Goal: Task Accomplishment & Management: Complete application form

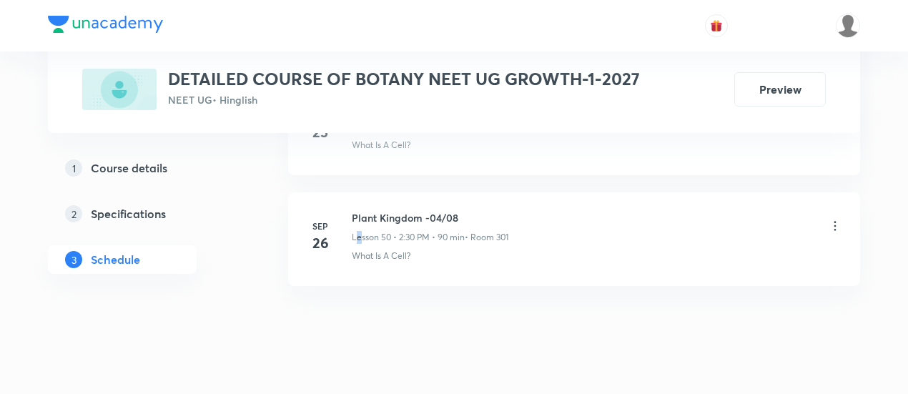
click at [356, 210] on div "Plant Kingdom -04/08 Lesson 50 • 2:30 PM • 90 min • Room 301" at bounding box center [430, 227] width 157 height 34
click at [356, 210] on h6 "Plant Kingdom -04/08" at bounding box center [430, 217] width 157 height 15
drag, startPoint x: 352, startPoint y: 189, endPoint x: 462, endPoint y: 189, distance: 110.8
click at [462, 210] on h6 "Plant Kingdom -04/08" at bounding box center [430, 217] width 157 height 15
copy h6 "Plant Kingdom -04/08"
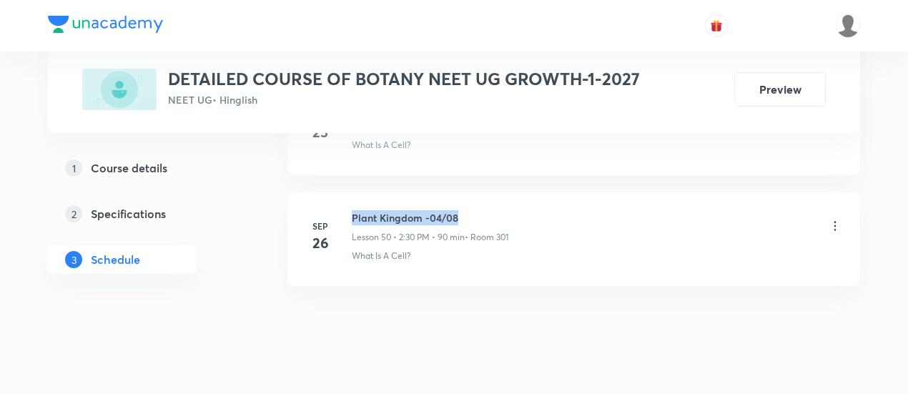
click at [465, 210] on h6 "Plant Kingdom -04/08" at bounding box center [430, 217] width 157 height 15
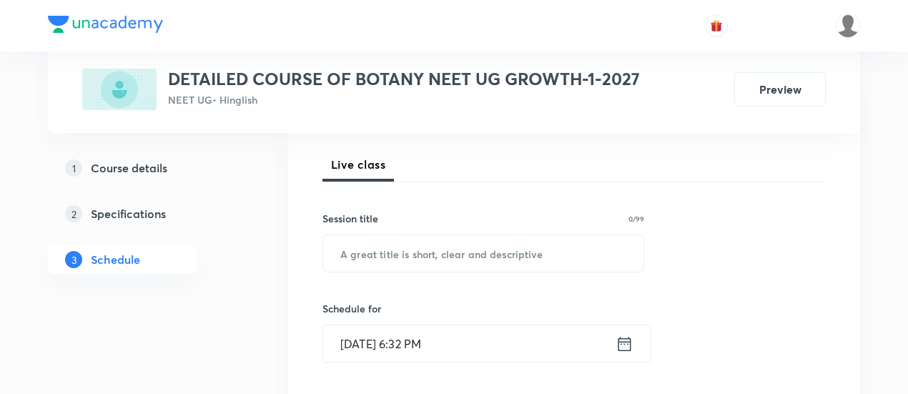
scroll to position [195, 0]
click at [529, 252] on input "text" at bounding box center [483, 252] width 320 height 36
paste input "Plant Kingdom -04/08"
click at [440, 248] on input "Plant Kingdom -04/08" at bounding box center [483, 252] width 320 height 36
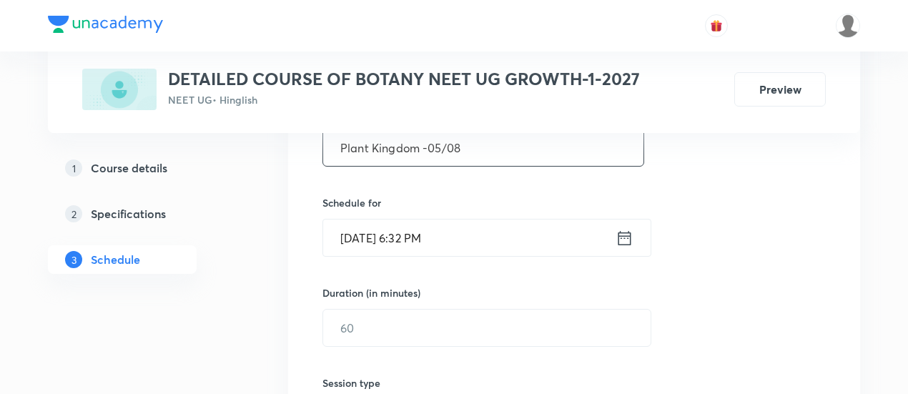
scroll to position [302, 0]
type input "Plant Kingdom -05/08"
click at [624, 229] on icon at bounding box center [624, 235] width 13 height 14
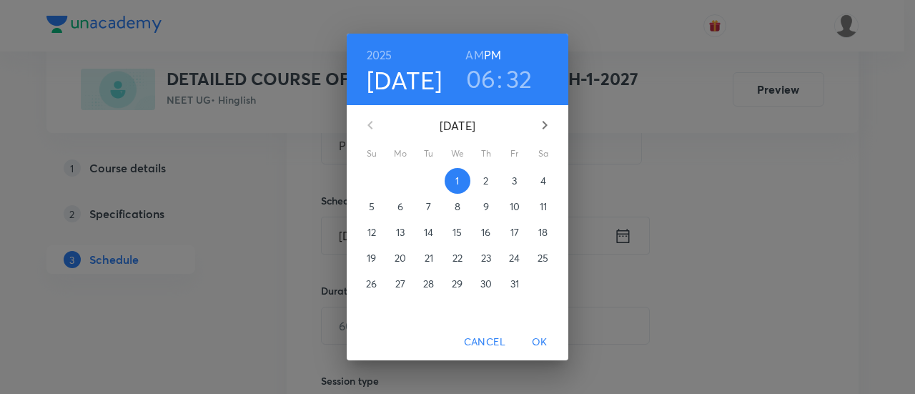
click at [518, 182] on span "3" at bounding box center [515, 181] width 26 height 14
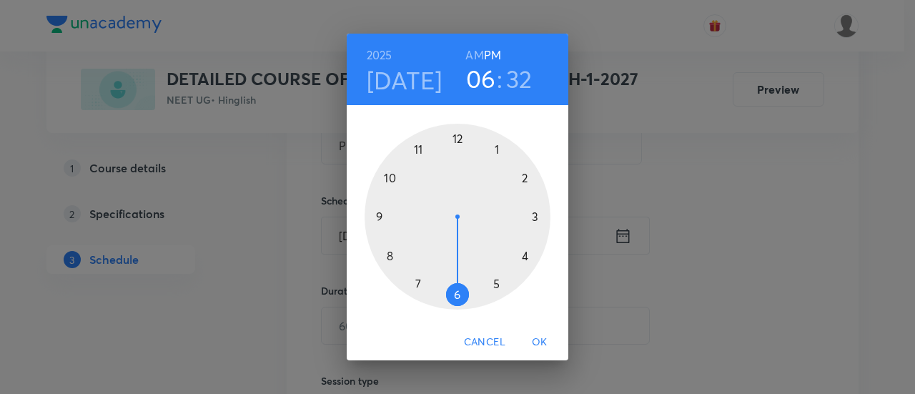
click at [528, 178] on div at bounding box center [458, 217] width 186 height 186
click at [377, 214] on div at bounding box center [458, 217] width 186 height 186
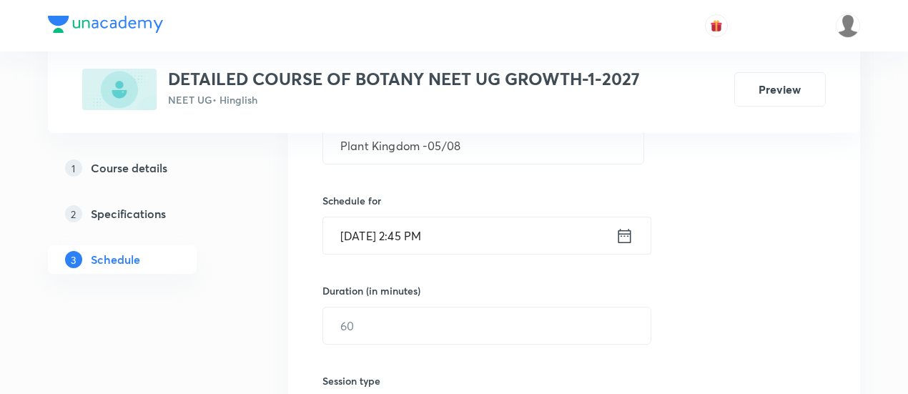
scroll to position [326, 0]
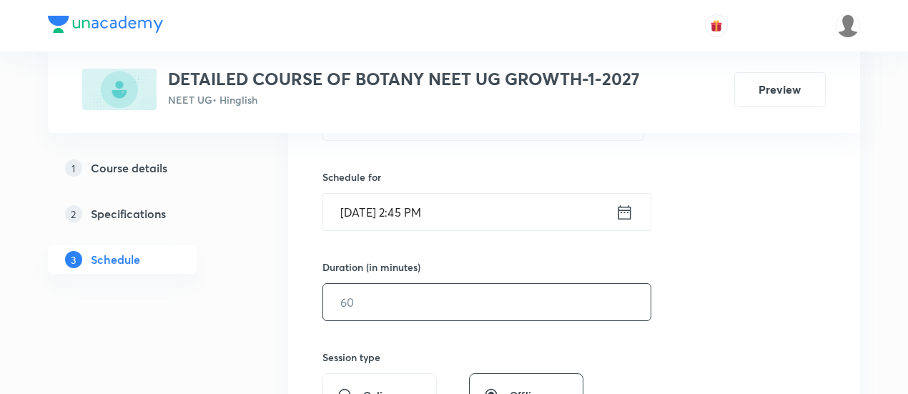
click at [505, 294] on input "text" at bounding box center [486, 302] width 327 height 36
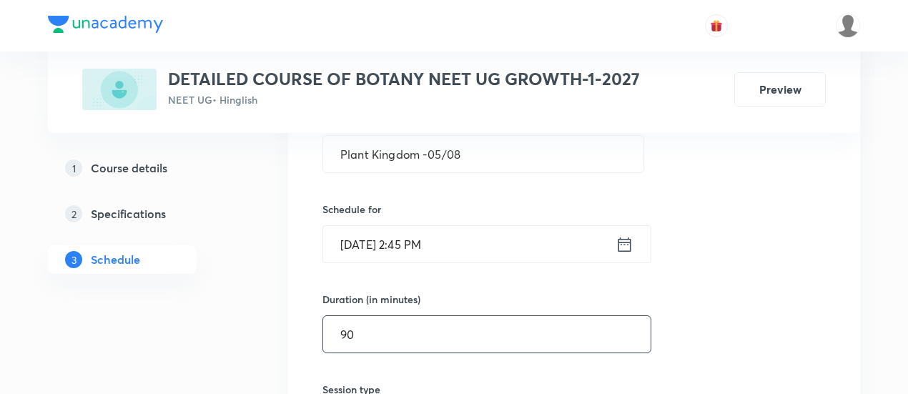
scroll to position [293, 0]
type input "90"
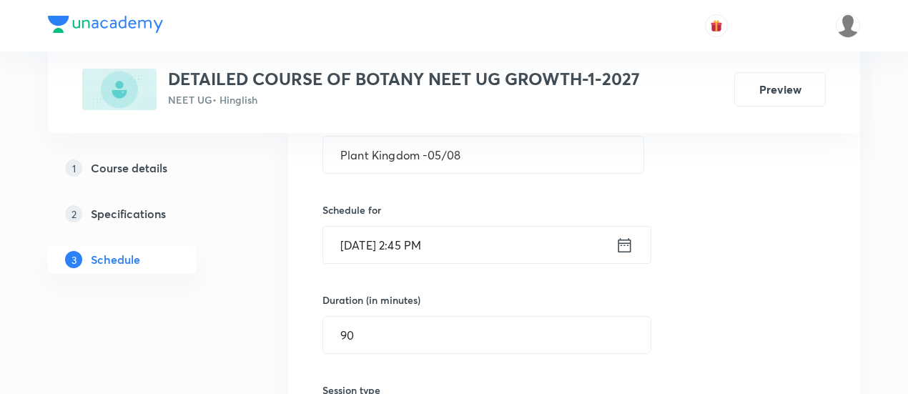
click at [709, 312] on div "Session 51 Live class Session title 20/99 Plant Kingdom -05/08 ​ Schedule for O…" at bounding box center [573, 351] width 503 height 671
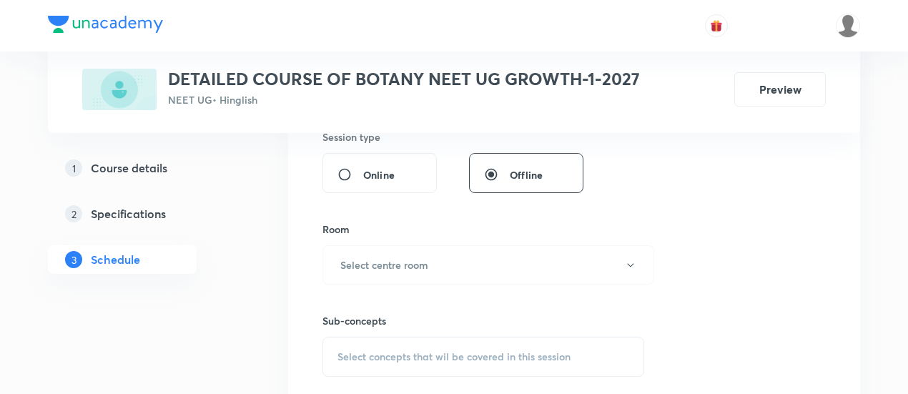
scroll to position [550, 0]
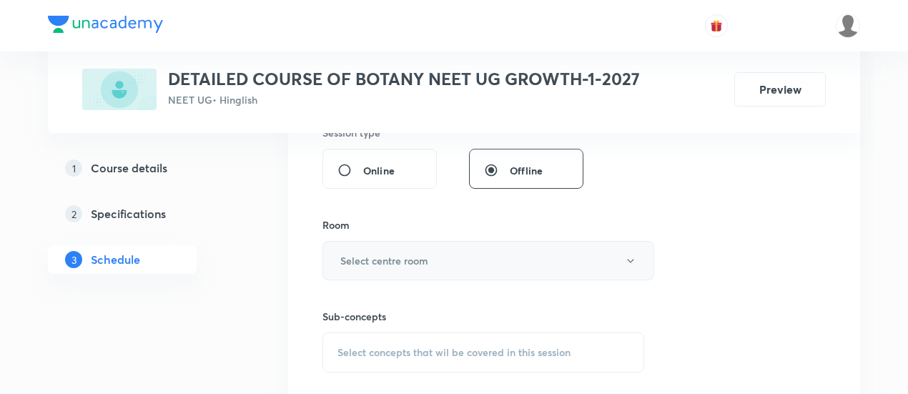
click at [394, 268] on button "Select centre room" at bounding box center [488, 260] width 332 height 39
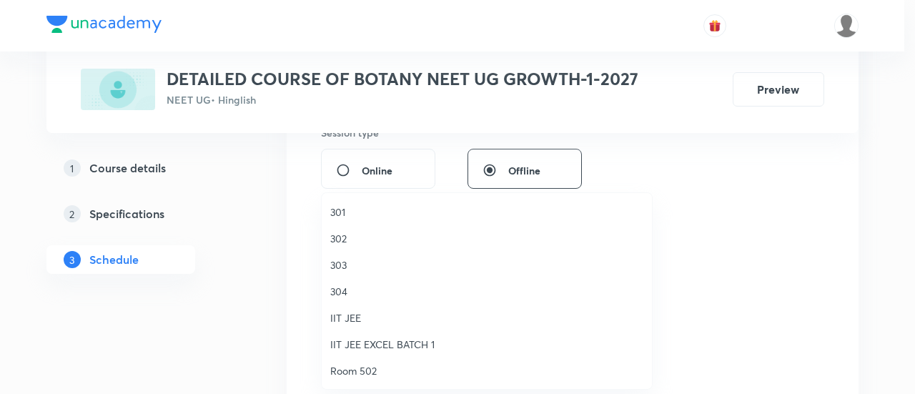
click at [356, 212] on span "301" at bounding box center [486, 211] width 313 height 15
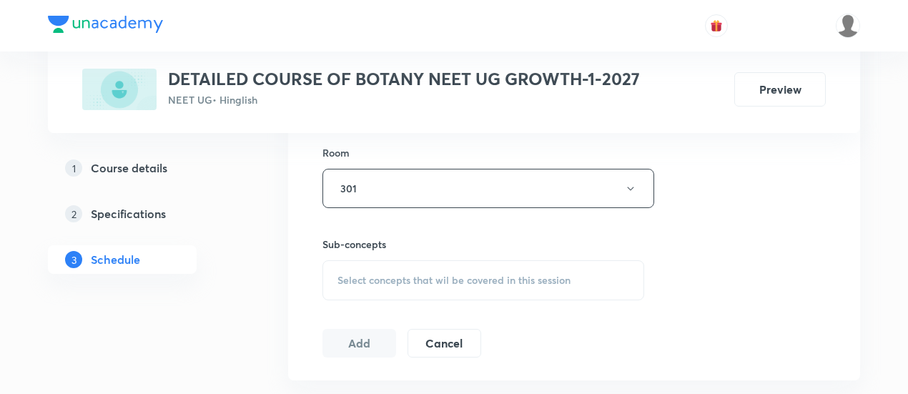
scroll to position [626, 0]
click at [480, 278] on span "Select concepts that wil be covered in this session" at bounding box center [453, 276] width 233 height 11
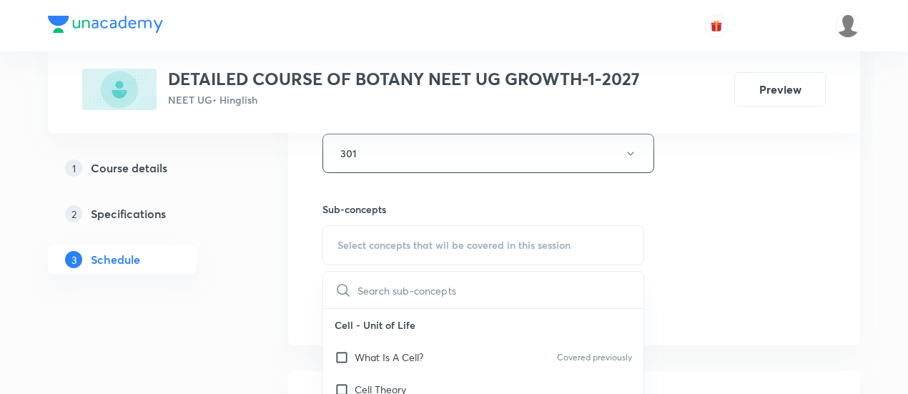
scroll to position [660, 0]
click at [405, 351] on p "What Is A Cell?" at bounding box center [389, 354] width 69 height 15
checkbox input "true"
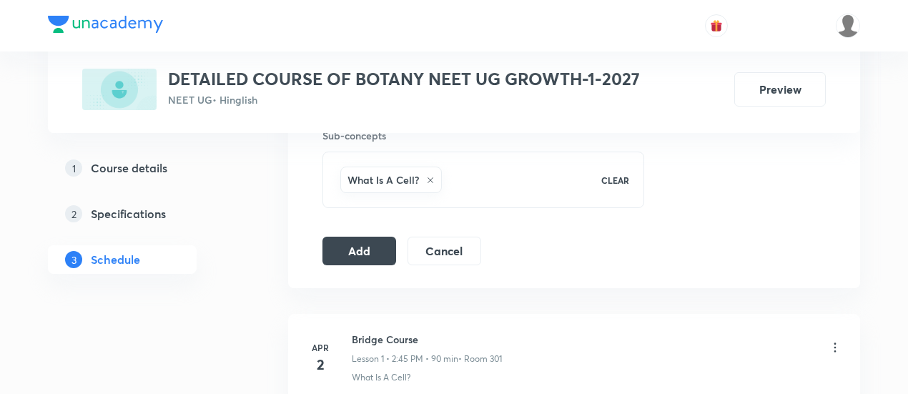
scroll to position [736, 0]
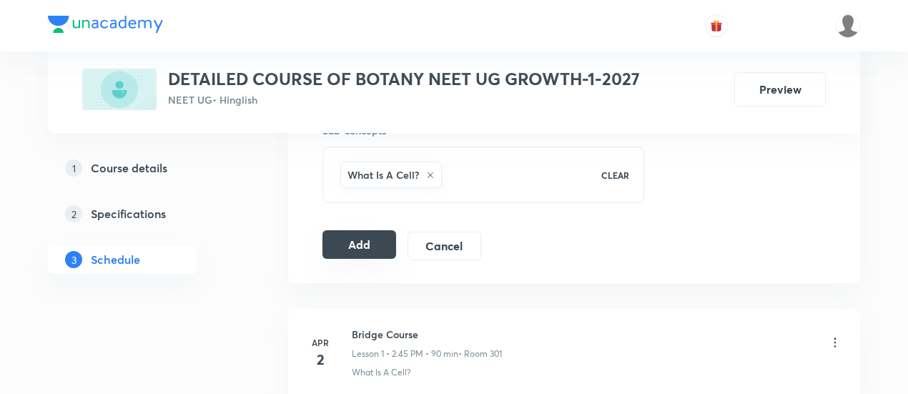
click at [364, 250] on button "Add" at bounding box center [359, 244] width 74 height 29
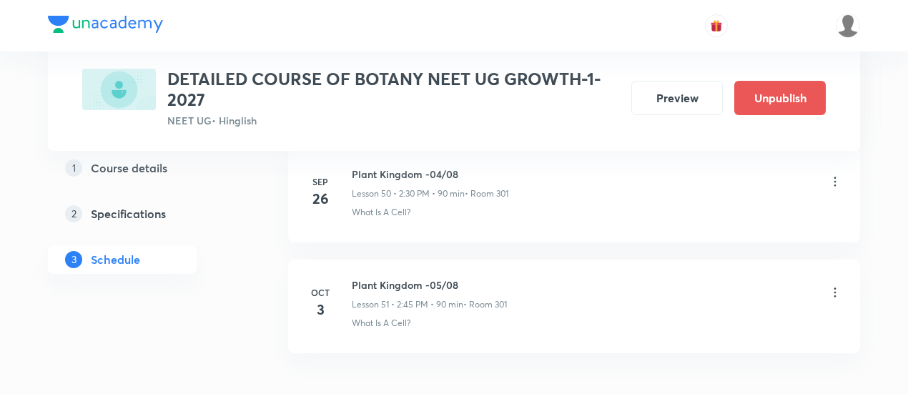
scroll to position [5739, 0]
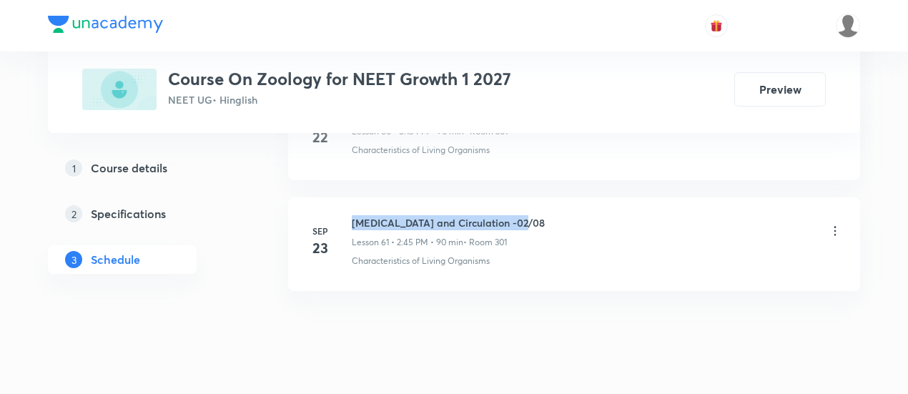
drag, startPoint x: 352, startPoint y: 189, endPoint x: 524, endPoint y: 188, distance: 171.6
click at [524, 215] on div "Body fluids and Circulation -02/08 Lesson 61 • 2:45 PM • 90 min • Room 301" at bounding box center [597, 232] width 490 height 34
copy h6 "Body fluids and Circulation -02/08"
click at [527, 215] on div "Body fluids and Circulation -02/08 Lesson 61 • 2:45 PM • 90 min • Room 301" at bounding box center [597, 232] width 490 height 34
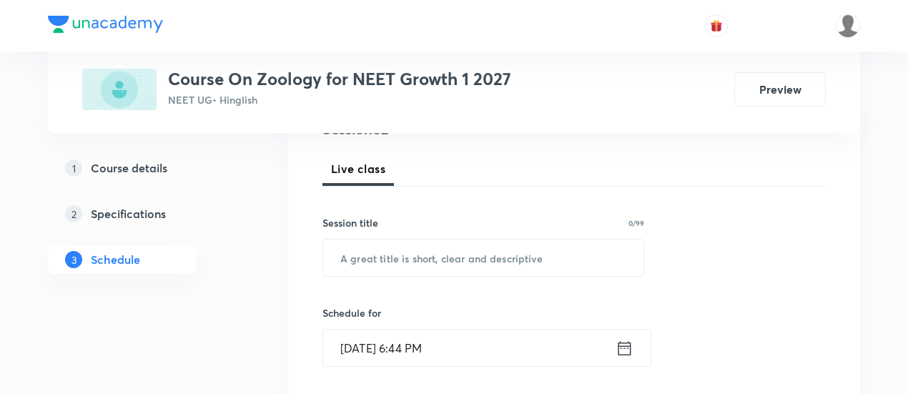
scroll to position [193, 0]
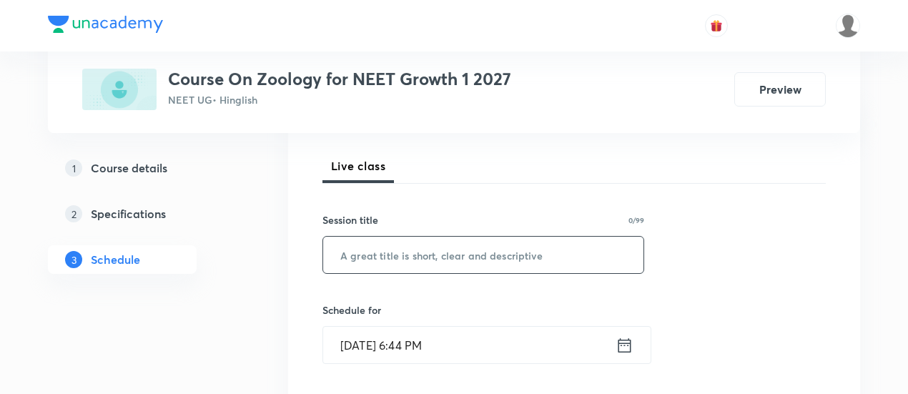
click at [519, 256] on input "text" at bounding box center [483, 255] width 320 height 36
paste input "Body fluids and Circulation -02/08"
click at [505, 252] on input "Body fluids and Circulation -02/08" at bounding box center [483, 255] width 320 height 36
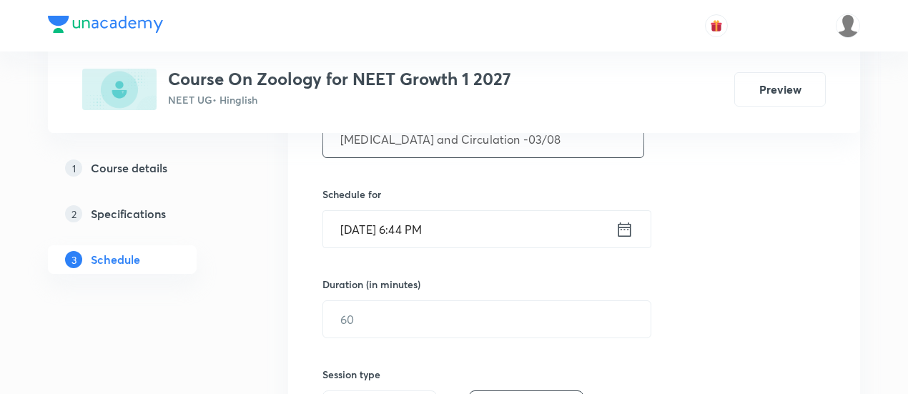
scroll to position [312, 0]
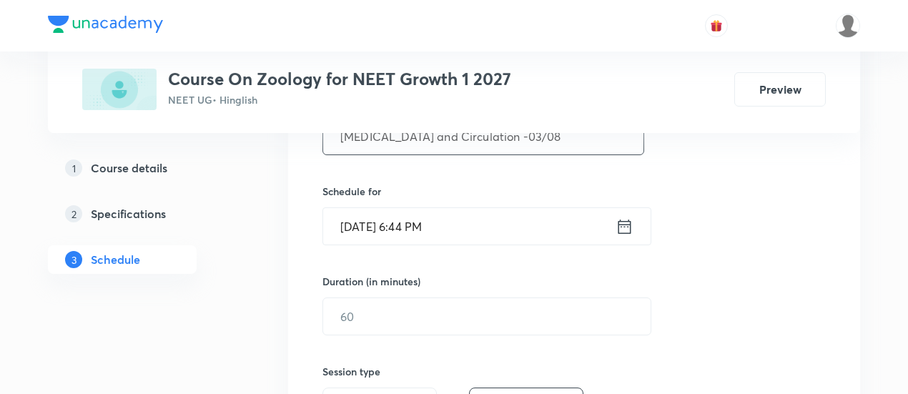
type input "Body fluids and Circulation -03/08"
click at [628, 223] on icon at bounding box center [624, 226] width 13 height 14
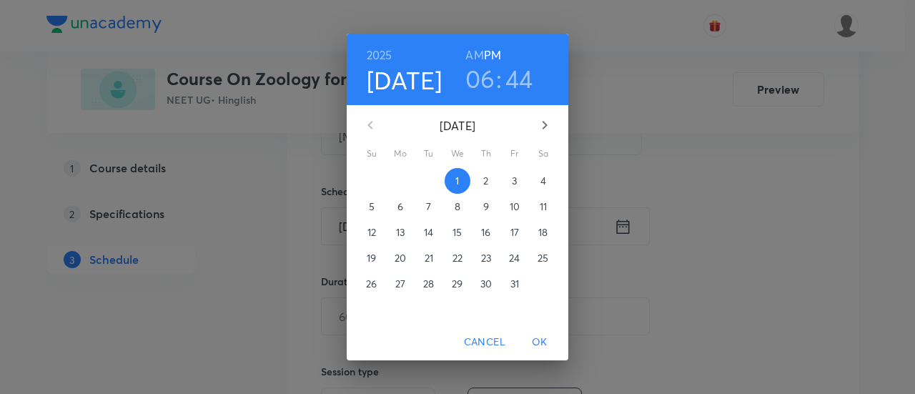
click at [518, 181] on span "3" at bounding box center [515, 181] width 26 height 14
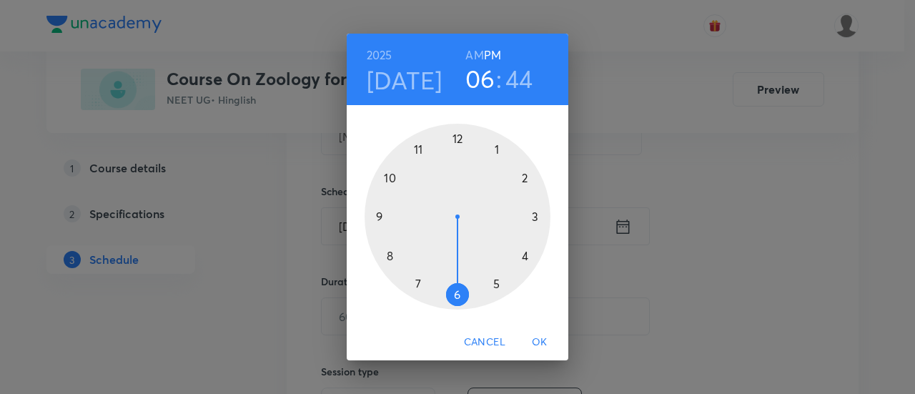
click at [525, 254] on div at bounding box center [458, 217] width 186 height 186
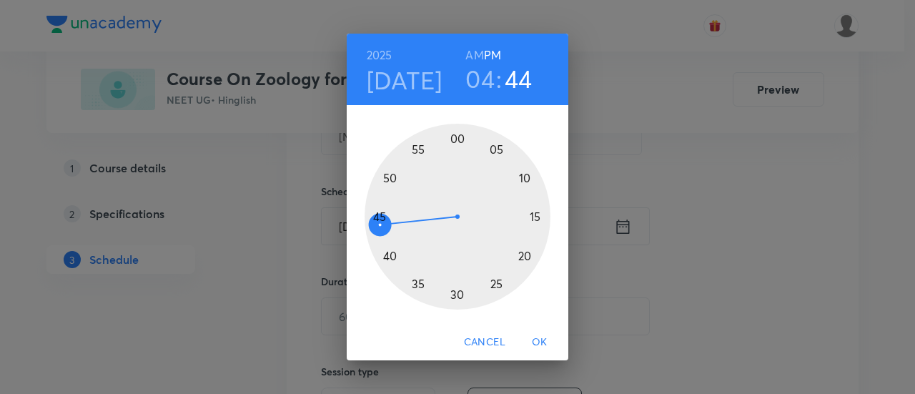
click at [457, 295] on div at bounding box center [458, 217] width 186 height 186
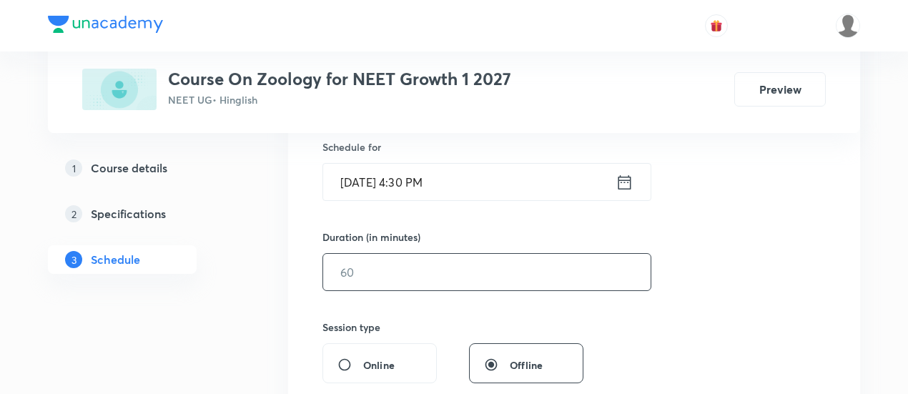
scroll to position [357, 0]
click at [553, 280] on input "text" at bounding box center [486, 270] width 327 height 36
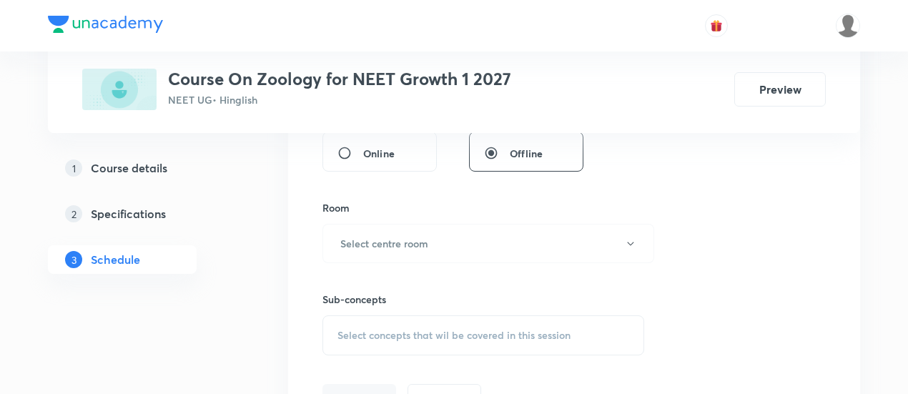
scroll to position [574, 0]
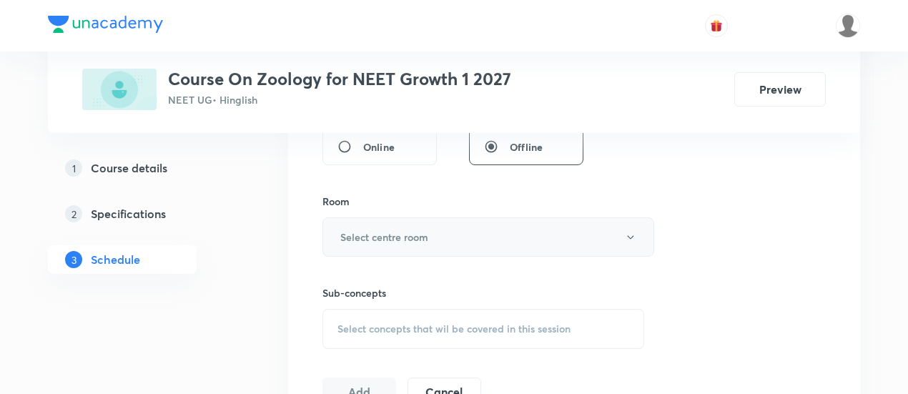
type input "90"
click at [437, 241] on button "Select centre room" at bounding box center [488, 236] width 332 height 39
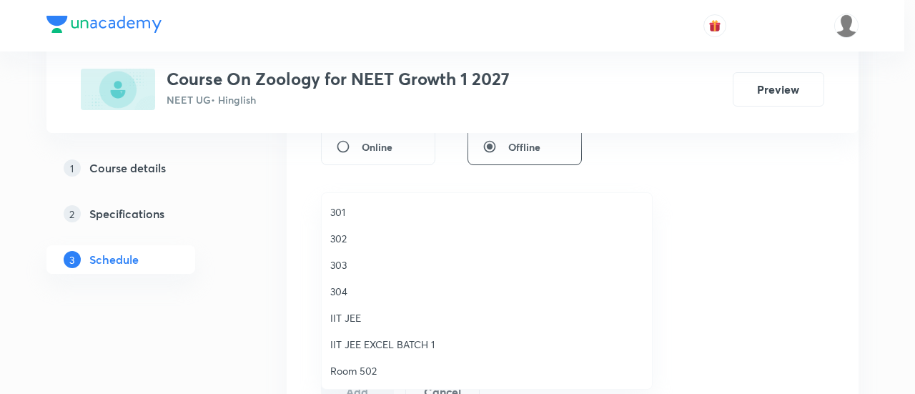
click at [349, 209] on span "301" at bounding box center [486, 211] width 313 height 15
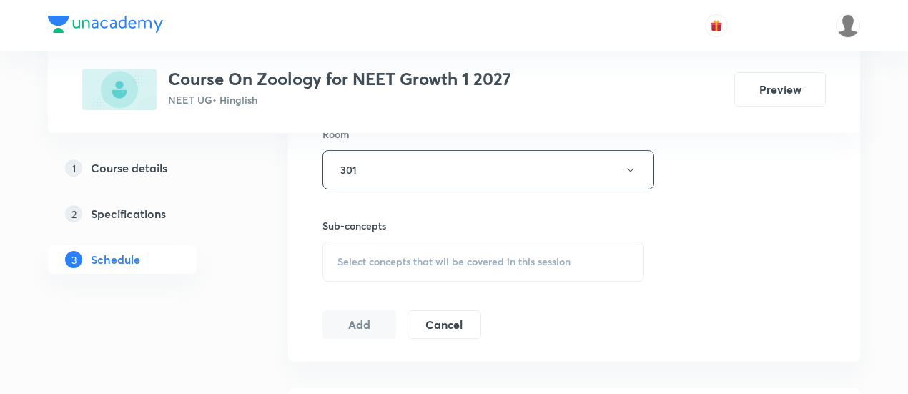
scroll to position [645, 0]
click at [460, 255] on span "Select concepts that wil be covered in this session" at bounding box center [453, 257] width 233 height 11
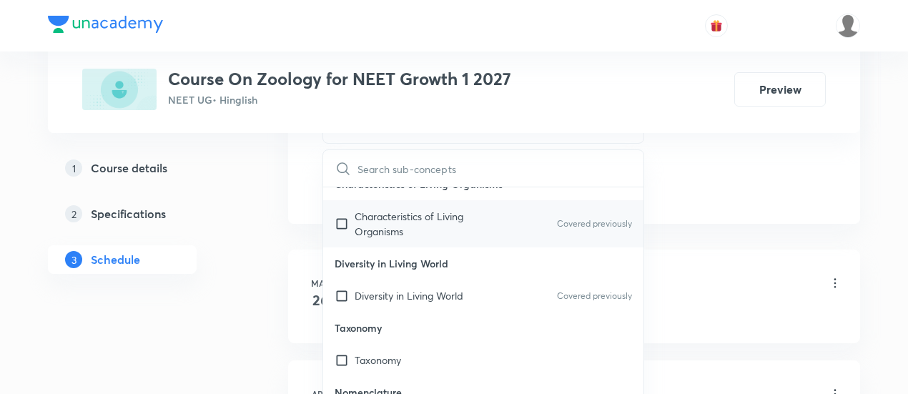
scroll to position [88, 0]
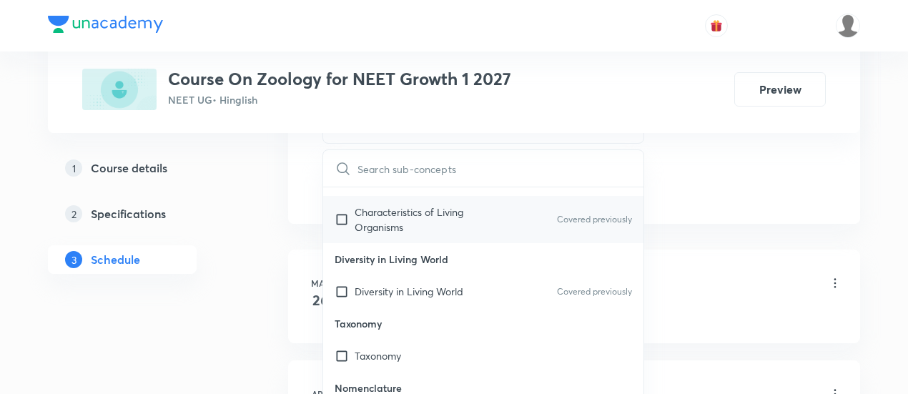
click at [447, 228] on p "Characteristics of Living Organisms" at bounding box center [427, 219] width 144 height 30
checkbox input "true"
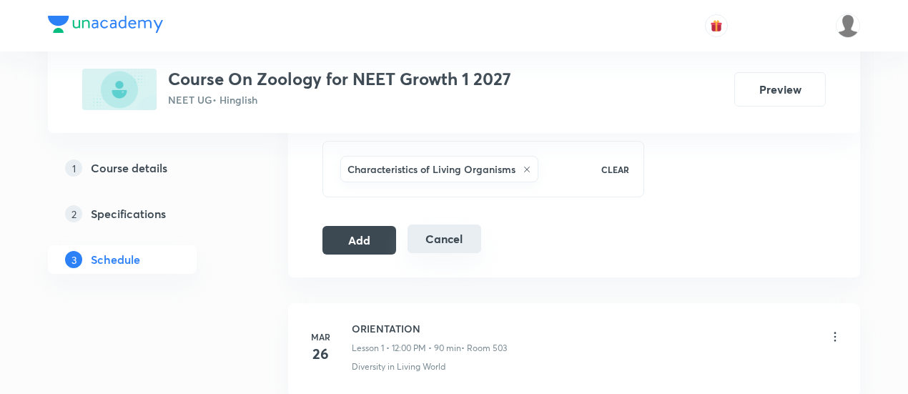
scroll to position [743, 0]
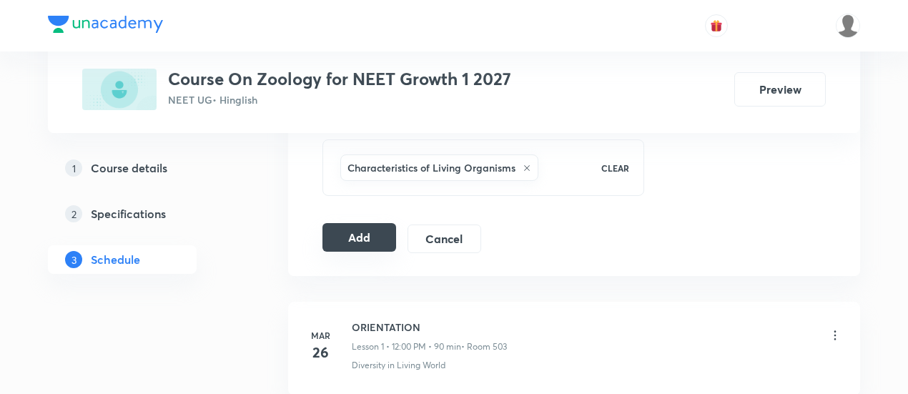
click at [367, 237] on button "Add" at bounding box center [359, 237] width 74 height 29
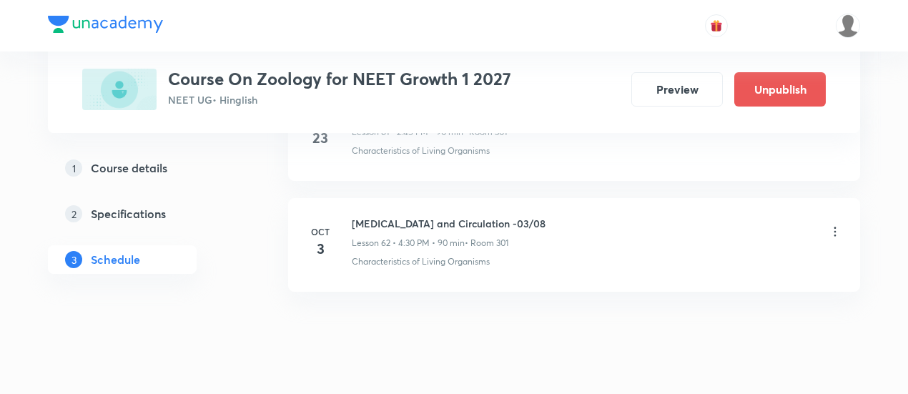
scroll to position [6934, 0]
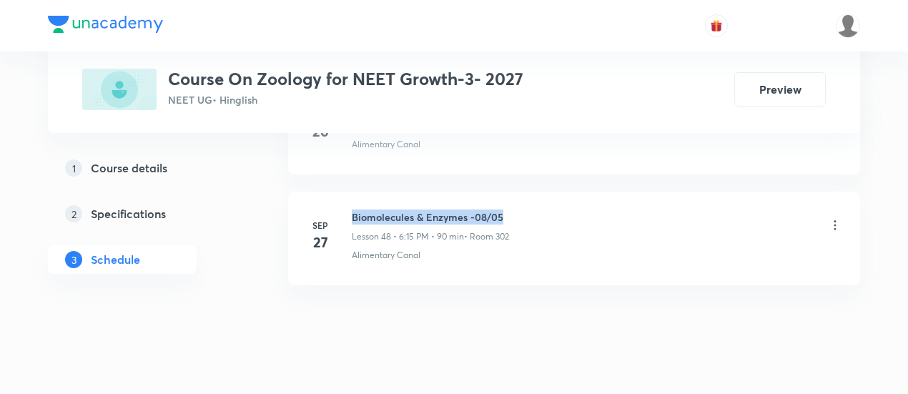
drag, startPoint x: 352, startPoint y: 189, endPoint x: 510, endPoint y: 190, distance: 158.7
click at [509, 209] on h6 "Biomolecules & Enzymes -08/05" at bounding box center [430, 216] width 157 height 15
copy h6 "Biomolecules & Enzymes -08/05"
click at [509, 209] on h6 "Biomolecules & Enzymes -08/05" at bounding box center [430, 216] width 157 height 15
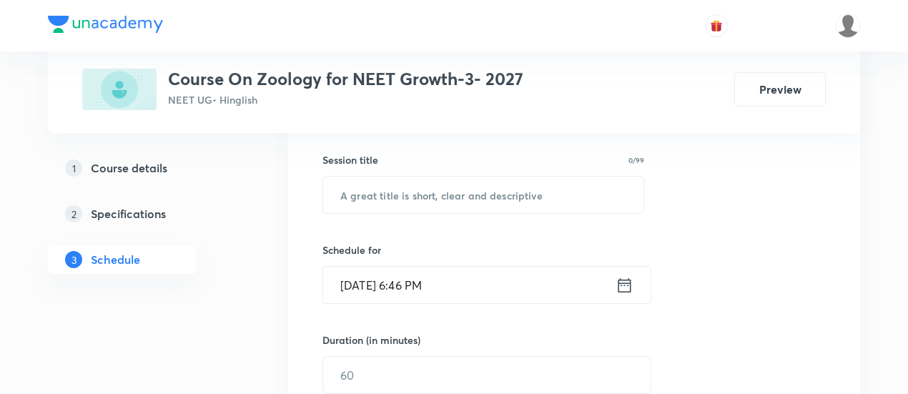
scroll to position [254, 0]
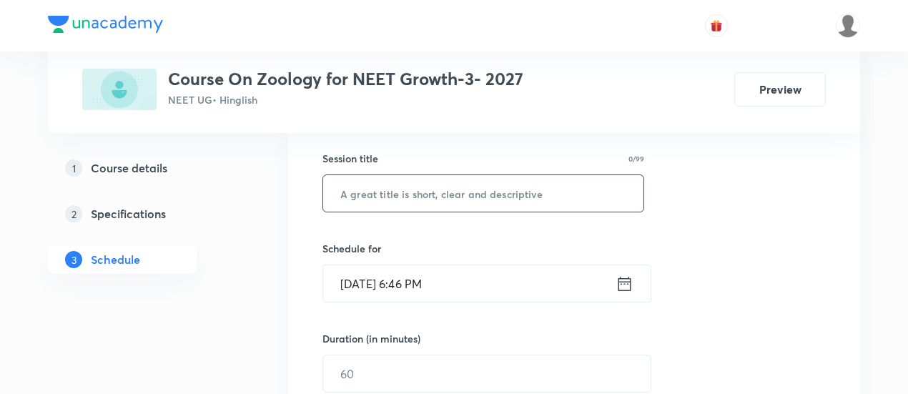
click at [473, 192] on input "text" at bounding box center [483, 193] width 320 height 36
paste input "Biomolecules & Enzymes -08/05"
click at [490, 189] on input "Biomolecules & Enzymes -08/05" at bounding box center [483, 193] width 320 height 36
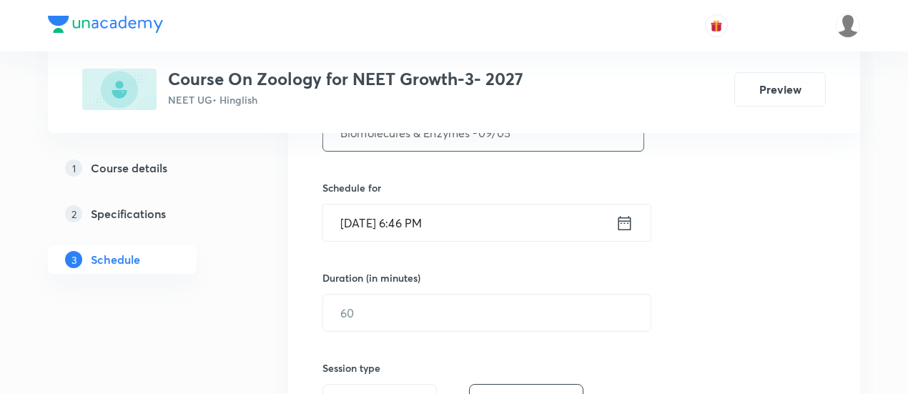
scroll to position [317, 0]
type input "Biomolecules & Enzymes -09/05"
click at [631, 218] on icon at bounding box center [624, 222] width 18 height 20
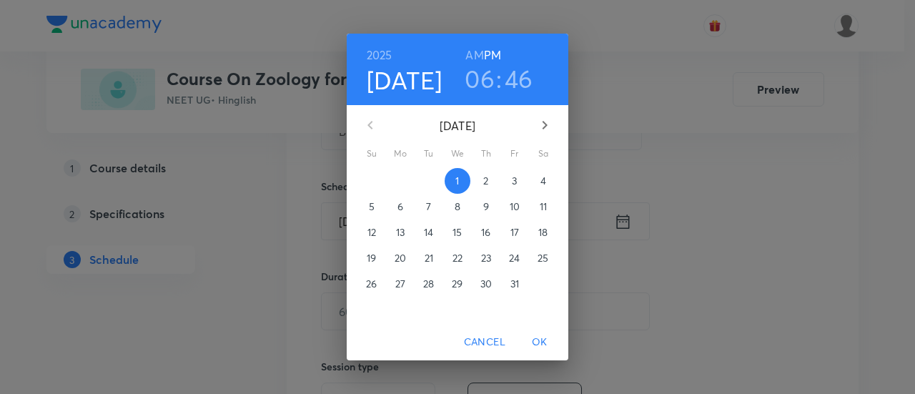
click at [519, 185] on span "3" at bounding box center [515, 181] width 26 height 14
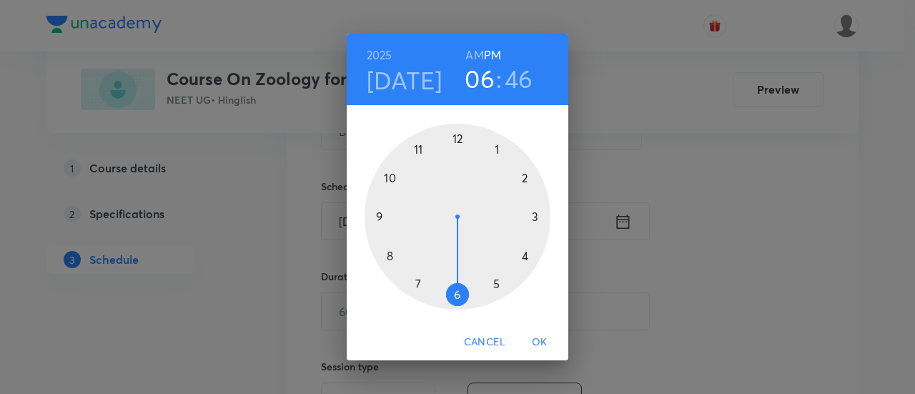
click at [525, 177] on div at bounding box center [458, 217] width 186 height 186
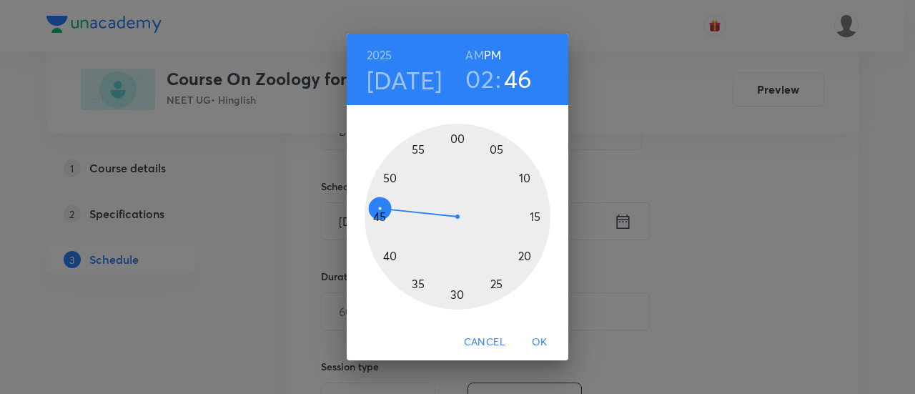
click at [377, 216] on div at bounding box center [458, 217] width 186 height 186
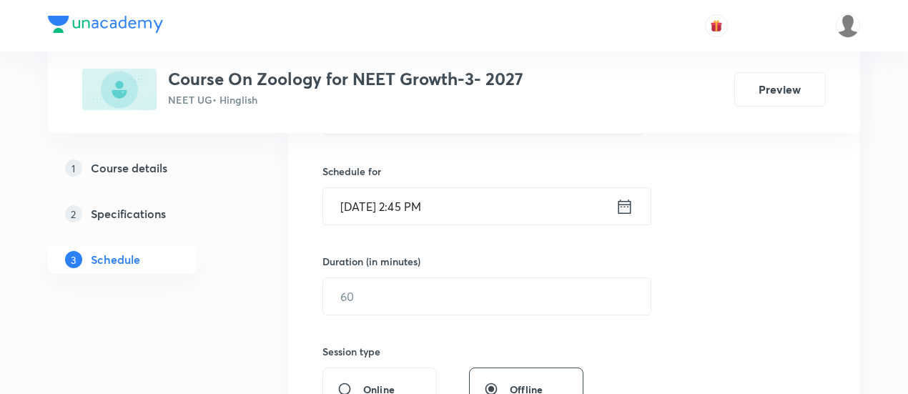
scroll to position [365, 0]
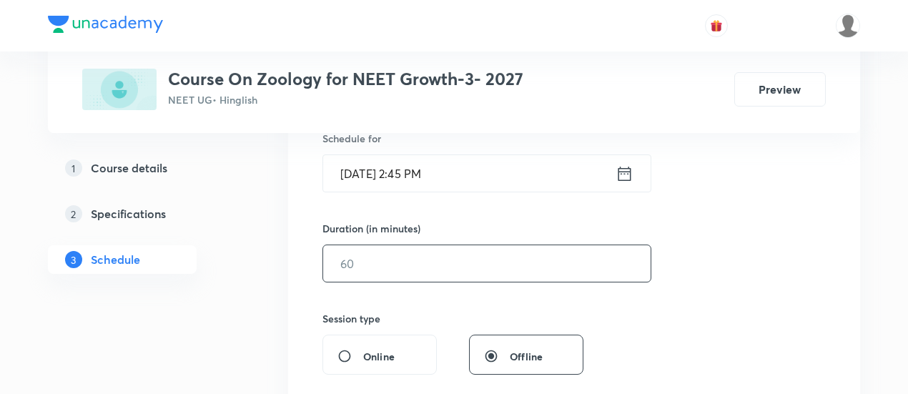
click at [544, 261] on input "text" at bounding box center [486, 263] width 327 height 36
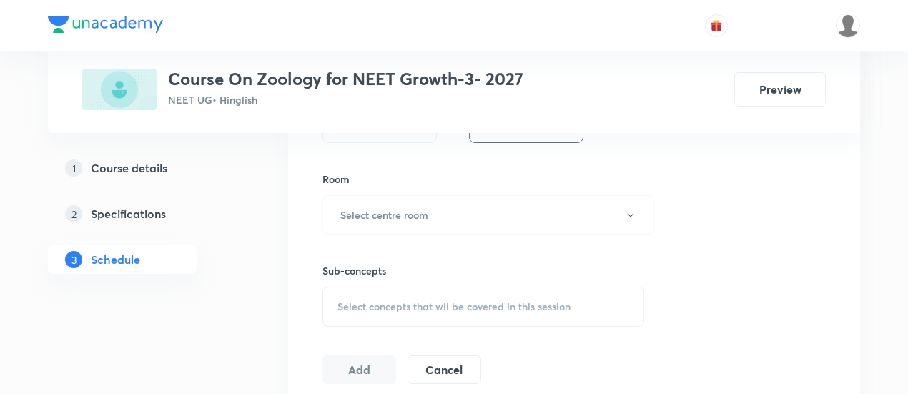
scroll to position [603, 0]
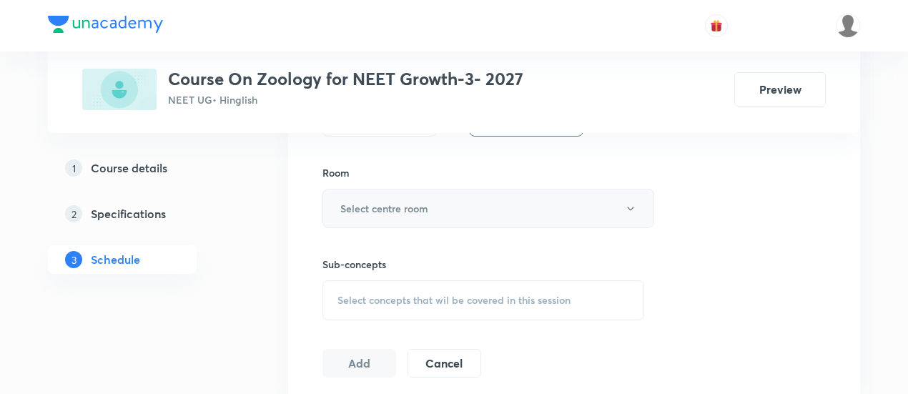
type input "90"
click at [410, 203] on h6 "Select centre room" at bounding box center [384, 208] width 88 height 15
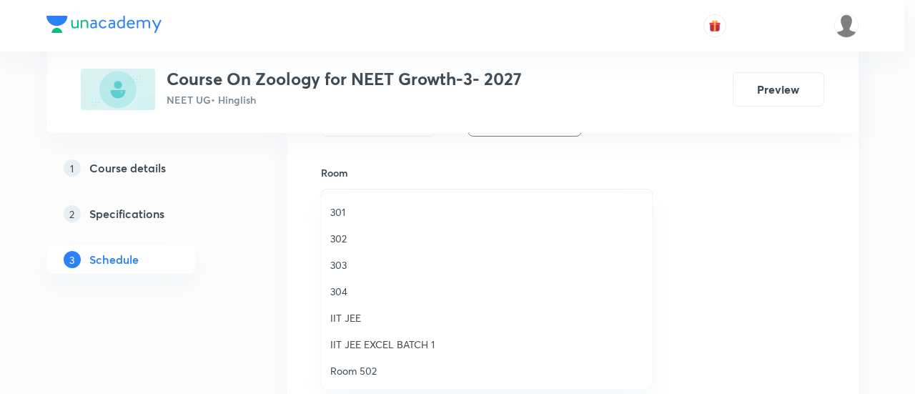
click at [341, 241] on span "302" at bounding box center [486, 238] width 313 height 15
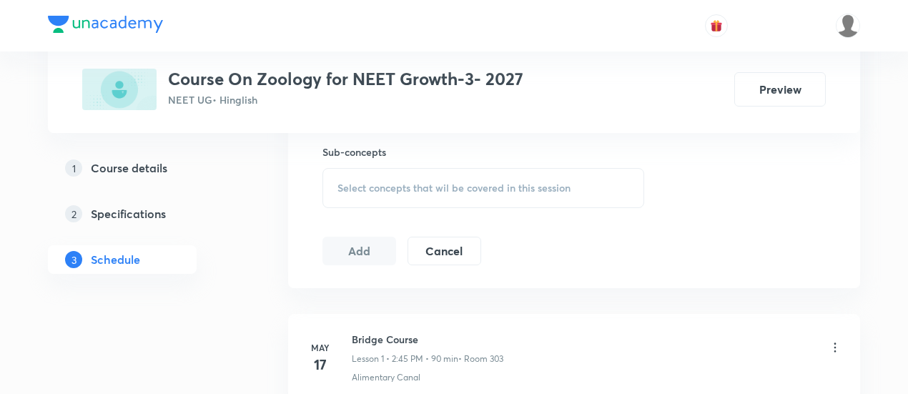
scroll to position [722, 0]
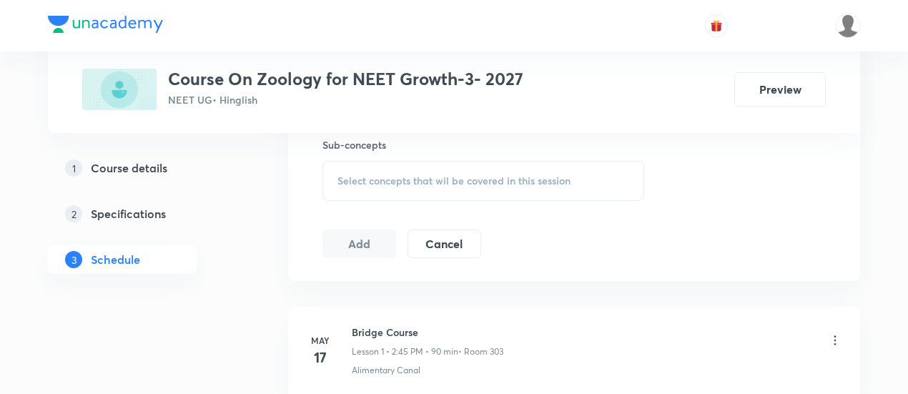
click at [515, 178] on span "Select concepts that wil be covered in this session" at bounding box center [453, 180] width 233 height 11
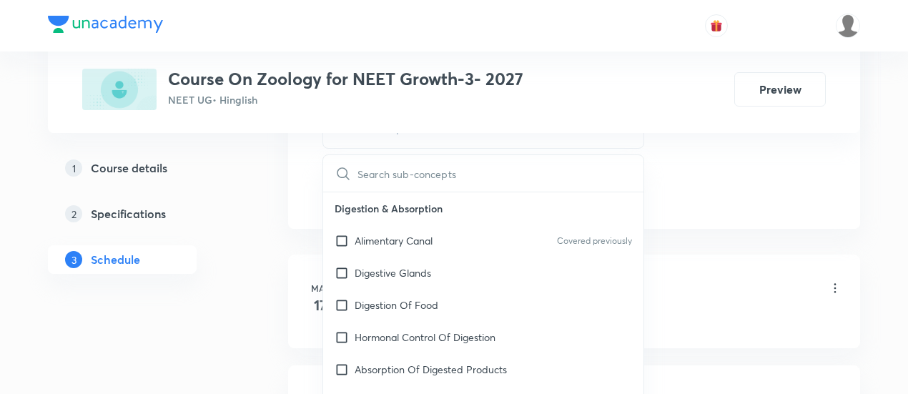
scroll to position [779, 0]
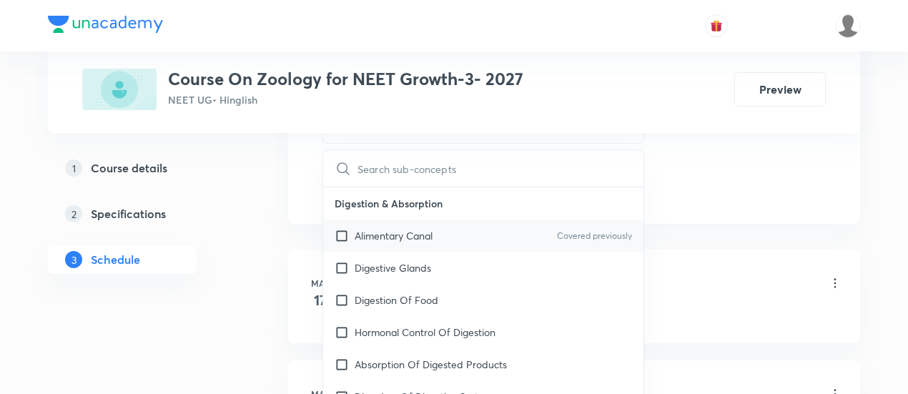
click at [412, 234] on p "Alimentary Canal" at bounding box center [394, 235] width 78 height 15
checkbox input "true"
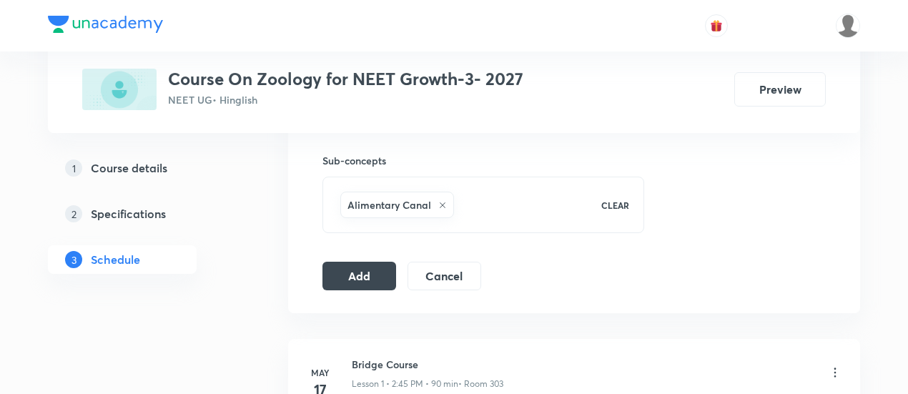
scroll to position [712, 0]
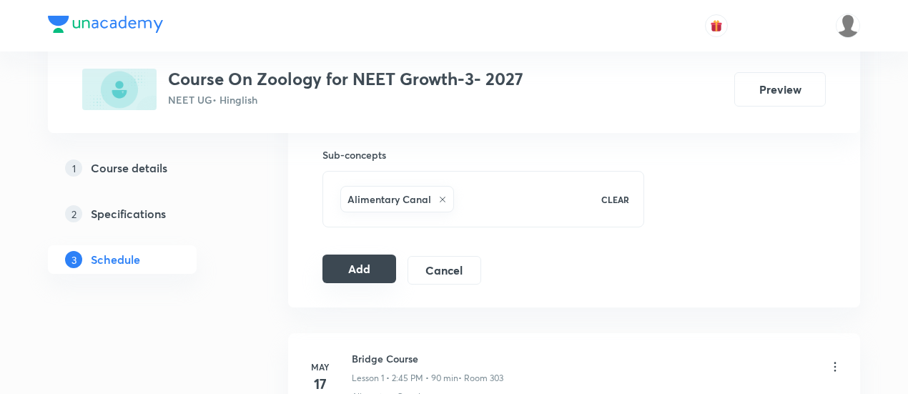
click at [360, 268] on button "Add" at bounding box center [359, 268] width 74 height 29
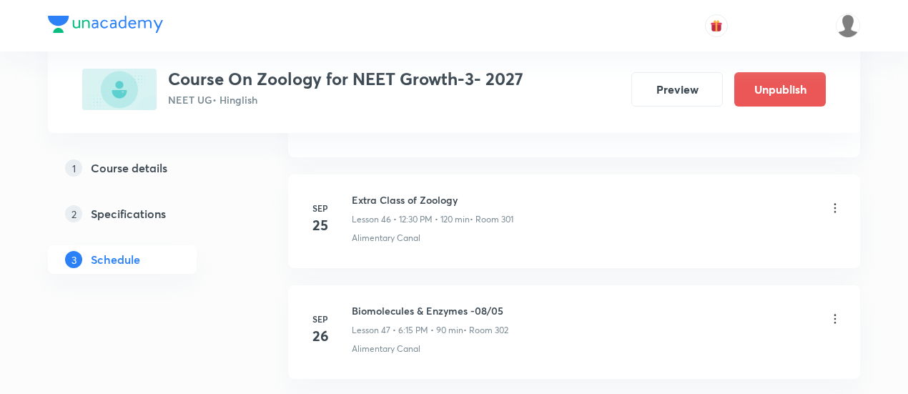
scroll to position [5501, 0]
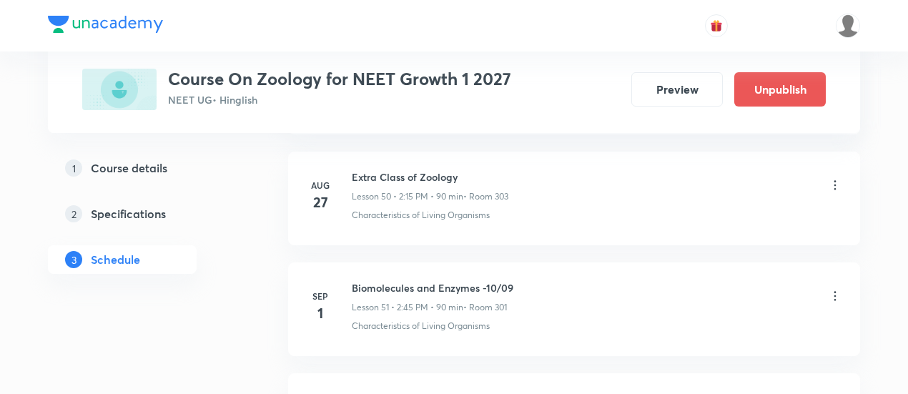
scroll to position [6308, 0]
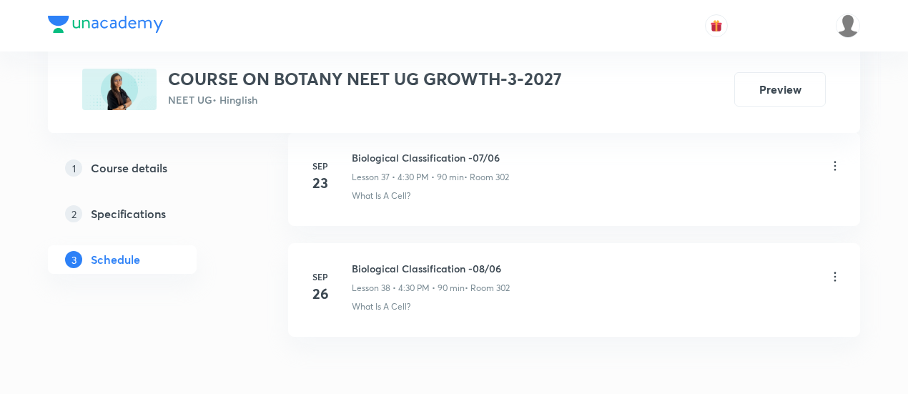
scroll to position [4942, 0]
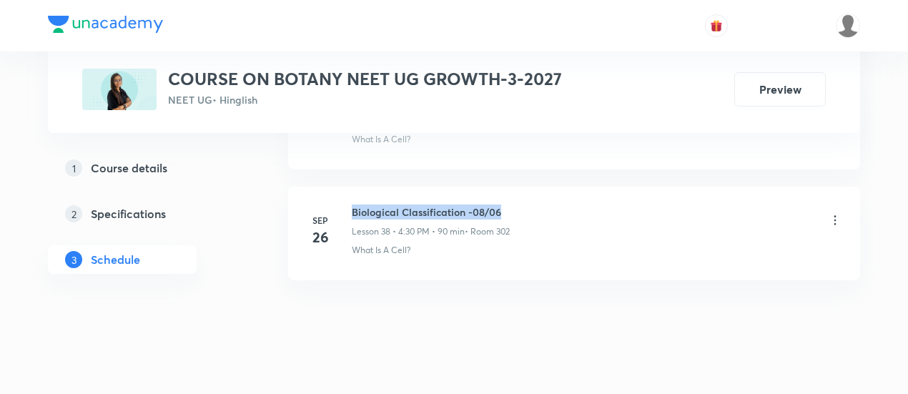
drag, startPoint x: 352, startPoint y: 191, endPoint x: 504, endPoint y: 191, distance: 151.5
click at [504, 204] on h6 "Biological Classification -08/06" at bounding box center [431, 211] width 158 height 15
copy h6 "Biological Classification -08/06"
click at [507, 204] on h6 "Biological Classification -08/06" at bounding box center [431, 211] width 158 height 15
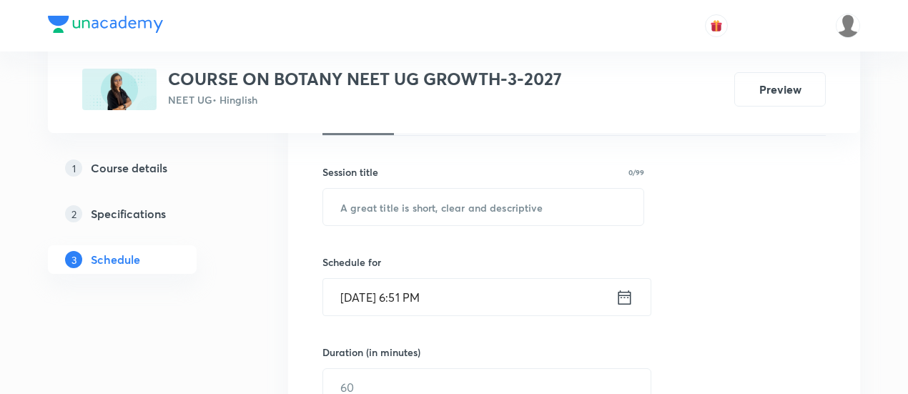
scroll to position [245, 0]
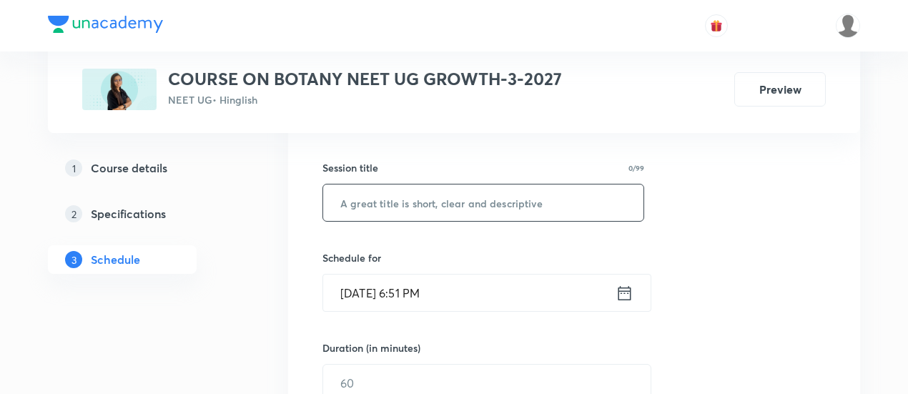
click at [462, 204] on input "text" at bounding box center [483, 202] width 320 height 36
paste input "Biological Classification -08/06"
click at [489, 198] on input "Biological Classification -08/06" at bounding box center [483, 202] width 320 height 36
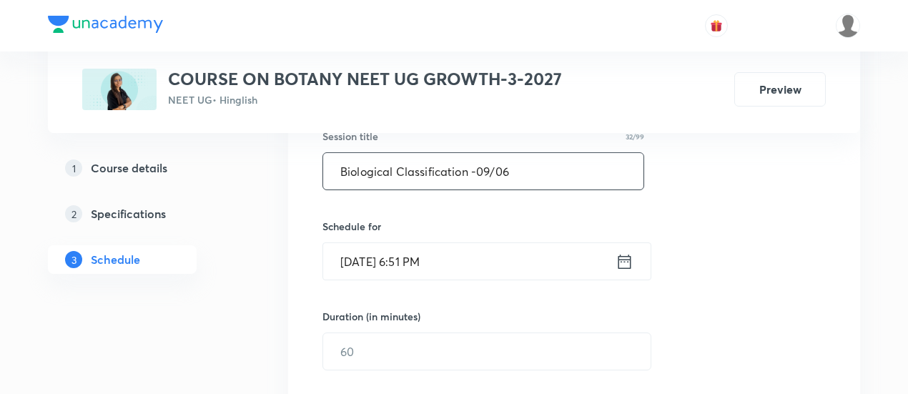
scroll to position [281, 0]
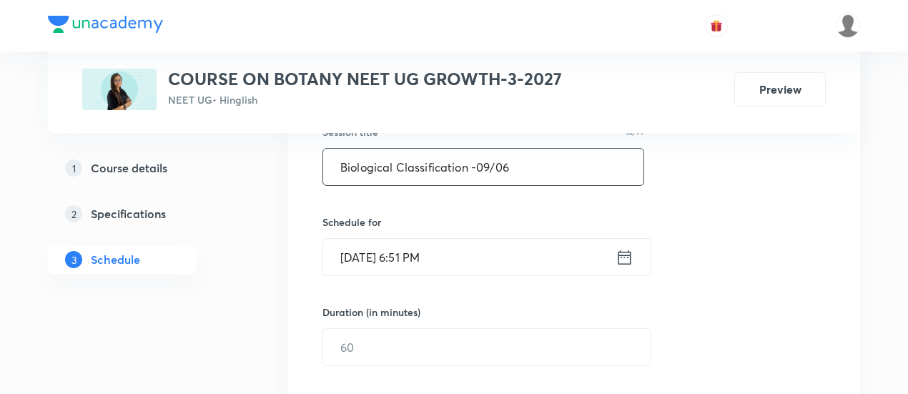
type input "Biological Classification -09/06"
click at [622, 257] on icon at bounding box center [624, 257] width 18 height 20
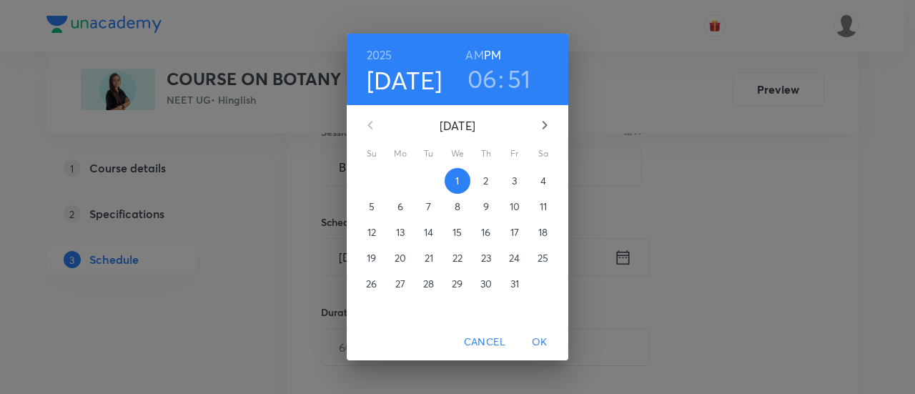
click at [516, 185] on p "3" at bounding box center [514, 181] width 5 height 14
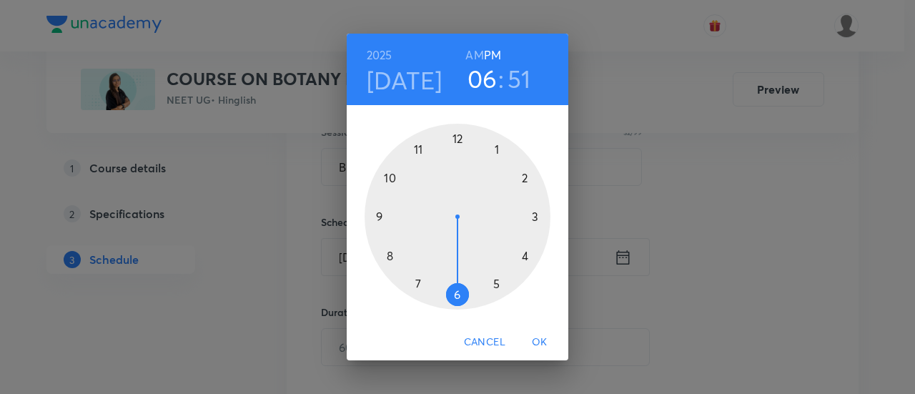
click at [524, 259] on div at bounding box center [458, 217] width 186 height 186
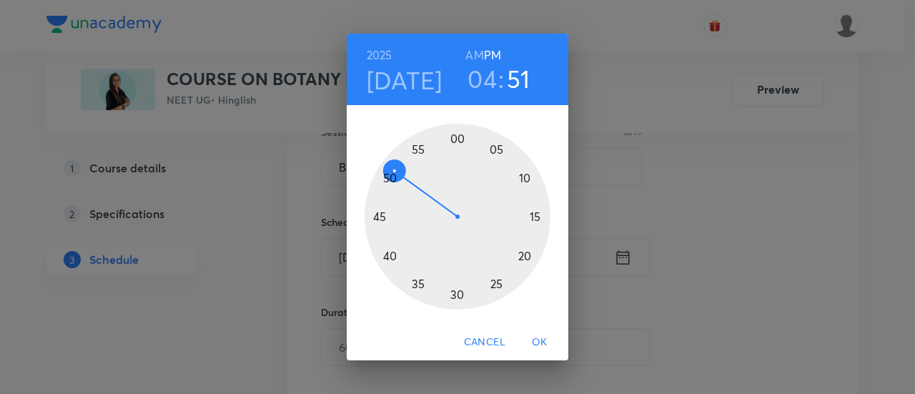
click at [458, 297] on div at bounding box center [458, 217] width 186 height 186
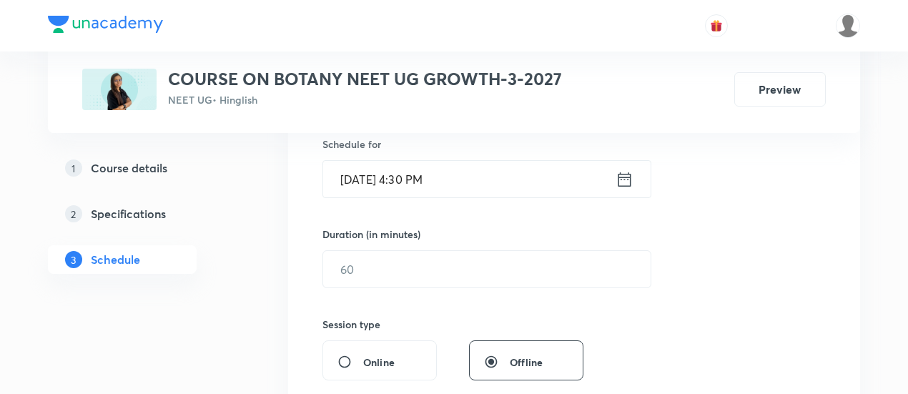
scroll to position [367, 0]
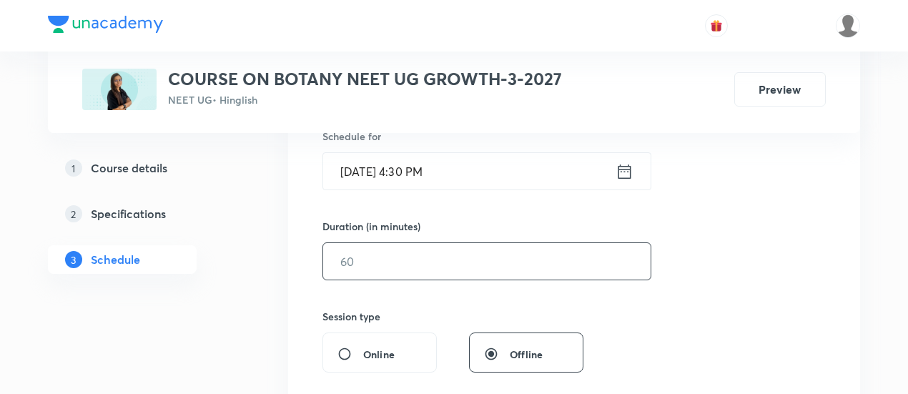
click at [560, 254] on input "text" at bounding box center [486, 261] width 327 height 36
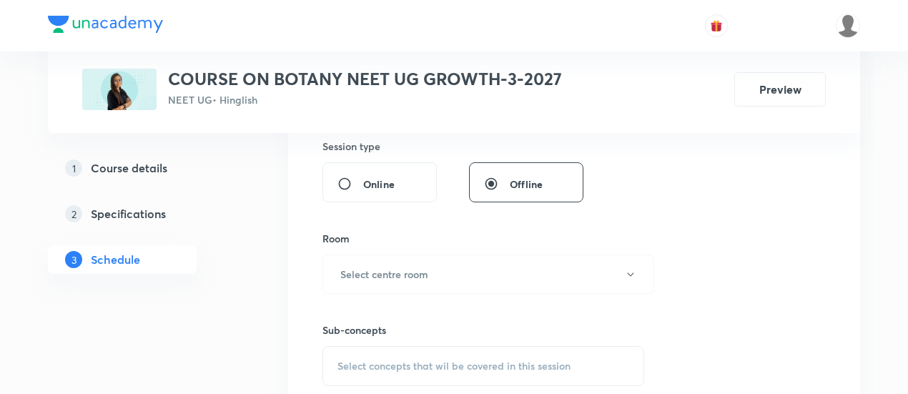
scroll to position [567, 0]
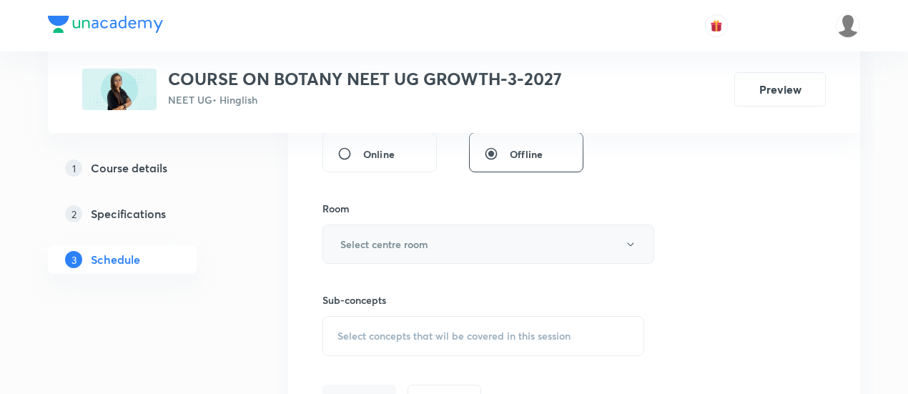
type input "90"
click at [450, 240] on button "Select centre room" at bounding box center [488, 243] width 332 height 39
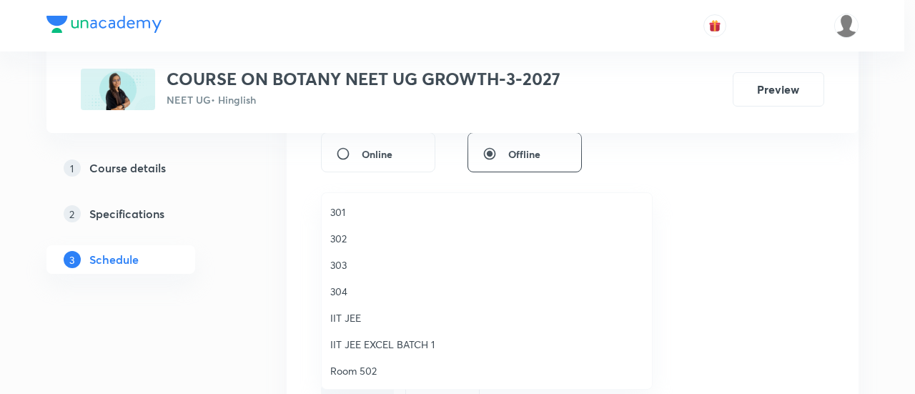
click at [347, 238] on span "302" at bounding box center [486, 238] width 313 height 15
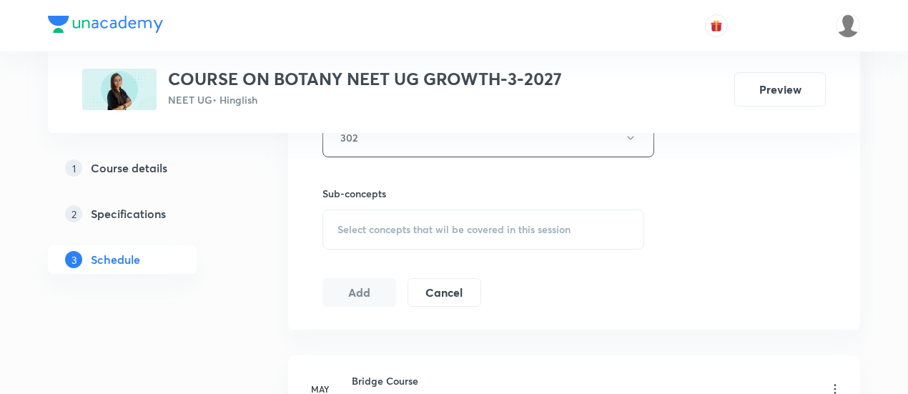
scroll to position [683, 0]
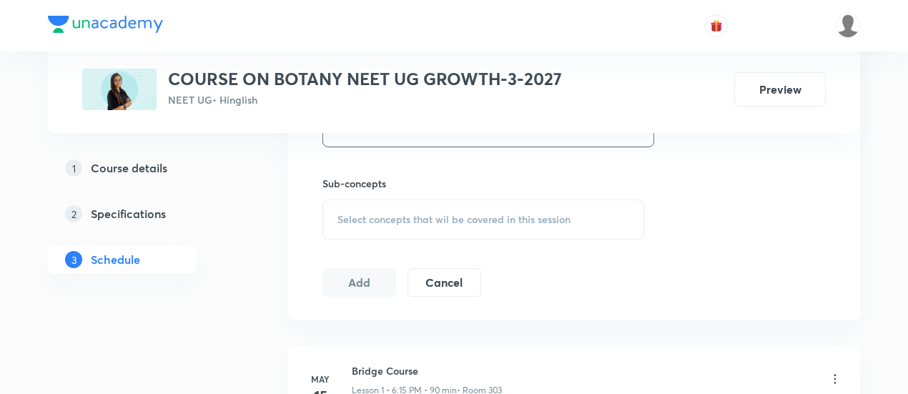
click at [520, 216] on span "Select concepts that wil be covered in this session" at bounding box center [453, 219] width 233 height 11
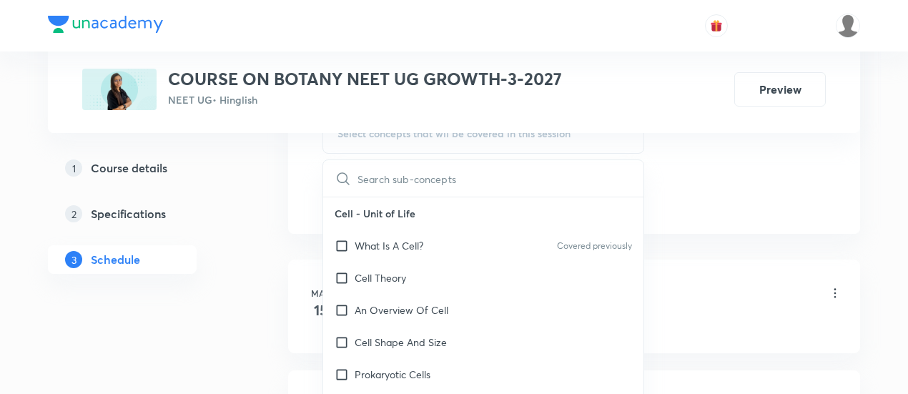
scroll to position [774, 0]
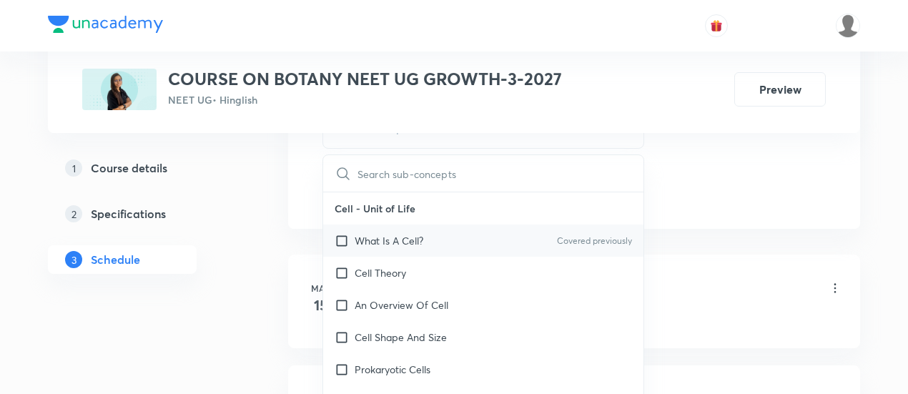
click at [423, 242] on p "What Is A Cell?" at bounding box center [389, 240] width 69 height 15
checkbox input "true"
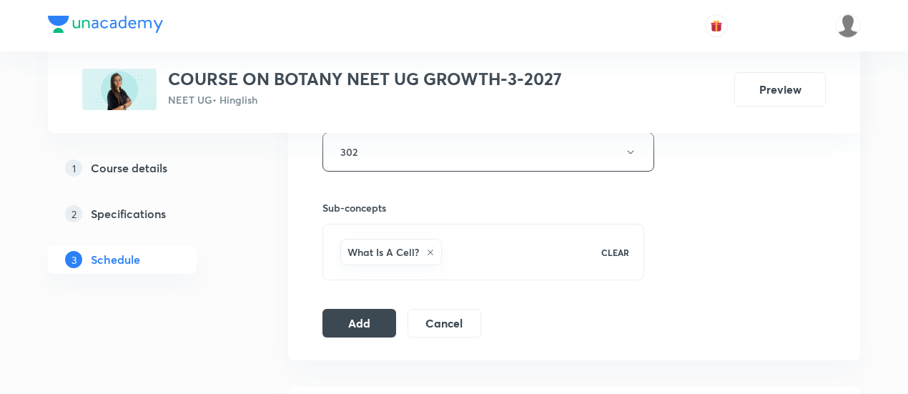
scroll to position [660, 0]
click at [365, 324] on button "Add" at bounding box center [359, 321] width 74 height 29
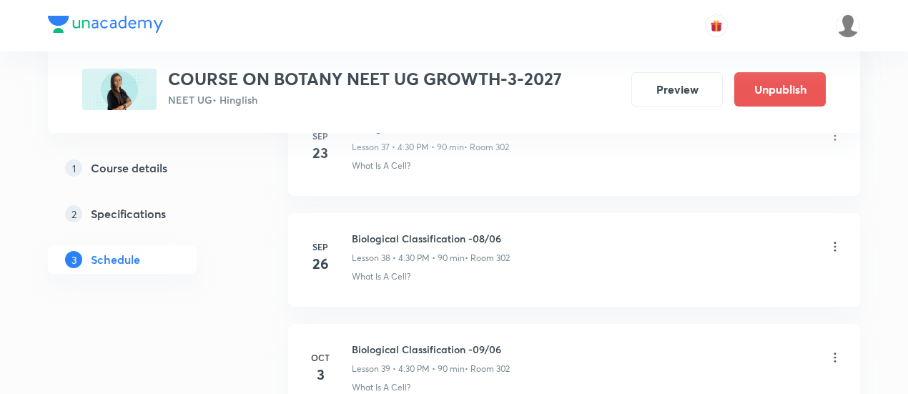
scroll to position [4398, 0]
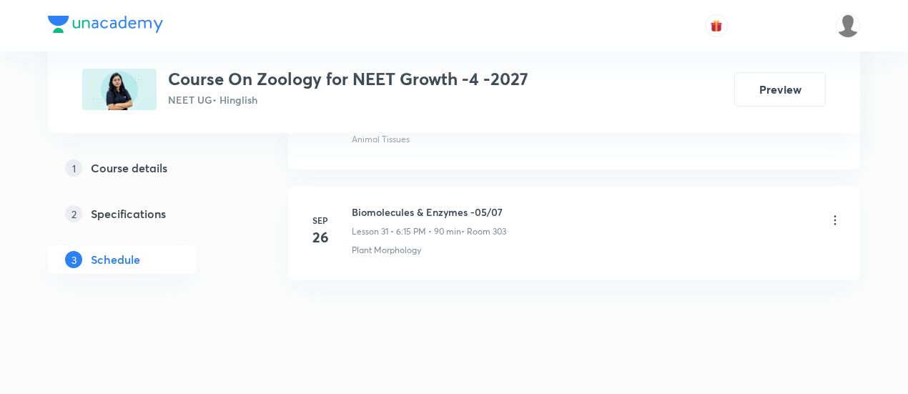
scroll to position [4170, 0]
drag, startPoint x: 351, startPoint y: 185, endPoint x: 505, endPoint y: 188, distance: 153.7
click at [505, 201] on h6 "Biomolecules & Enzymes -05/07" at bounding box center [429, 208] width 154 height 15
copy h6 "Biomolecules & Enzymes -05/07"
click at [506, 201] on h6 "Biomolecules & Enzymes -05/07" at bounding box center [429, 208] width 154 height 15
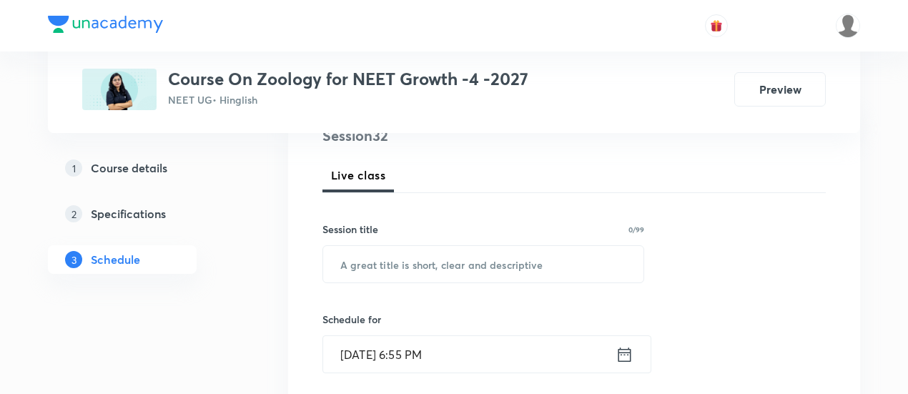
scroll to position [243, 0]
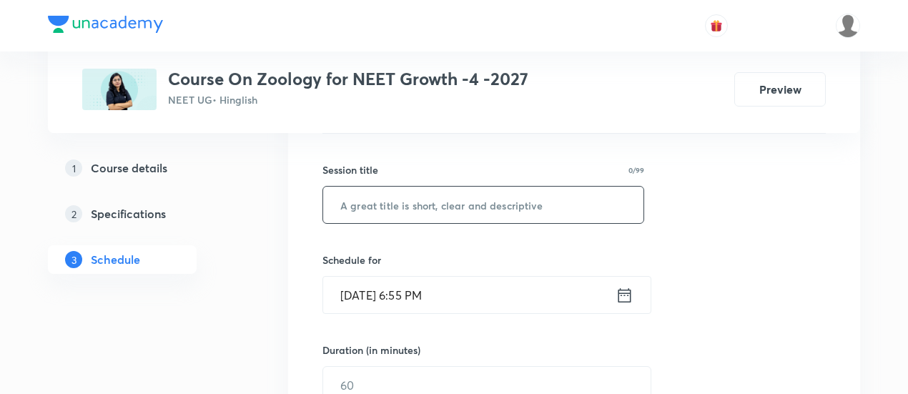
click at [459, 209] on input "text" at bounding box center [483, 205] width 320 height 36
paste input "Biomolecules & Enzymes -05/07"
click at [493, 199] on input "Biomolecules & Enzymes -05/07" at bounding box center [483, 205] width 320 height 36
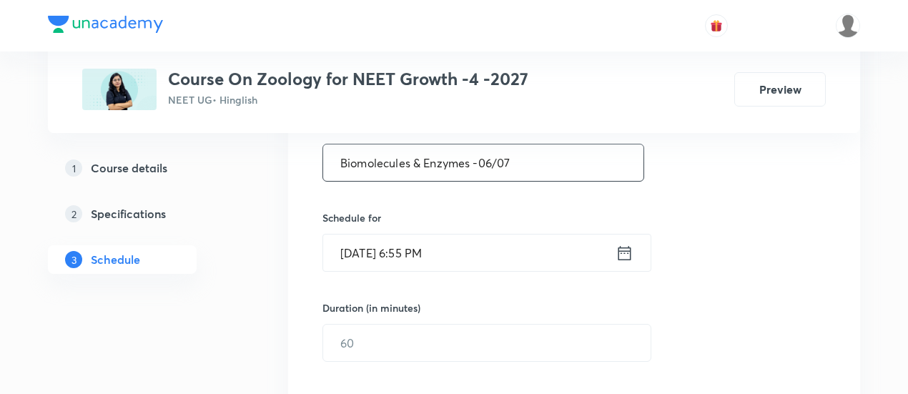
scroll to position [288, 0]
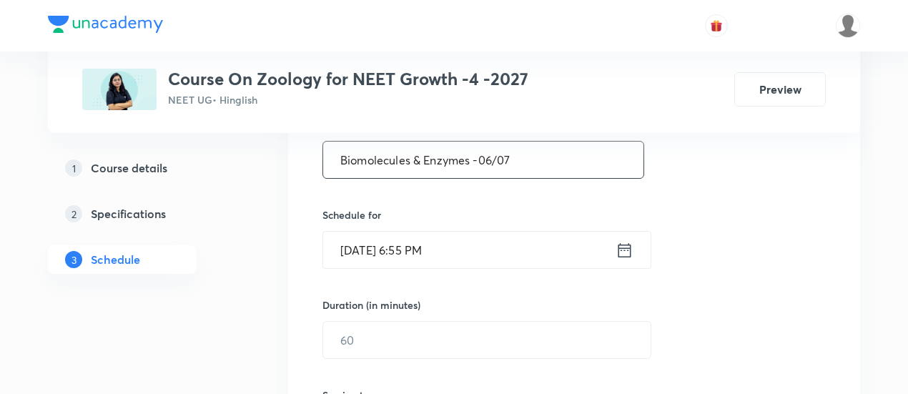
type input "Biomolecules & Enzymes -06/07"
click at [628, 250] on icon at bounding box center [624, 250] width 18 height 20
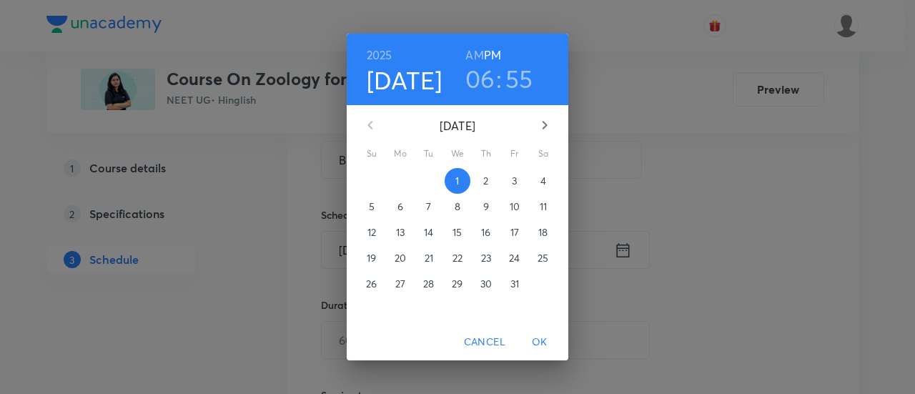
click at [515, 182] on p "3" at bounding box center [514, 181] width 5 height 14
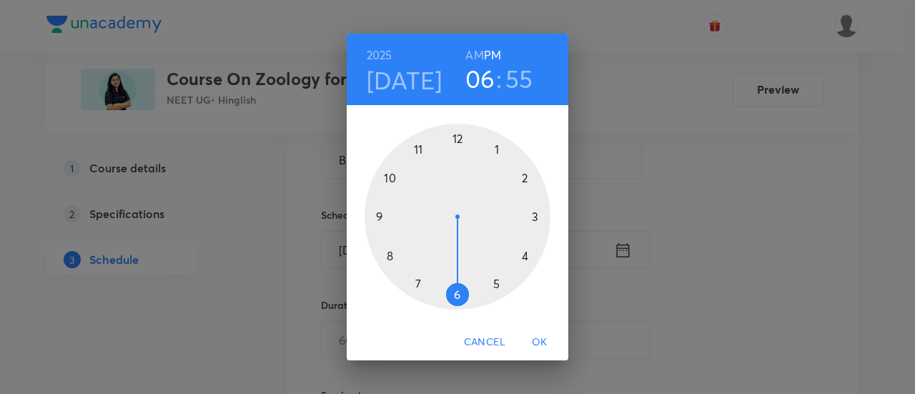
click at [525, 258] on div at bounding box center [458, 217] width 186 height 186
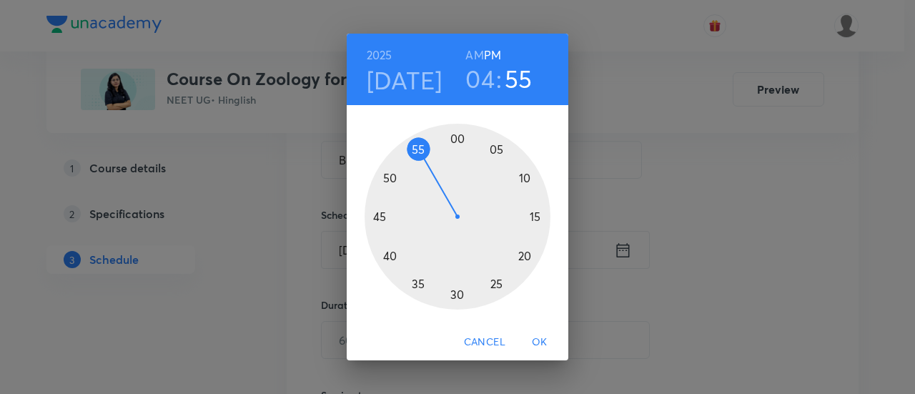
click at [456, 294] on div at bounding box center [458, 217] width 186 height 186
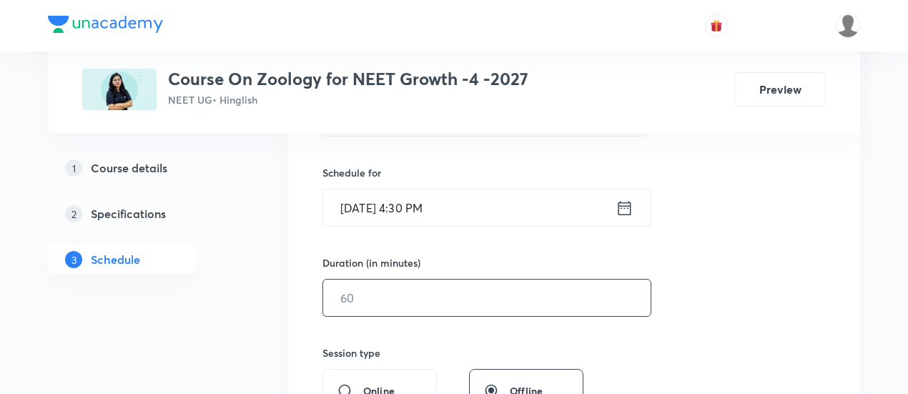
scroll to position [331, 0]
click at [540, 294] on input "text" at bounding box center [486, 297] width 327 height 36
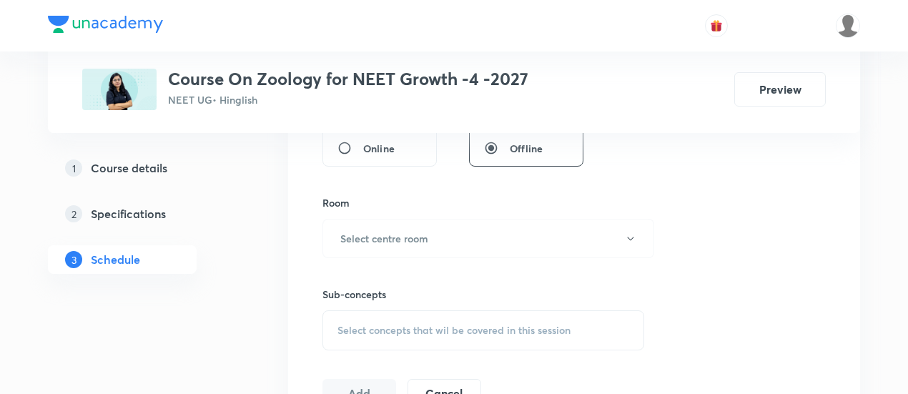
scroll to position [574, 0]
type input "90"
click at [397, 235] on h6 "Select centre room" at bounding box center [384, 236] width 88 height 15
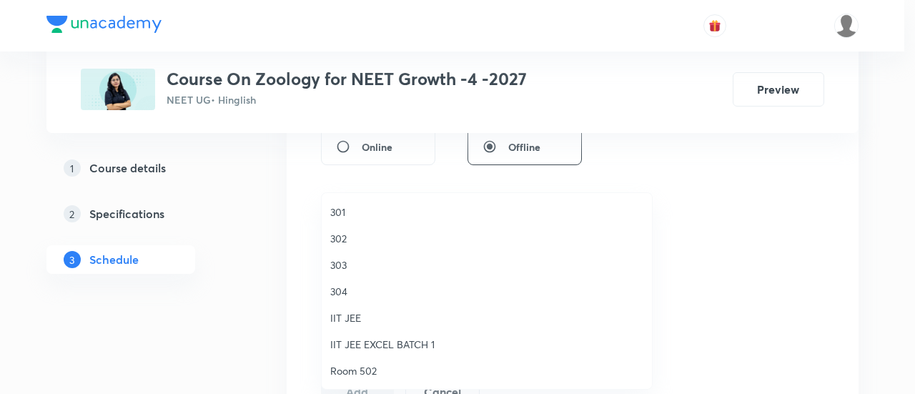
click at [346, 264] on span "303" at bounding box center [486, 264] width 313 height 15
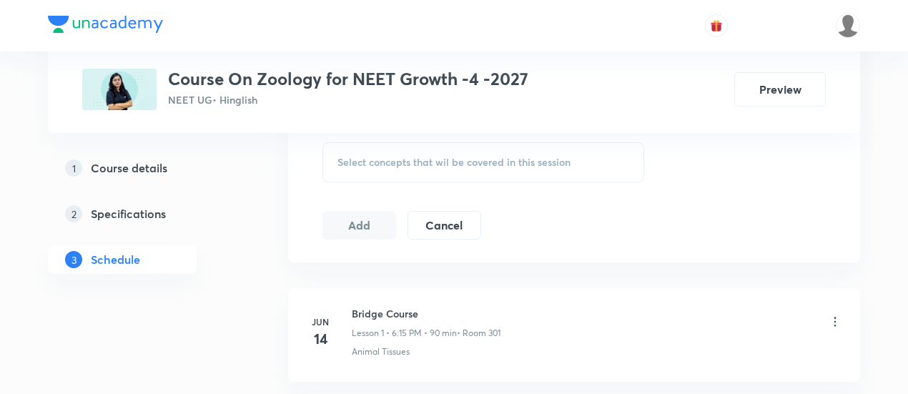
scroll to position [751, 0]
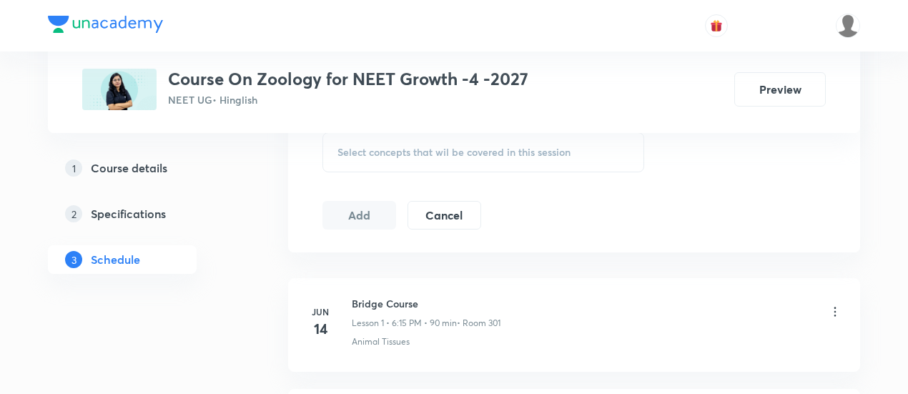
click at [503, 158] on div "Select concepts that wil be covered in this session" at bounding box center [483, 152] width 322 height 40
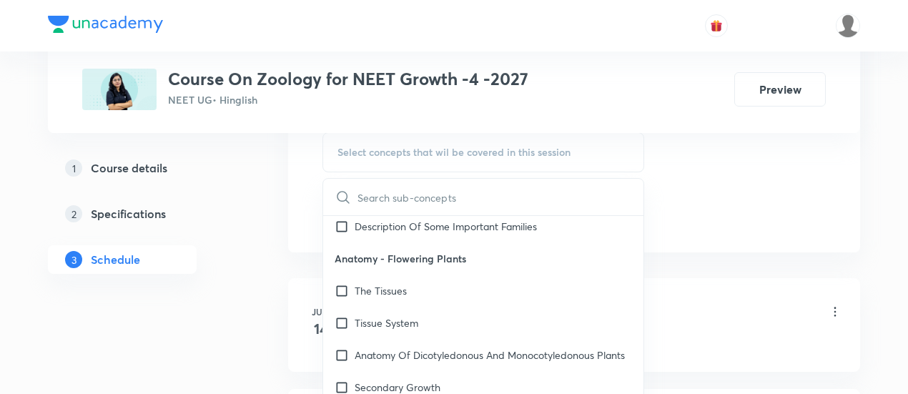
scroll to position [393, 0]
click at [395, 285] on p "The Tissues" at bounding box center [381, 289] width 52 height 15
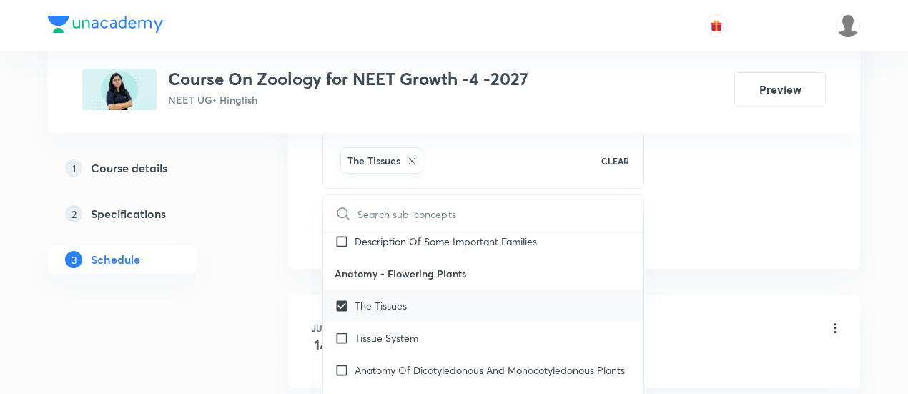
click at [389, 300] on p "The Tissues" at bounding box center [381, 305] width 52 height 15
checkbox input "false"
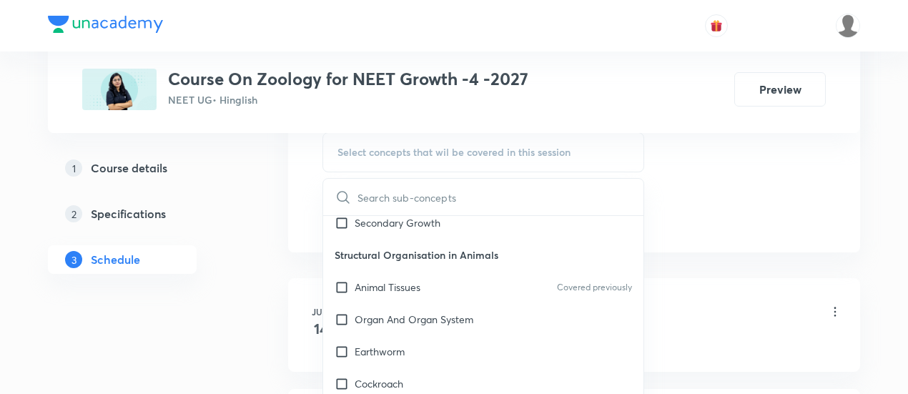
scroll to position [560, 0]
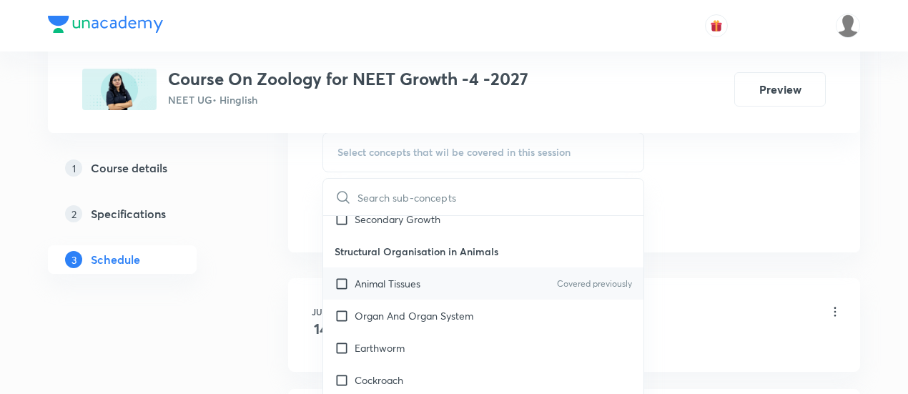
click at [394, 291] on p "Animal Tissues" at bounding box center [388, 283] width 66 height 15
checkbox input "true"
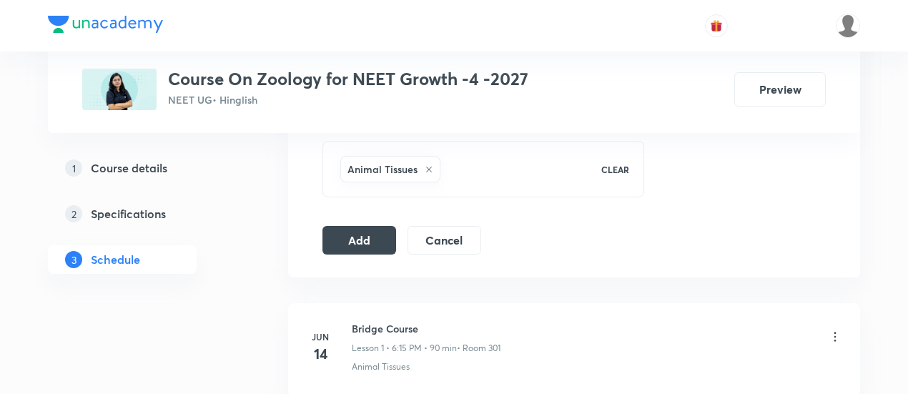
scroll to position [746, 0]
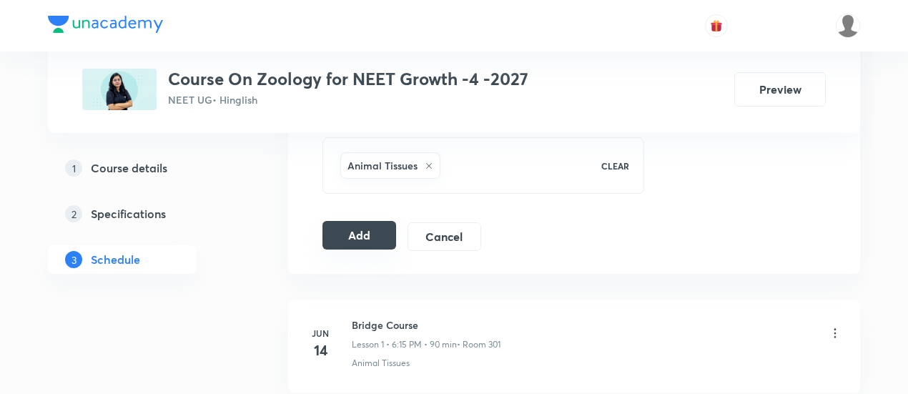
click at [358, 237] on button "Add" at bounding box center [359, 235] width 74 height 29
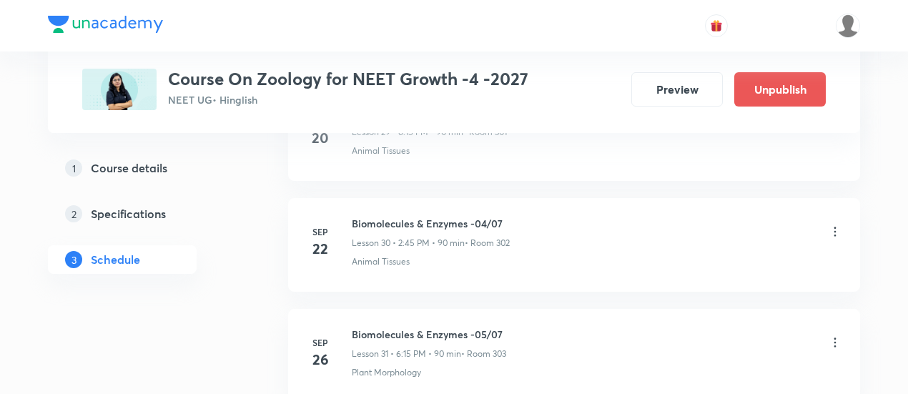
scroll to position [3625, 0]
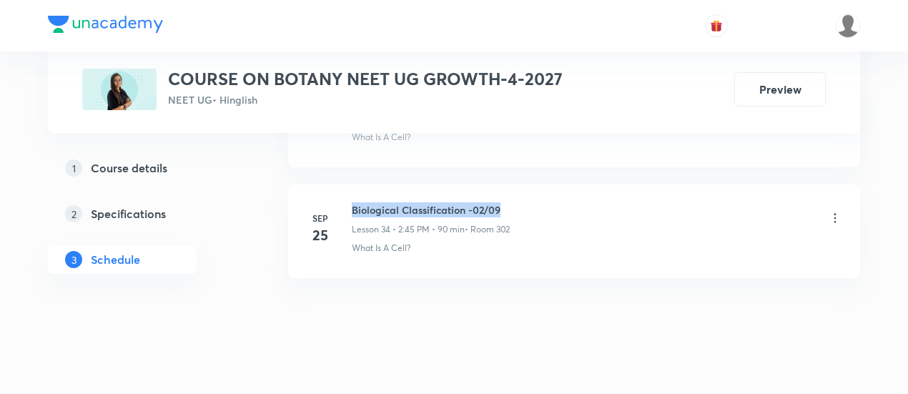
drag, startPoint x: 352, startPoint y: 186, endPoint x: 519, endPoint y: 188, distance: 167.3
click at [519, 202] on div "Biological Classification -02/09 Lesson 34 • 2:45 PM • 90 min • Room 302" at bounding box center [597, 219] width 490 height 34
copy h6 "Biological Classification -02/09"
click at [519, 202] on div "Biological Classification -02/09 Lesson 34 • 2:45 PM • 90 min • Room 302" at bounding box center [597, 219] width 490 height 34
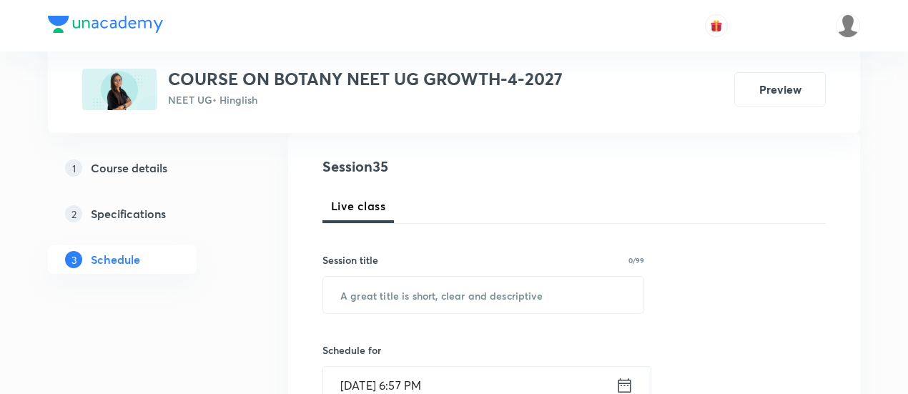
scroll to position [181, 0]
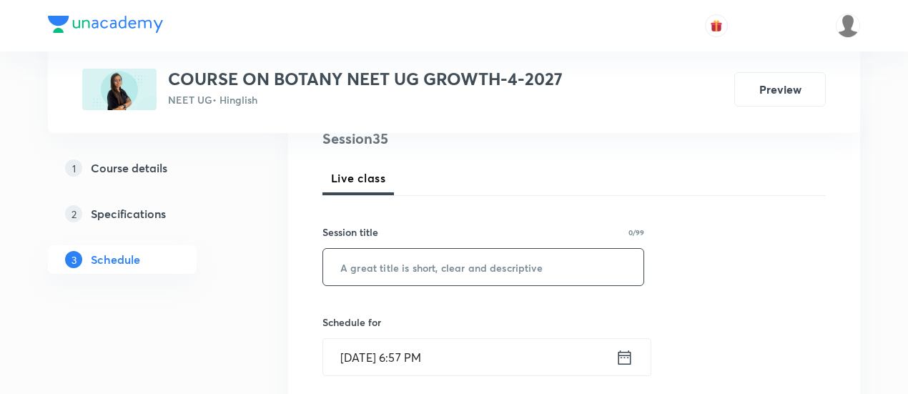
click at [463, 264] on input "text" at bounding box center [483, 267] width 320 height 36
paste input "Biological Classification -02/09"
click at [487, 266] on input "Biological Classification -02/09" at bounding box center [483, 267] width 320 height 36
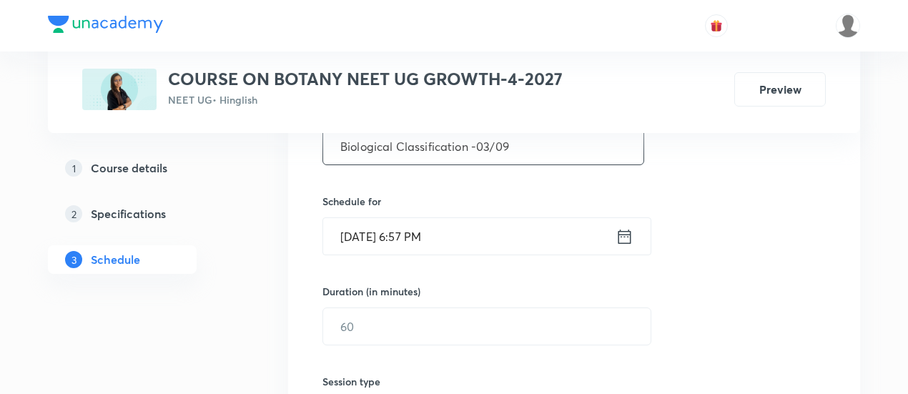
scroll to position [302, 0]
type input "Biological Classification -03/09"
click at [623, 229] on icon at bounding box center [624, 236] width 18 height 20
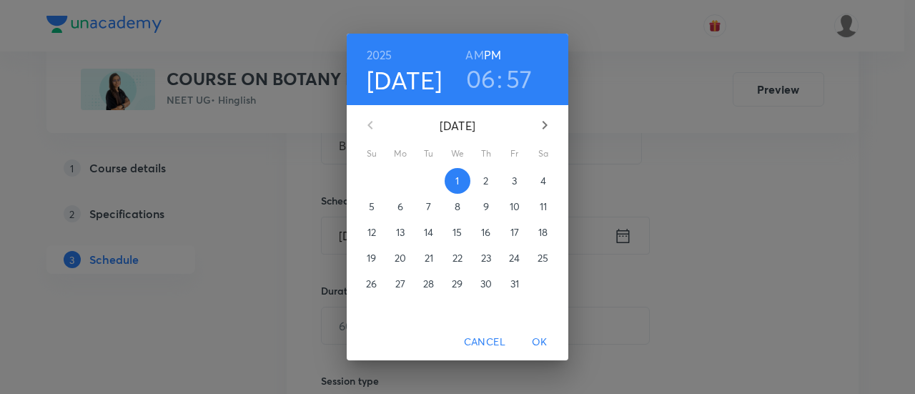
click at [513, 181] on p "3" at bounding box center [514, 181] width 5 height 14
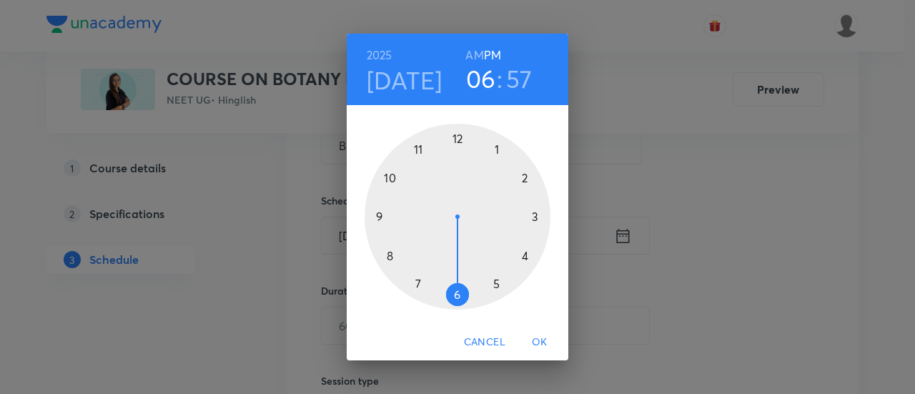
click at [457, 297] on div at bounding box center [458, 217] width 186 height 186
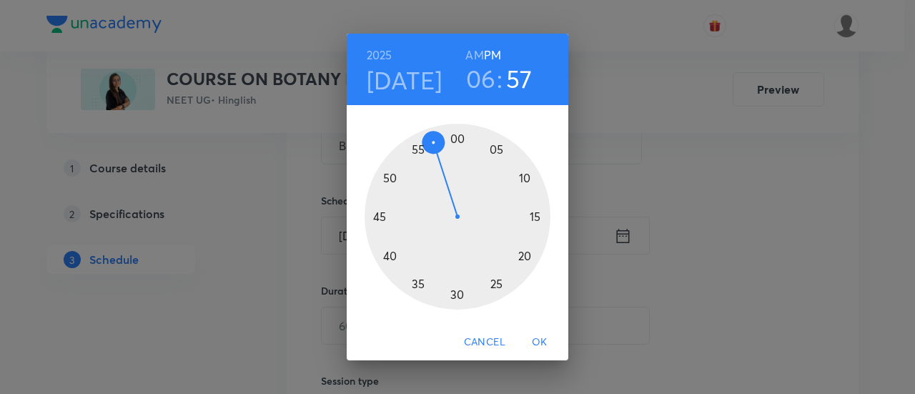
drag, startPoint x: 538, startPoint y: 216, endPoint x: 690, endPoint y: 285, distance: 166.7
click at [690, 285] on div "2025 Oct 3 06 : 57 AM PM 00 05 10 15 20 25 30 35 40 45 50 55 Cancel OK" at bounding box center [457, 197] width 915 height 394
click at [539, 217] on div at bounding box center [458, 217] width 186 height 186
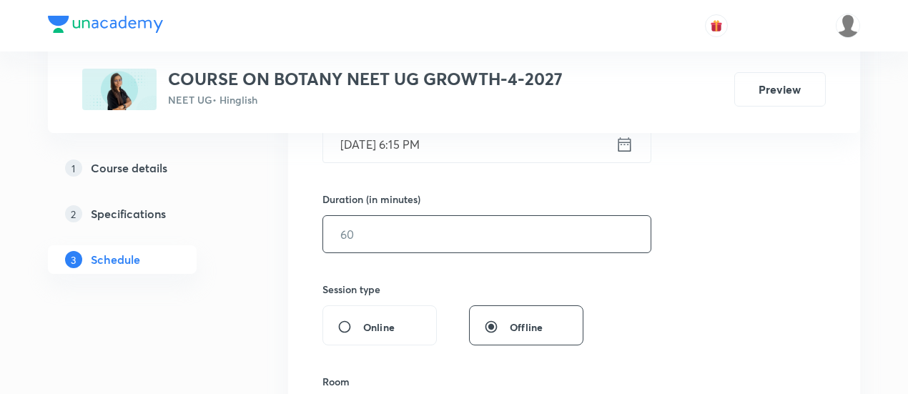
scroll to position [419, 0]
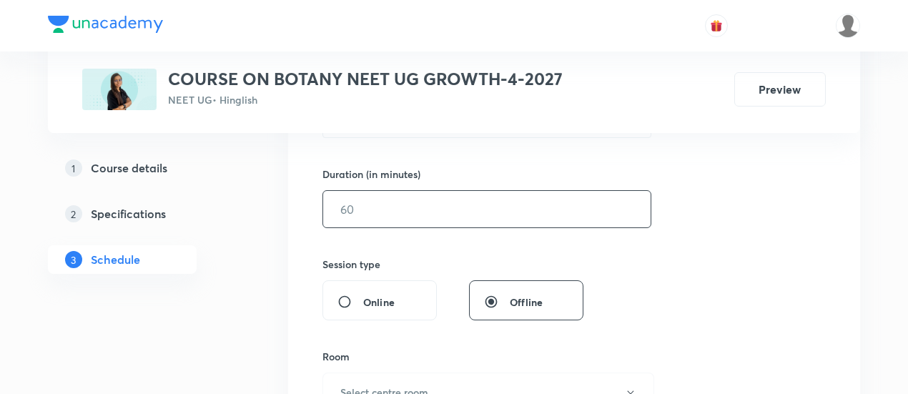
click at [543, 207] on input "text" at bounding box center [486, 209] width 327 height 36
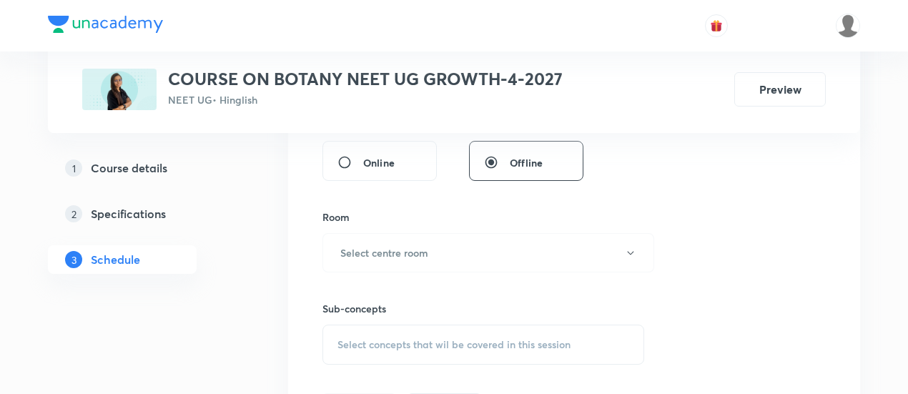
scroll to position [622, 0]
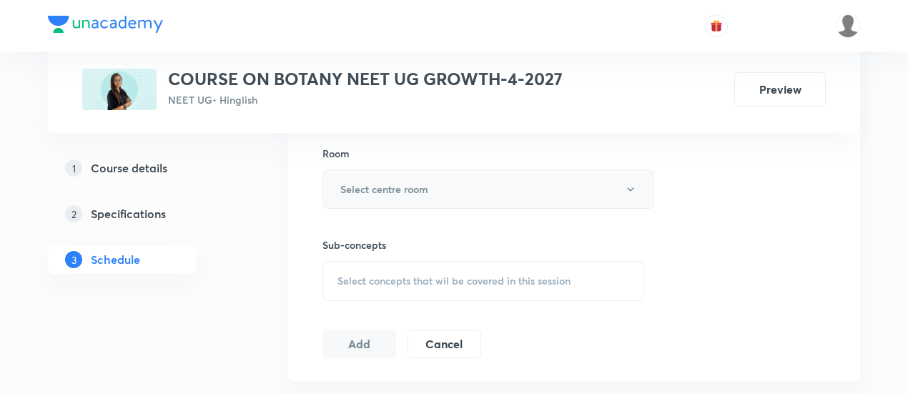
type input "90"
click at [407, 192] on h6 "Select centre room" at bounding box center [384, 189] width 88 height 15
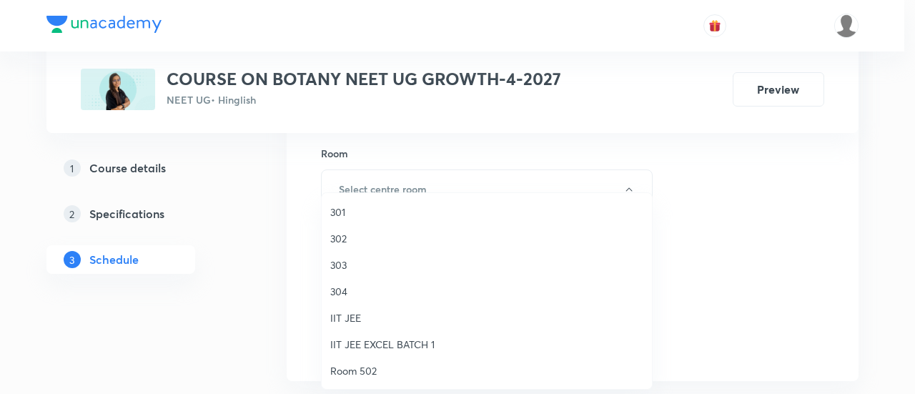
click at [346, 264] on span "303" at bounding box center [486, 264] width 313 height 15
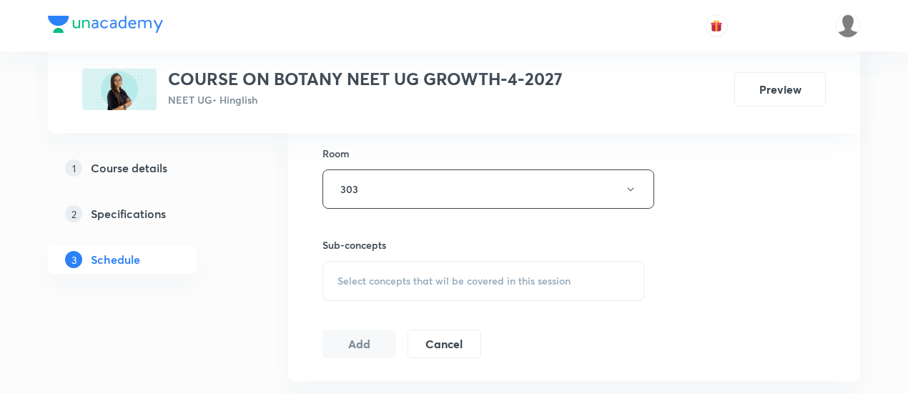
click at [395, 279] on span "Select concepts that wil be covered in this session" at bounding box center [453, 280] width 233 height 11
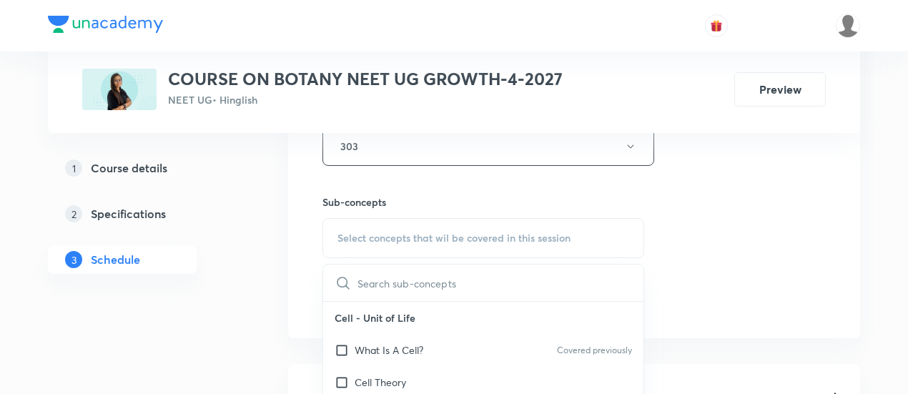
scroll to position [701, 0]
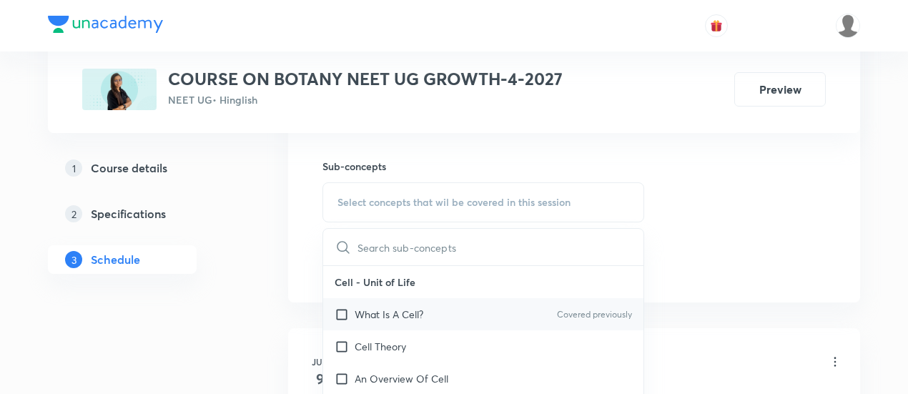
click at [387, 310] on p "What Is A Cell?" at bounding box center [389, 314] width 69 height 15
checkbox input "true"
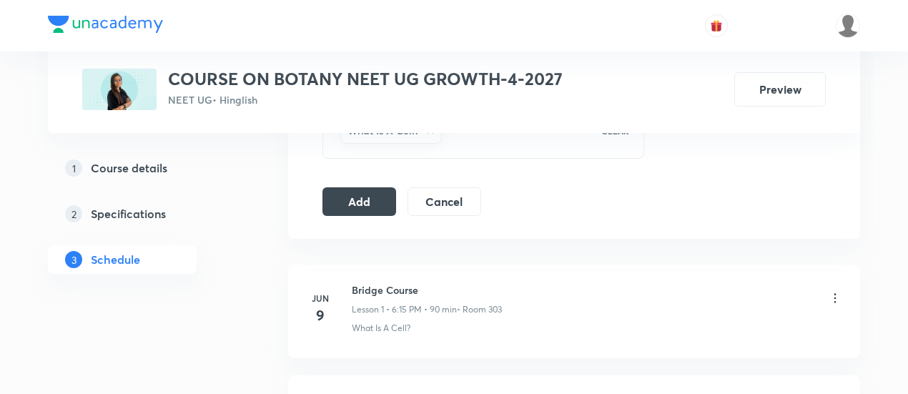
scroll to position [781, 0]
click at [364, 203] on button "Add" at bounding box center [359, 199] width 74 height 29
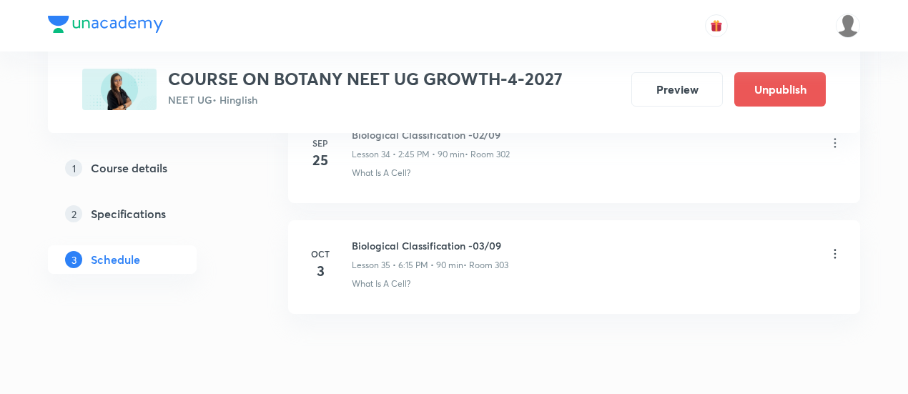
scroll to position [3919, 0]
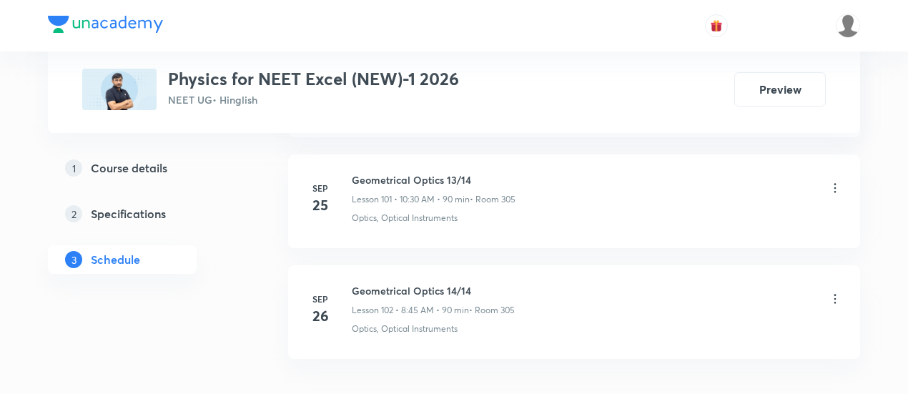
scroll to position [12002, 0]
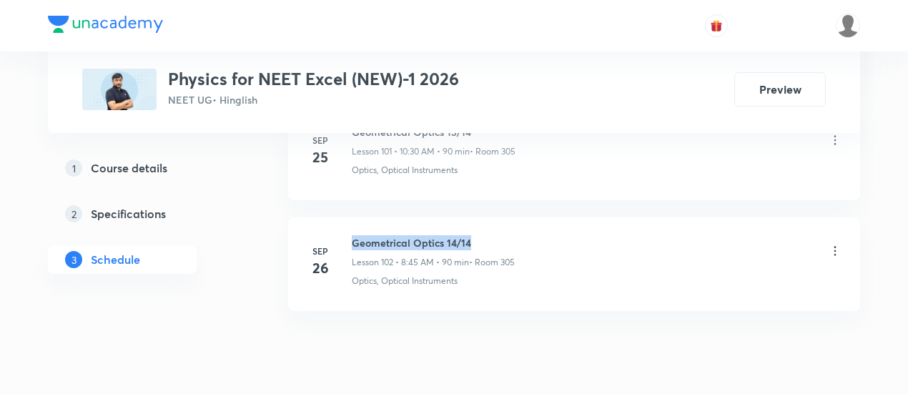
drag, startPoint x: 352, startPoint y: 189, endPoint x: 485, endPoint y: 188, distance: 132.2
click at [485, 235] on h6 "Geometrical Optics 14/14" at bounding box center [433, 242] width 163 height 15
copy h6 "Geometrical Optics 14/14"
click at [485, 235] on h6 "Geometrical Optics 14/14" at bounding box center [433, 242] width 163 height 15
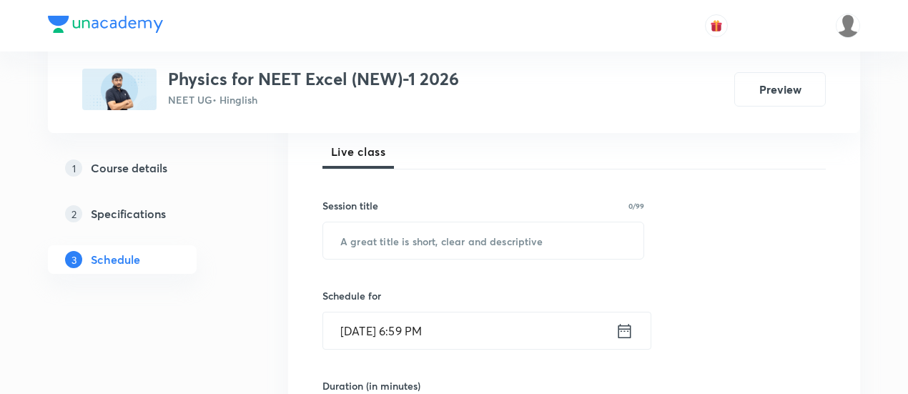
scroll to position [243, 0]
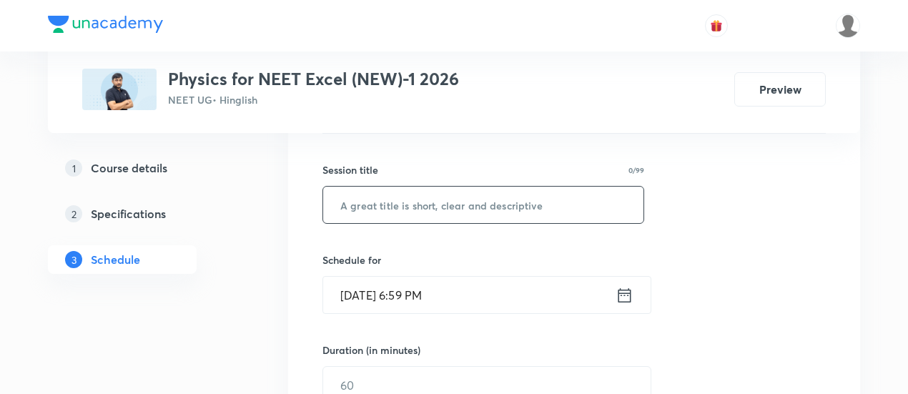
click at [453, 207] on input "text" at bounding box center [483, 205] width 320 height 36
paste input "Geometrical Optics 14/14"
click at [457, 202] on input "Geometrical Optics 14/14" at bounding box center [483, 205] width 320 height 36
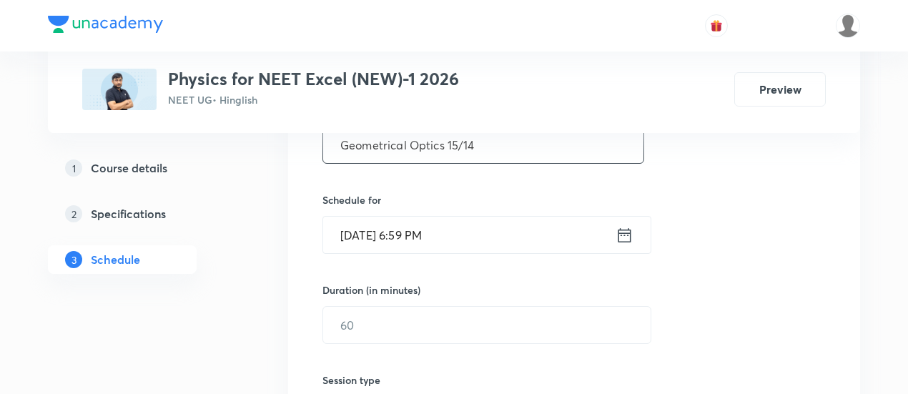
scroll to position [305, 0]
type input "Geometrical Optics 15/14"
click at [623, 234] on icon at bounding box center [624, 234] width 18 height 20
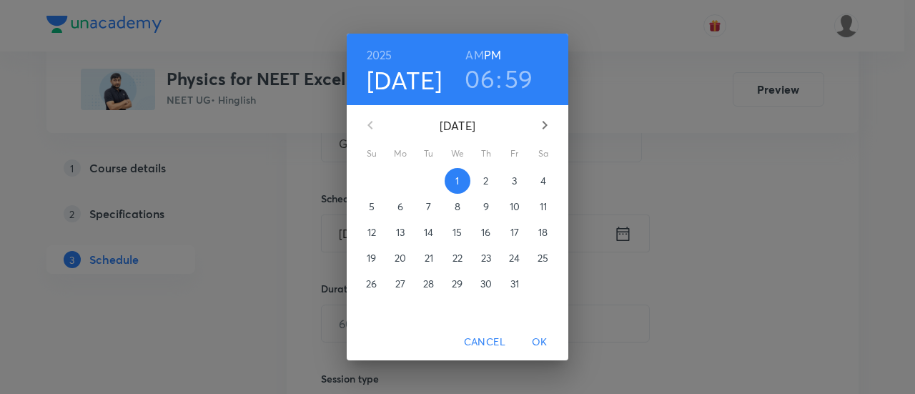
click at [512, 177] on p "3" at bounding box center [514, 181] width 5 height 14
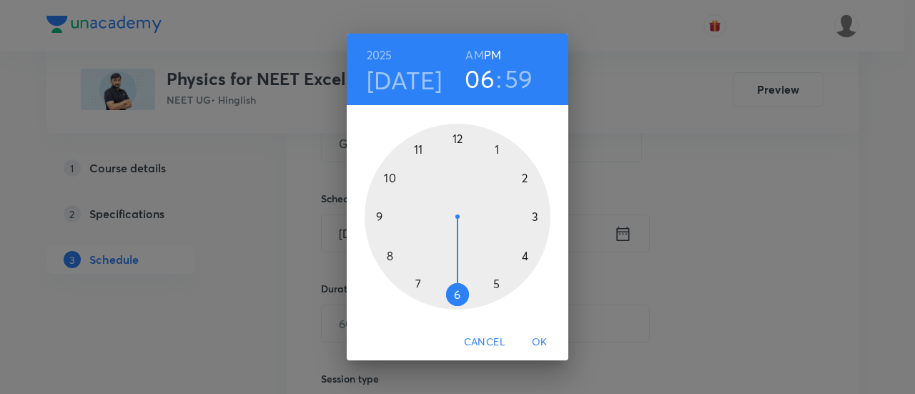
click at [477, 51] on h6 "AM" at bounding box center [474, 55] width 18 height 20
click at [389, 254] on div at bounding box center [458, 217] width 186 height 186
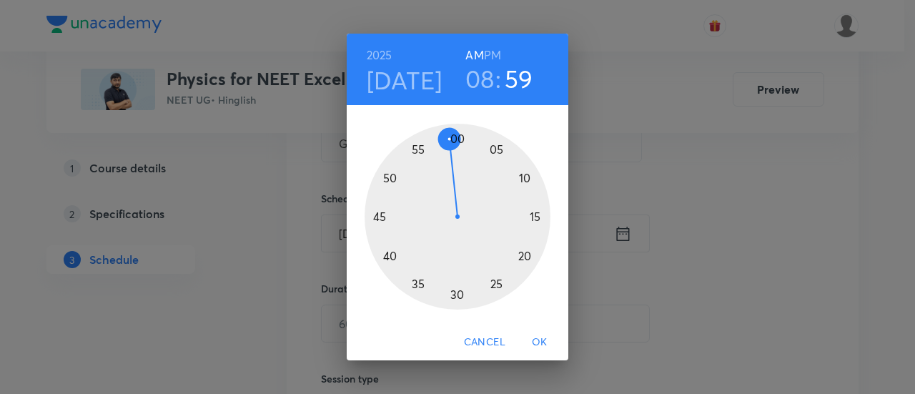
click at [379, 217] on div at bounding box center [458, 217] width 186 height 186
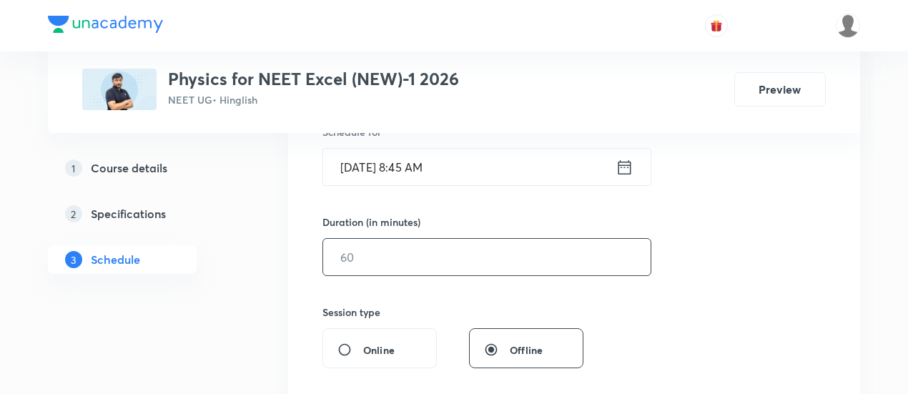
scroll to position [379, 0]
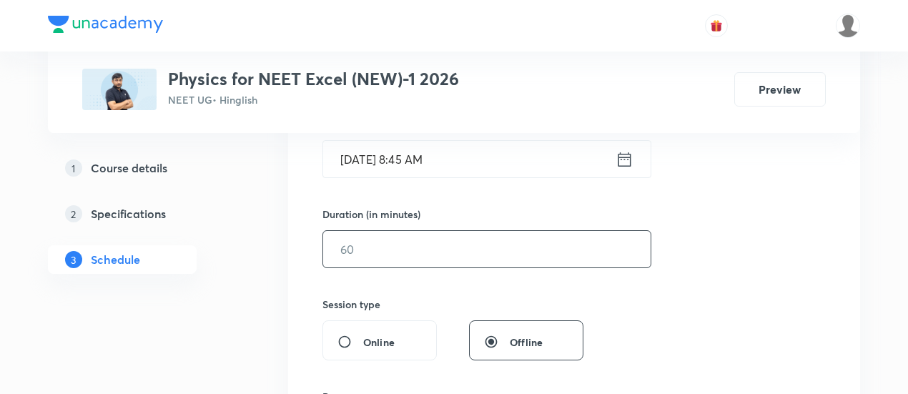
click at [575, 244] on input "text" at bounding box center [486, 249] width 327 height 36
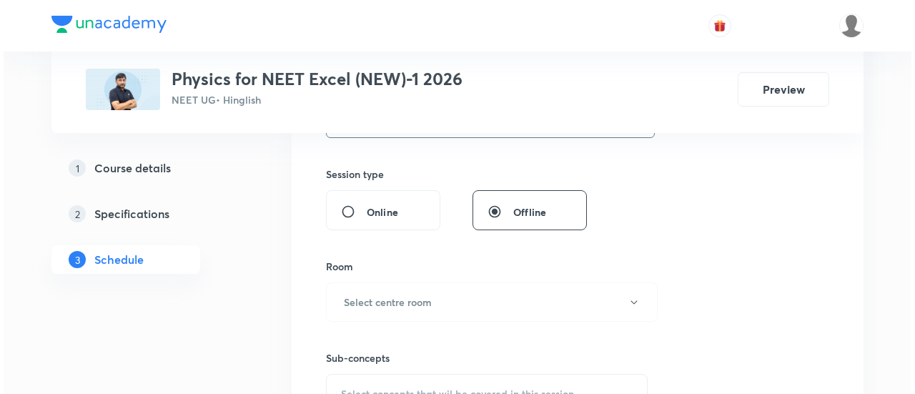
scroll to position [572, 0]
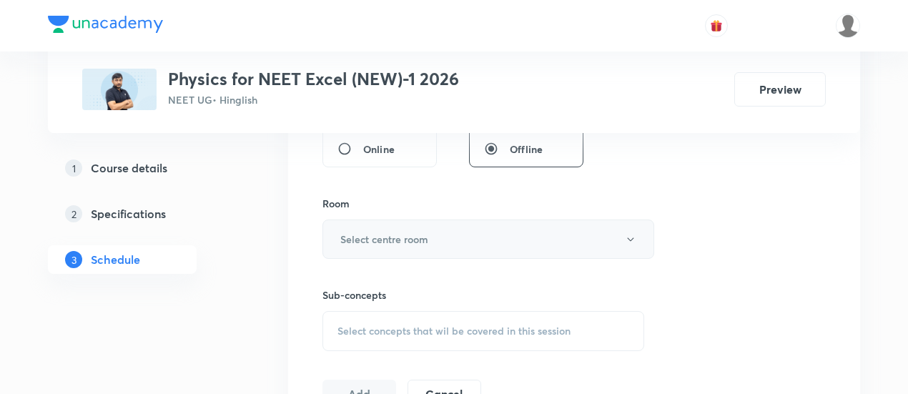
type input "90"
click at [406, 235] on h6 "Select centre room" at bounding box center [384, 239] width 88 height 15
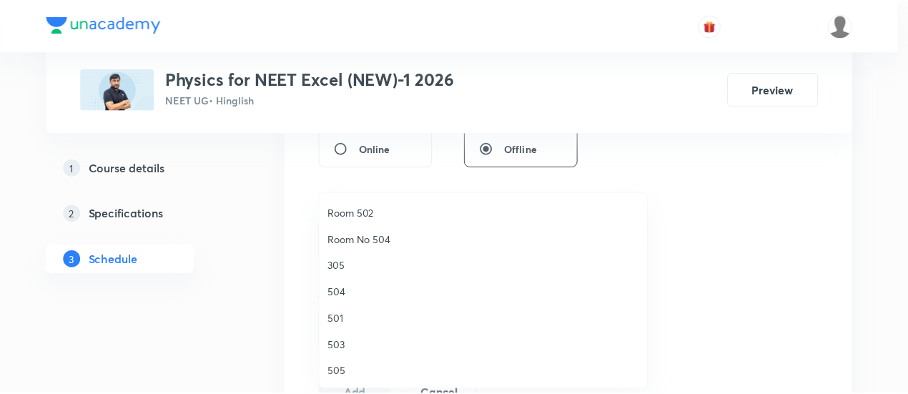
scroll to position [162, 0]
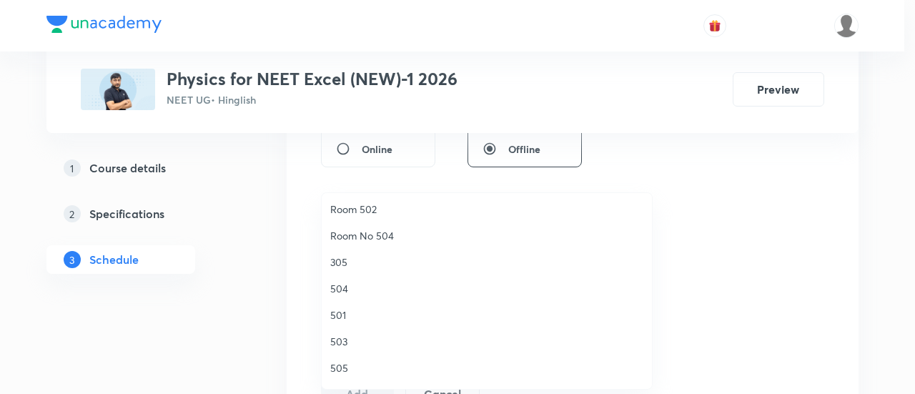
click at [356, 262] on span "305" at bounding box center [486, 261] width 313 height 15
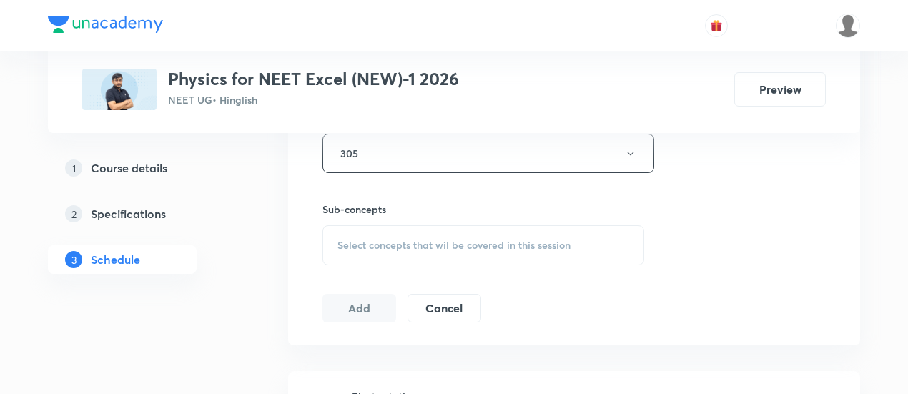
scroll to position [674, 0]
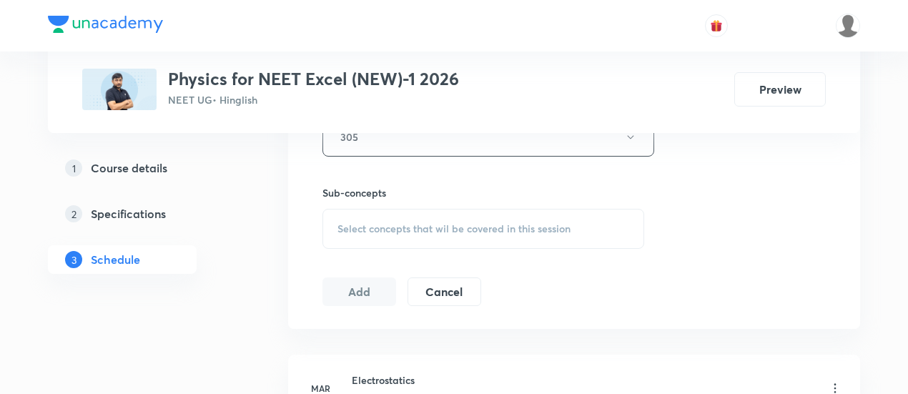
click at [493, 224] on span "Select concepts that wil be covered in this session" at bounding box center [453, 228] width 233 height 11
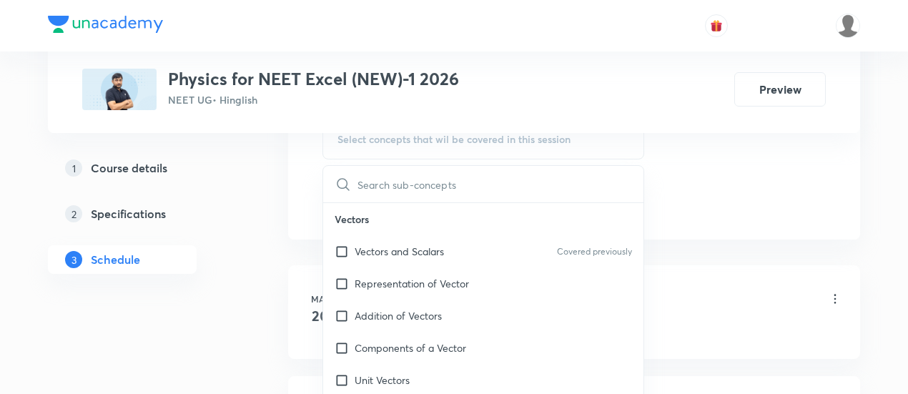
scroll to position [769, 0]
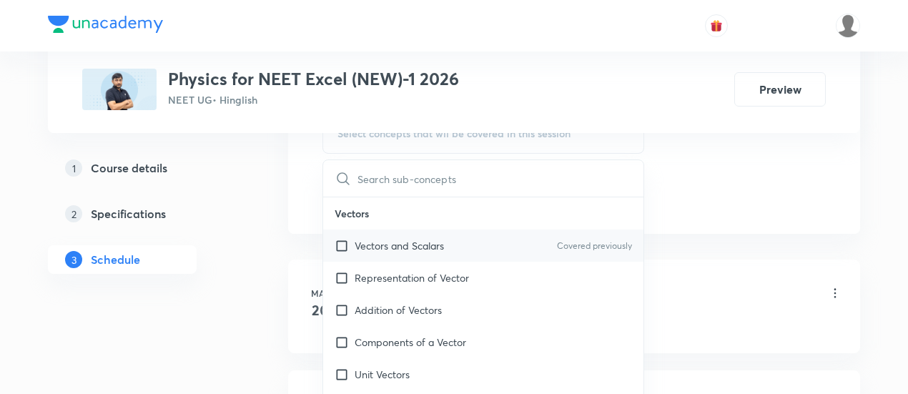
click at [407, 246] on p "Vectors and Scalars" at bounding box center [399, 245] width 89 height 15
checkbox input "true"
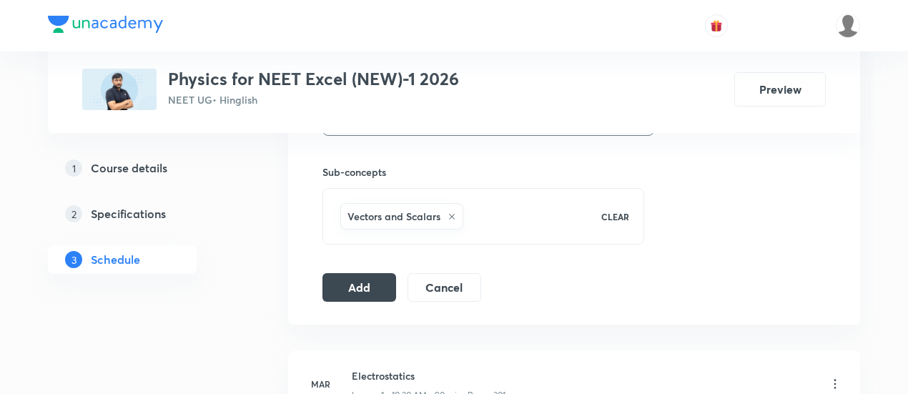
scroll to position [698, 0]
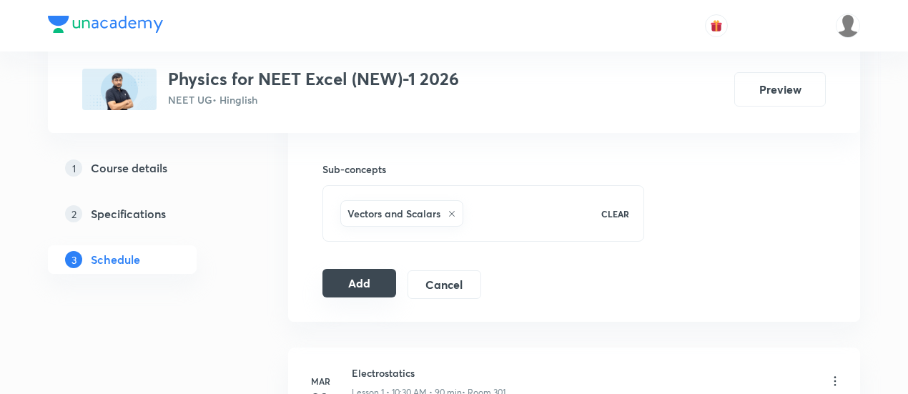
click at [372, 282] on button "Add" at bounding box center [359, 283] width 74 height 29
click at [366, 284] on button "Add" at bounding box center [359, 283] width 74 height 29
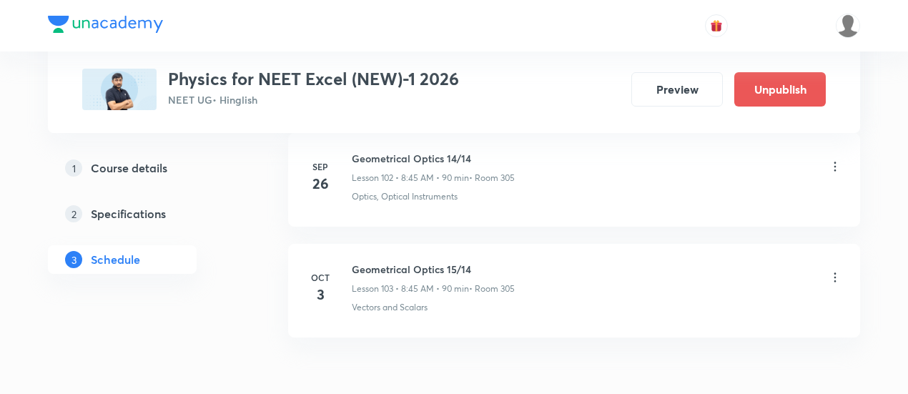
scroll to position [12113, 0]
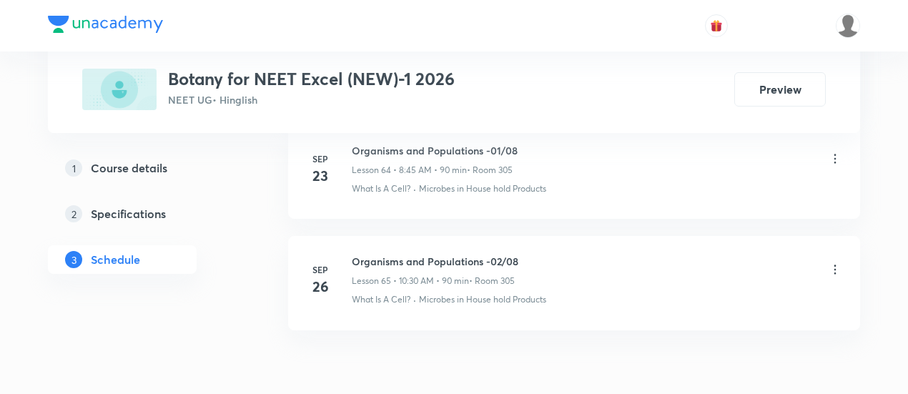
scroll to position [7921, 0]
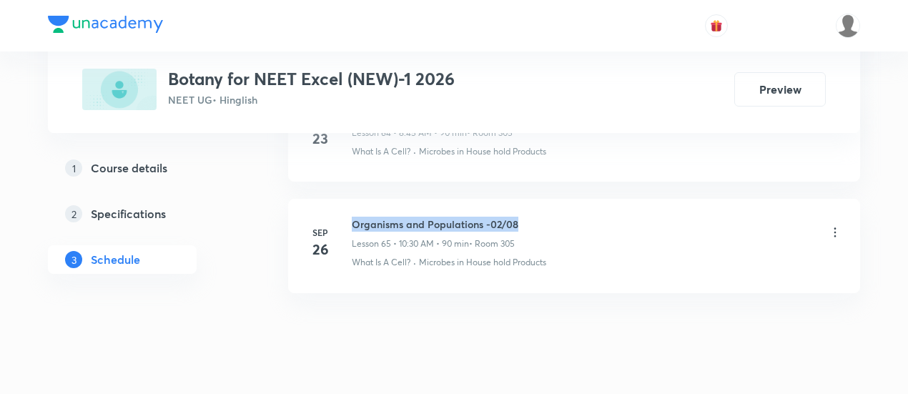
drag, startPoint x: 353, startPoint y: 188, endPoint x: 530, endPoint y: 188, distance: 177.3
click at [530, 217] on div "Organisms and Populations -02/08 Lesson 65 • 10:30 AM • 90 min • Room 305" at bounding box center [597, 234] width 490 height 34
copy h6 "Organisms and Populations -02/08"
click at [530, 217] on div "Organisms and Populations -02/08 Lesson 65 • 10:30 AM • 90 min • Room 305" at bounding box center [597, 234] width 490 height 34
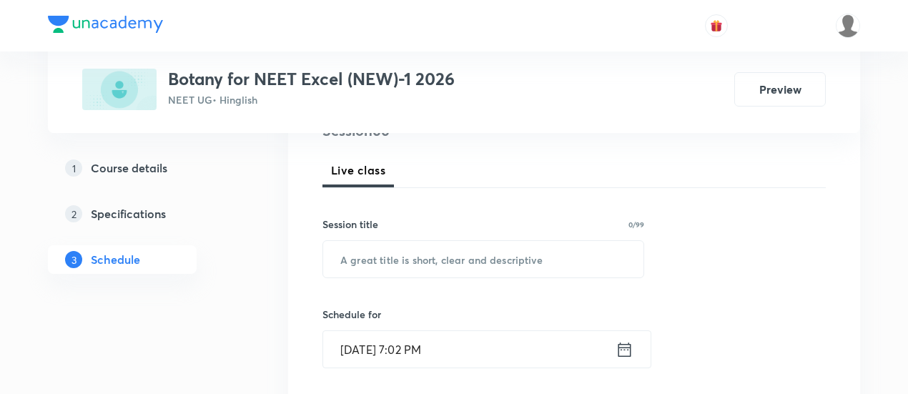
scroll to position [195, 0]
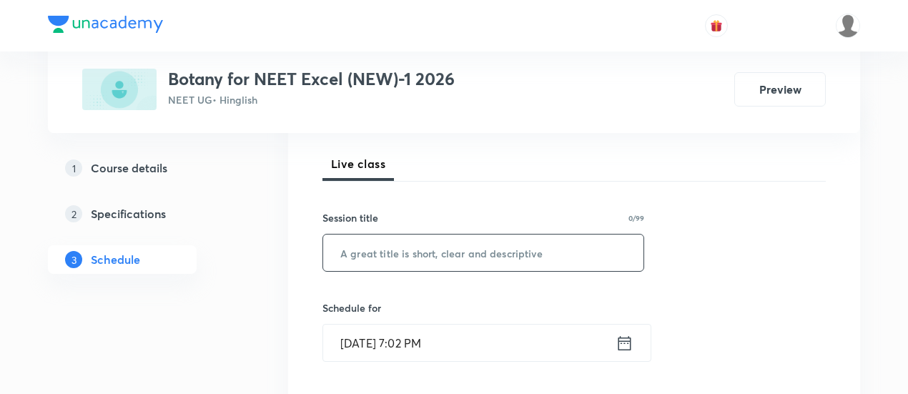
click at [462, 257] on input "text" at bounding box center [483, 252] width 320 height 36
paste input "Organisms and Populations -02/08"
click at [509, 249] on input "Organisms and Populations -02/08" at bounding box center [483, 252] width 320 height 36
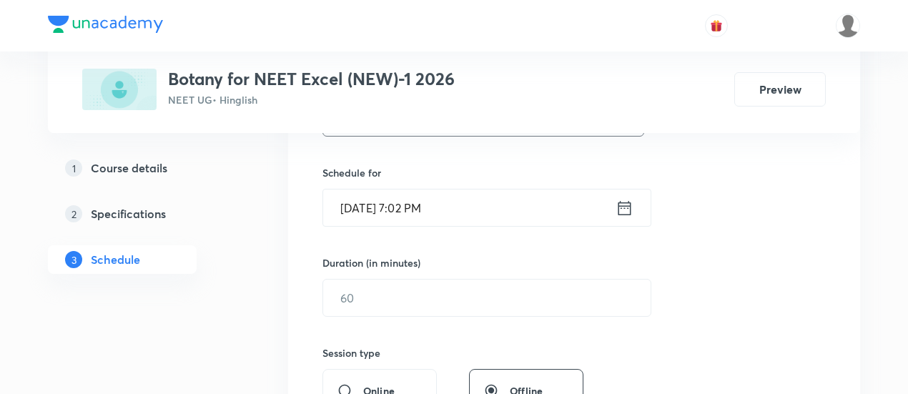
scroll to position [331, 0]
type input "Organisms and Populations -03/08"
click at [625, 204] on icon at bounding box center [624, 207] width 18 height 20
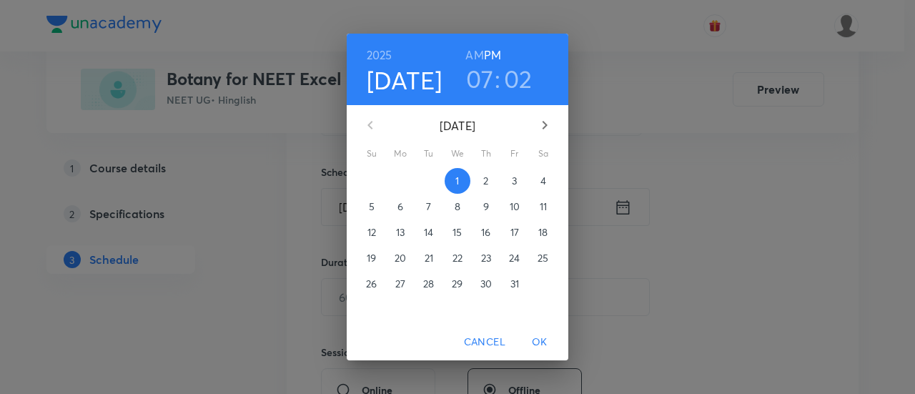
click at [515, 182] on p "3" at bounding box center [514, 181] width 5 height 14
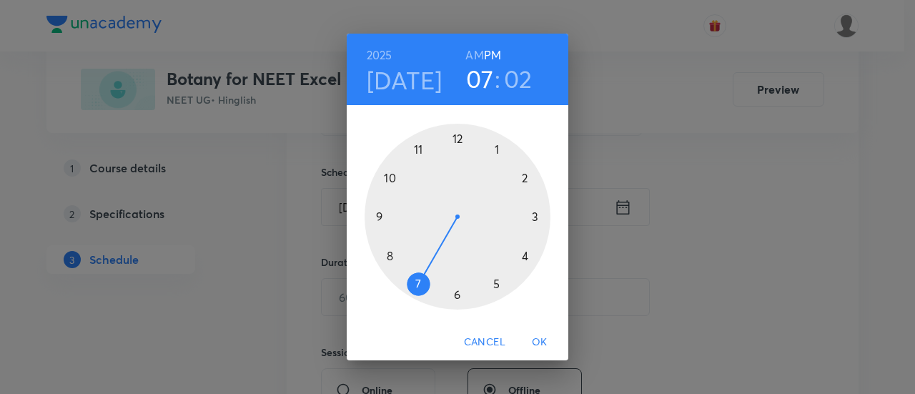
click at [472, 48] on h6 "AM" at bounding box center [474, 55] width 18 height 20
click at [390, 174] on div at bounding box center [458, 217] width 186 height 186
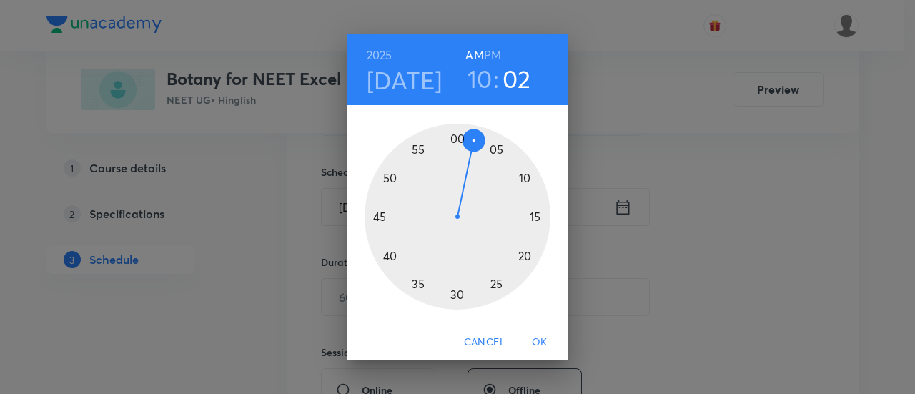
click at [455, 296] on div at bounding box center [458, 217] width 186 height 186
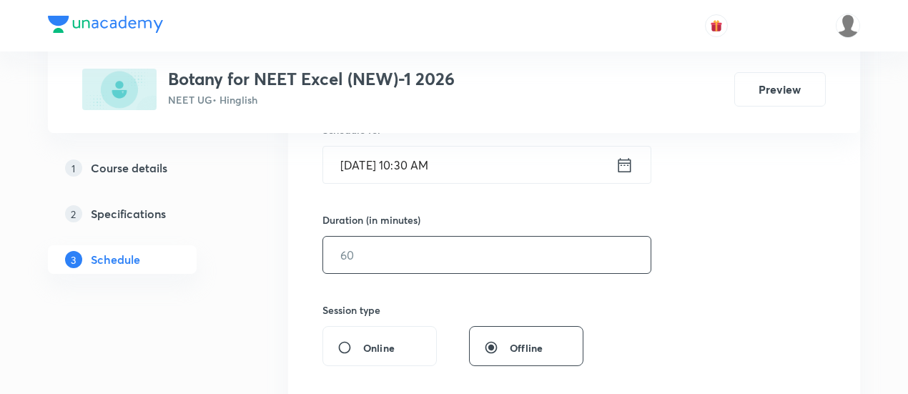
scroll to position [374, 0]
click at [512, 249] on input "text" at bounding box center [486, 254] width 327 height 36
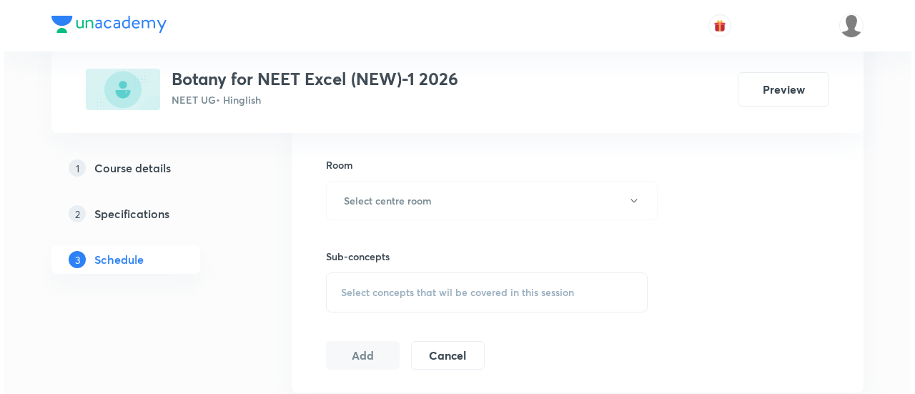
scroll to position [615, 0]
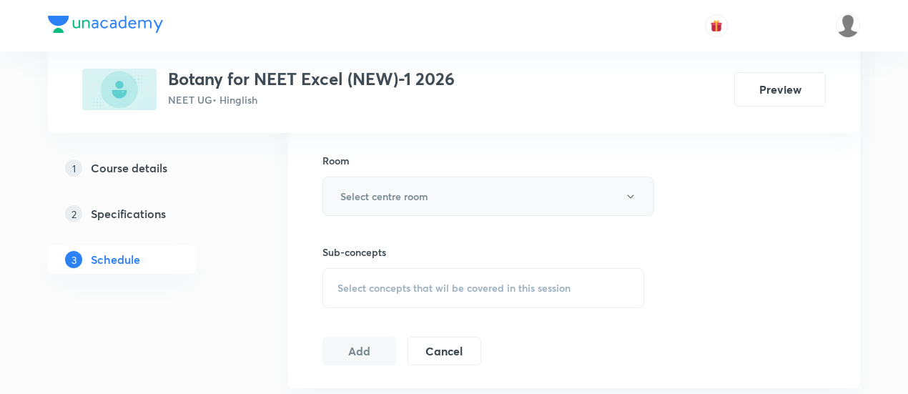
type input "90"
click at [492, 196] on button "Select centre room" at bounding box center [488, 196] width 332 height 39
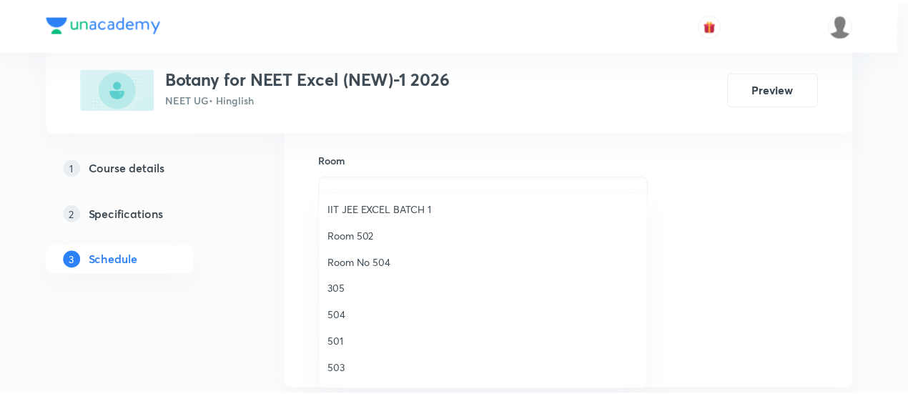
scroll to position [140, 0]
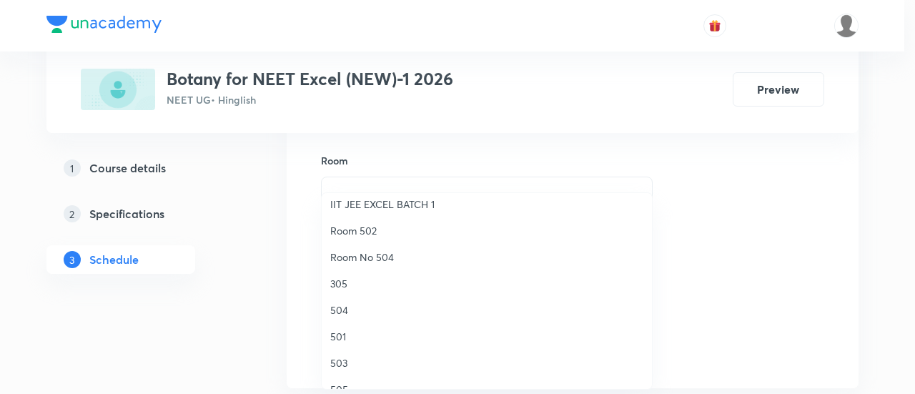
click at [339, 285] on span "305" at bounding box center [486, 283] width 313 height 15
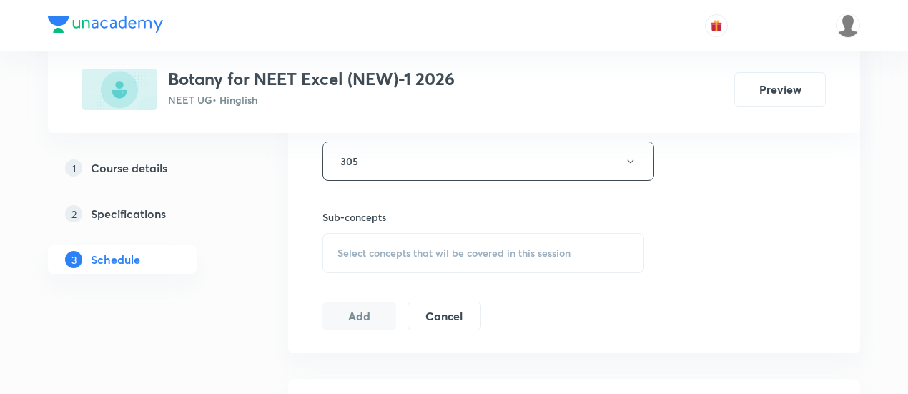
scroll to position [650, 0]
click at [495, 252] on span "Select concepts that wil be covered in this session" at bounding box center [453, 252] width 233 height 11
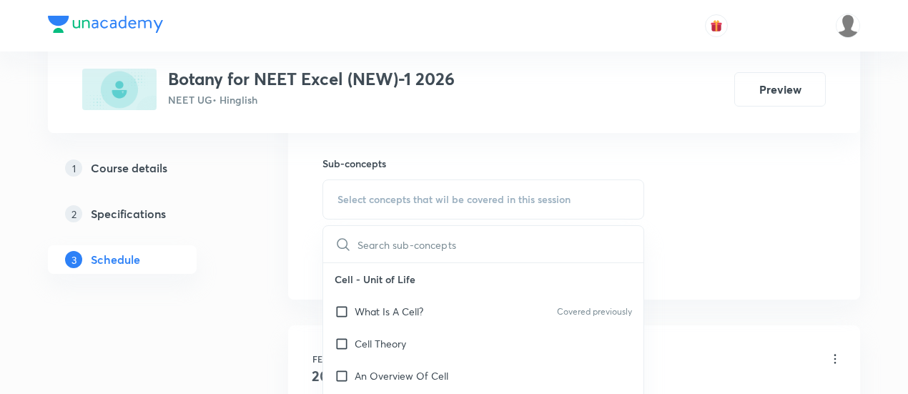
scroll to position [712, 0]
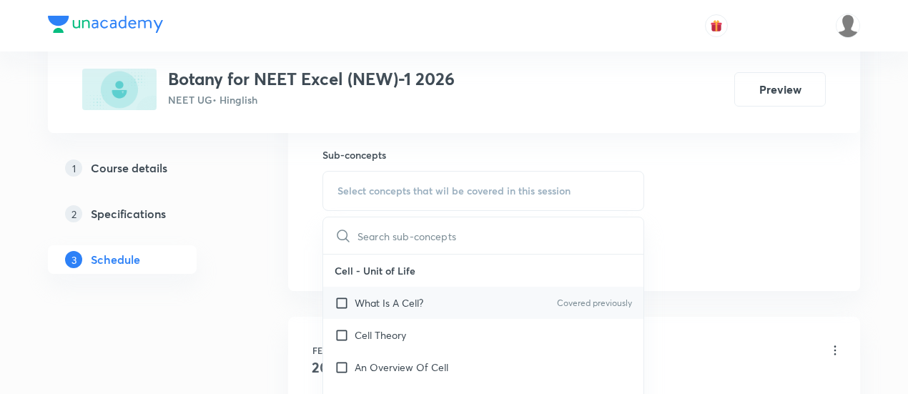
click at [421, 301] on p "What Is A Cell?" at bounding box center [389, 302] width 69 height 15
checkbox input "true"
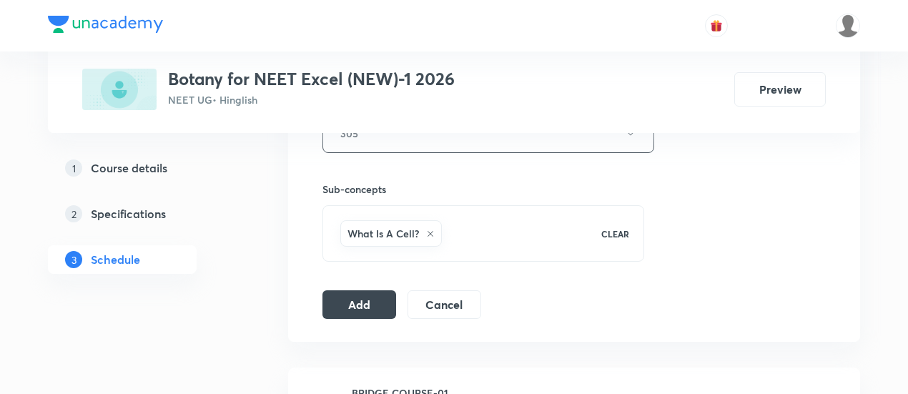
scroll to position [679, 0]
click at [351, 298] on button "Add" at bounding box center [359, 301] width 74 height 29
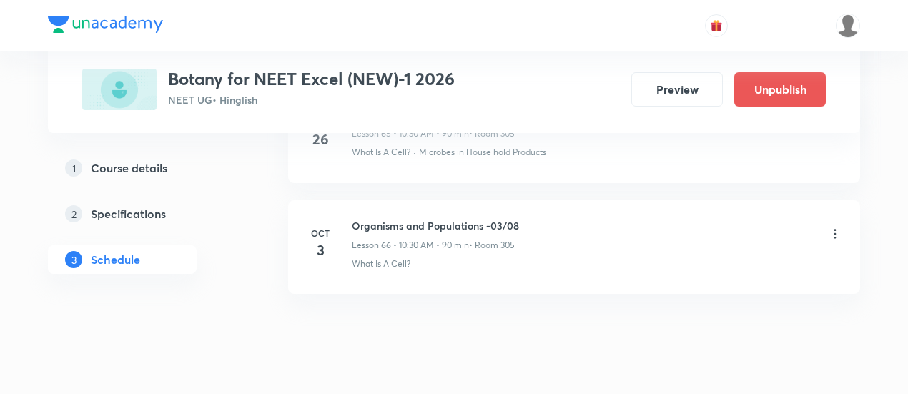
scroll to position [7376, 0]
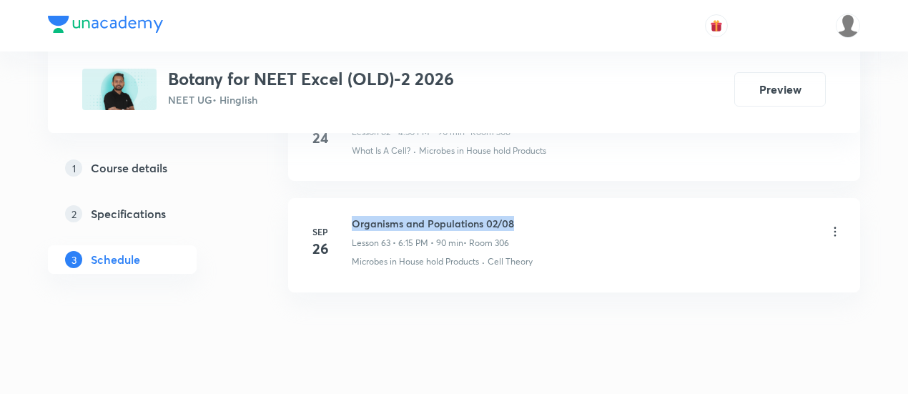
drag, startPoint x: 352, startPoint y: 187, endPoint x: 521, endPoint y: 188, distance: 169.4
click at [521, 216] on div "Organisms and Populations 02/08 Lesson 63 • 6:15 PM • 90 min • Room 306" at bounding box center [597, 233] width 490 height 34
copy h6 "Organisms and Populations 02/08"
click at [524, 216] on div "Organisms and Populations 02/08 Lesson 63 • 6:15 PM • 90 min • Room 306" at bounding box center [597, 233] width 490 height 34
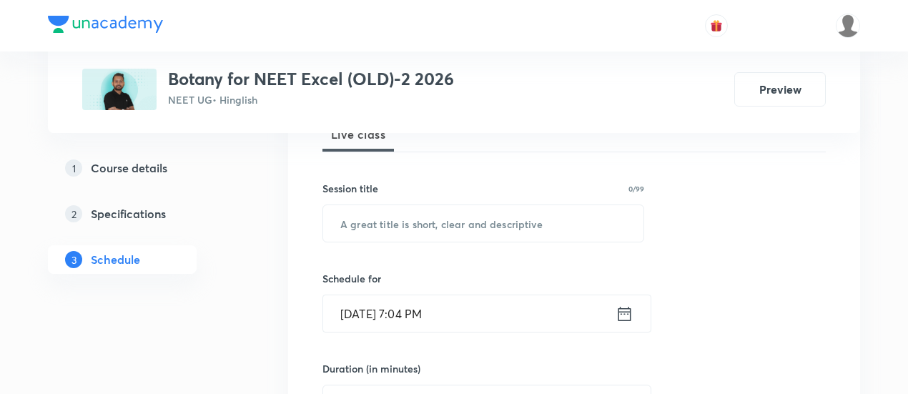
scroll to position [226, 0]
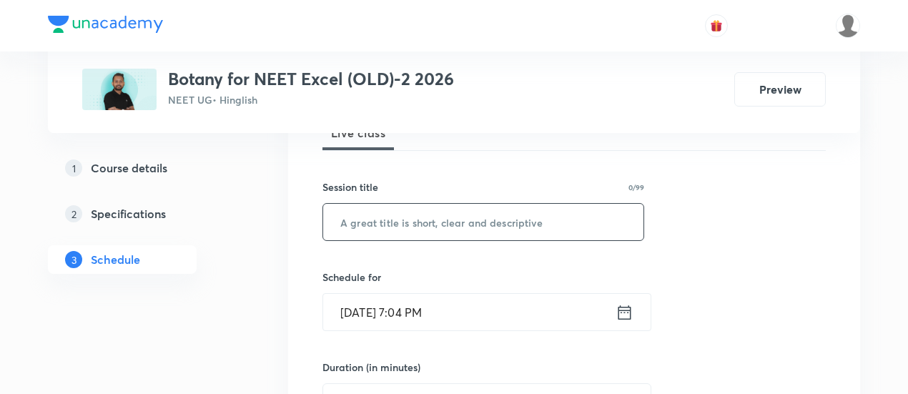
click at [452, 218] on input "text" at bounding box center [483, 222] width 320 height 36
paste input "Organisms and Populations 02/08"
click at [503, 219] on input "Organisms and Populations 02/08" at bounding box center [483, 222] width 320 height 36
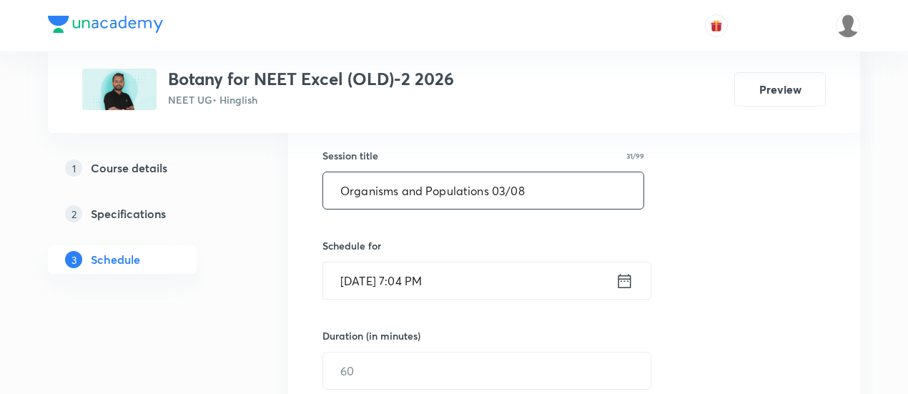
scroll to position [259, 0]
type input "Organisms and Populations 03/08"
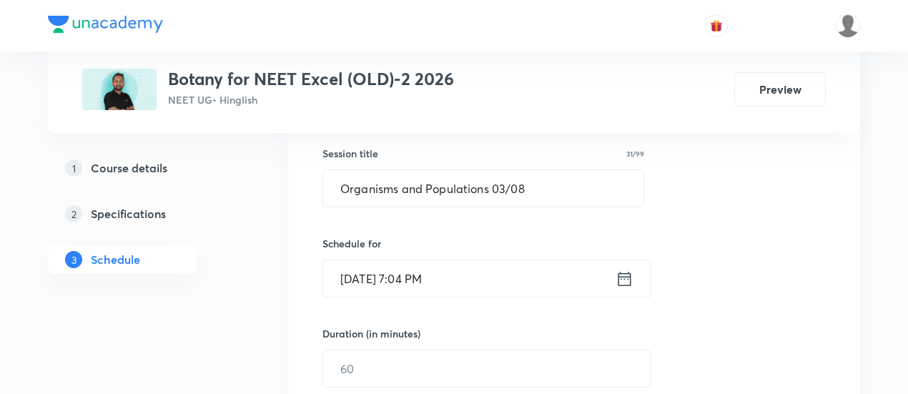
click at [624, 276] on icon at bounding box center [624, 279] width 18 height 20
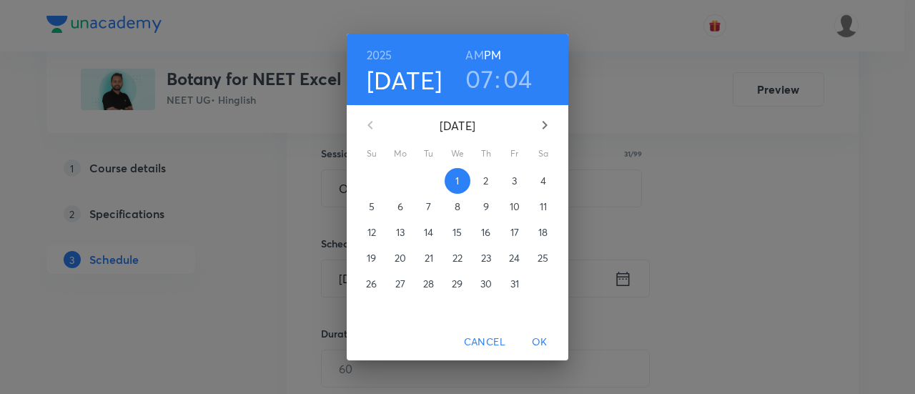
click at [511, 181] on span "3" at bounding box center [515, 181] width 26 height 14
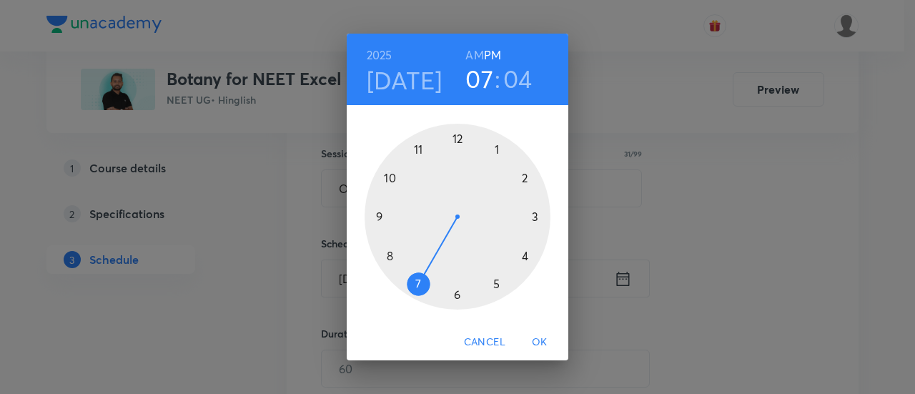
click at [523, 255] on div at bounding box center [458, 217] width 186 height 186
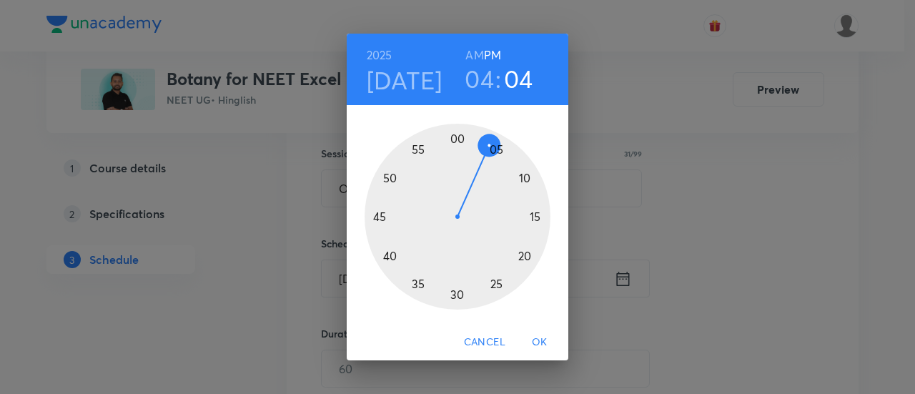
click at [457, 295] on div at bounding box center [458, 217] width 186 height 186
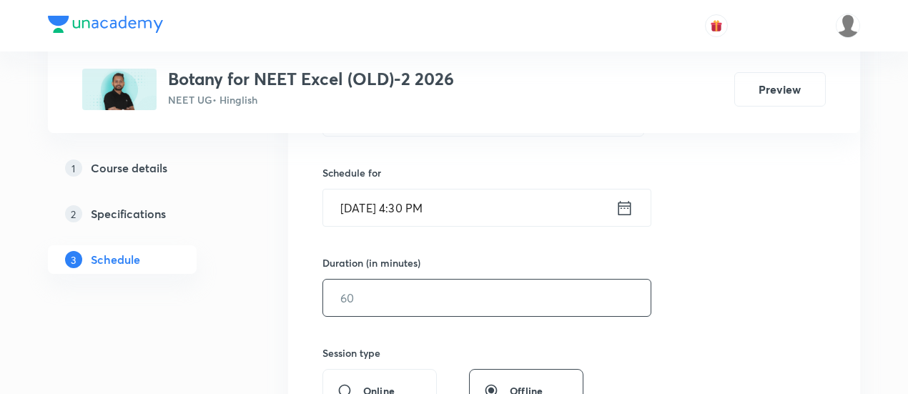
scroll to position [338, 0]
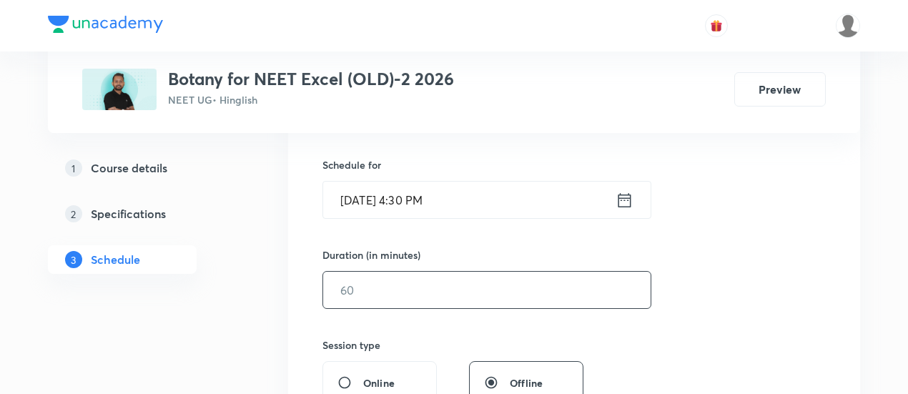
click at [563, 292] on input "text" at bounding box center [486, 290] width 327 height 36
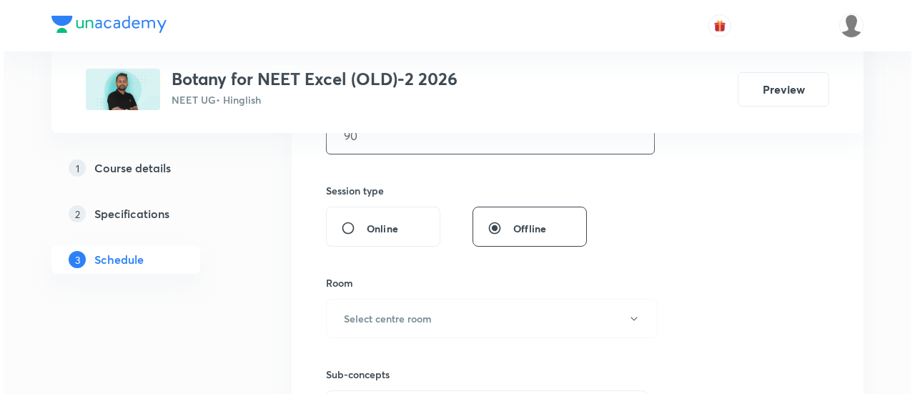
scroll to position [498, 0]
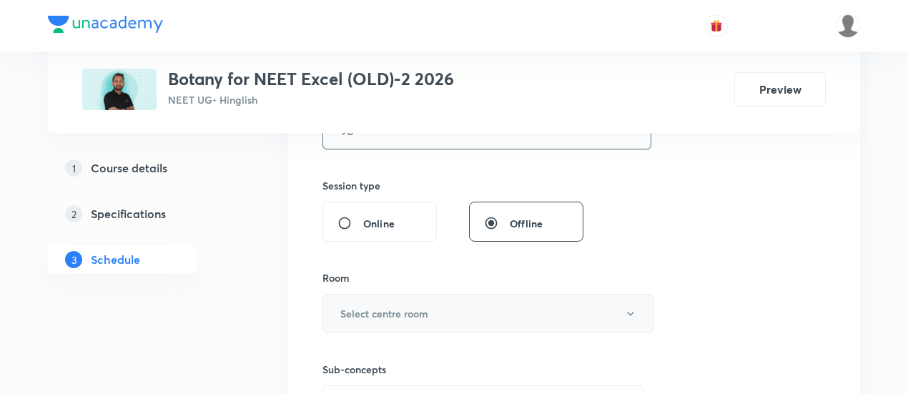
type input "90"
click at [432, 311] on button "Select centre room" at bounding box center [488, 313] width 332 height 39
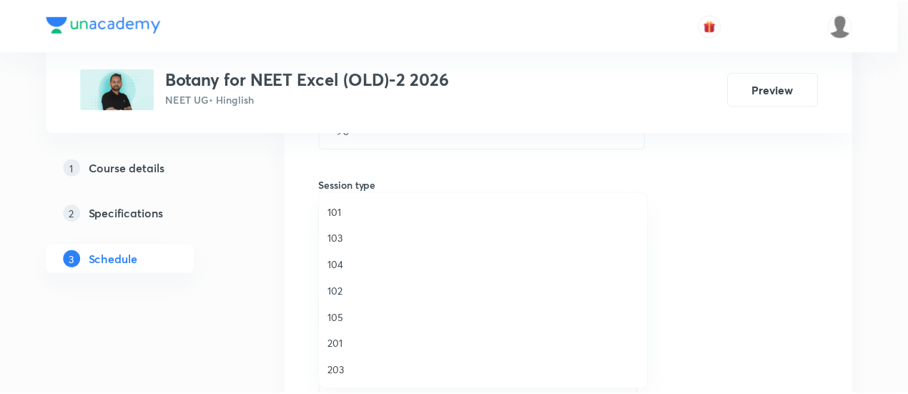
scroll to position [476, 0]
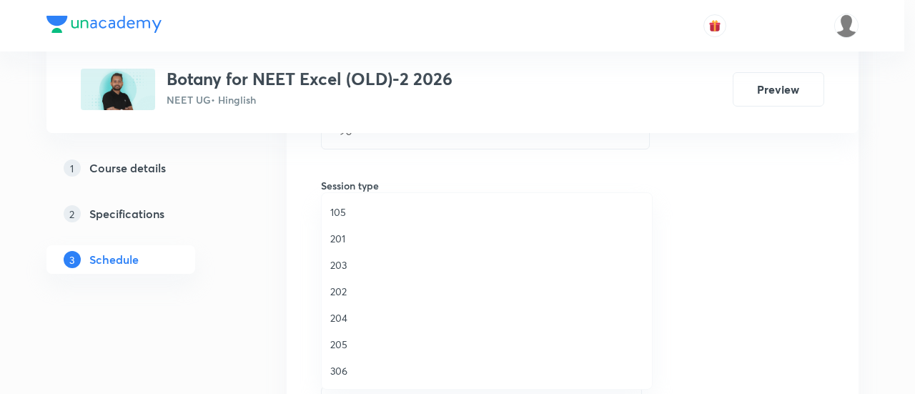
click at [337, 368] on span "306" at bounding box center [486, 370] width 313 height 15
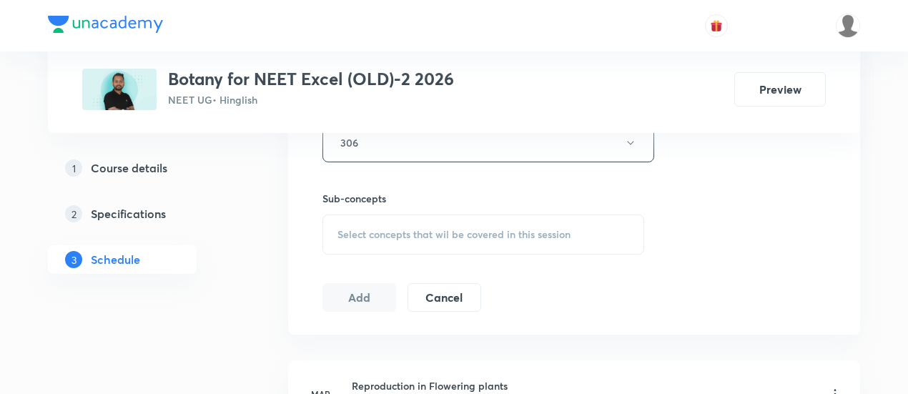
scroll to position [669, 0]
click at [435, 229] on span "Select concepts that wil be covered in this session" at bounding box center [453, 233] width 233 height 11
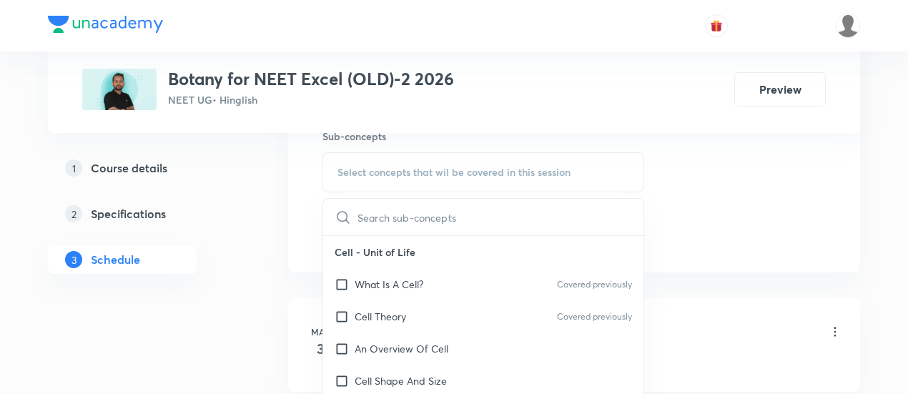
scroll to position [748, 0]
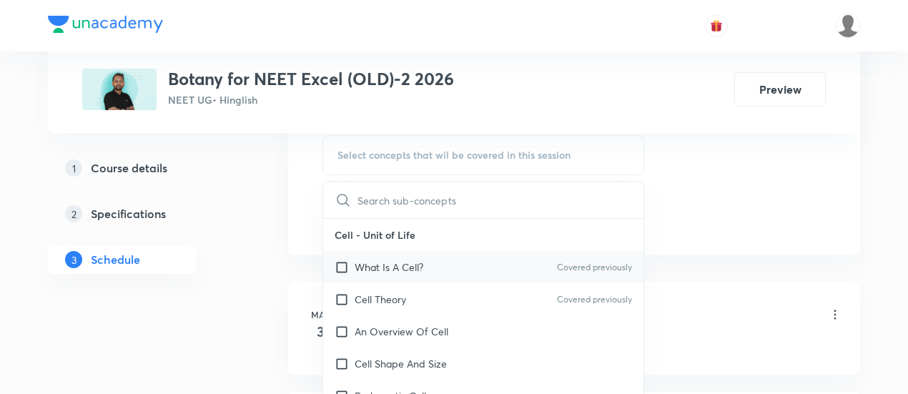
click at [385, 267] on p "What Is A Cell?" at bounding box center [389, 266] width 69 height 15
checkbox input "true"
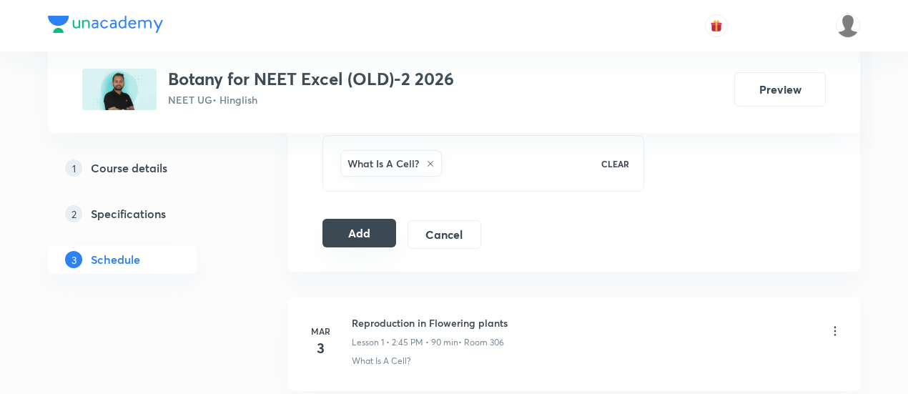
click at [368, 235] on button "Add" at bounding box center [359, 233] width 74 height 29
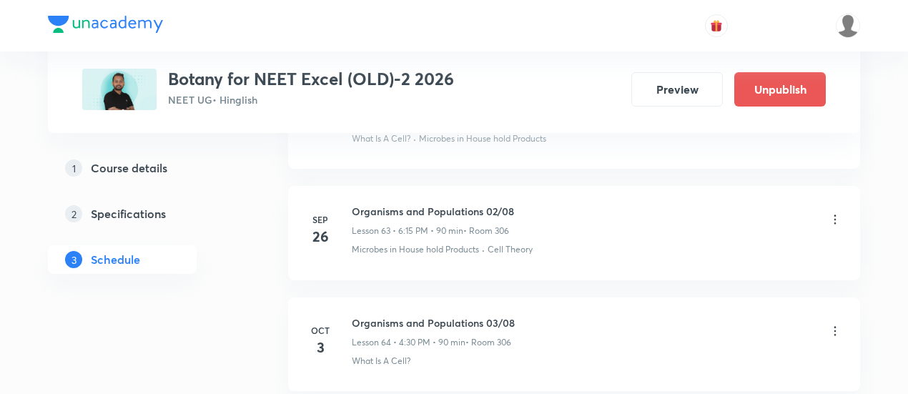
scroll to position [7155, 0]
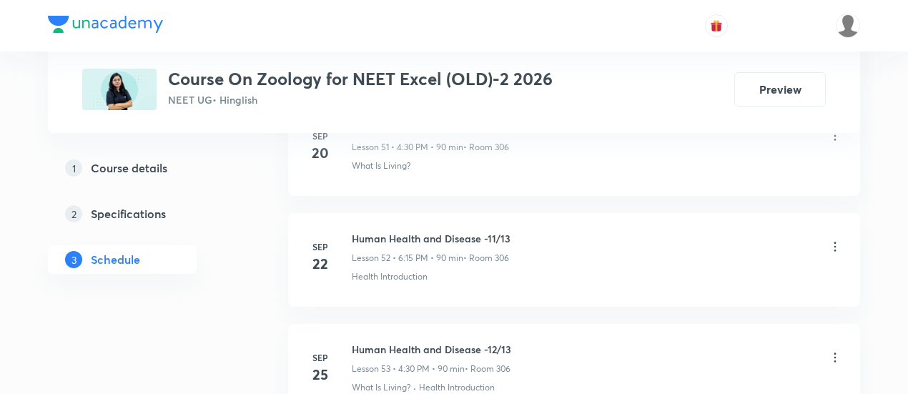
scroll to position [6707, 0]
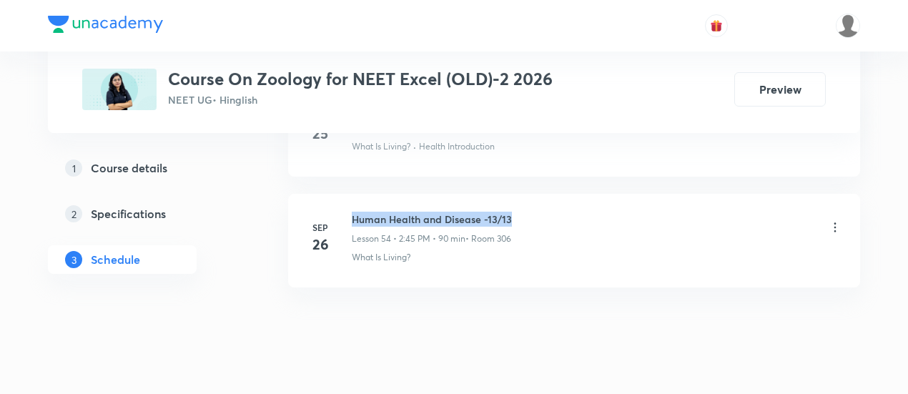
drag, startPoint x: 352, startPoint y: 189, endPoint x: 532, endPoint y: 182, distance: 180.3
click at [532, 194] on li "[DATE] Human Health and Disease -13/13 Lesson 54 • 2:45 PM • 90 min • Room 306 …" at bounding box center [574, 241] width 572 height 94
copy h6 "Human Health and Disease -13/13"
click at [533, 194] on li "[DATE] Human Health and Disease -13/13 Lesson 54 • 2:45 PM • 90 min • Room 306 …" at bounding box center [574, 241] width 572 height 94
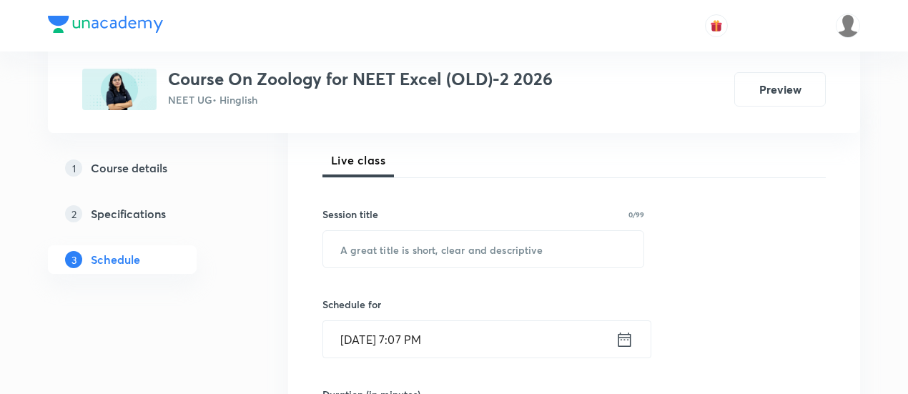
scroll to position [204, 0]
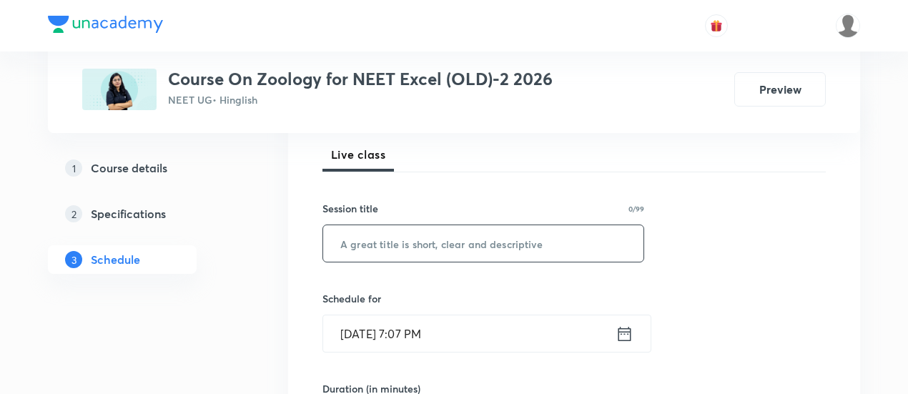
click at [477, 246] on input "text" at bounding box center [483, 243] width 320 height 36
paste input "Human Health and Disease -13/13"
click at [505, 242] on input "Human Health and Disease -13/13" at bounding box center [483, 243] width 320 height 36
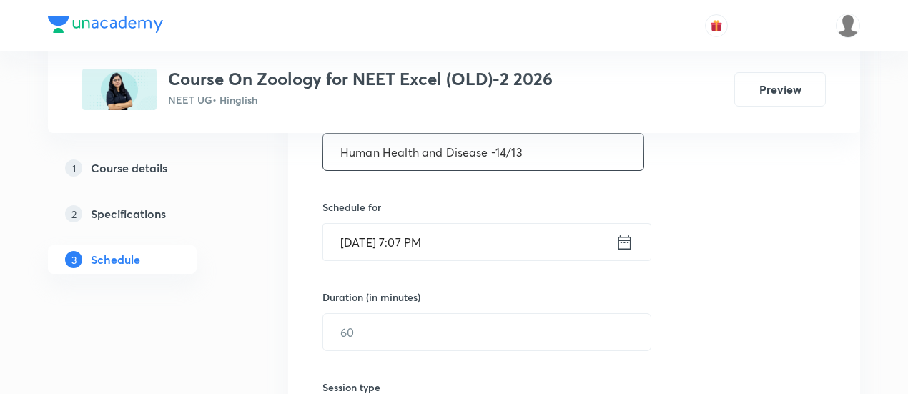
scroll to position [317, 0]
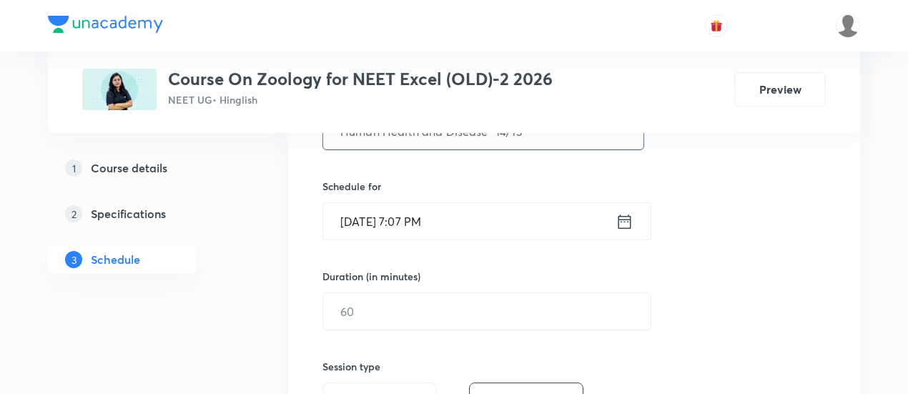
type input "Human Health and Disease -14/13"
click at [626, 221] on icon at bounding box center [624, 222] width 18 height 20
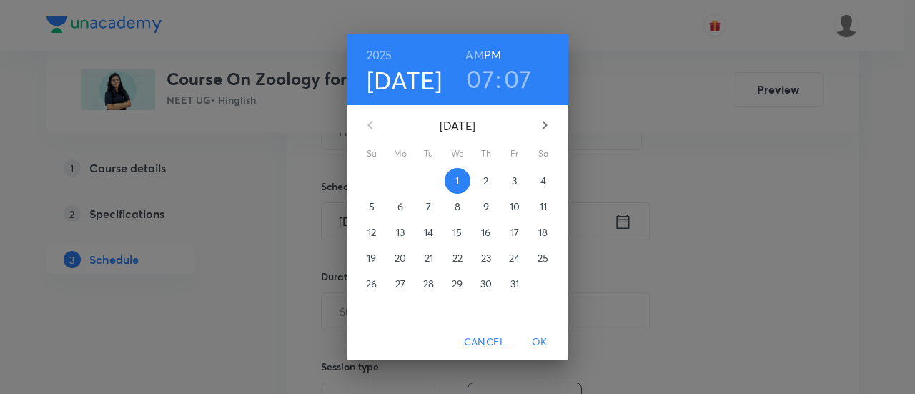
click at [518, 184] on span "3" at bounding box center [515, 181] width 26 height 14
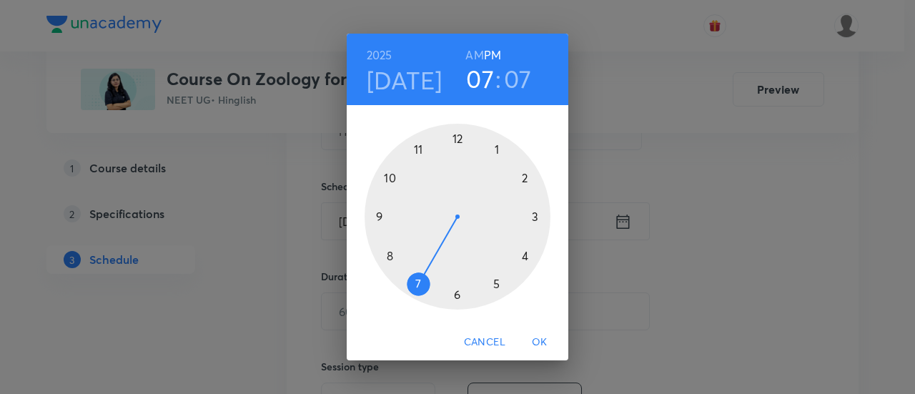
click at [456, 297] on div at bounding box center [458, 217] width 186 height 186
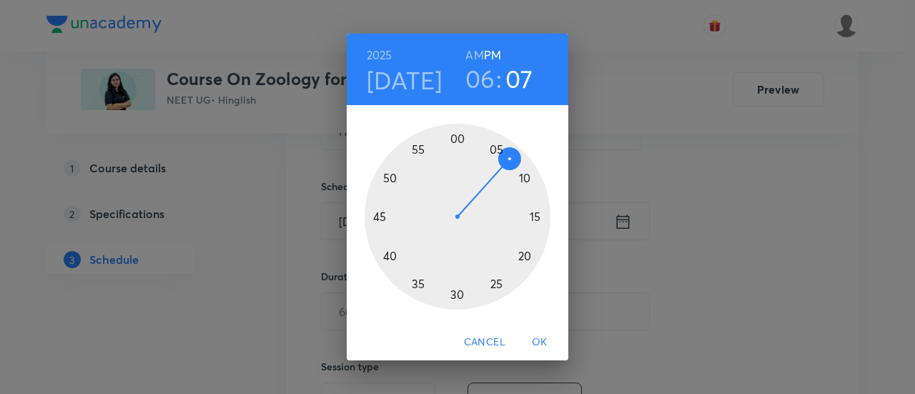
click at [535, 215] on div at bounding box center [458, 217] width 186 height 186
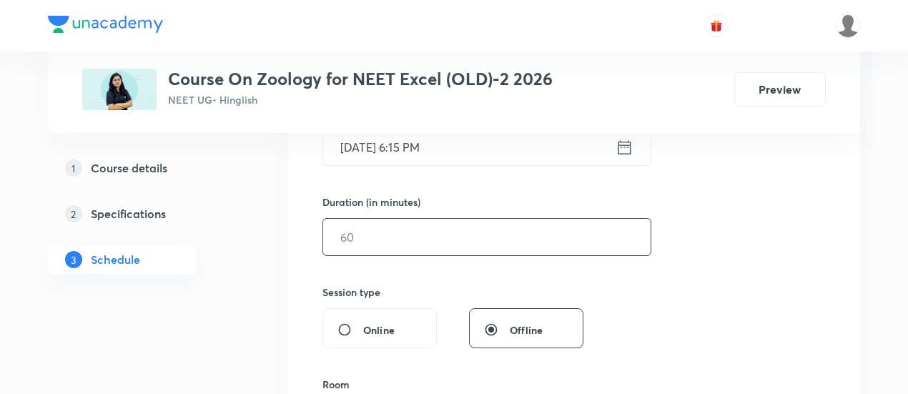
scroll to position [395, 0]
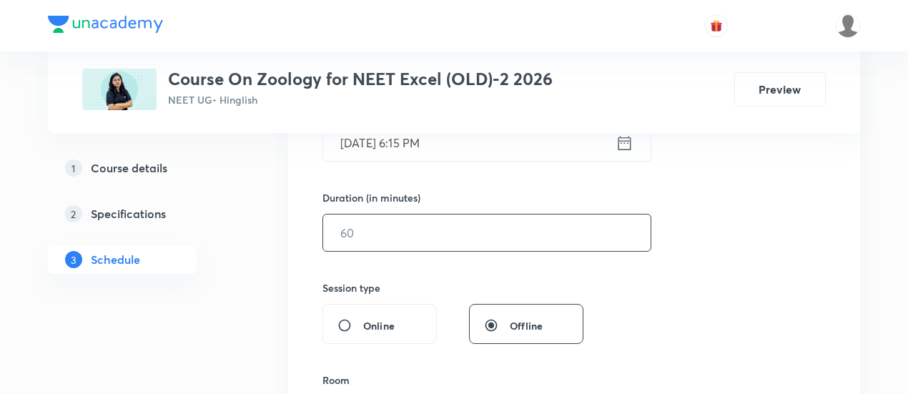
click at [526, 227] on input "text" at bounding box center [486, 232] width 327 height 36
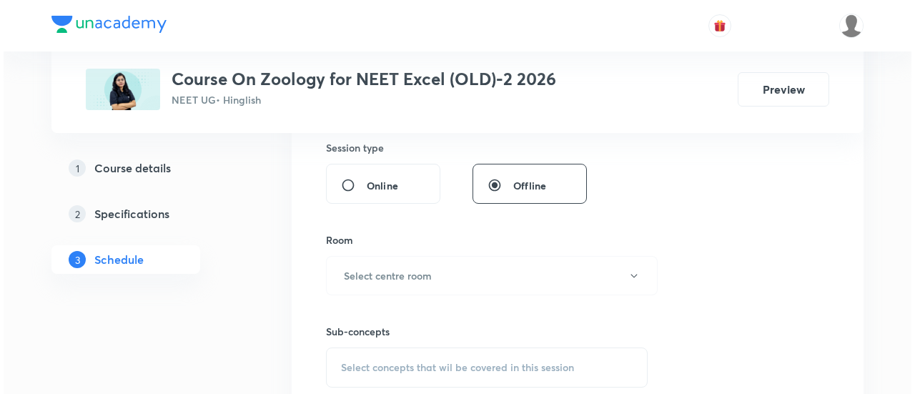
scroll to position [538, 0]
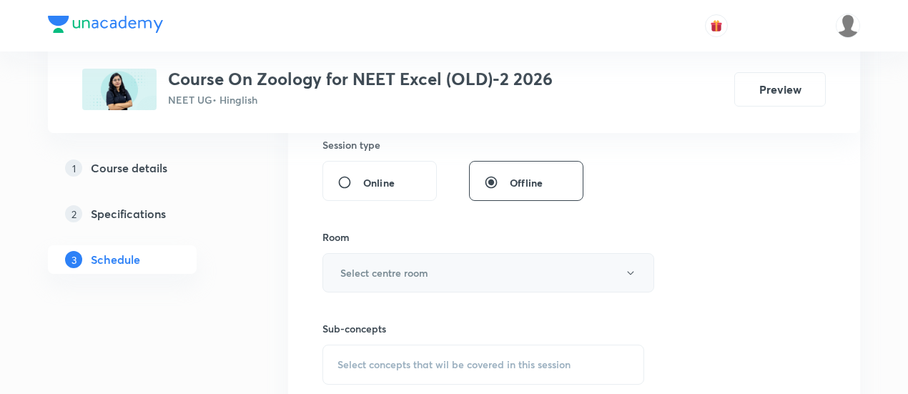
type input "90"
click at [420, 269] on h6 "Select centre room" at bounding box center [384, 272] width 88 height 15
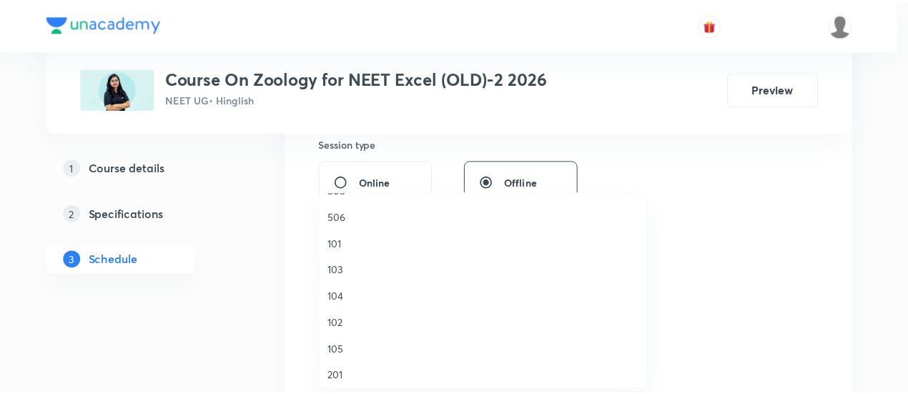
scroll to position [476, 0]
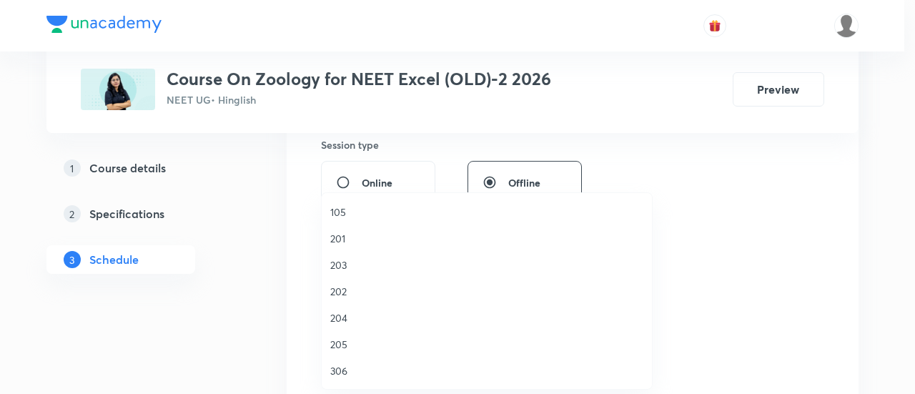
click at [355, 370] on span "306" at bounding box center [486, 370] width 313 height 15
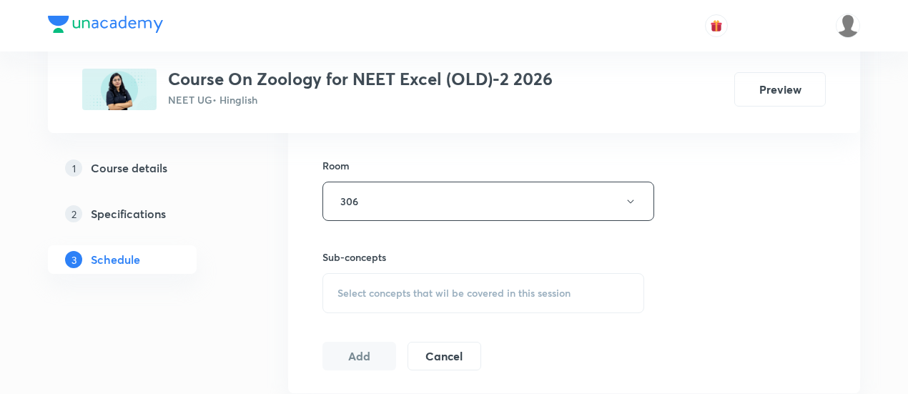
scroll to position [615, 0]
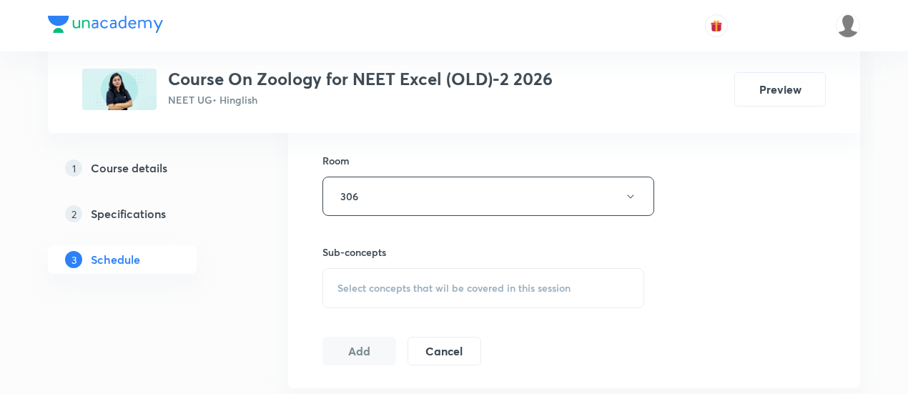
click at [397, 301] on div "Select concepts that wil be covered in this session" at bounding box center [483, 288] width 322 height 40
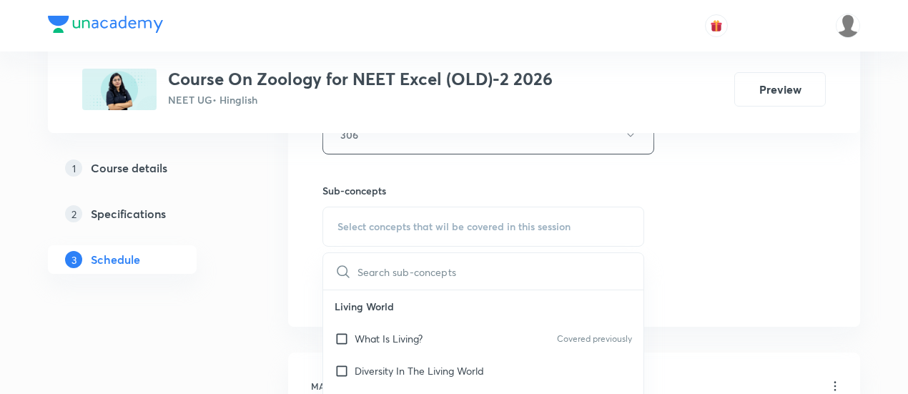
scroll to position [708, 0]
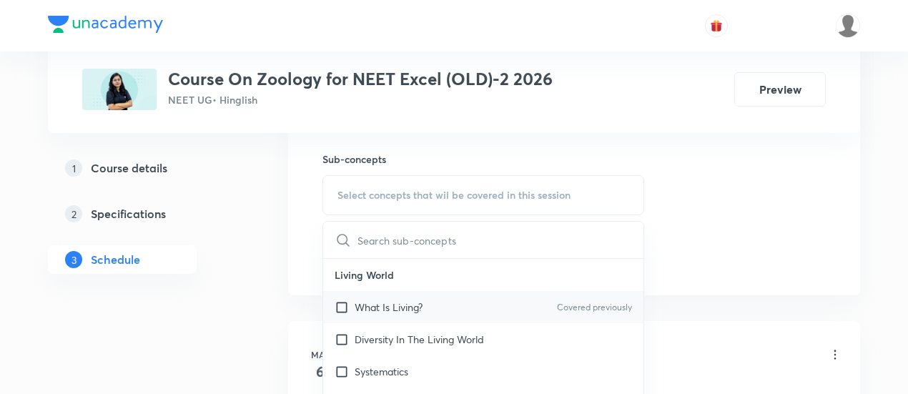
click at [407, 305] on p "What Is Living?" at bounding box center [389, 307] width 68 height 15
checkbox input "true"
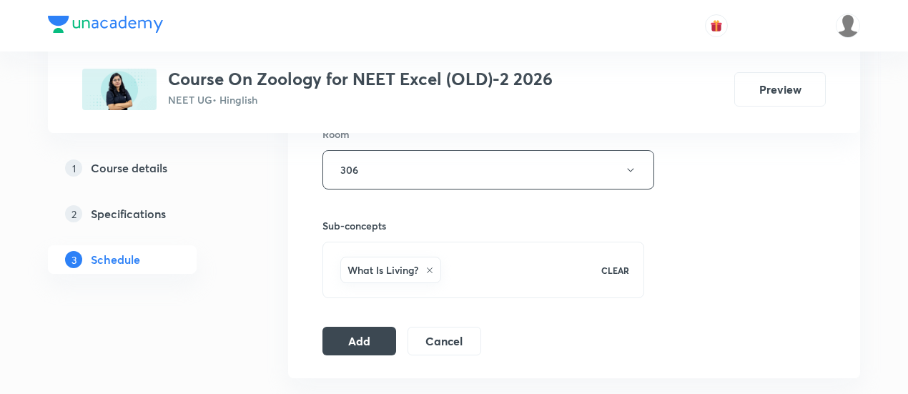
scroll to position [672, 0]
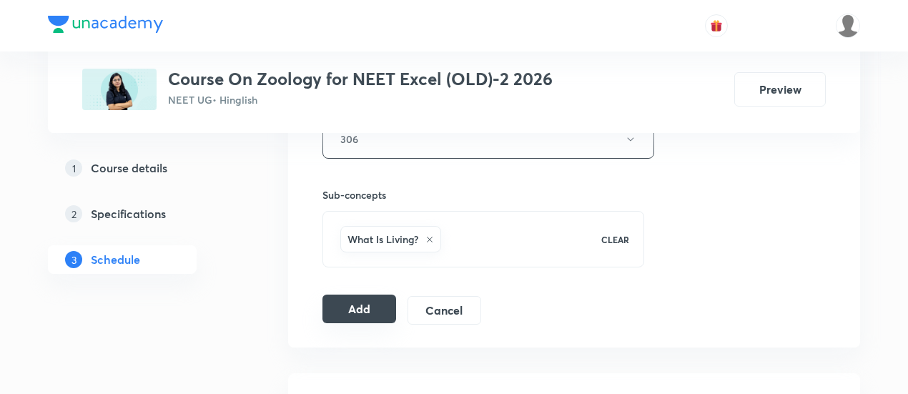
click at [352, 304] on button "Add" at bounding box center [359, 309] width 74 height 29
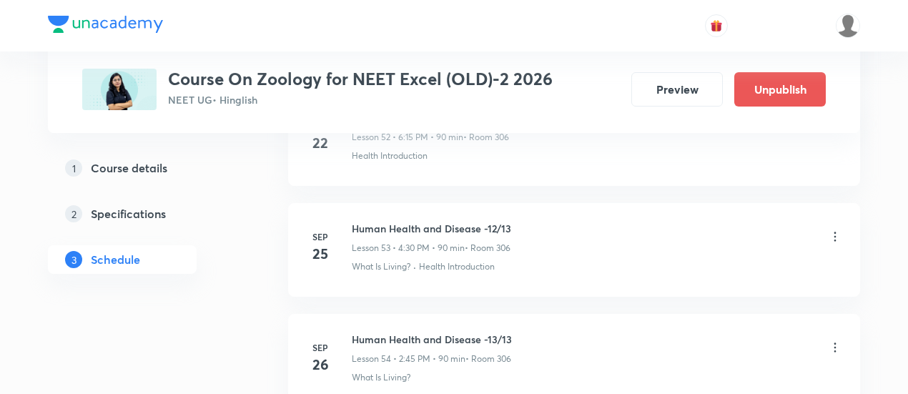
scroll to position [6162, 0]
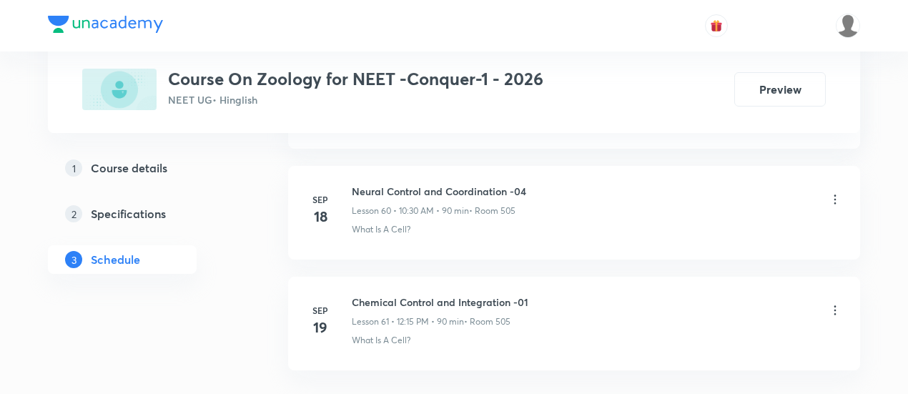
scroll to position [7479, 0]
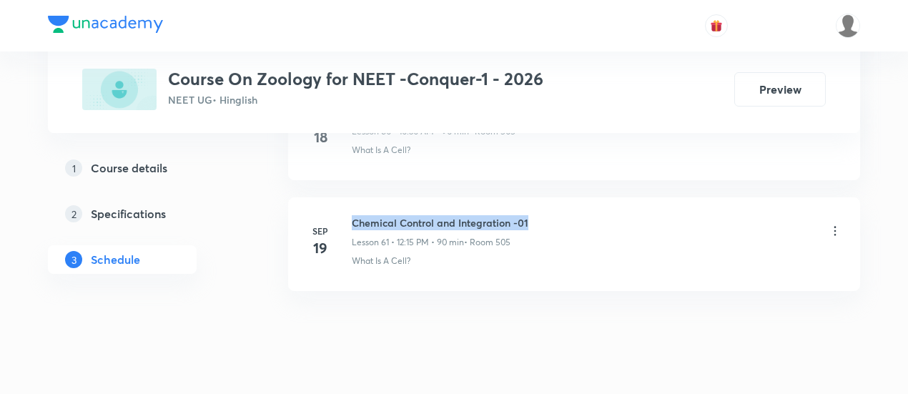
drag, startPoint x: 352, startPoint y: 188, endPoint x: 539, endPoint y: 193, distance: 186.6
click at [539, 215] on div "Chemical Control and Integration -01 Lesson 61 • 12:15 PM • 90 min • Room 505" at bounding box center [597, 232] width 490 height 34
copy h6 "Chemical Control and Integration -01"
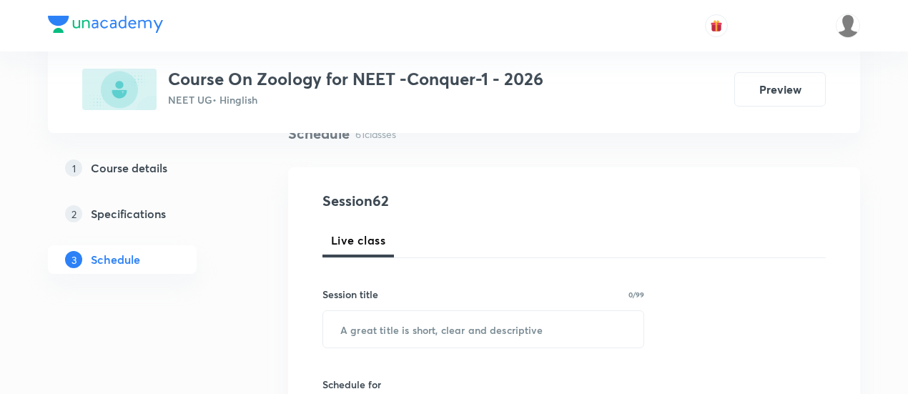
scroll to position [169, 0]
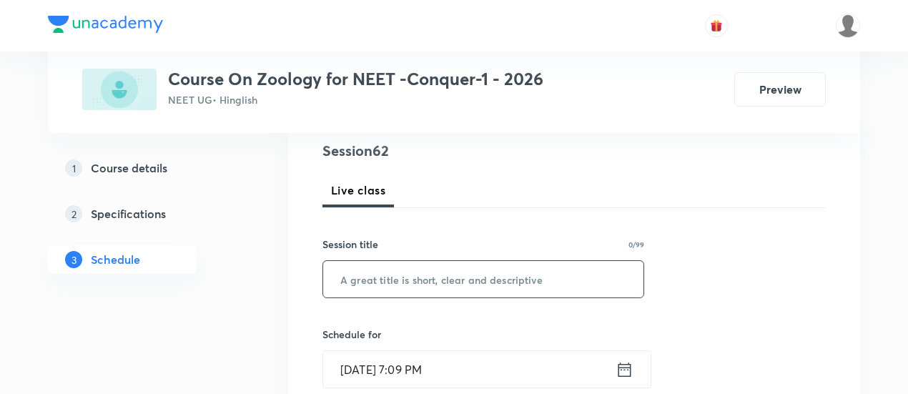
click at [477, 282] on input "text" at bounding box center [483, 279] width 320 height 36
paste input "Chemical Control and Integration -01"
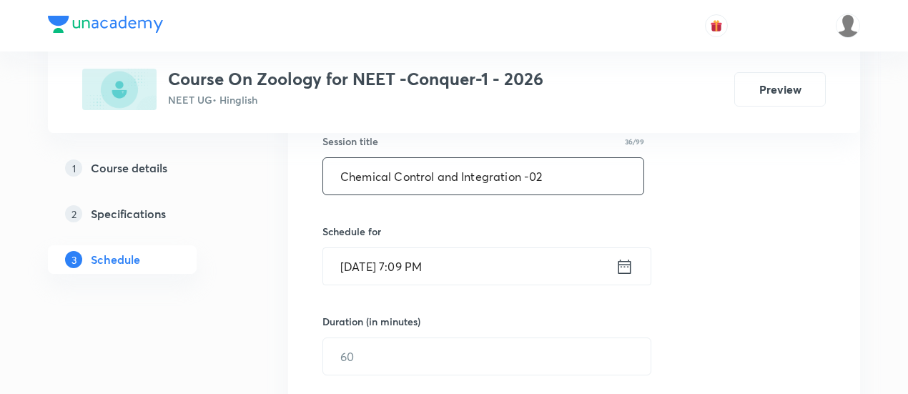
scroll to position [274, 0]
type input "Chemical Control and Integration -02"
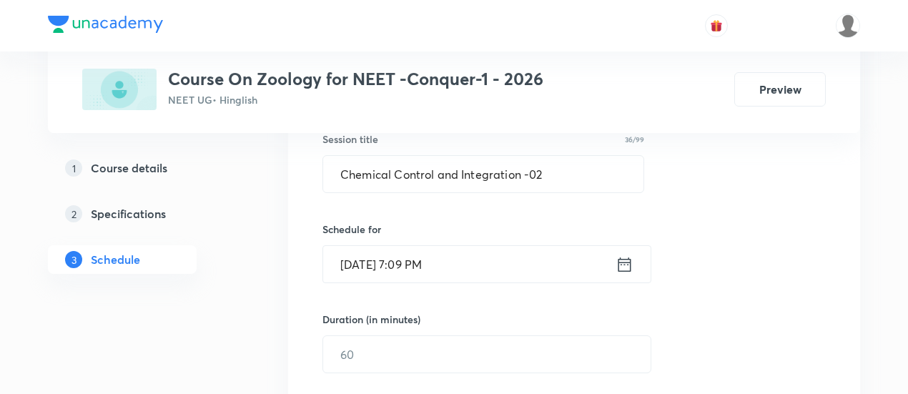
click at [626, 263] on icon at bounding box center [624, 264] width 18 height 20
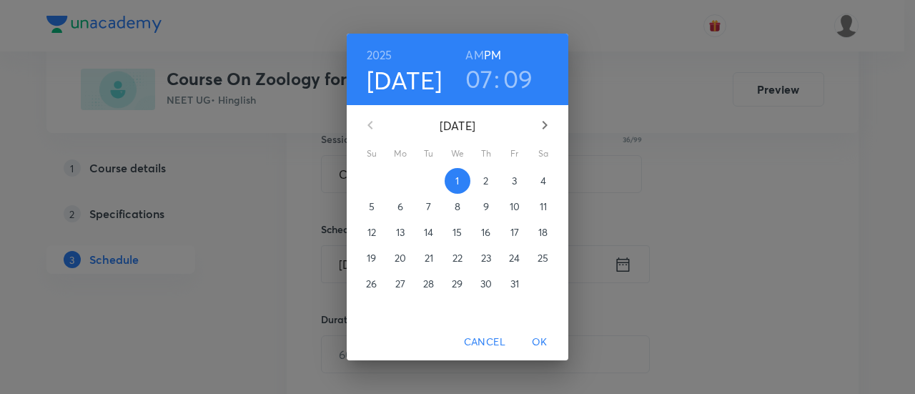
click at [475, 52] on h6 "AM" at bounding box center [474, 55] width 18 height 20
click at [515, 182] on p "3" at bounding box center [514, 181] width 5 height 14
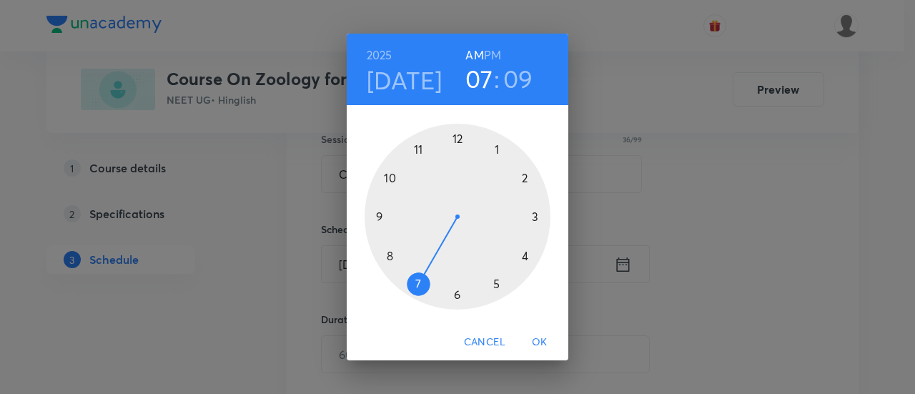
click at [387, 254] on div at bounding box center [458, 217] width 186 height 186
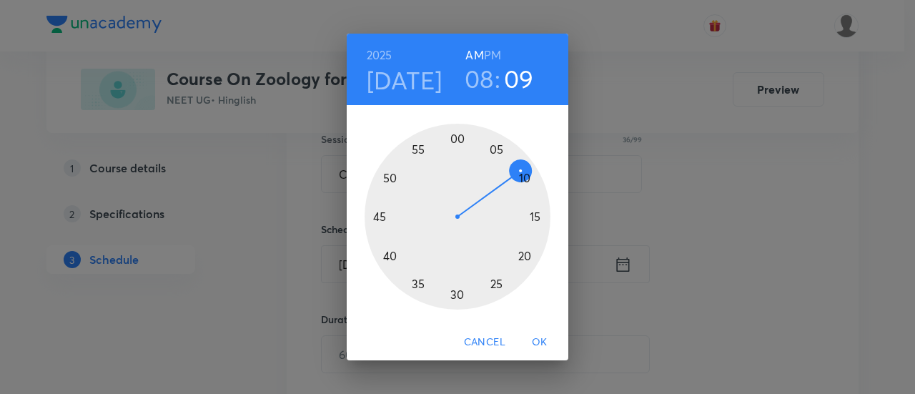
click at [377, 214] on div at bounding box center [458, 217] width 186 height 186
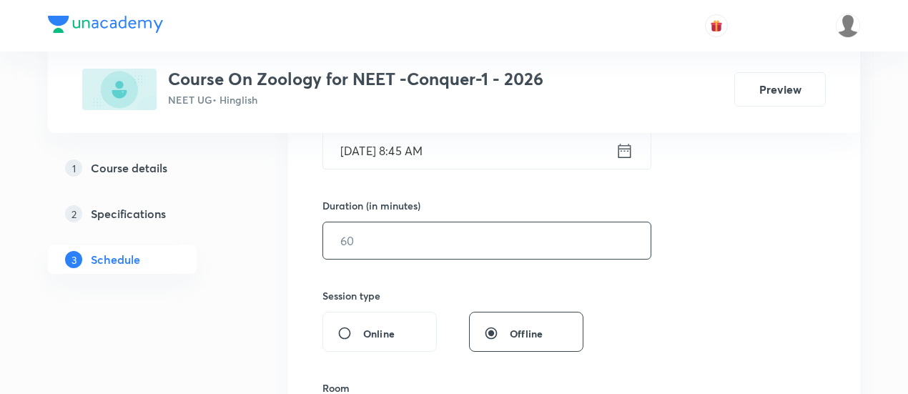
scroll to position [388, 0]
click at [577, 232] on input "text" at bounding box center [486, 240] width 327 height 36
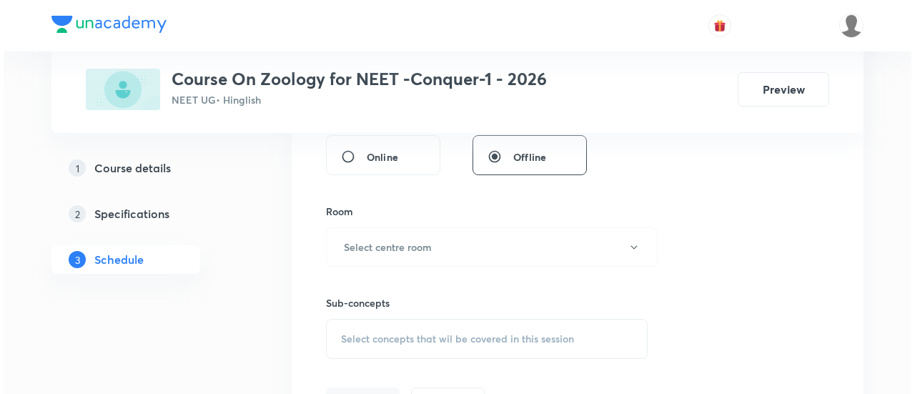
scroll to position [567, 0]
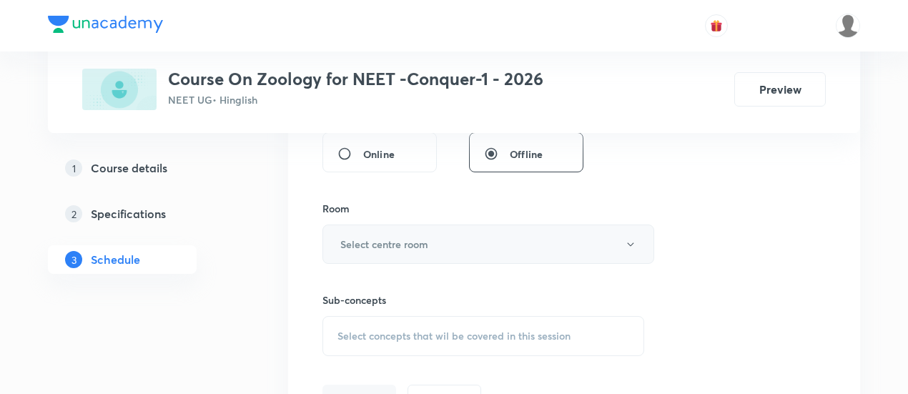
type input "90"
click at [410, 248] on h6 "Select centre room" at bounding box center [384, 244] width 88 height 15
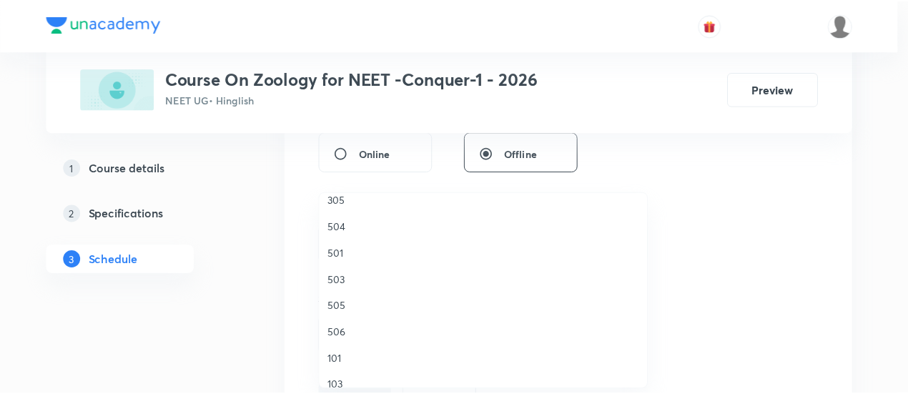
scroll to position [236, 0]
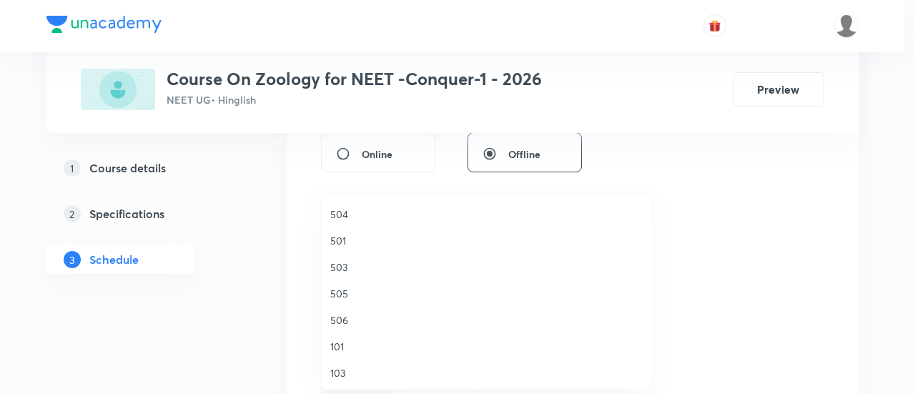
click at [349, 292] on span "505" at bounding box center [486, 293] width 313 height 15
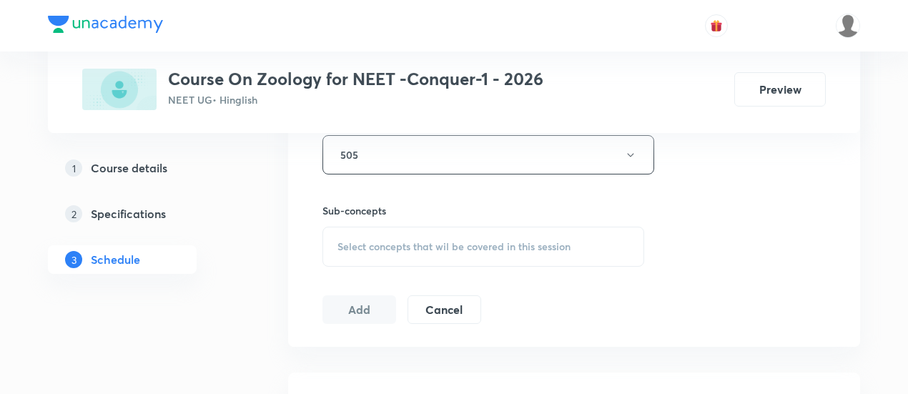
scroll to position [657, 0]
click at [484, 241] on span "Select concepts that wil be covered in this session" at bounding box center [453, 245] width 233 height 11
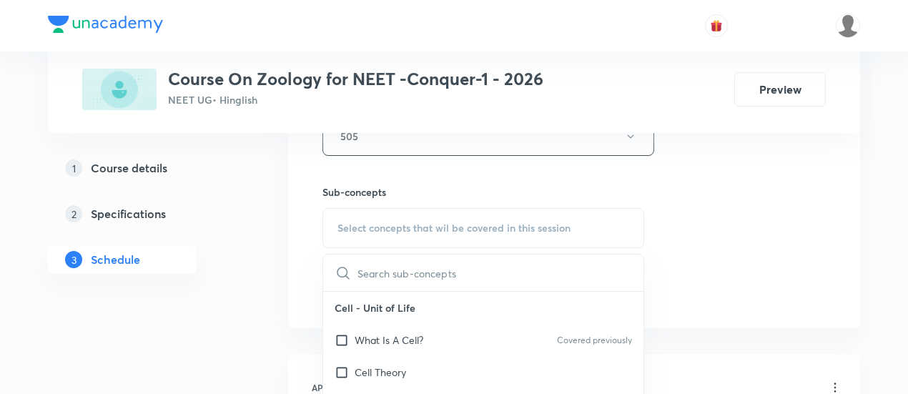
scroll to position [712, 0]
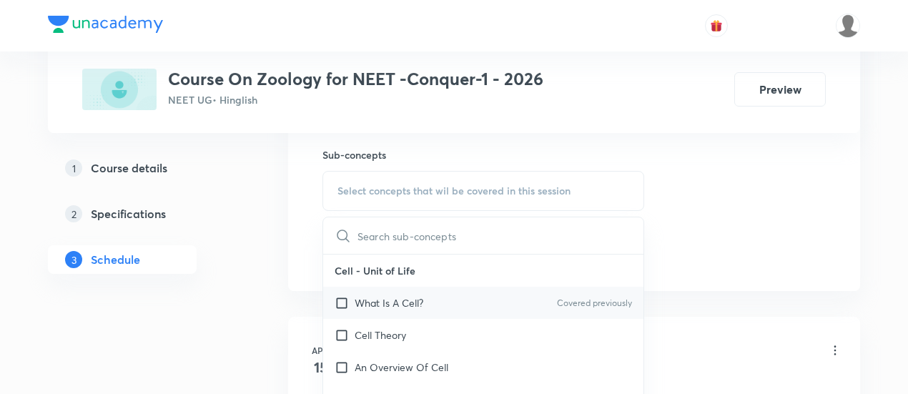
click at [404, 305] on p "What Is A Cell?" at bounding box center [389, 302] width 69 height 15
checkbox input "true"
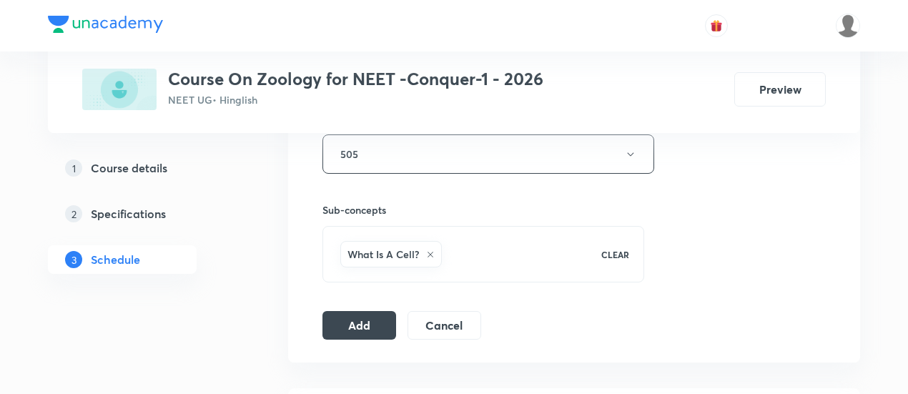
scroll to position [716, 0]
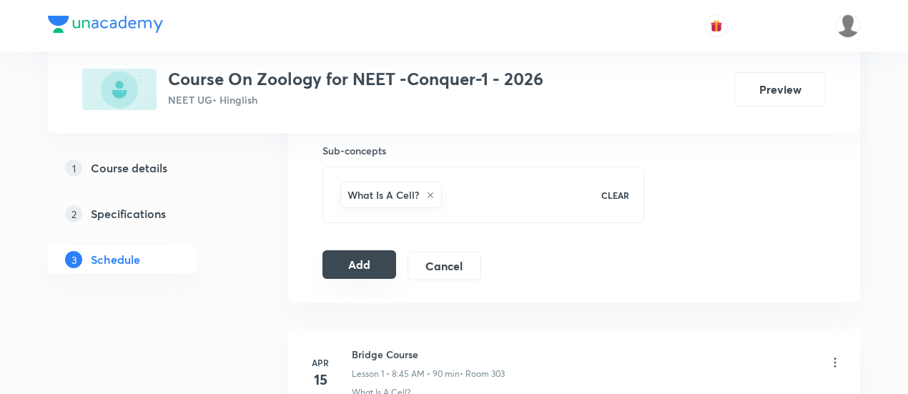
click at [373, 261] on button "Add" at bounding box center [359, 264] width 74 height 29
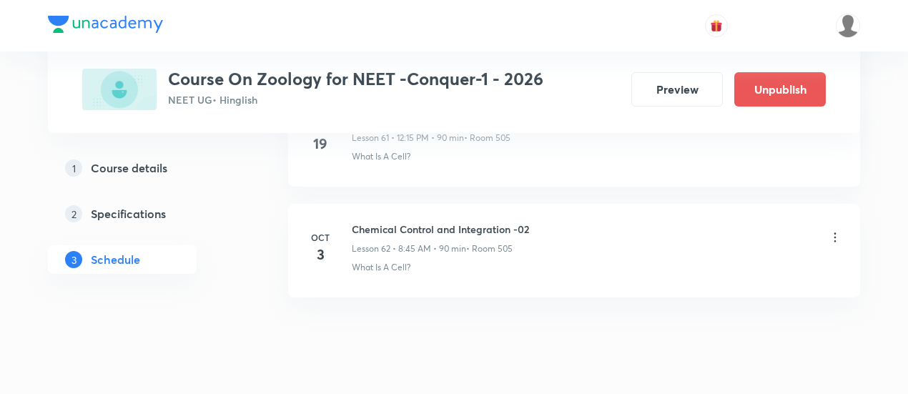
scroll to position [6934, 0]
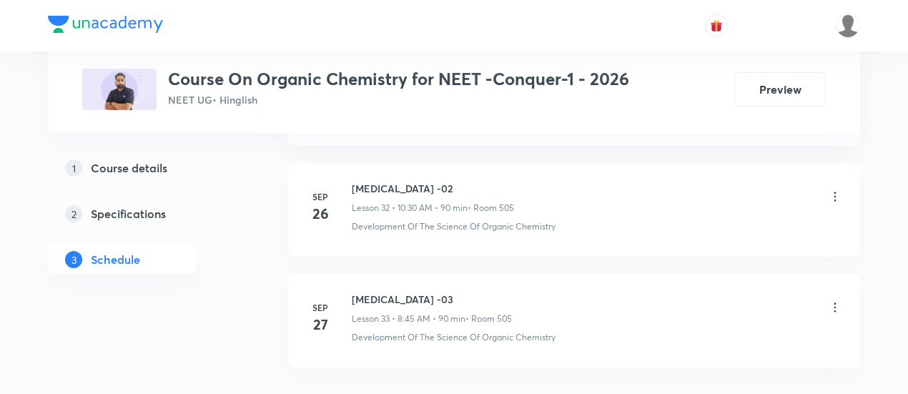
scroll to position [4390, 0]
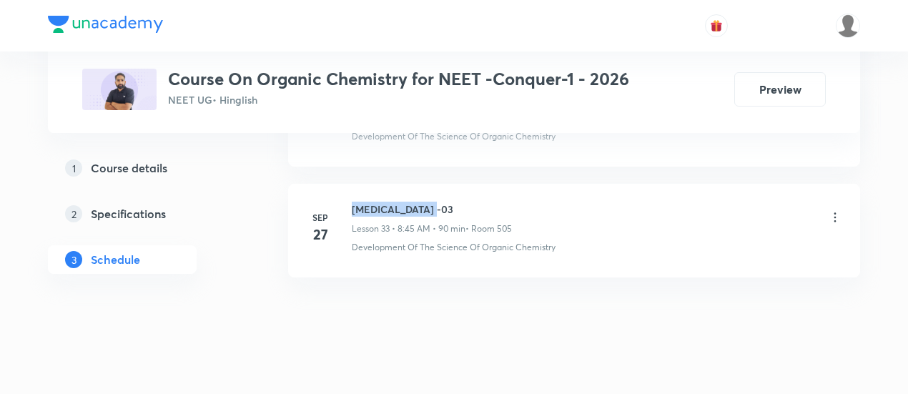
drag, startPoint x: 352, startPoint y: 187, endPoint x: 442, endPoint y: 184, distance: 90.8
click at [442, 202] on h6 "[MEDICAL_DATA] -03" at bounding box center [432, 209] width 160 height 15
copy h6 "[MEDICAL_DATA] -03"
click at [445, 202] on h6 "[MEDICAL_DATA] -03" at bounding box center [432, 209] width 160 height 15
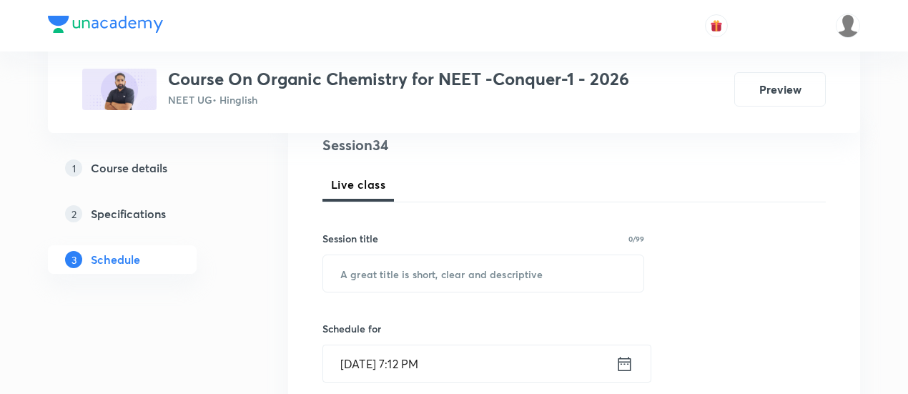
scroll to position [222, 0]
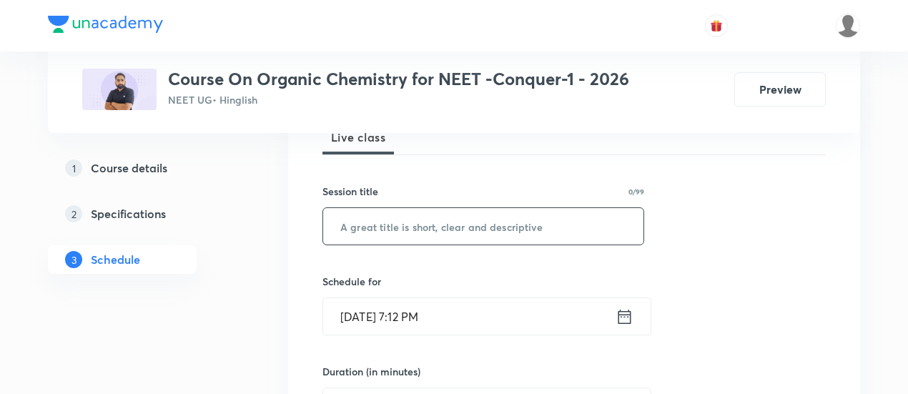
click at [442, 221] on input "text" at bounding box center [483, 226] width 320 height 36
paste input "[MEDICAL_DATA] -03"
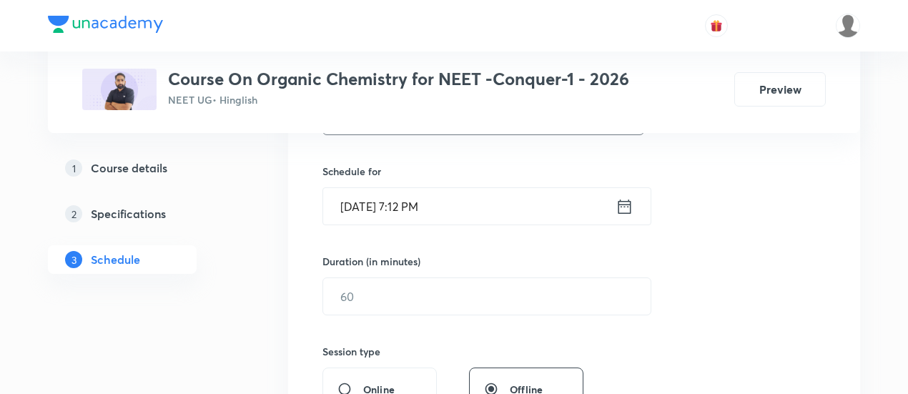
scroll to position [333, 0]
type input "[MEDICAL_DATA] -04"
click at [620, 207] on icon at bounding box center [624, 205] width 18 height 20
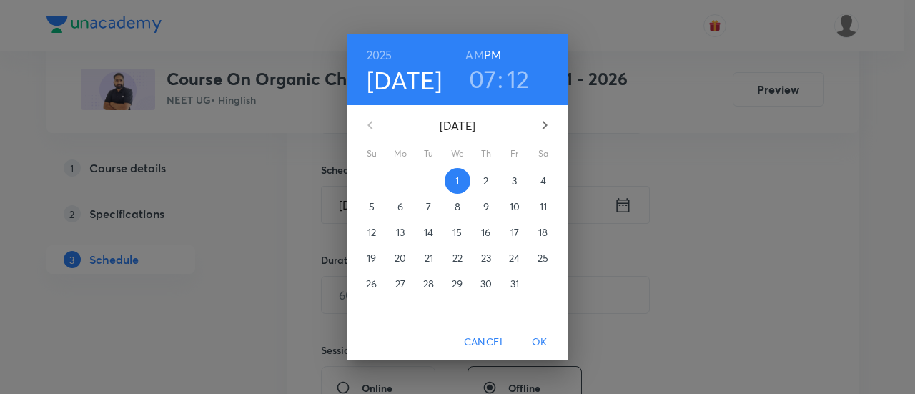
click at [518, 182] on span "3" at bounding box center [515, 181] width 26 height 14
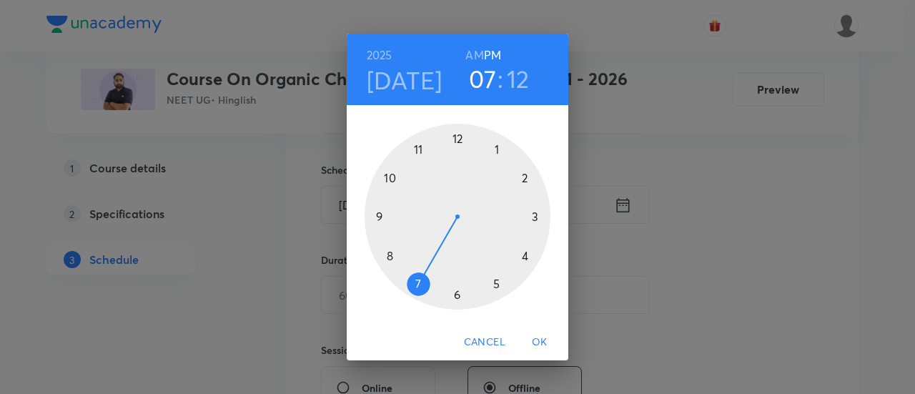
click at [476, 54] on h6 "AM" at bounding box center [474, 55] width 18 height 20
click at [390, 177] on div at bounding box center [458, 217] width 186 height 186
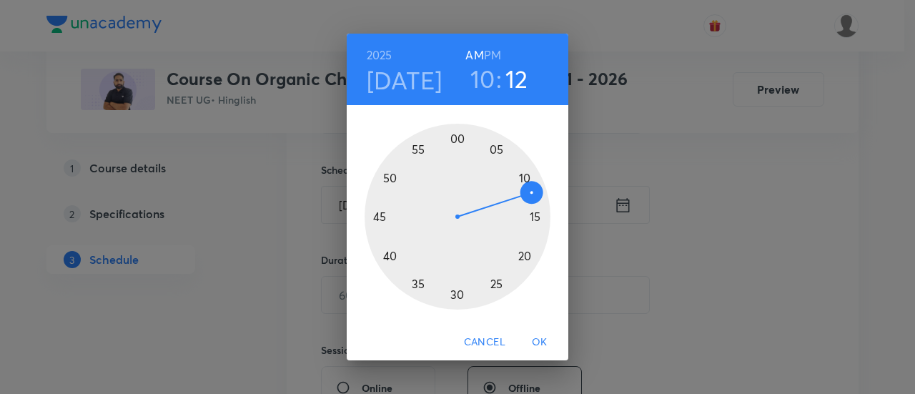
click at [459, 295] on div at bounding box center [458, 217] width 186 height 186
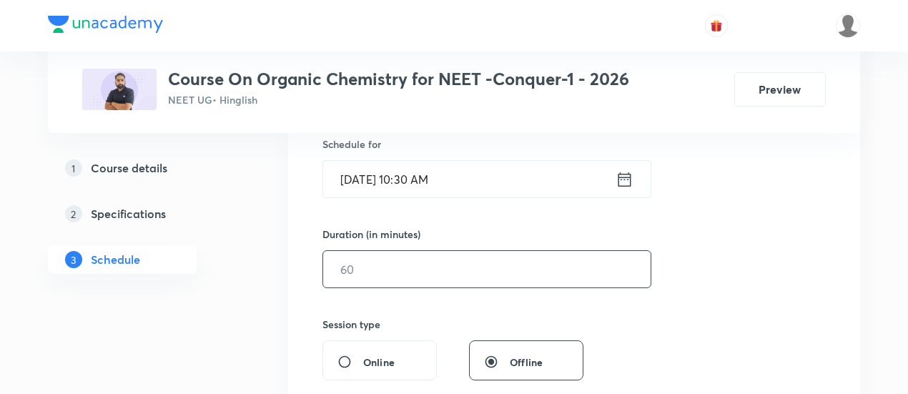
scroll to position [360, 0]
click at [529, 267] on input "text" at bounding box center [486, 268] width 327 height 36
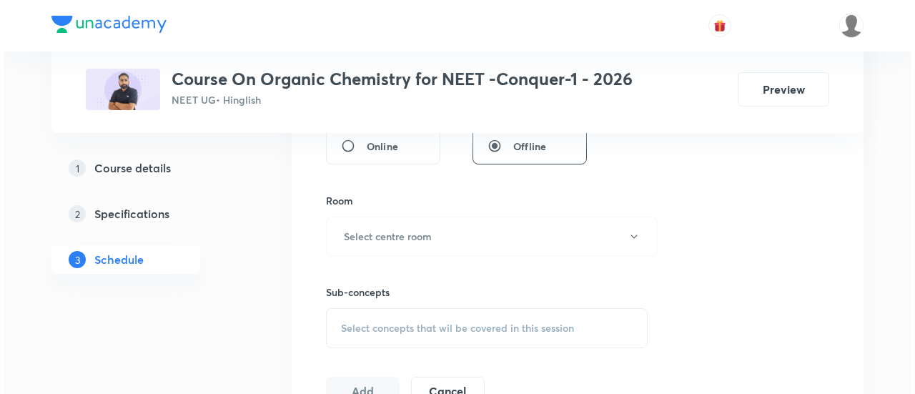
scroll to position [579, 0]
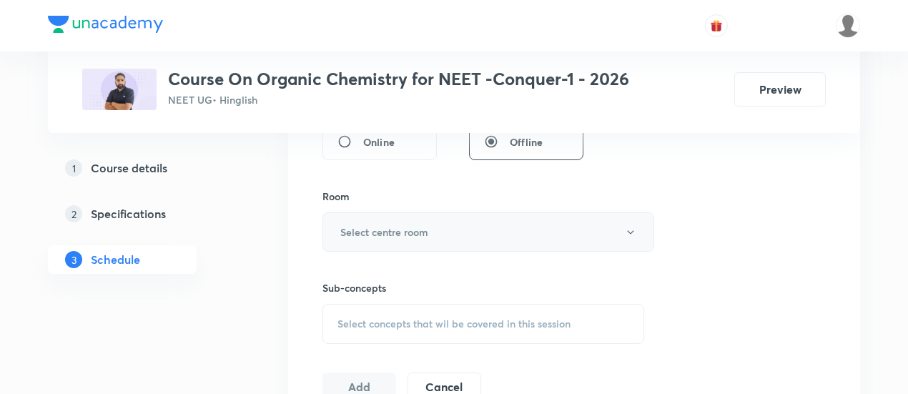
type input "90"
click at [417, 227] on h6 "Select centre room" at bounding box center [384, 231] width 88 height 15
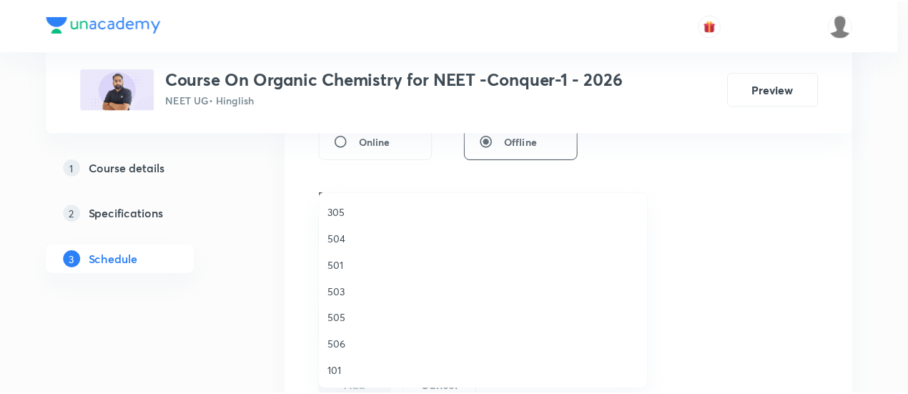
scroll to position [243, 0]
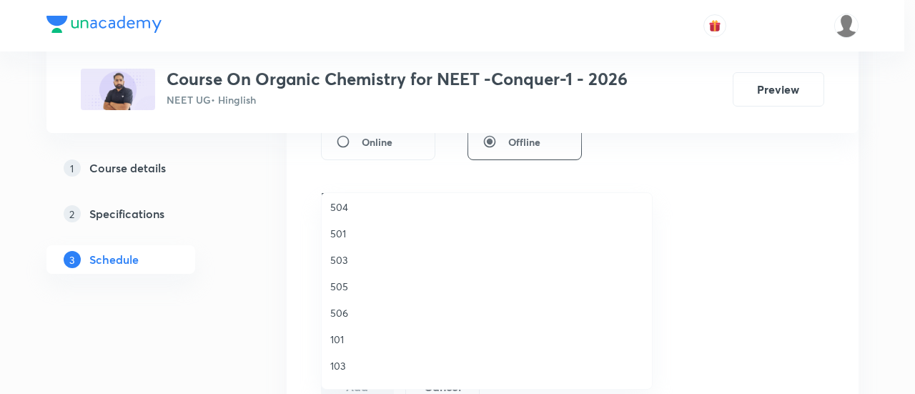
click at [338, 287] on span "505" at bounding box center [486, 286] width 313 height 15
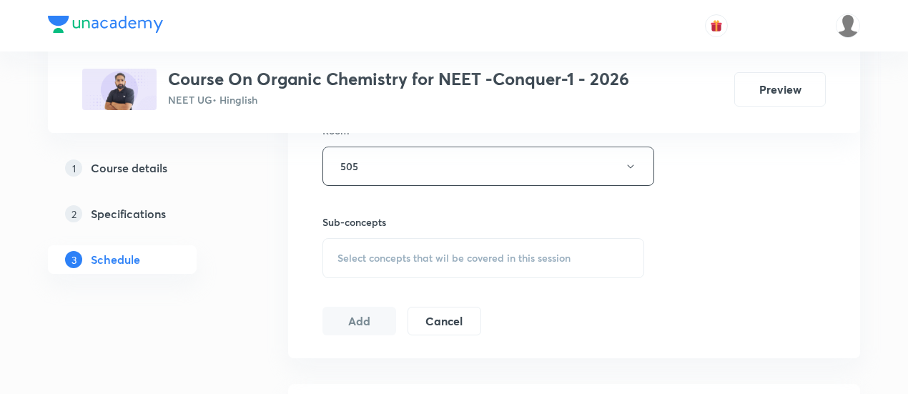
scroll to position [658, 0]
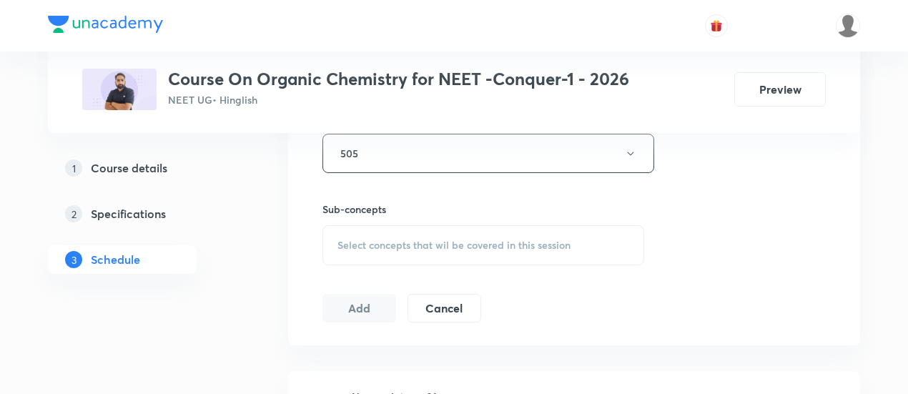
click at [465, 241] on span "Select concepts that wil be covered in this session" at bounding box center [453, 244] width 233 height 11
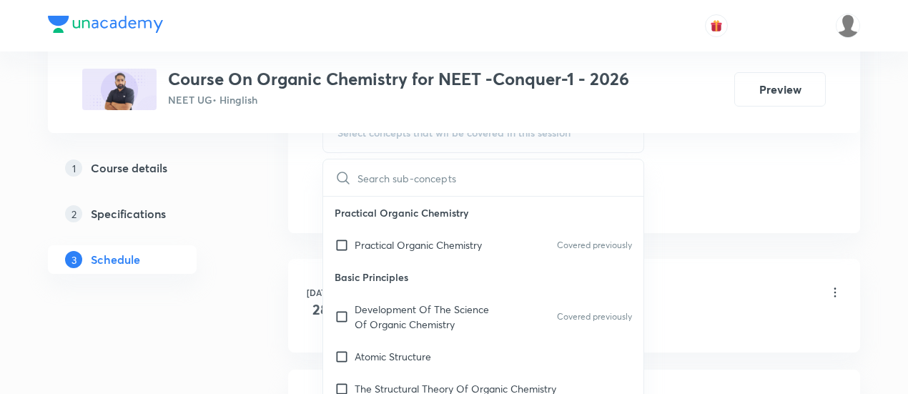
scroll to position [779, 0]
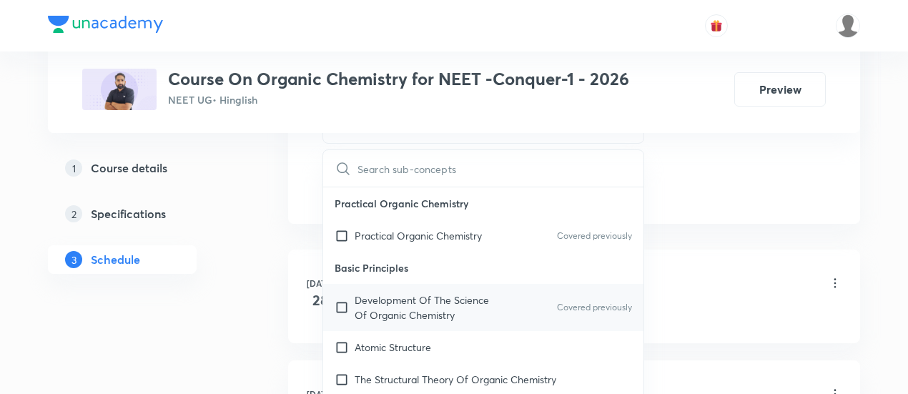
click at [383, 317] on p "Development Of The Science Of Organic Chemistry" at bounding box center [427, 307] width 144 height 30
checkbox input "true"
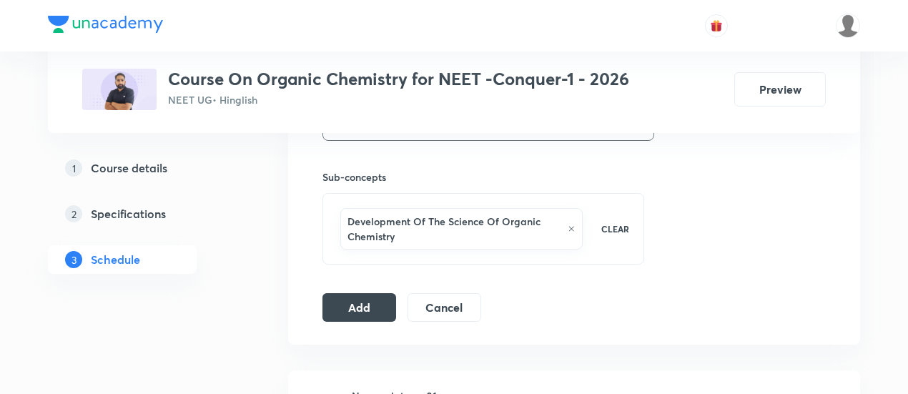
scroll to position [701, 0]
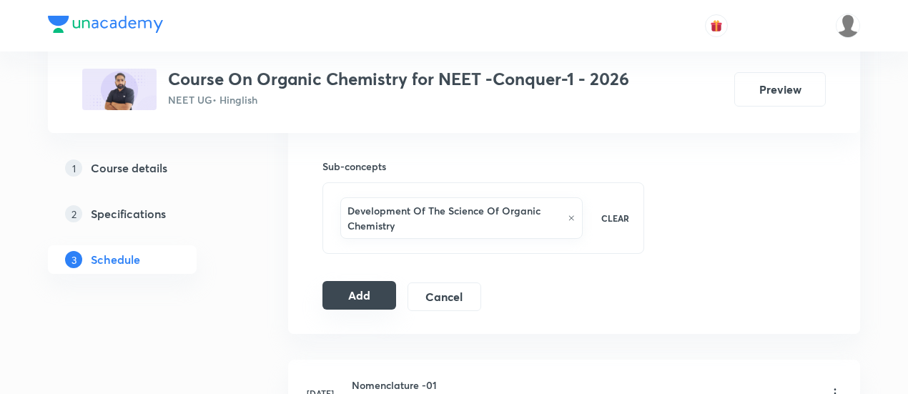
click at [377, 291] on button "Add" at bounding box center [359, 295] width 74 height 29
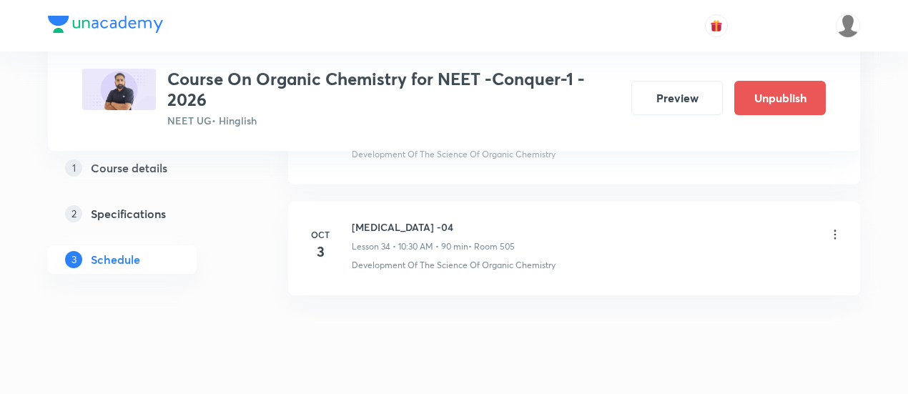
scroll to position [3863, 0]
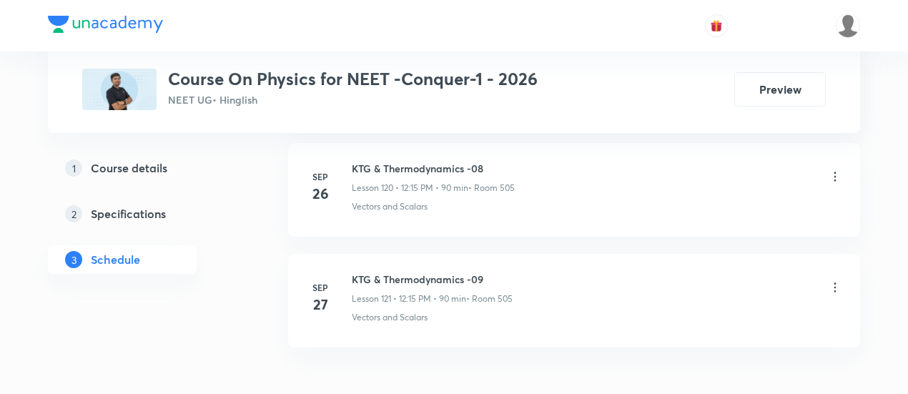
scroll to position [14018, 0]
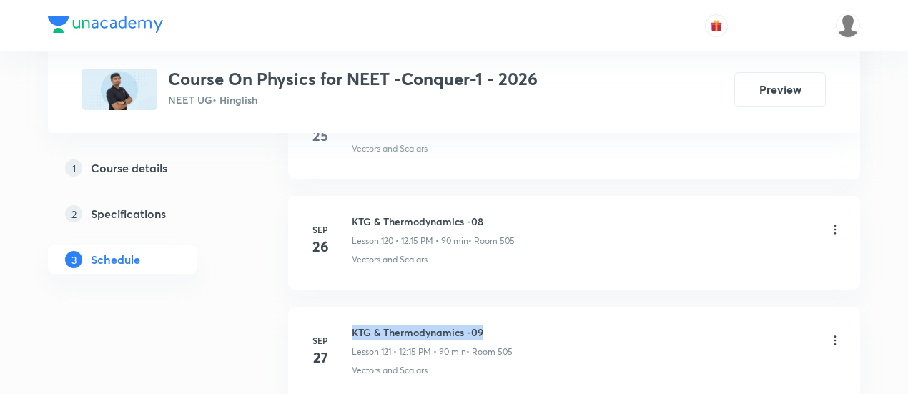
drag, startPoint x: 352, startPoint y: 271, endPoint x: 496, endPoint y: 272, distance: 144.4
click at [496, 325] on h6 "KTG & Thermodynamics -09" at bounding box center [432, 332] width 161 height 15
copy h6 "KTG & Thermodynamics -09"
click at [496, 325] on h6 "KTG & Thermodynamics -09" at bounding box center [432, 332] width 161 height 15
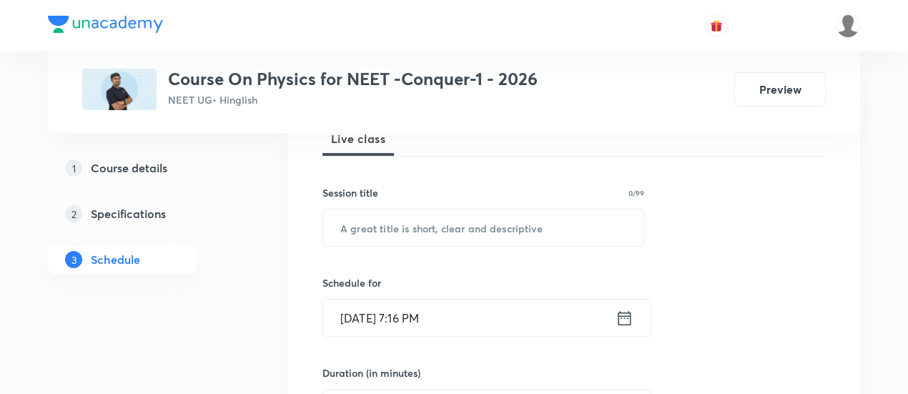
scroll to position [222, 0]
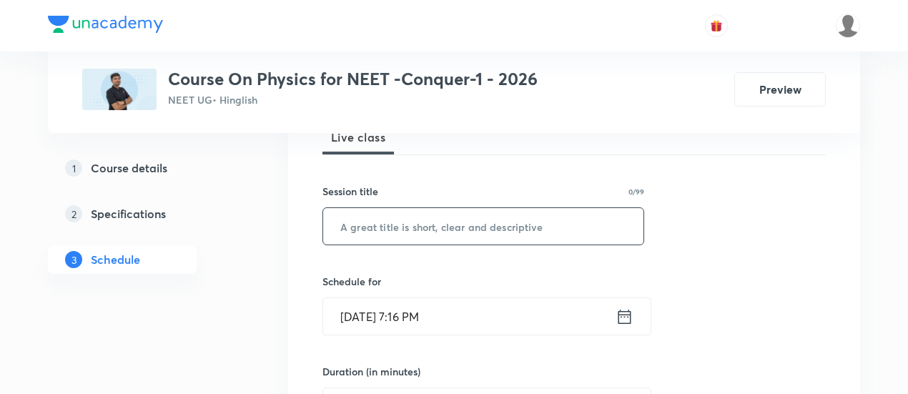
click at [467, 224] on input "text" at bounding box center [483, 226] width 320 height 36
paste input "KTG & Thermodynamics -09"
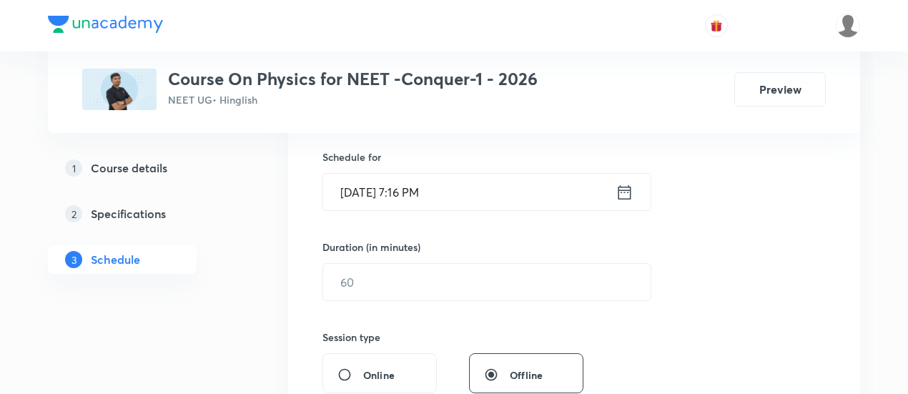
scroll to position [350, 0]
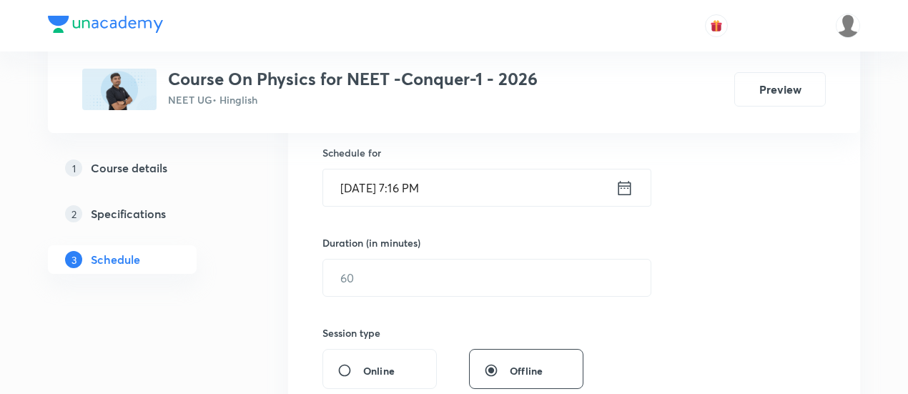
type input "KTG & Thermodynamics -10"
click at [625, 189] on icon at bounding box center [624, 188] width 18 height 20
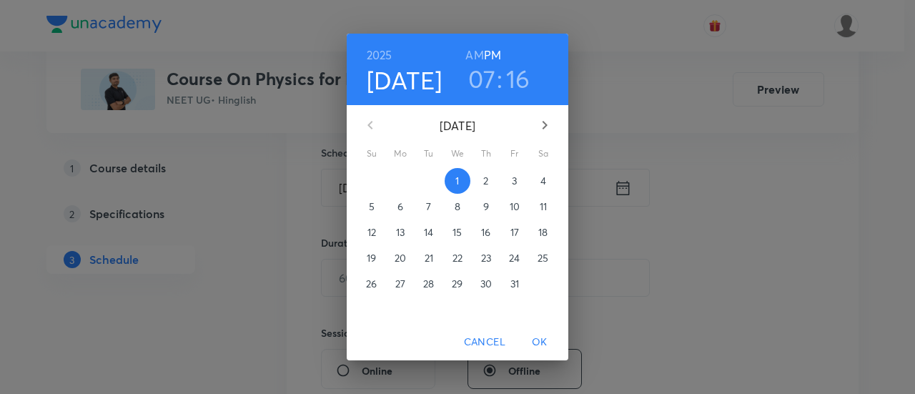
click at [517, 182] on p "3" at bounding box center [514, 181] width 5 height 14
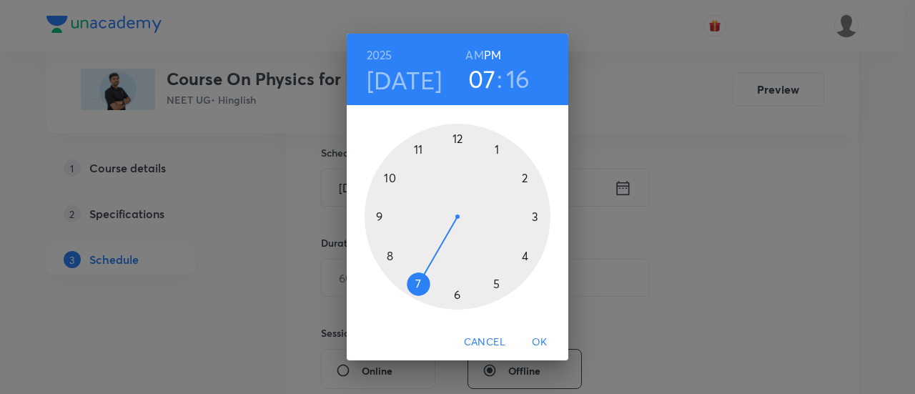
click at [457, 140] on div at bounding box center [458, 217] width 186 height 186
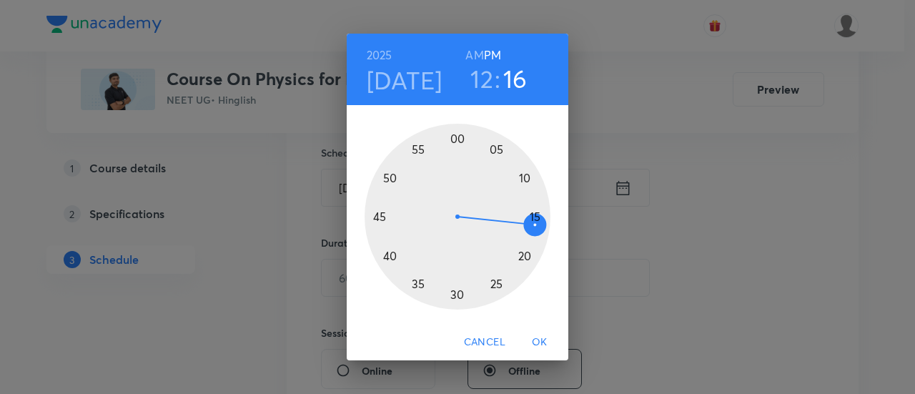
click at [539, 219] on div at bounding box center [458, 217] width 186 height 186
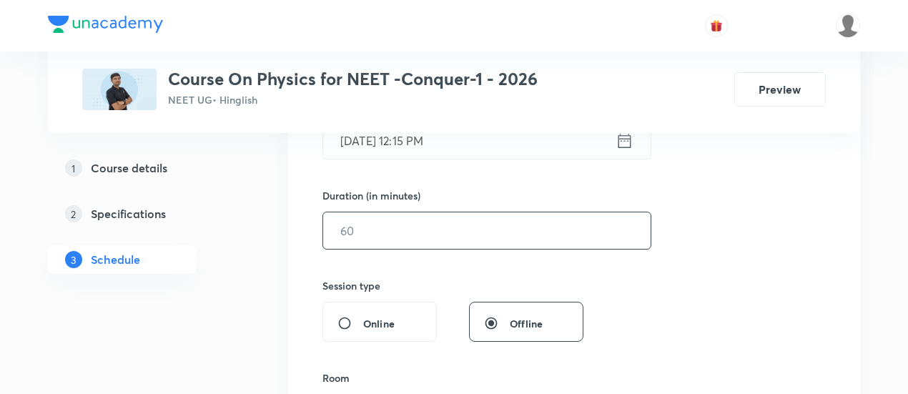
scroll to position [397, 0]
click at [569, 229] on input "text" at bounding box center [486, 230] width 327 height 36
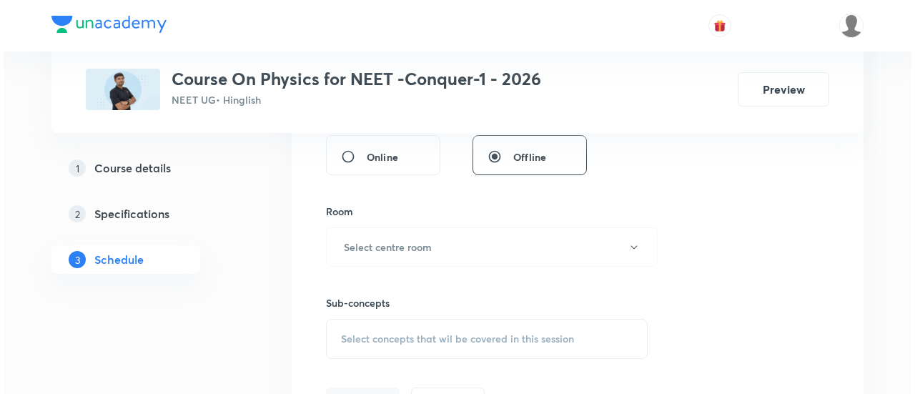
scroll to position [567, 0]
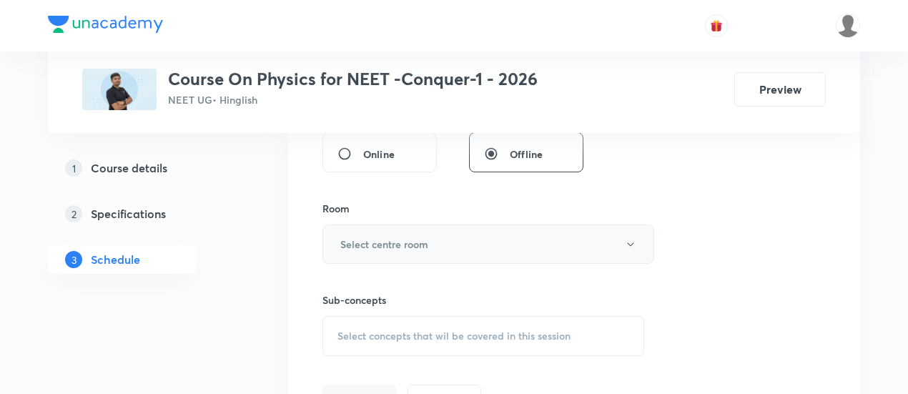
type input "90"
click at [435, 240] on button "Select centre room" at bounding box center [488, 243] width 332 height 39
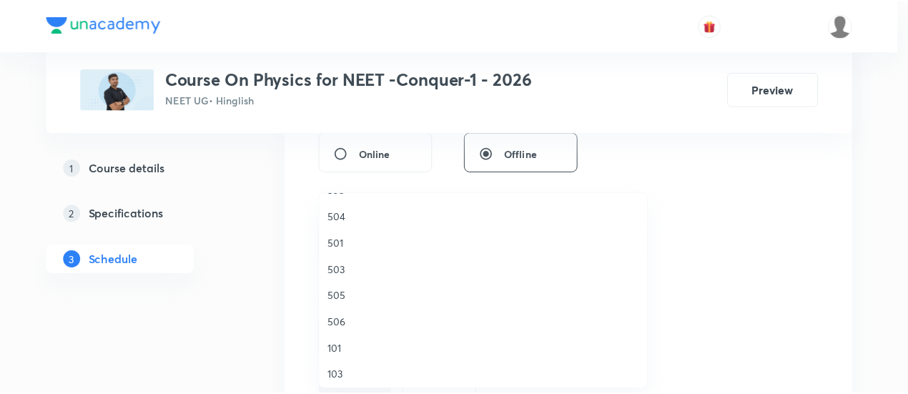
scroll to position [236, 0]
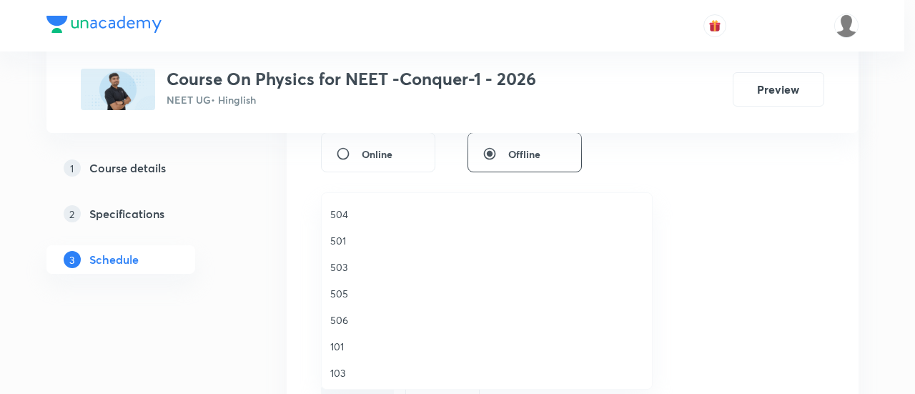
click at [345, 291] on span "505" at bounding box center [486, 293] width 313 height 15
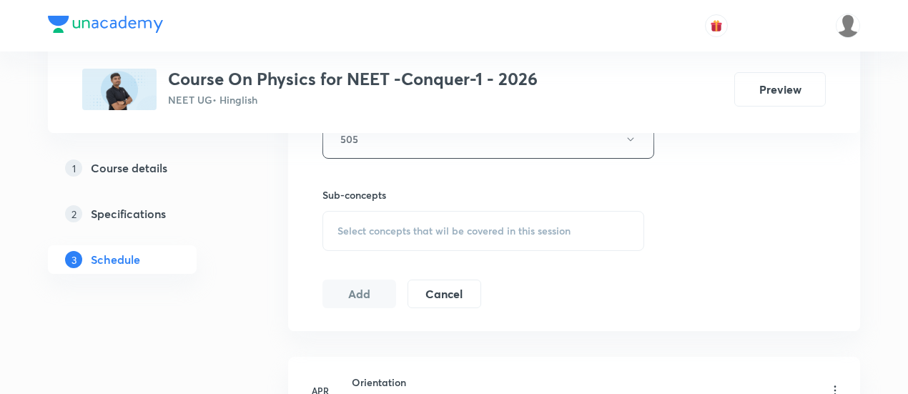
scroll to position [676, 0]
click at [479, 227] on span "Select concepts that wil be covered in this session" at bounding box center [453, 226] width 233 height 11
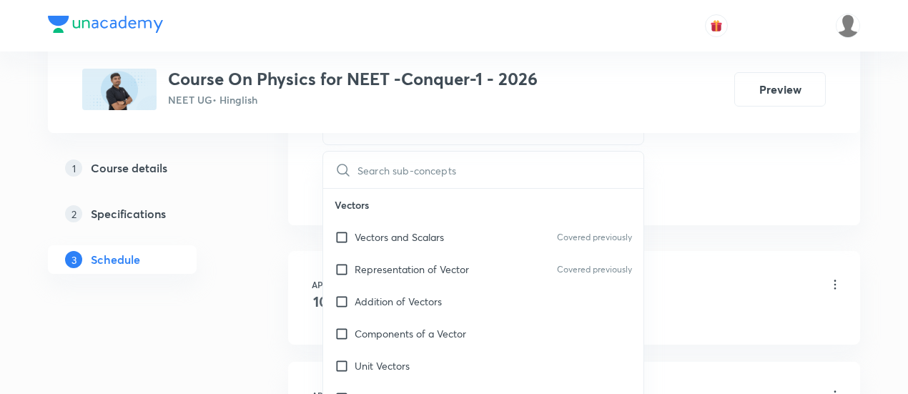
scroll to position [791, 0]
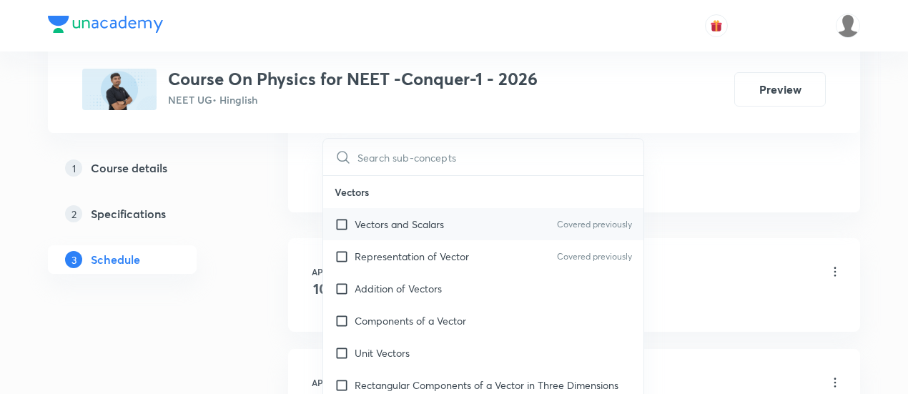
click at [420, 226] on p "Vectors and Scalars" at bounding box center [399, 224] width 89 height 15
checkbox input "true"
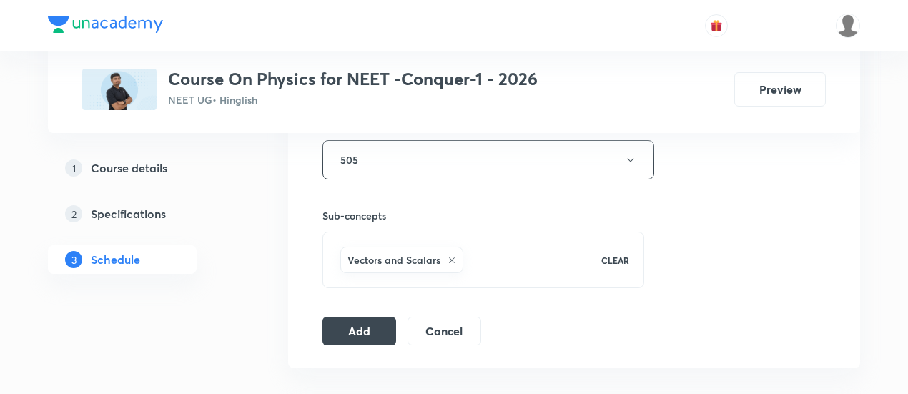
scroll to position [674, 0]
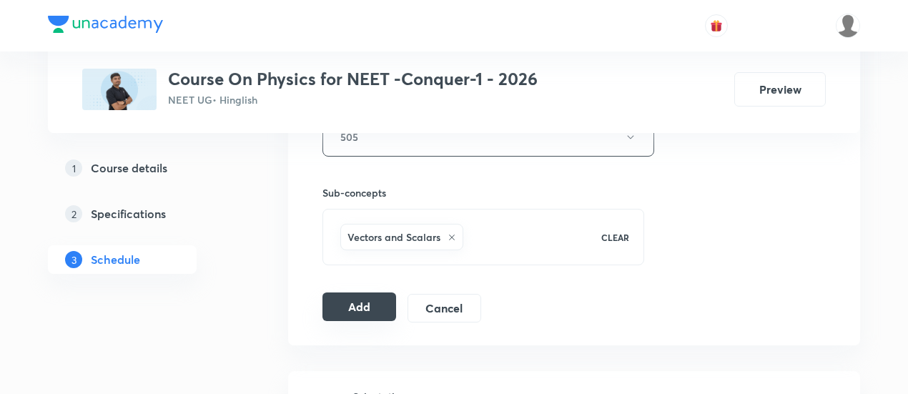
click at [344, 300] on button "Add" at bounding box center [359, 306] width 74 height 29
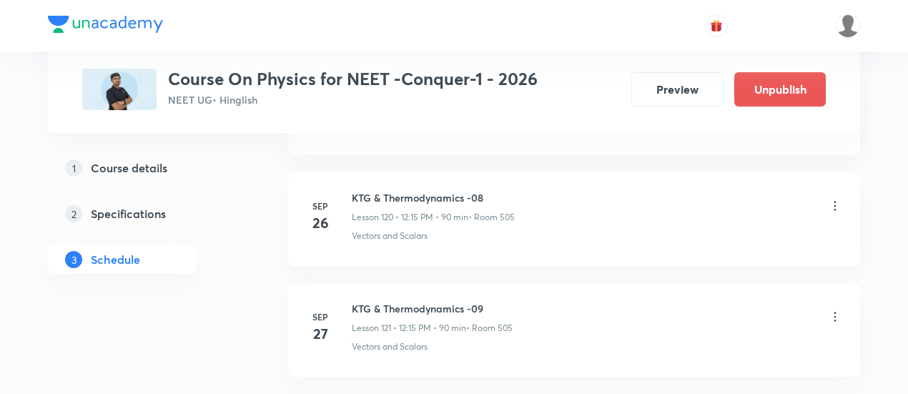
scroll to position [13554, 0]
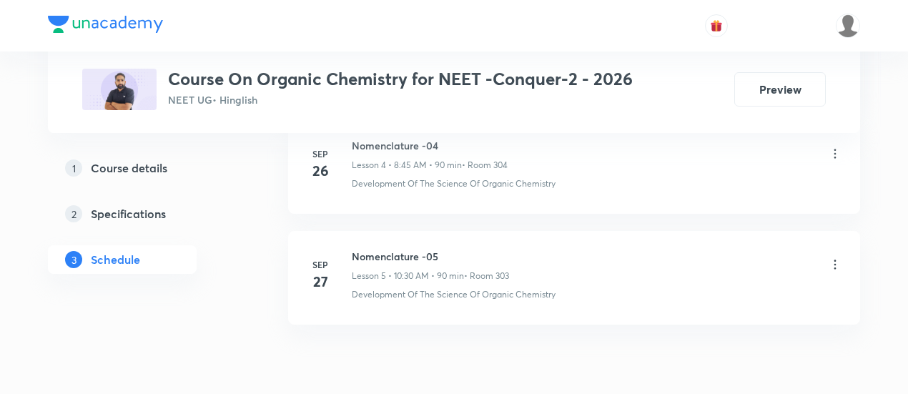
scroll to position [1301, 0]
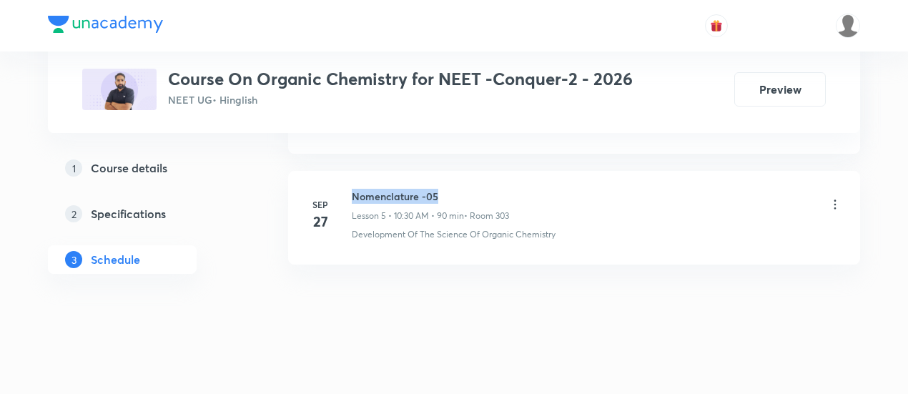
drag, startPoint x: 352, startPoint y: 187, endPoint x: 445, endPoint y: 184, distance: 93.0
click at [445, 189] on h6 "Nomenclature -05" at bounding box center [430, 196] width 157 height 15
copy h6 "Nomenclature -05"
click at [445, 189] on h6 "Nomenclature -05" at bounding box center [430, 196] width 157 height 15
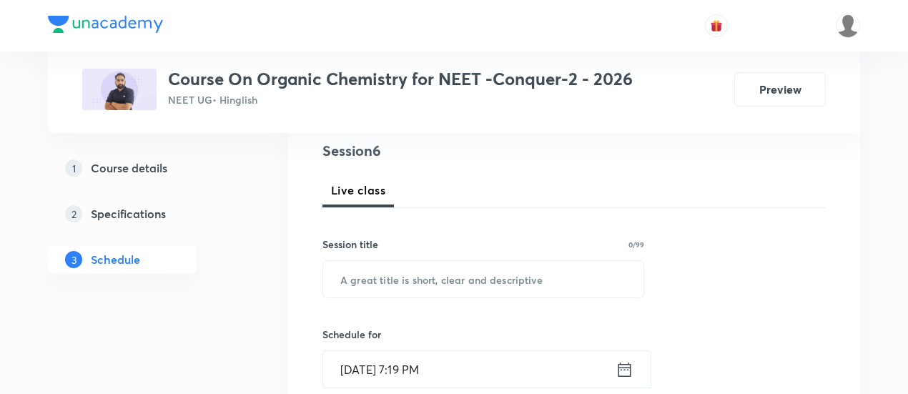
scroll to position [172, 0]
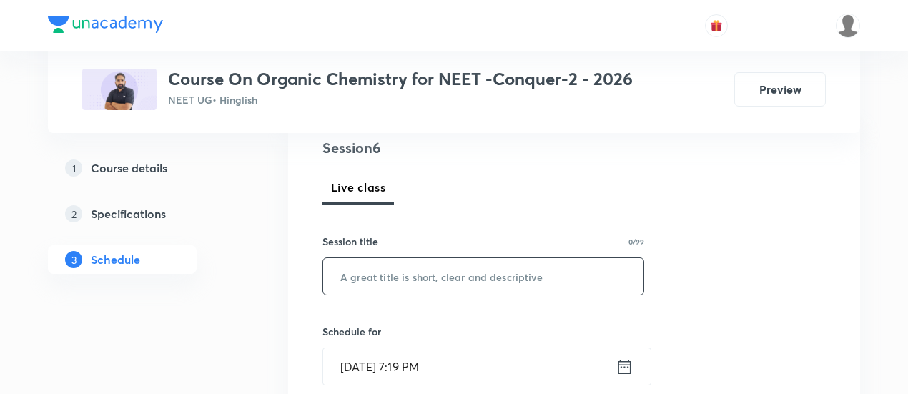
click at [408, 272] on input "text" at bounding box center [483, 276] width 320 height 36
paste input "Nomenclature -05"
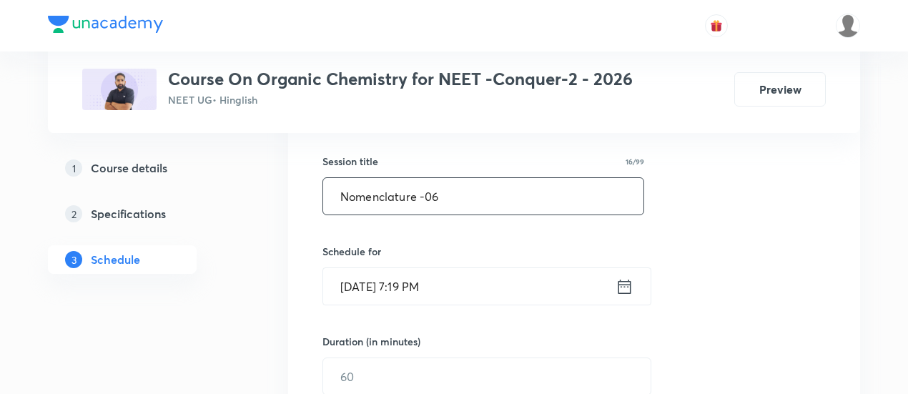
scroll to position [264, 0]
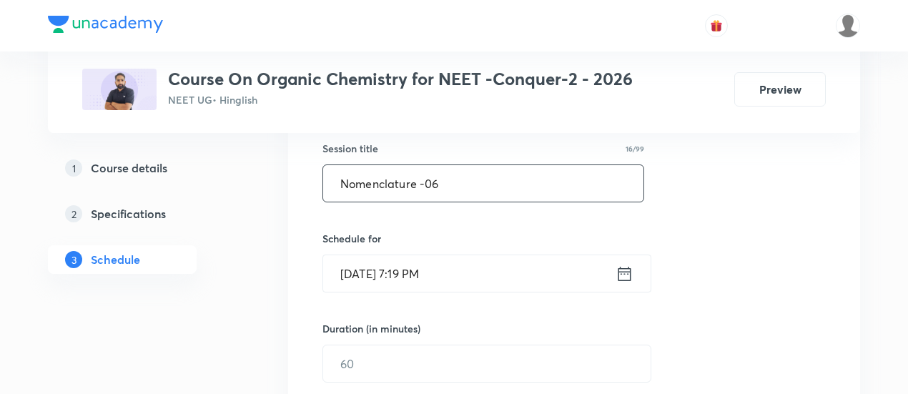
type input "Nomenclature -06"
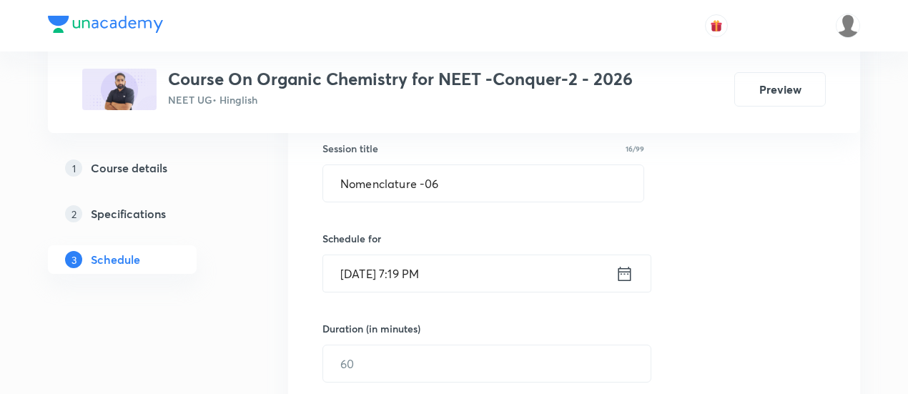
click at [622, 273] on icon at bounding box center [624, 274] width 18 height 20
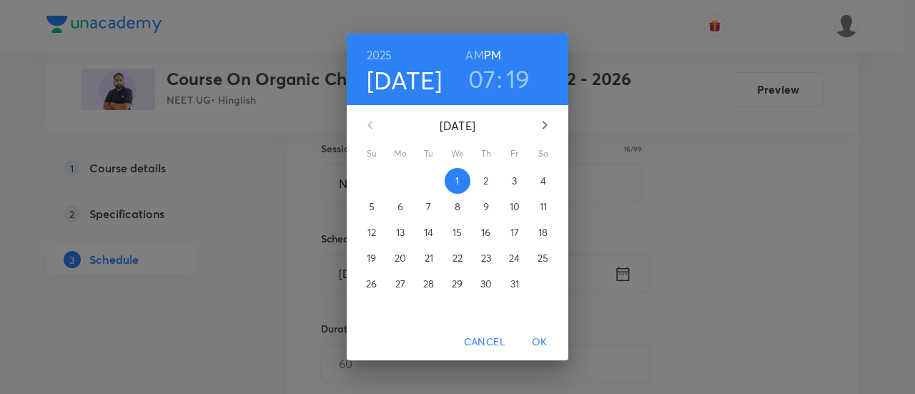
click at [516, 179] on p "3" at bounding box center [514, 181] width 5 height 14
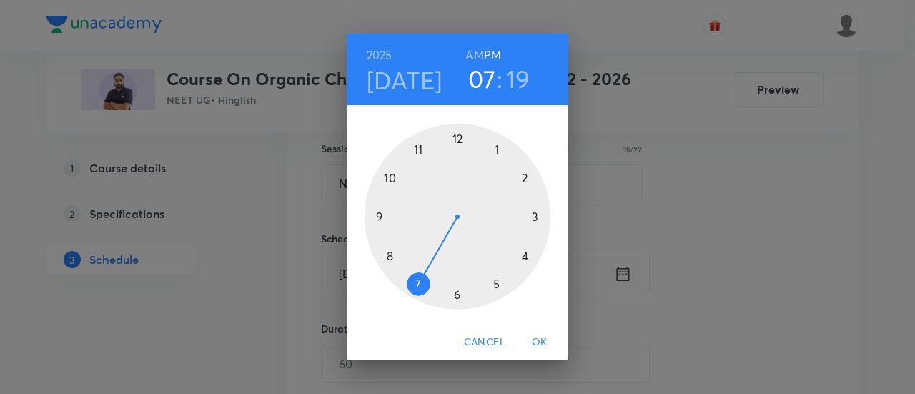
click at [472, 52] on h6 "AM" at bounding box center [474, 55] width 18 height 20
click at [390, 257] on div at bounding box center [458, 217] width 186 height 186
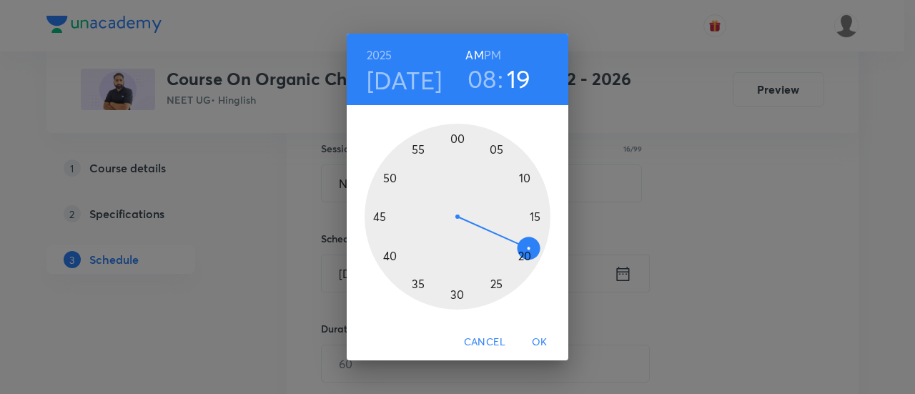
click at [380, 218] on div at bounding box center [458, 217] width 186 height 186
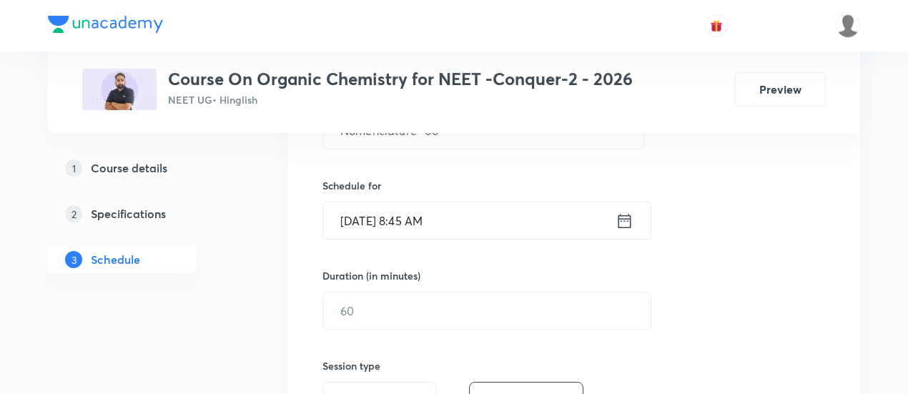
scroll to position [319, 0]
click at [592, 310] on input "text" at bounding box center [486, 309] width 327 height 36
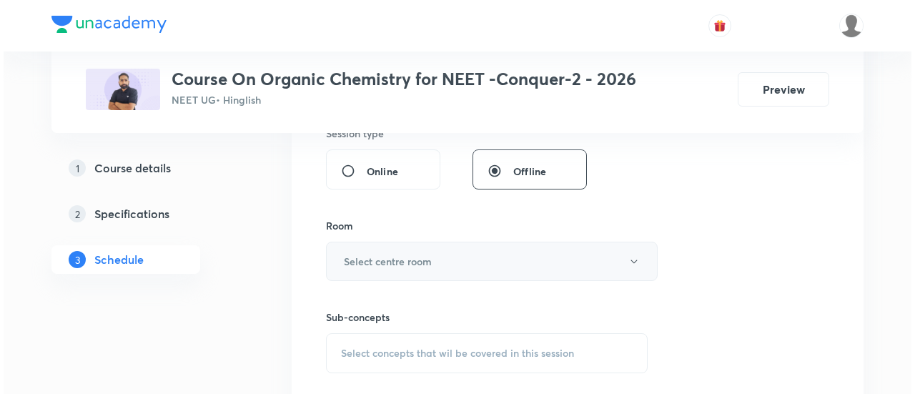
scroll to position [550, 0]
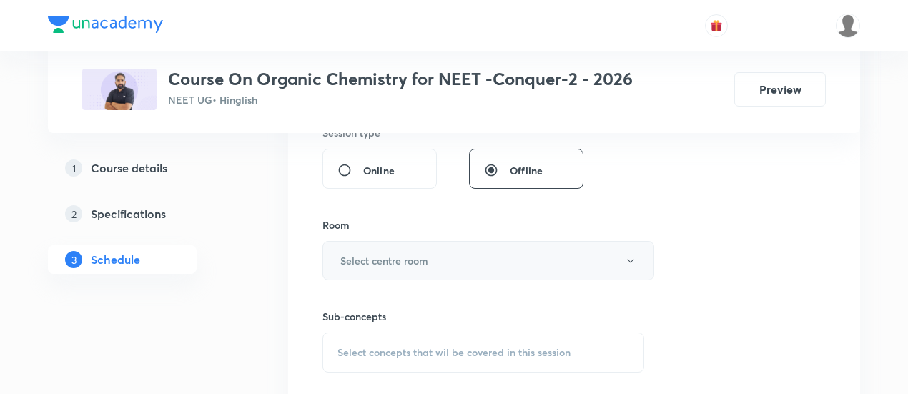
type input "90"
click at [407, 254] on h6 "Select centre room" at bounding box center [384, 260] width 88 height 15
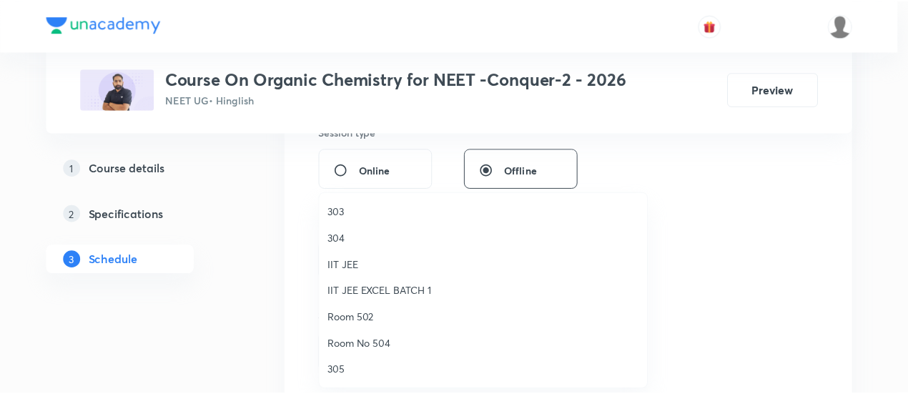
scroll to position [64, 0]
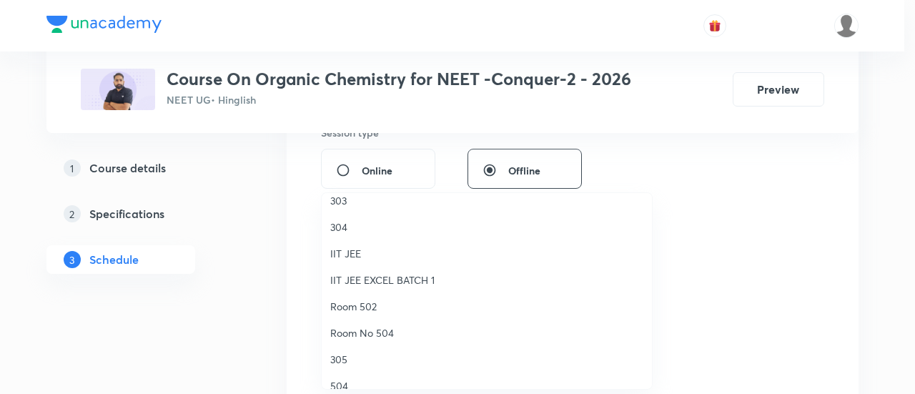
click at [338, 225] on span "304" at bounding box center [486, 226] width 313 height 15
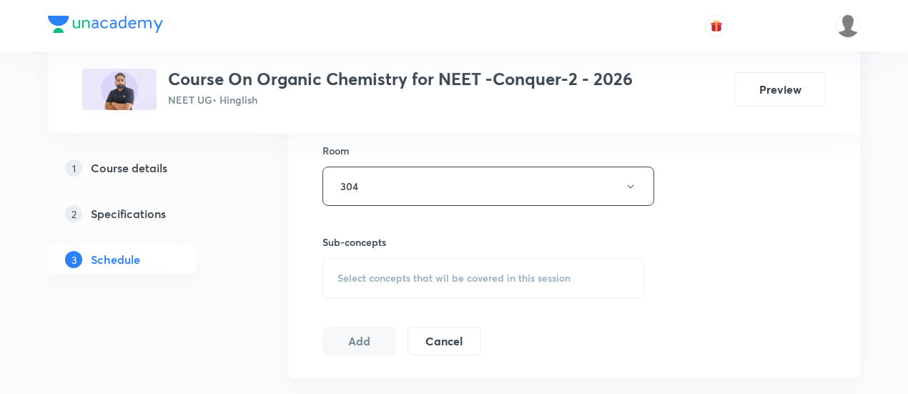
scroll to position [629, 0]
click at [487, 268] on span "Select concepts that wil be covered in this session" at bounding box center [453, 273] width 233 height 11
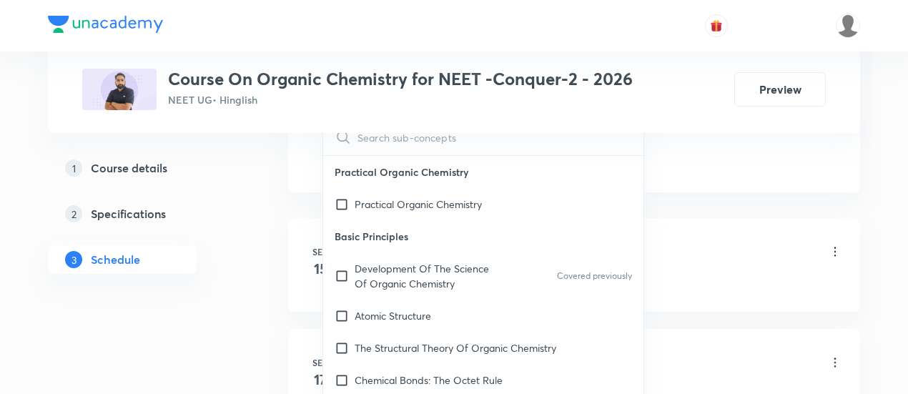
scroll to position [812, 0]
click at [405, 276] on p "Development Of The Science Of Organic Chemistry" at bounding box center [427, 274] width 144 height 30
checkbox input "true"
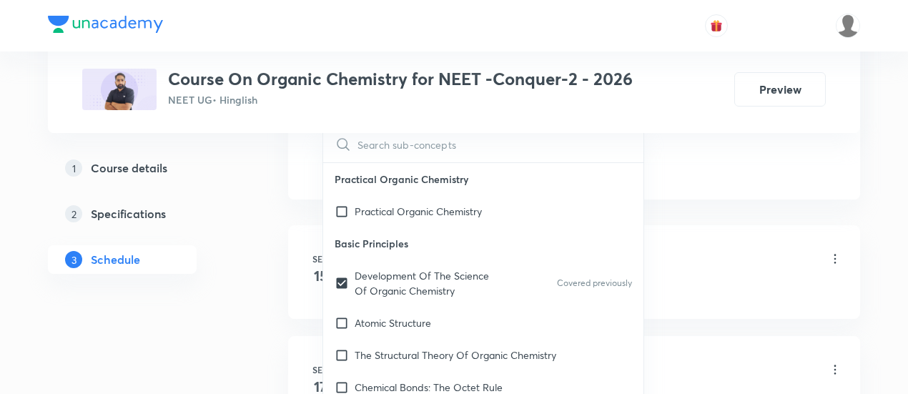
scroll to position [851, 0]
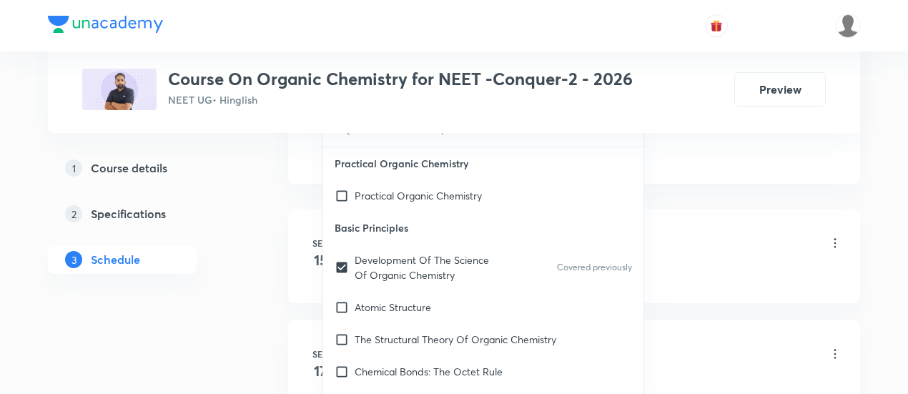
click at [742, 255] on div "Nomenclature -01 Lesson 1 • 12:15 PM • 90 min • Room 303" at bounding box center [597, 244] width 490 height 34
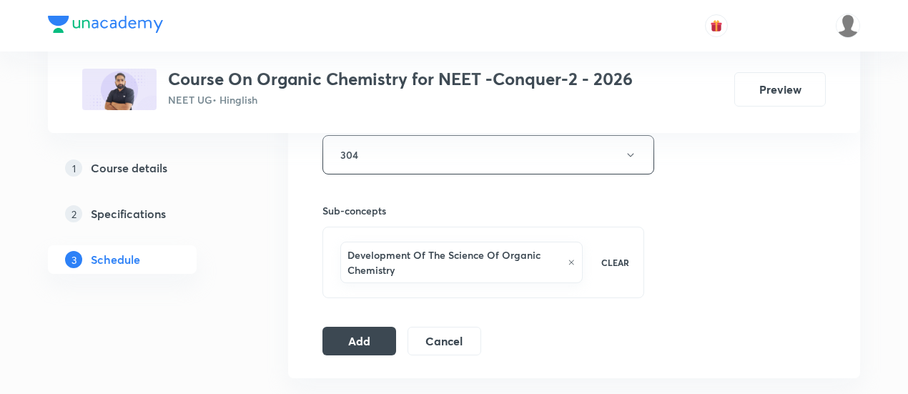
scroll to position [672, 0]
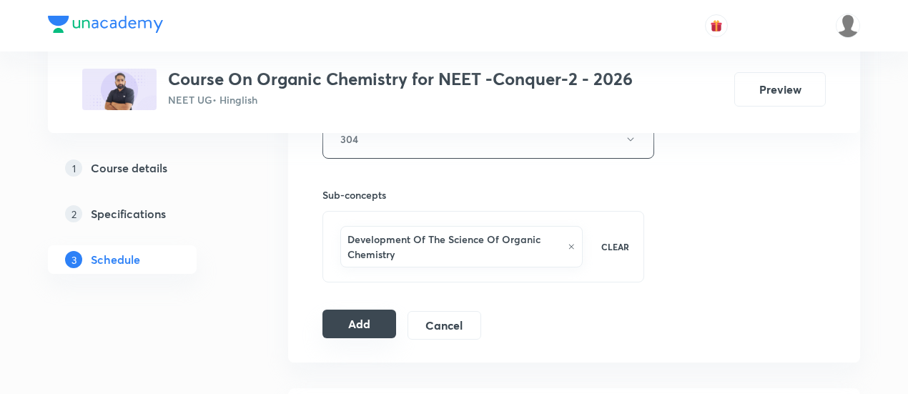
click at [370, 321] on button "Add" at bounding box center [359, 324] width 74 height 29
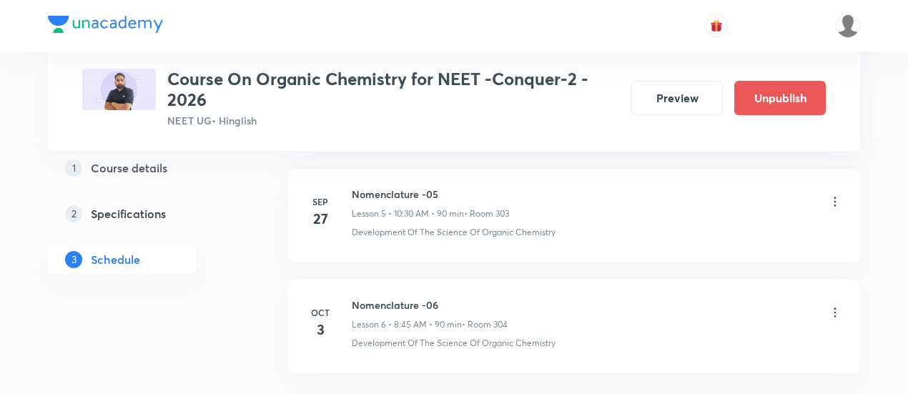
scroll to position [774, 0]
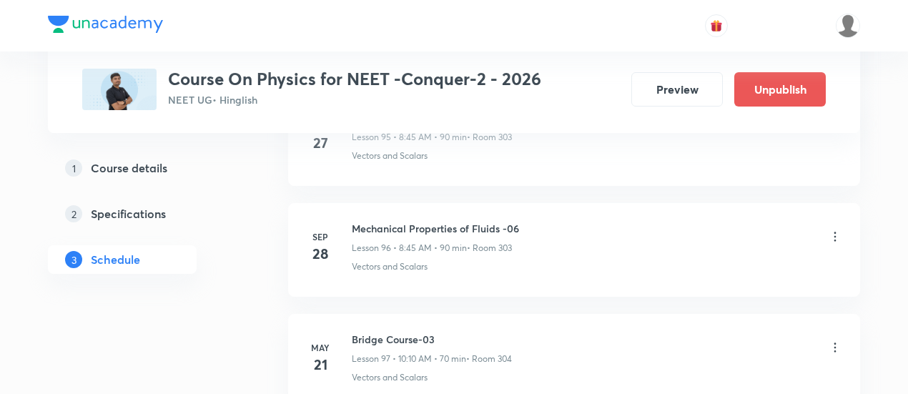
scroll to position [11348, 0]
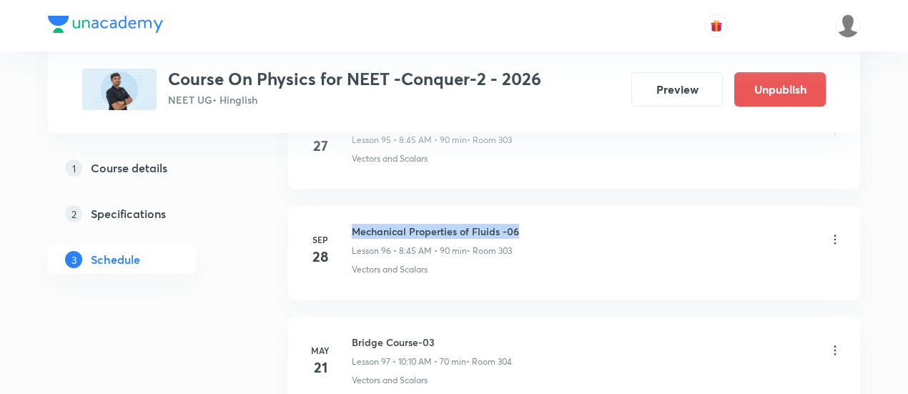
drag, startPoint x: 353, startPoint y: 181, endPoint x: 528, endPoint y: 181, distance: 174.4
click at [528, 224] on div "Mechanical Properties of Fluids -06 Lesson 96 • 8:45 AM • 90 min • Room 303" at bounding box center [597, 241] width 490 height 34
copy h6 "Mechanical Properties of Fluids -06"
click at [529, 224] on div "Mechanical Properties of Fluids -06 Lesson 96 • 8:45 AM • 90 min • Room 303" at bounding box center [597, 241] width 490 height 34
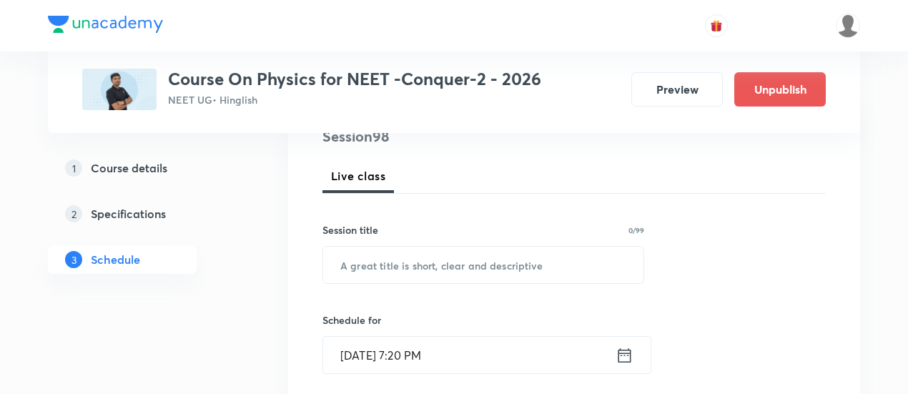
scroll to position [262, 0]
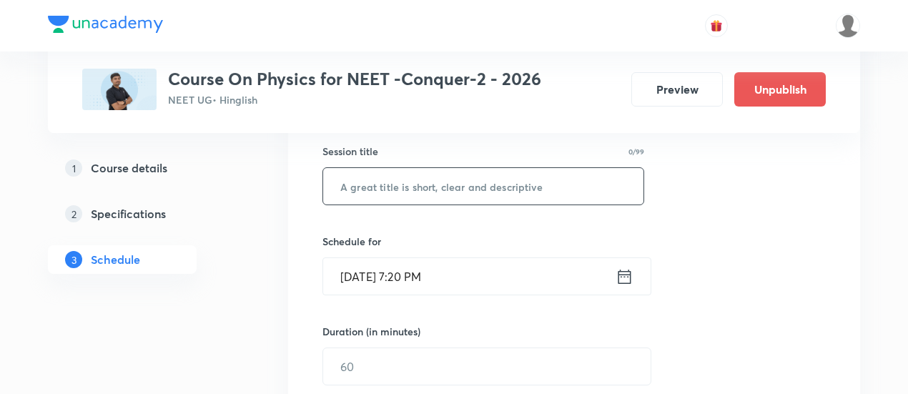
click at [495, 188] on input "text" at bounding box center [483, 186] width 320 height 36
paste input "Mechanical Properties of Fluids -06"
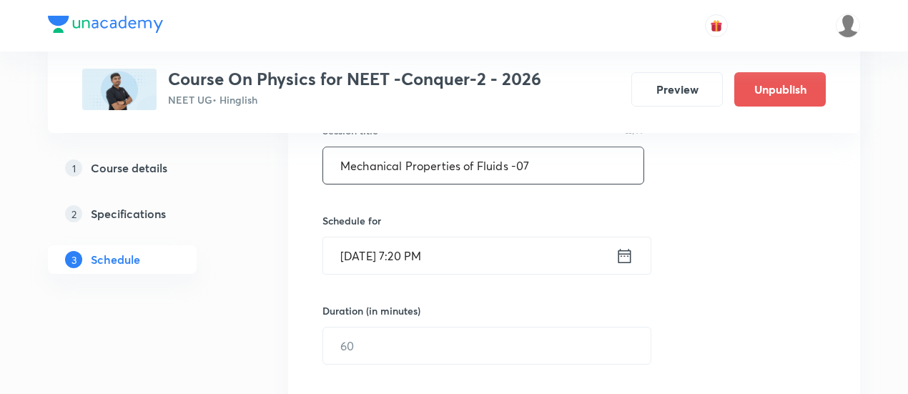
scroll to position [324, 0]
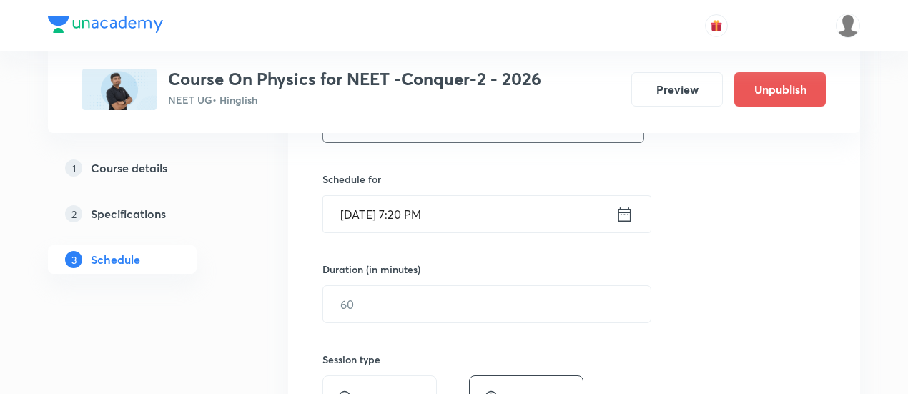
type input "Mechanical Properties of Fluids -07"
click at [622, 215] on icon at bounding box center [624, 214] width 18 height 20
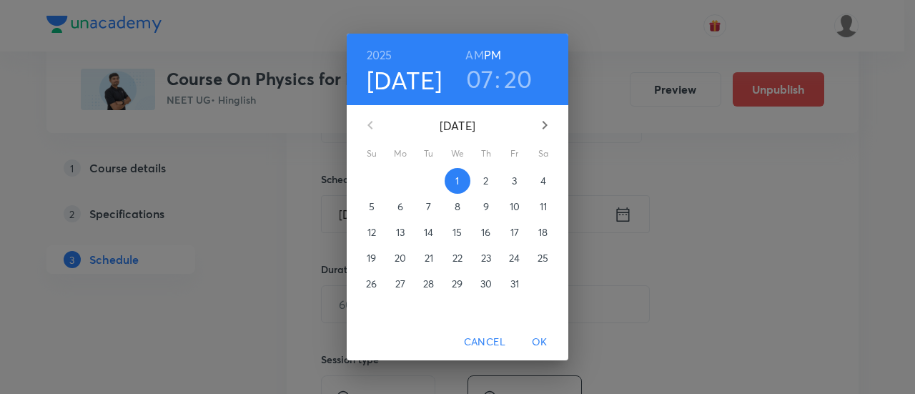
click at [514, 181] on p "3" at bounding box center [514, 181] width 5 height 14
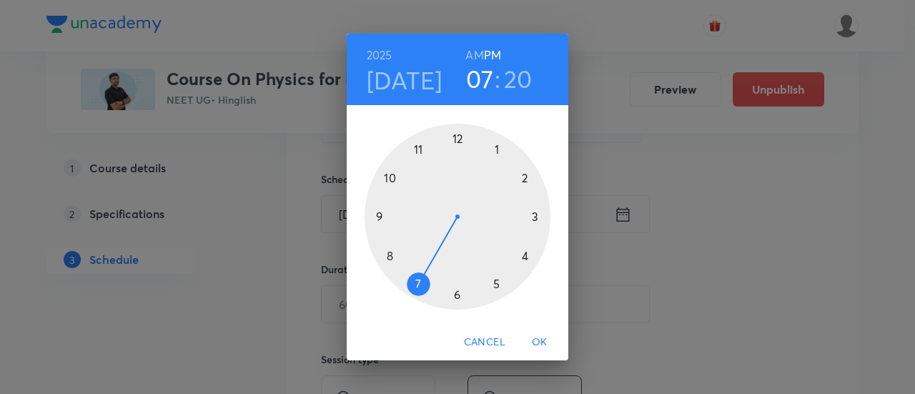
click at [477, 51] on h6 "AM" at bounding box center [474, 55] width 18 height 20
click at [388, 179] on div at bounding box center [458, 217] width 186 height 186
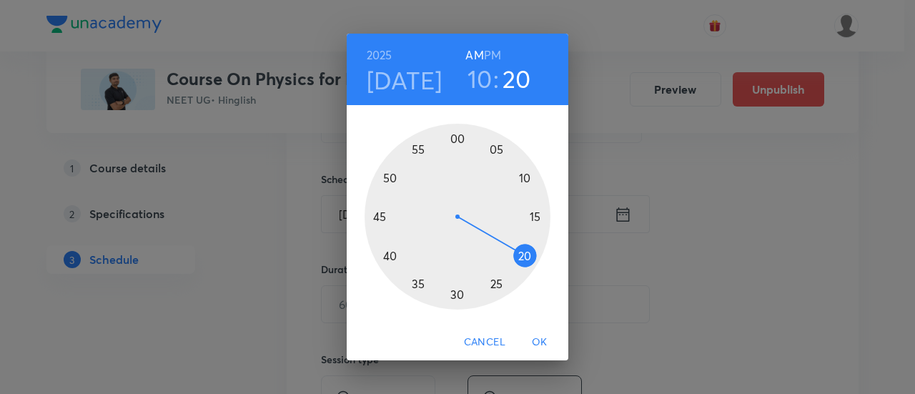
click at [457, 294] on div at bounding box center [458, 217] width 186 height 186
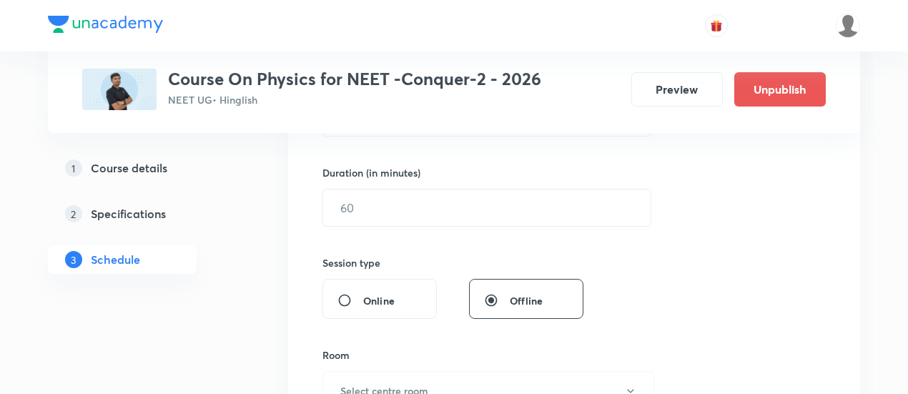
scroll to position [426, 0]
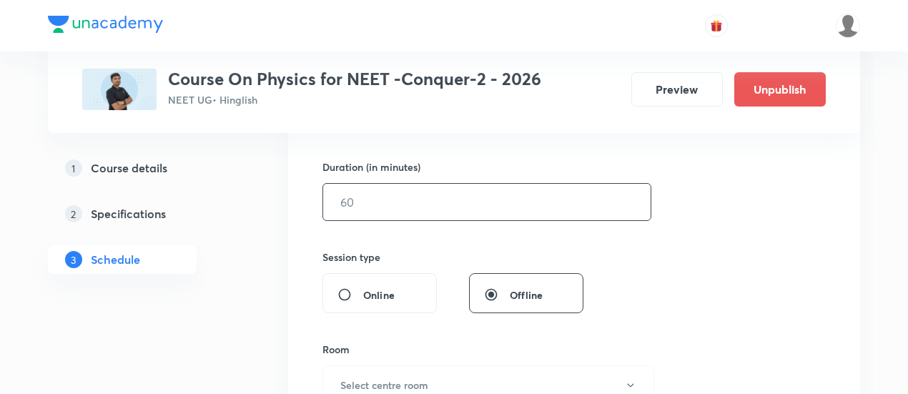
click at [501, 203] on input "text" at bounding box center [486, 202] width 327 height 36
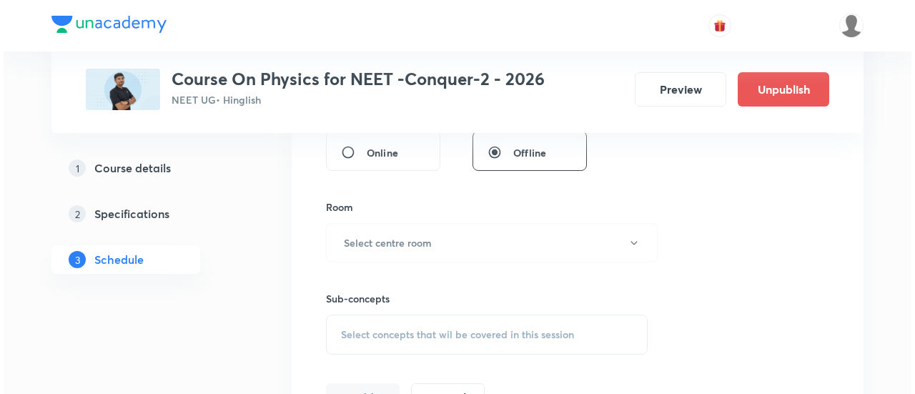
scroll to position [569, 0]
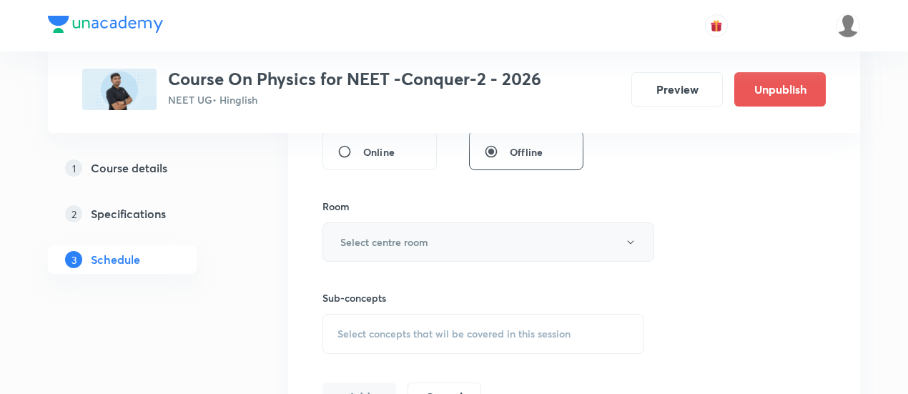
type input "90"
click at [433, 232] on button "Select centre room" at bounding box center [488, 241] width 332 height 39
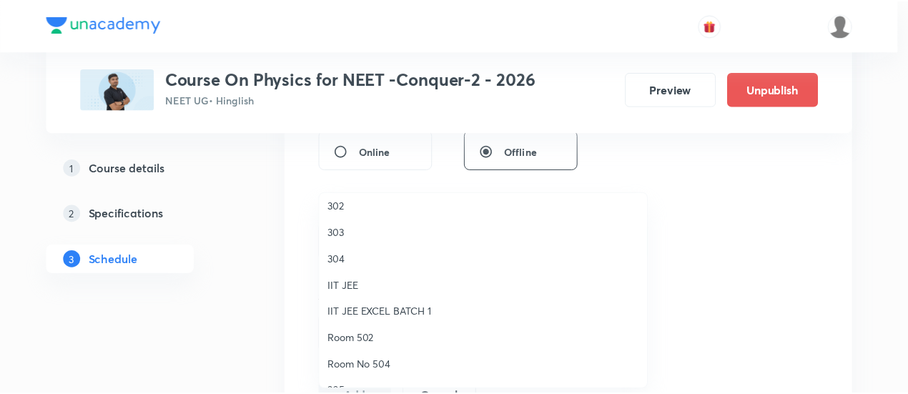
scroll to position [36, 0]
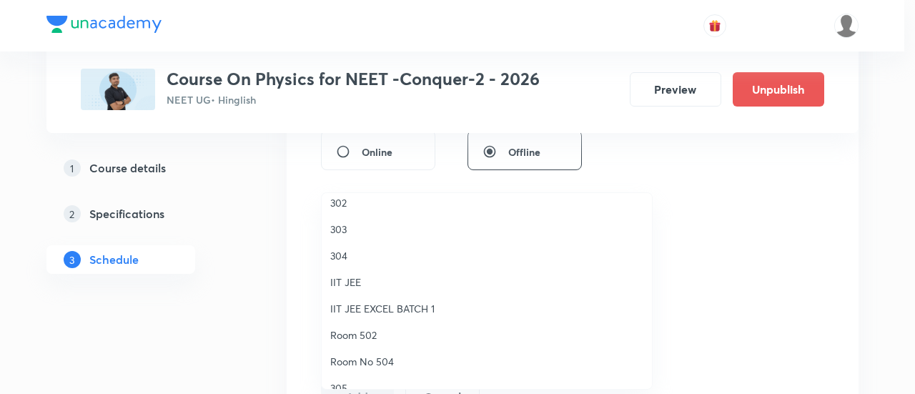
click at [352, 252] on span "304" at bounding box center [486, 255] width 313 height 15
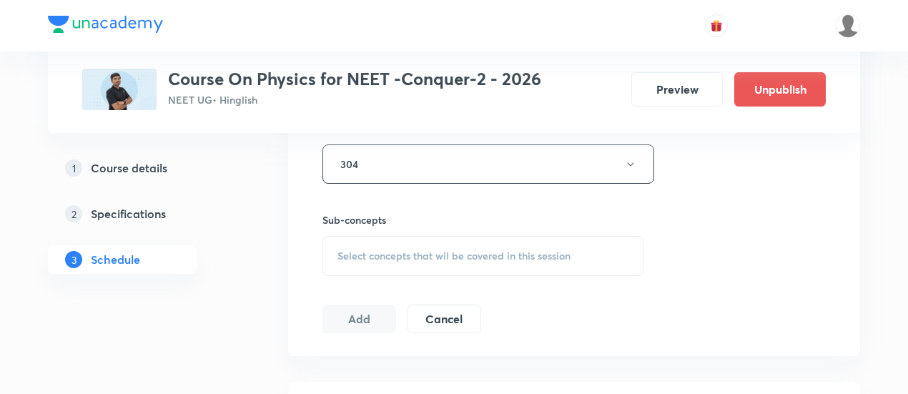
scroll to position [648, 0]
click at [403, 257] on span "Select concepts that wil be covered in this session" at bounding box center [453, 254] width 233 height 11
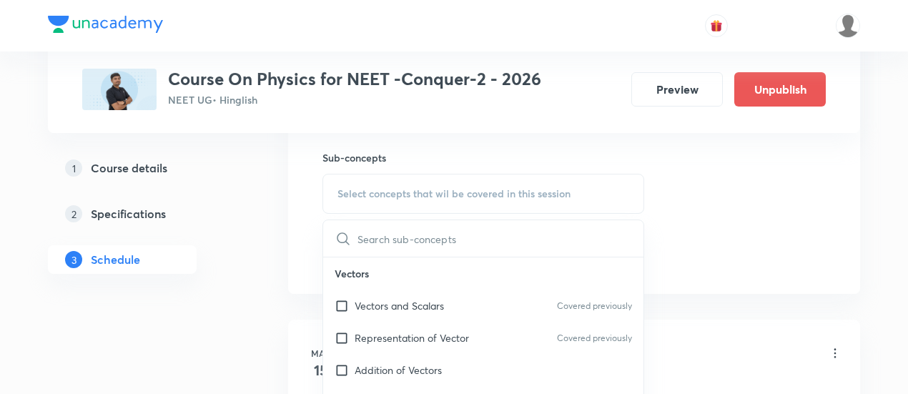
scroll to position [719, 0]
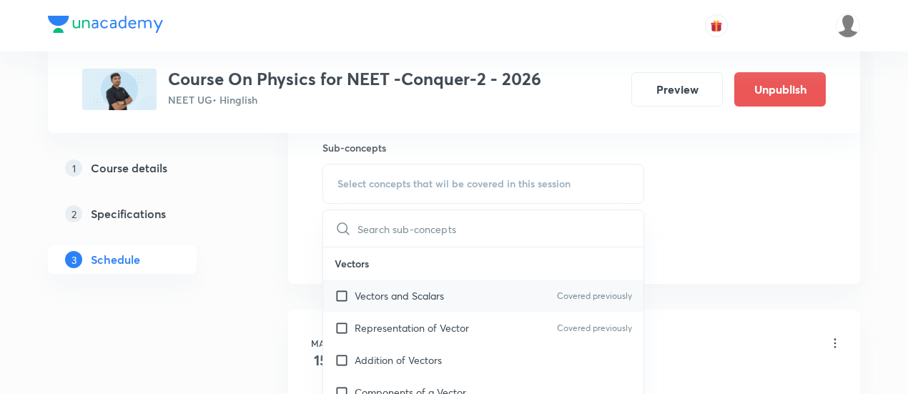
click at [391, 295] on p "Vectors and Scalars" at bounding box center [399, 295] width 89 height 15
checkbox input "true"
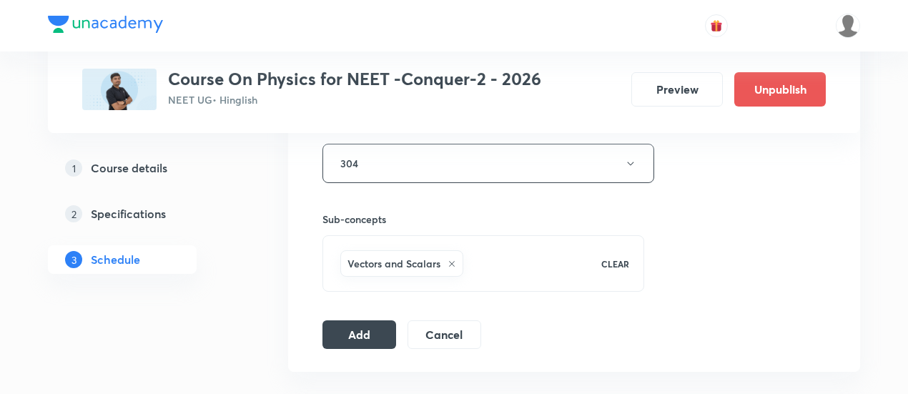
scroll to position [669, 0]
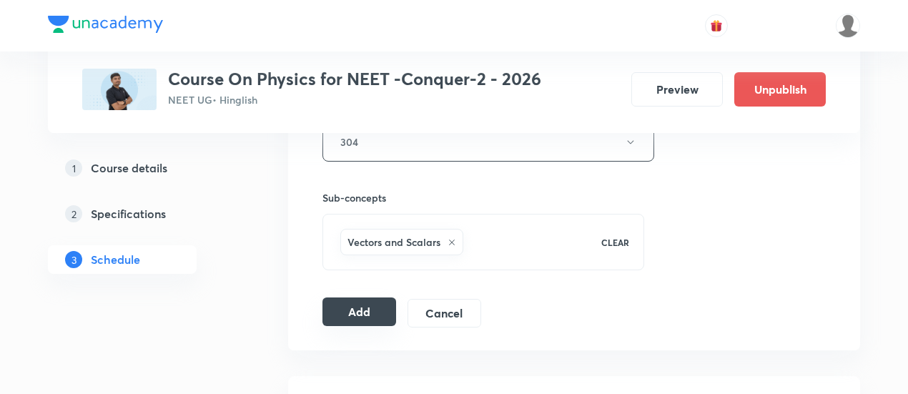
click at [360, 305] on button "Add" at bounding box center [359, 311] width 74 height 29
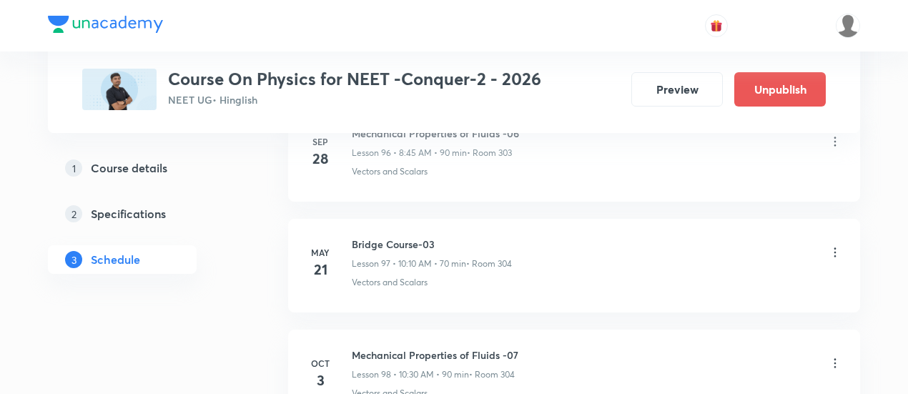
scroll to position [10906, 0]
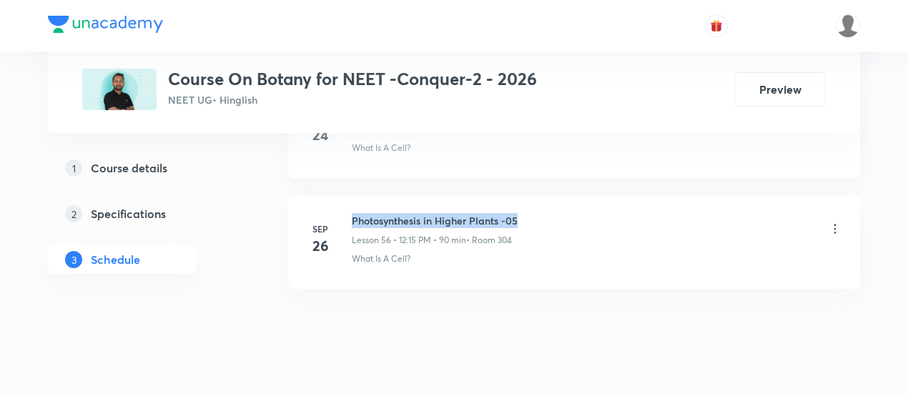
drag, startPoint x: 353, startPoint y: 191, endPoint x: 526, endPoint y: 188, distance: 173.0
click at [526, 213] on div "Photosynthesis in Higher Plants -05 Lesson 56 • 12:15 PM • 90 min • Room 304" at bounding box center [597, 230] width 490 height 34
copy h6 "Photosynthesis in Higher Plants -05"
click at [527, 213] on div "Photosynthesis in Higher Plants -05 Lesson 56 • 12:15 PM • 90 min • Room 304" at bounding box center [597, 230] width 490 height 34
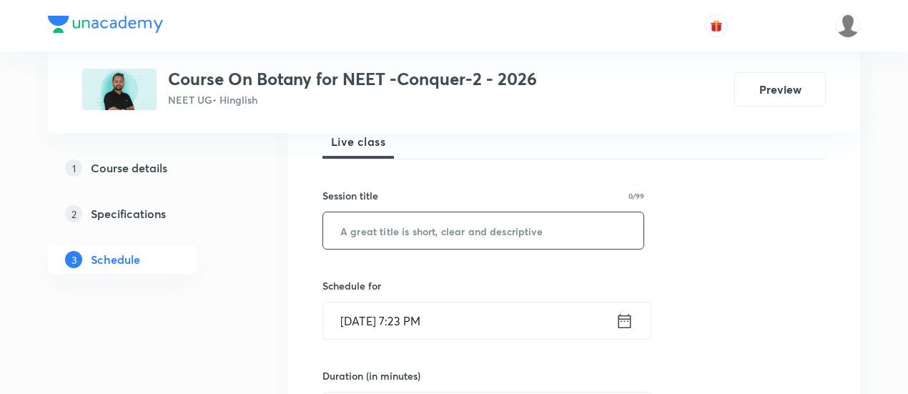
scroll to position [222, 0]
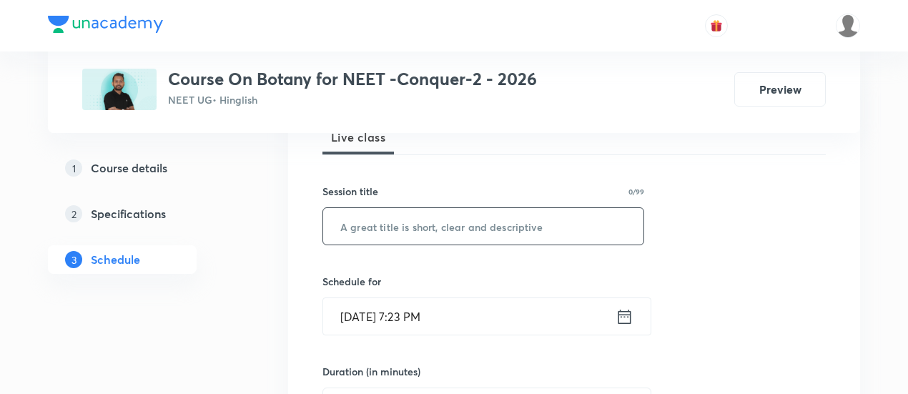
click at [458, 224] on input "text" at bounding box center [483, 226] width 320 height 36
paste input "Photosynthesis in Higher Plants -05"
click at [458, 224] on input "Photosynthesis in Higher Plants -05" at bounding box center [483, 226] width 320 height 36
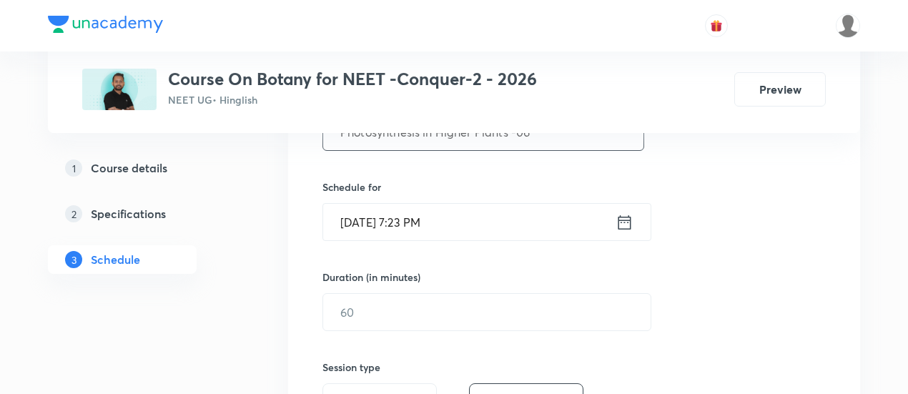
scroll to position [329, 0]
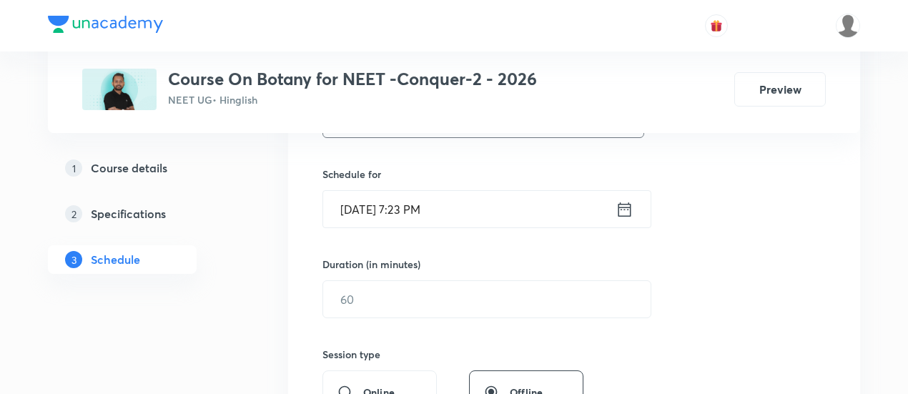
type input "Photosynthesis in Higher Plants -06"
click at [622, 208] on icon at bounding box center [624, 209] width 13 height 14
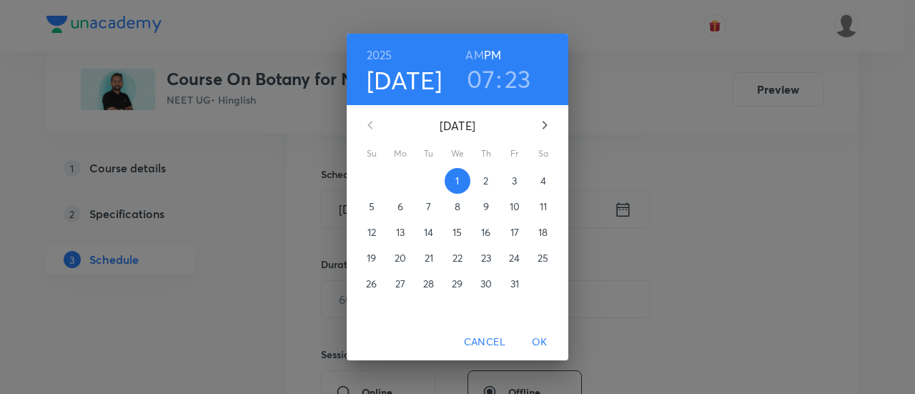
click at [515, 182] on p "3" at bounding box center [514, 181] width 5 height 14
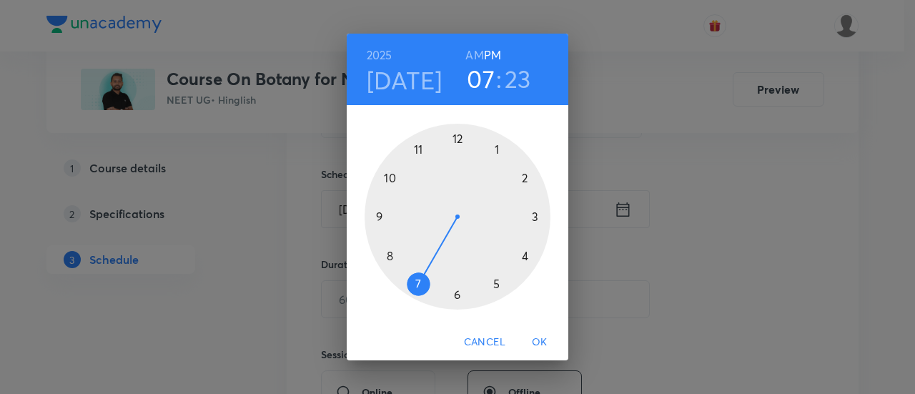
click at [457, 139] on div at bounding box center [458, 217] width 186 height 186
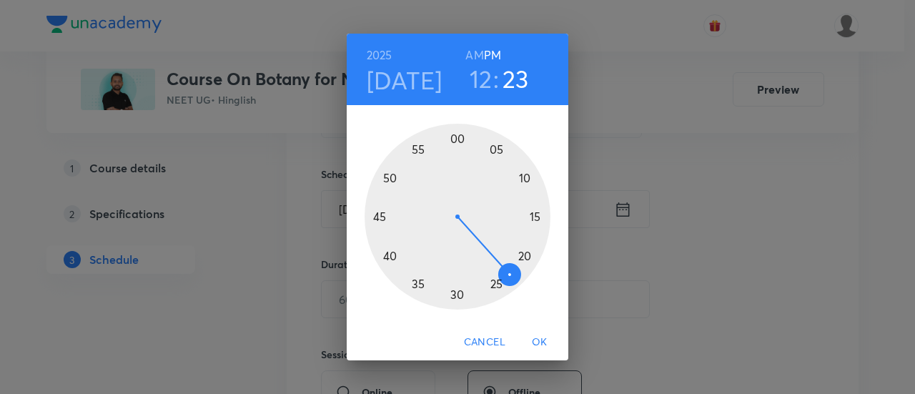
click at [539, 216] on div at bounding box center [458, 217] width 186 height 186
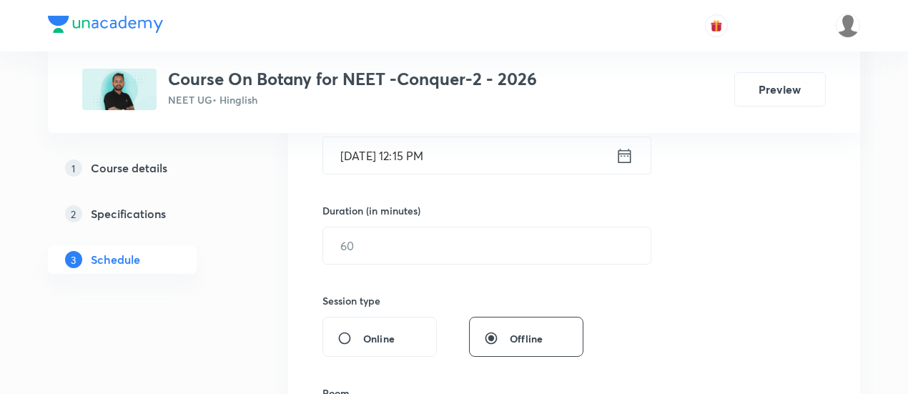
scroll to position [390, 0]
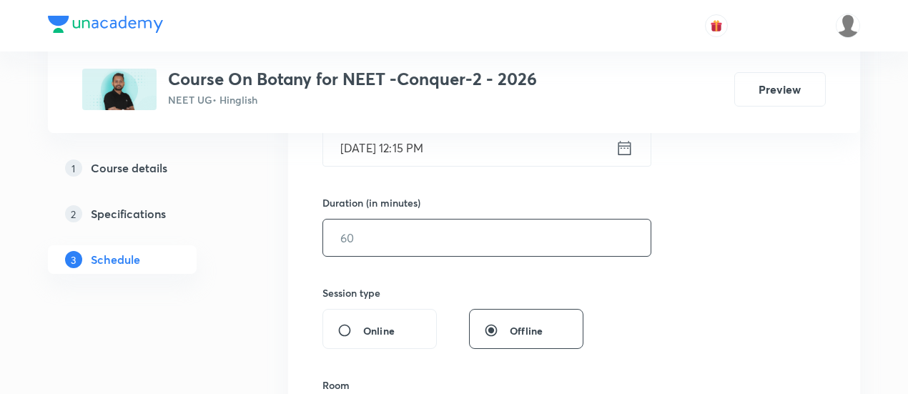
click at [528, 238] on input "text" at bounding box center [486, 237] width 327 height 36
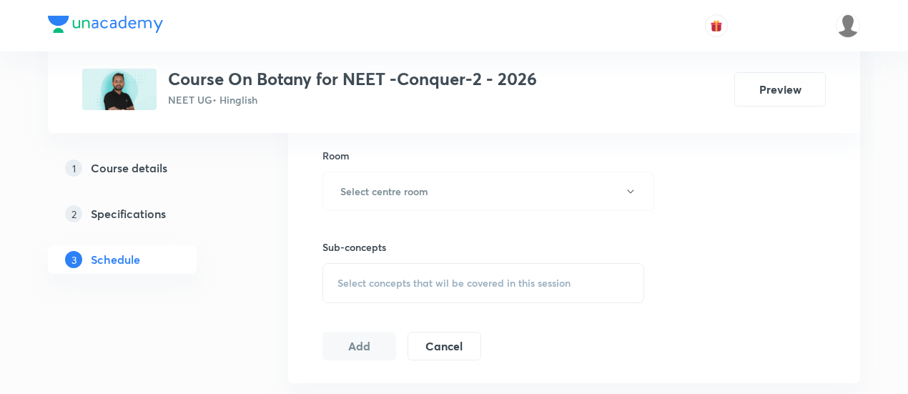
scroll to position [624, 0]
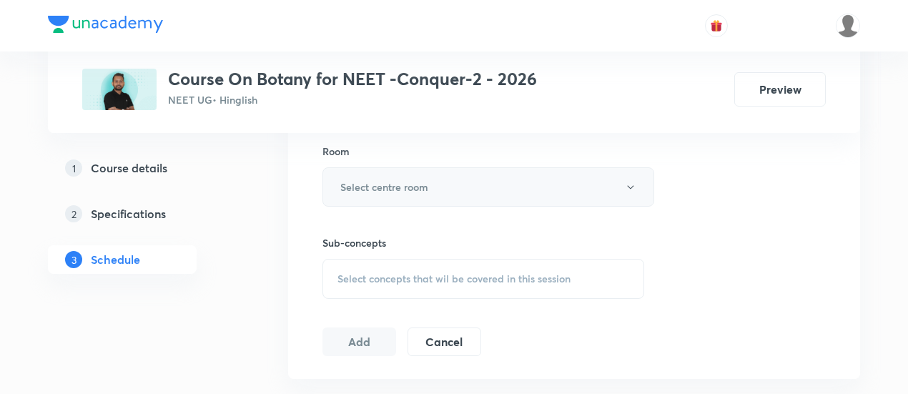
type input "90"
click at [420, 188] on h6 "Select centre room" at bounding box center [384, 186] width 88 height 15
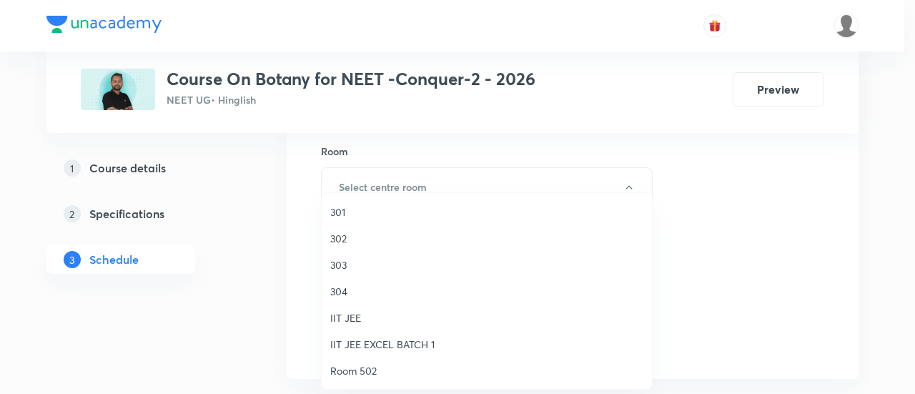
click at [350, 289] on span "304" at bounding box center [486, 291] width 313 height 15
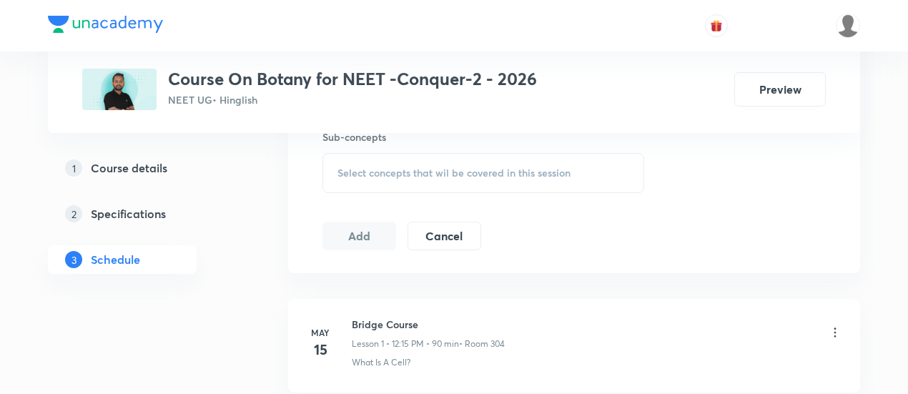
scroll to position [731, 0]
click at [548, 169] on span "Select concepts that wil be covered in this session" at bounding box center [453, 171] width 233 height 11
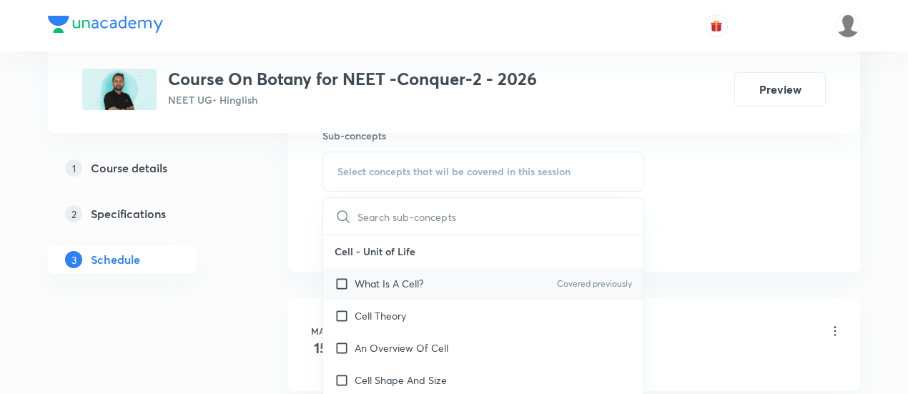
click at [405, 283] on p "What Is A Cell?" at bounding box center [389, 283] width 69 height 15
checkbox input "true"
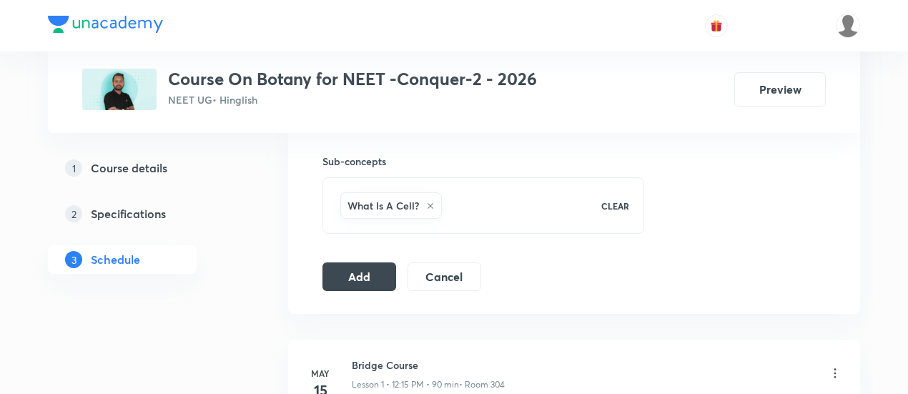
scroll to position [748, 0]
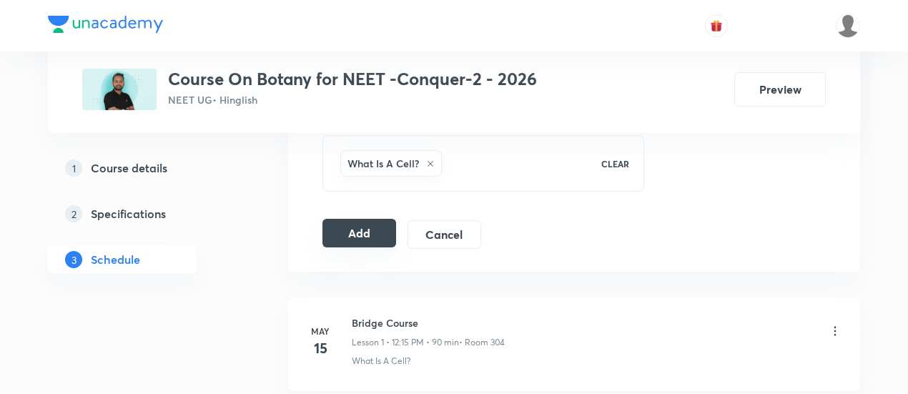
click at [347, 234] on button "Add" at bounding box center [359, 233] width 74 height 29
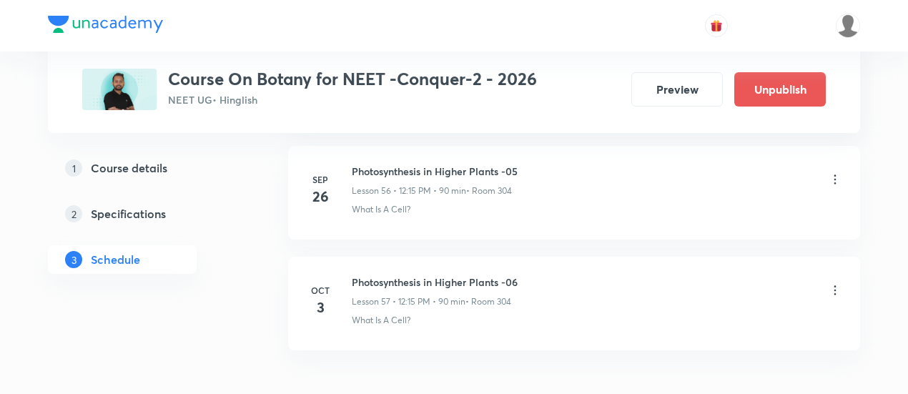
scroll to position [6383, 0]
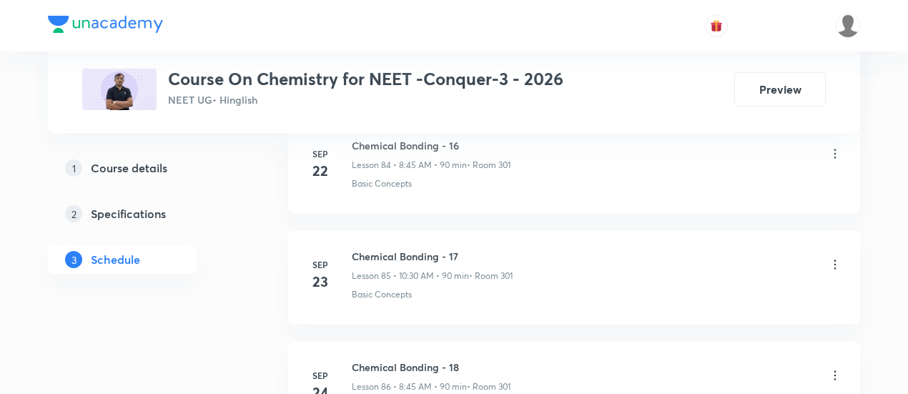
scroll to position [10678, 0]
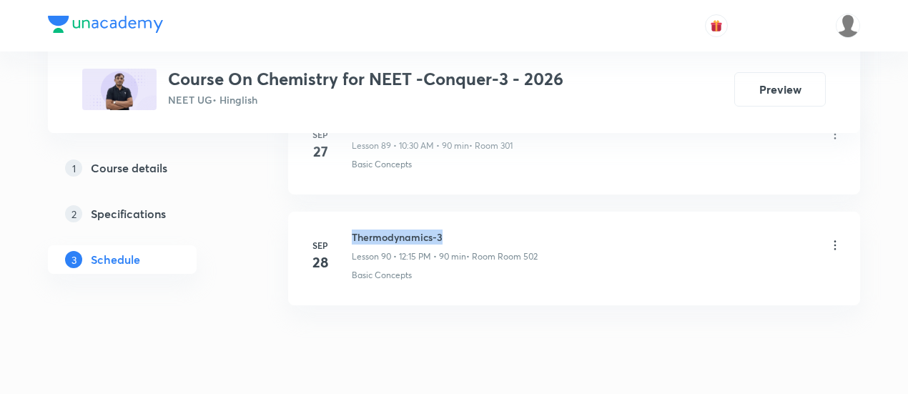
drag, startPoint x: 353, startPoint y: 188, endPoint x: 457, endPoint y: 185, distance: 103.7
click at [457, 229] on h6 "Thermodynamics-3" at bounding box center [445, 236] width 186 height 15
copy h6 "Thermodynamics-3"
click at [457, 229] on h6 "Thermodynamics-3" at bounding box center [445, 236] width 186 height 15
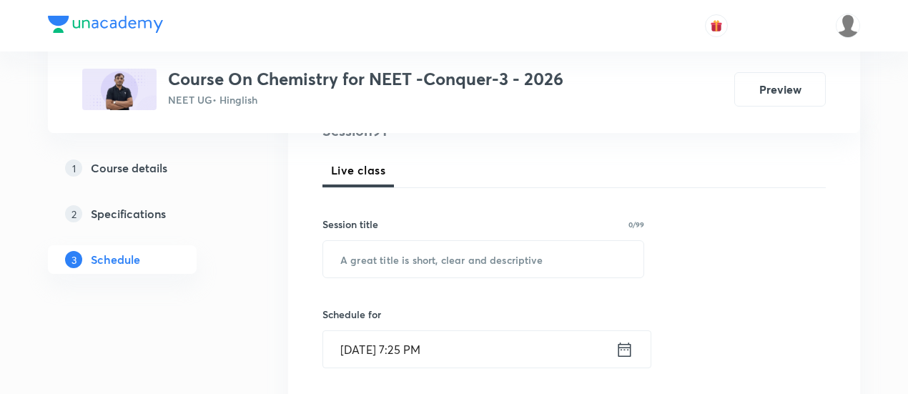
scroll to position [190, 0]
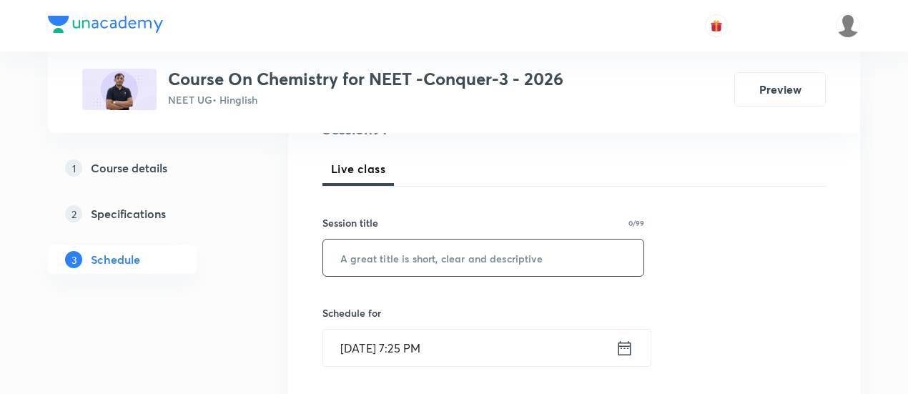
click at [416, 255] on input "text" at bounding box center [483, 257] width 320 height 36
paste input "Thermodynamics-3"
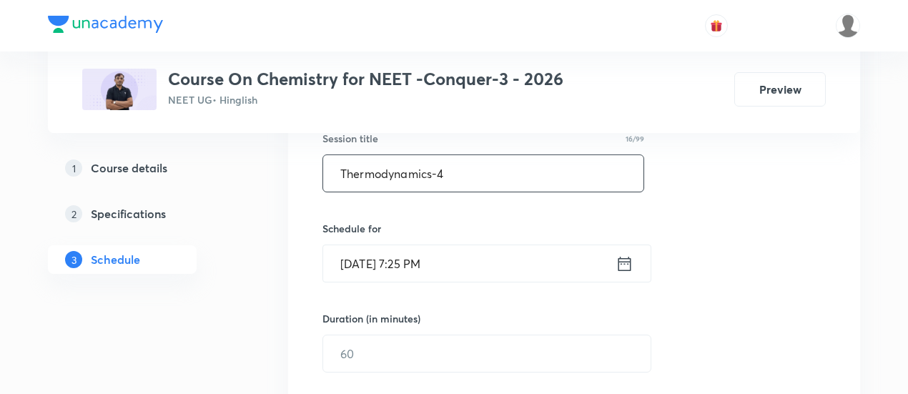
scroll to position [288, 0]
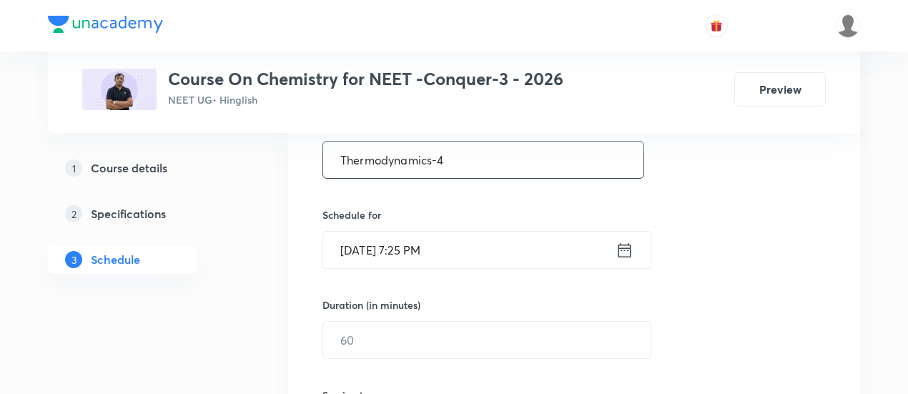
type input "Thermodynamics-4"
click at [618, 245] on icon at bounding box center [624, 249] width 13 height 14
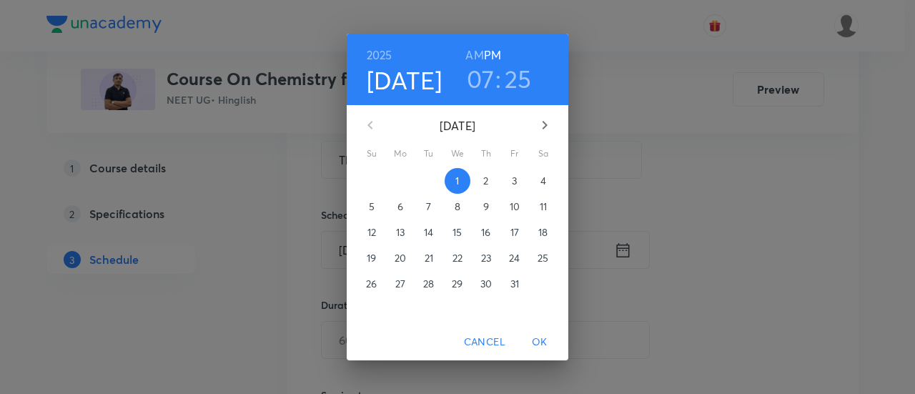
click at [512, 180] on p "3" at bounding box center [514, 181] width 5 height 14
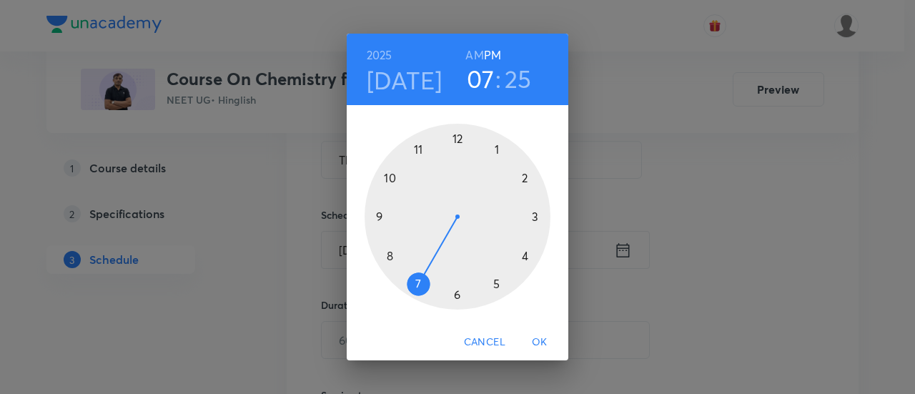
click at [478, 51] on h6 "AM" at bounding box center [474, 55] width 18 height 20
click at [389, 255] on div at bounding box center [458, 217] width 186 height 186
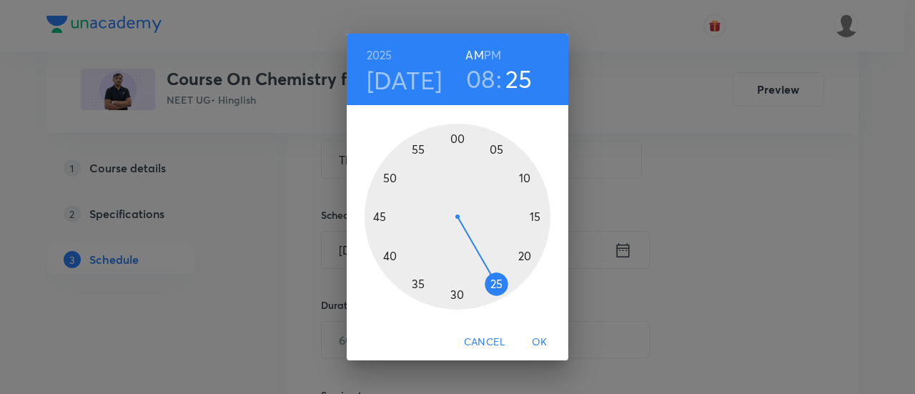
click at [379, 215] on div at bounding box center [458, 217] width 186 height 186
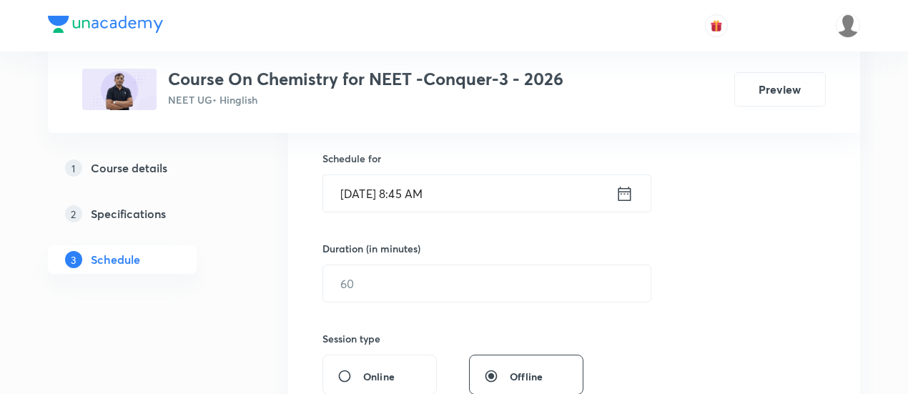
scroll to position [347, 0]
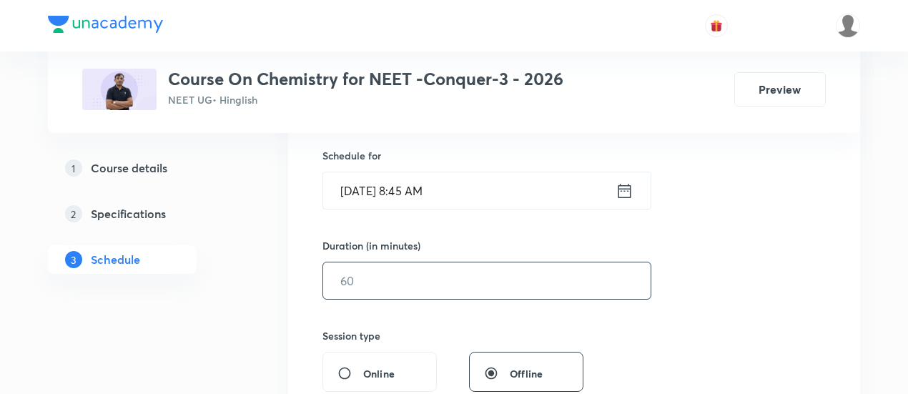
click at [567, 285] on input "text" at bounding box center [486, 280] width 327 height 36
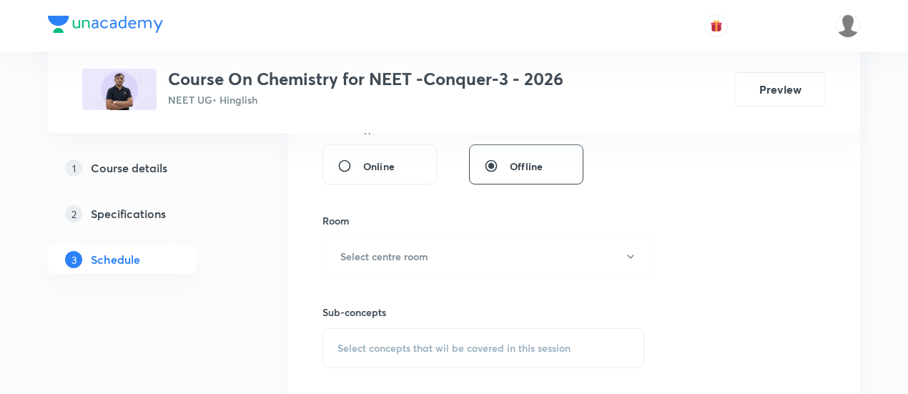
scroll to position [558, 0]
type input "90"
click at [392, 248] on h6 "Select centre room" at bounding box center [384, 253] width 88 height 15
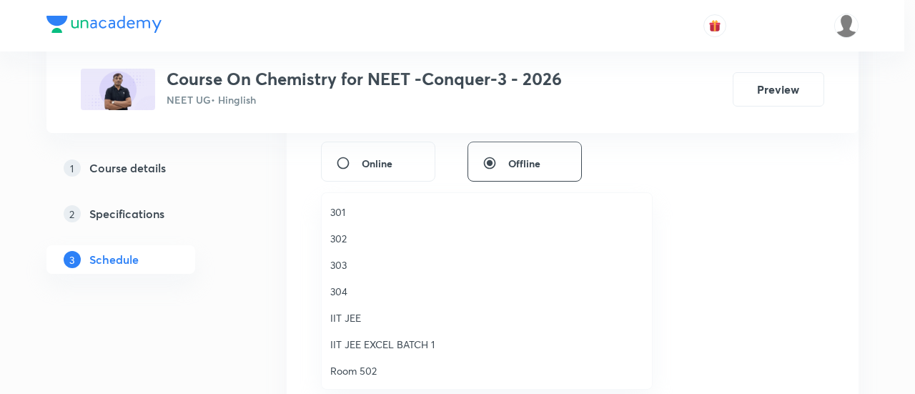
click at [363, 212] on span "301" at bounding box center [486, 211] width 313 height 15
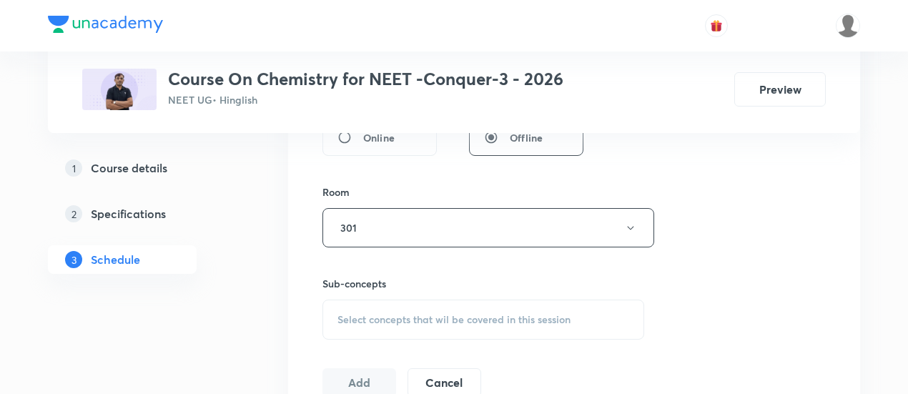
scroll to position [643, 0]
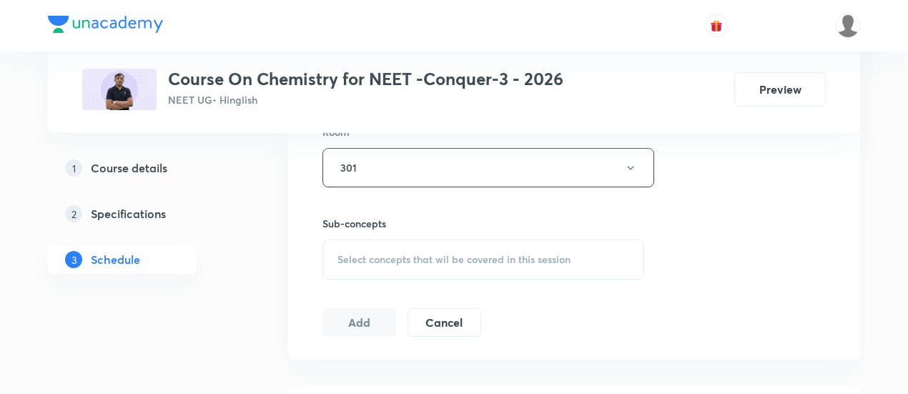
click at [477, 257] on span "Select concepts that wil be covered in this session" at bounding box center [453, 259] width 233 height 11
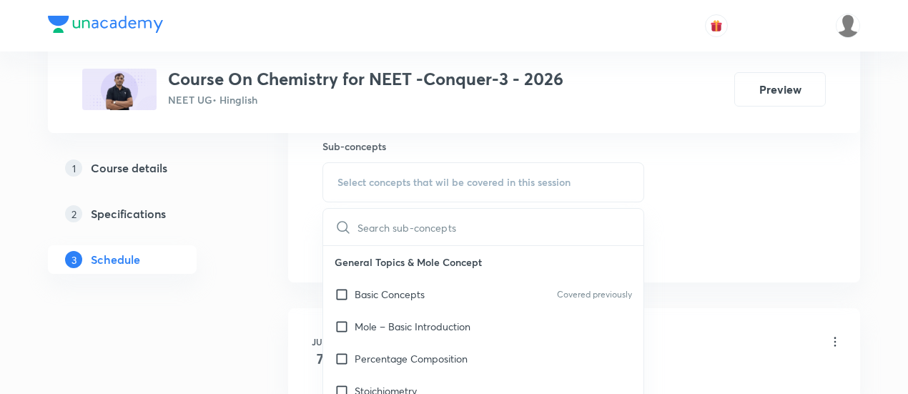
scroll to position [724, 0]
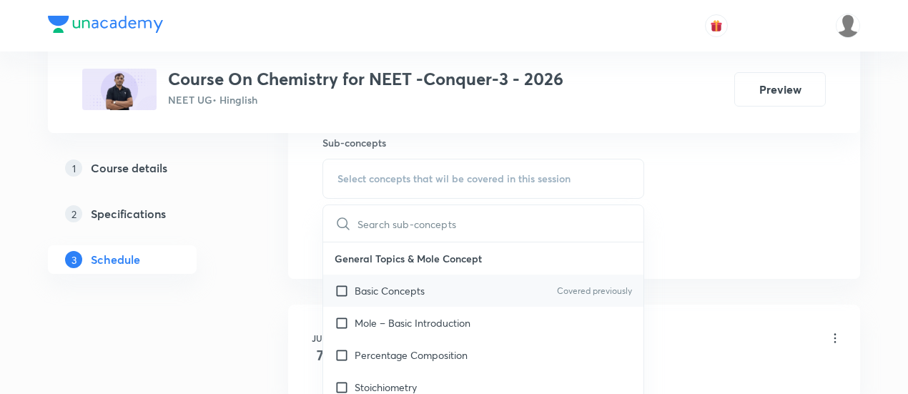
click at [372, 297] on div "Basic Concepts Covered previously" at bounding box center [483, 290] width 320 height 32
checkbox input "true"
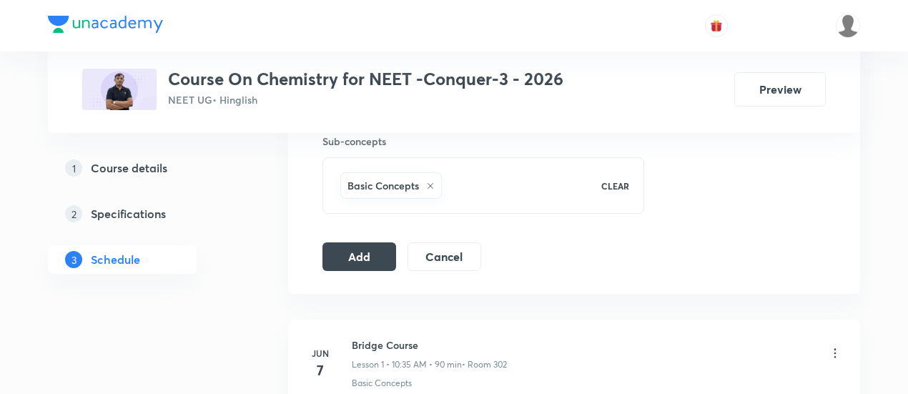
scroll to position [731, 0]
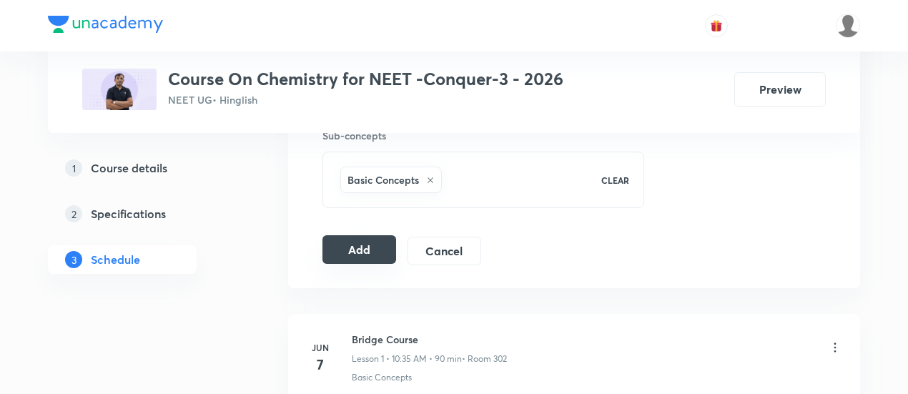
click at [377, 248] on button "Add" at bounding box center [359, 249] width 74 height 29
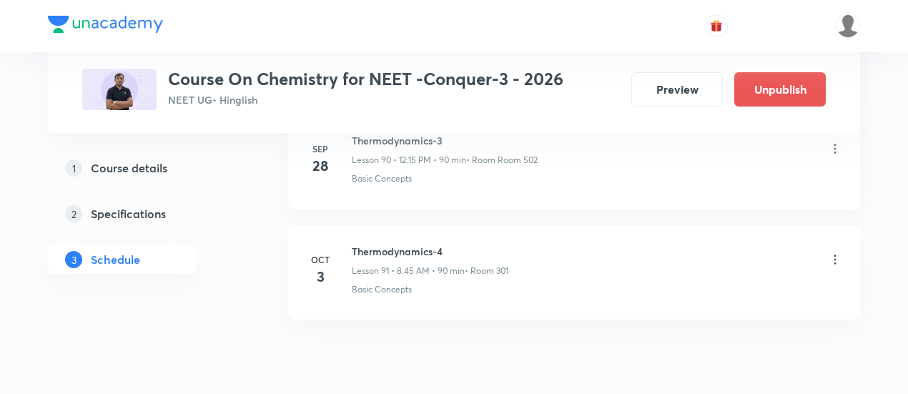
scroll to position [10134, 0]
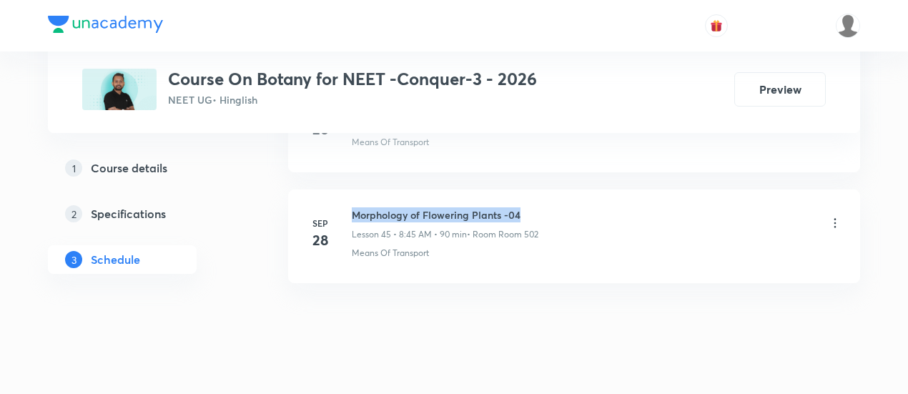
drag, startPoint x: 353, startPoint y: 188, endPoint x: 530, endPoint y: 187, distance: 177.3
click at [530, 207] on h6 "Morphology of Flowering Plants -04" at bounding box center [445, 214] width 187 height 15
copy h6 "Morphology of Flowering Plants -04"
click at [531, 207] on h6 "Morphology of Flowering Plants -04" at bounding box center [445, 214] width 187 height 15
drag, startPoint x: 351, startPoint y: 187, endPoint x: 575, endPoint y: 189, distance: 223.8
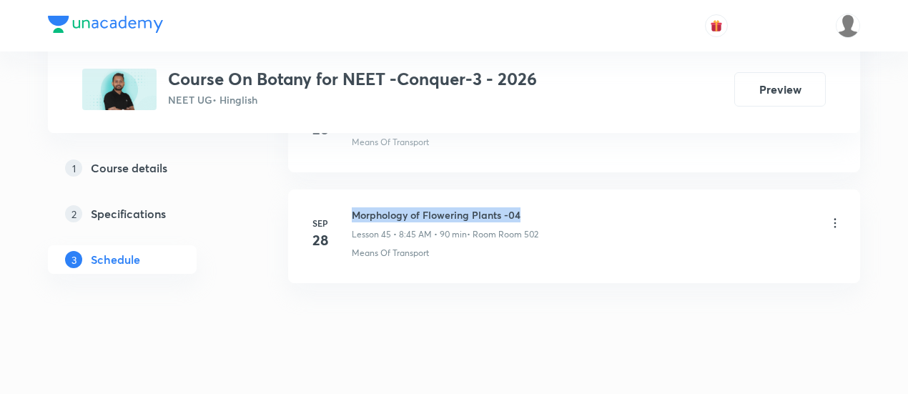
click at [575, 207] on div "Morphology of Flowering Plants -04 Lesson 45 • 8:45 AM • 90 min • Room Room 502" at bounding box center [597, 224] width 490 height 34
copy h6 "Morphology of Flowering Plants -04"
click at [575, 207] on div "Morphology of Flowering Plants -04 Lesson 45 • 8:45 AM • 90 min • Room Room 502" at bounding box center [597, 224] width 490 height 34
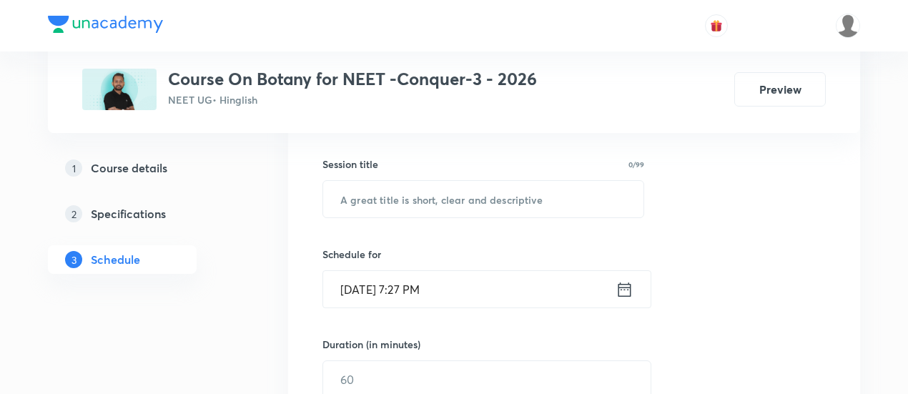
scroll to position [254, 0]
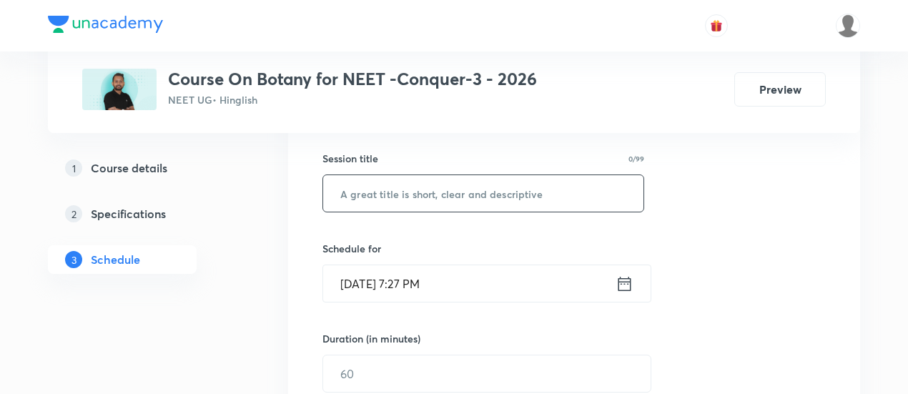
click at [476, 195] on input "text" at bounding box center [483, 193] width 320 height 36
paste input "Morphology of Flowering Plants -04"
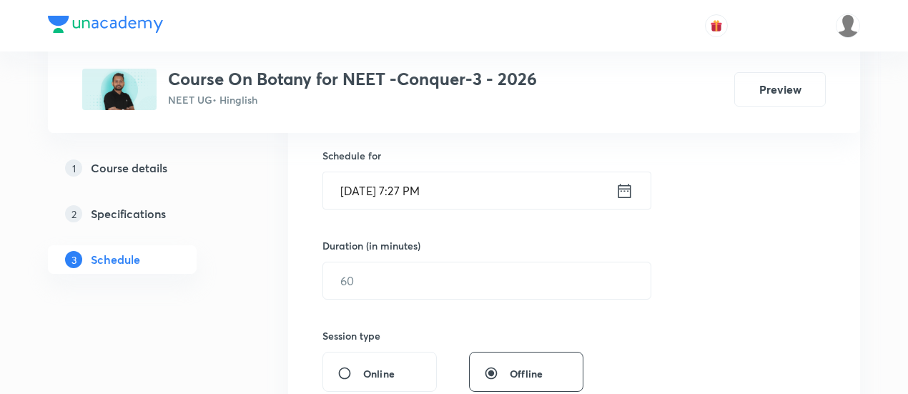
scroll to position [365, 0]
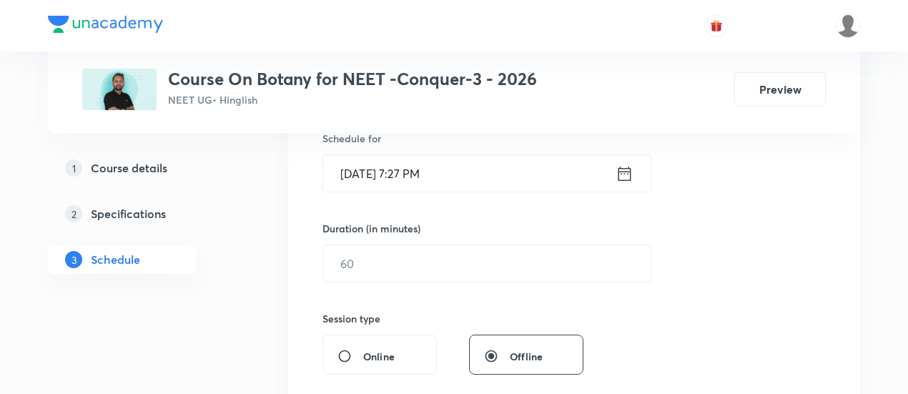
type input "Morphology of Flowering Plants -05"
click at [625, 174] on icon at bounding box center [624, 174] width 18 height 20
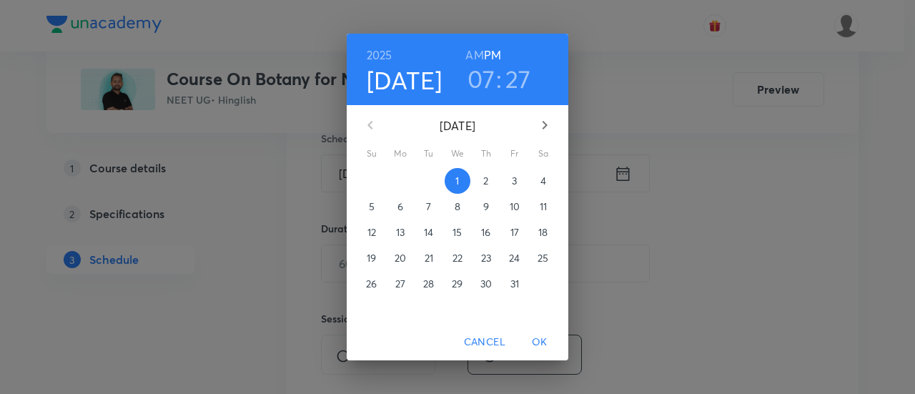
click at [518, 182] on span "3" at bounding box center [515, 181] width 26 height 14
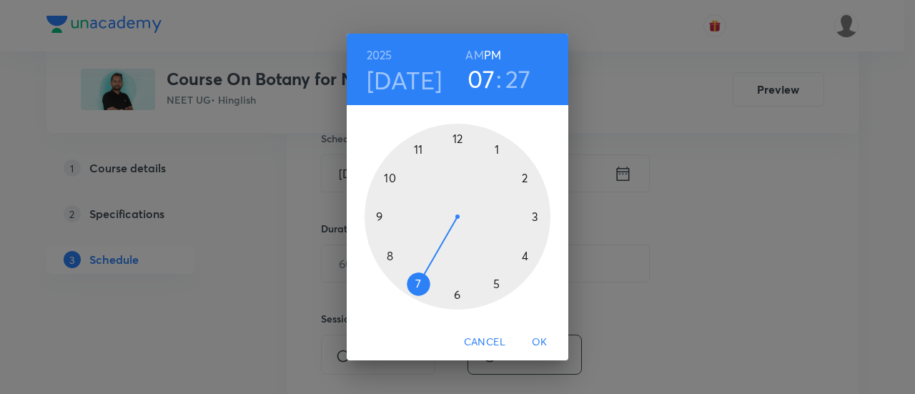
click at [475, 56] on h6 "AM" at bounding box center [474, 55] width 18 height 20
click at [387, 177] on div at bounding box center [458, 217] width 186 height 186
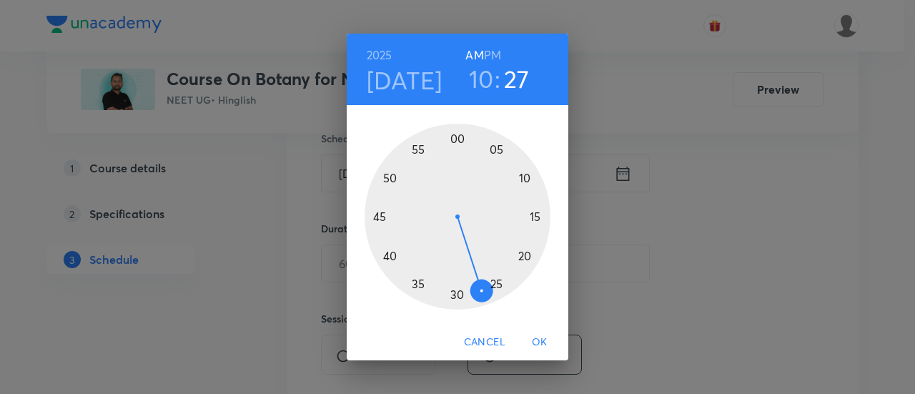
click at [457, 295] on div at bounding box center [458, 217] width 186 height 186
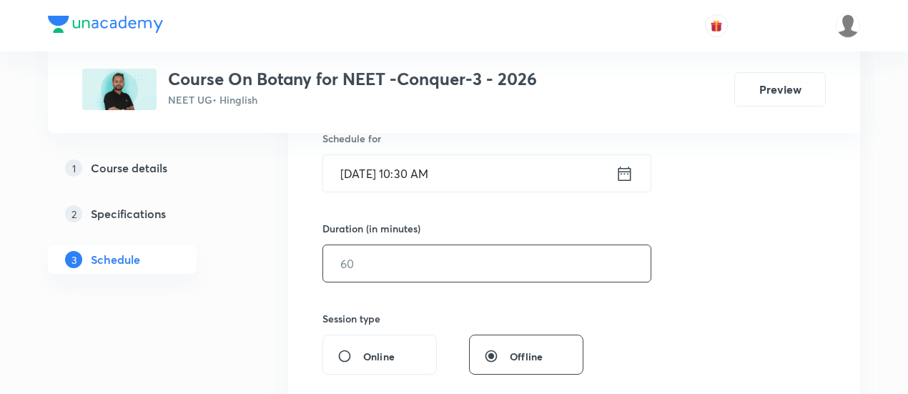
click at [543, 260] on input "text" at bounding box center [486, 263] width 327 height 36
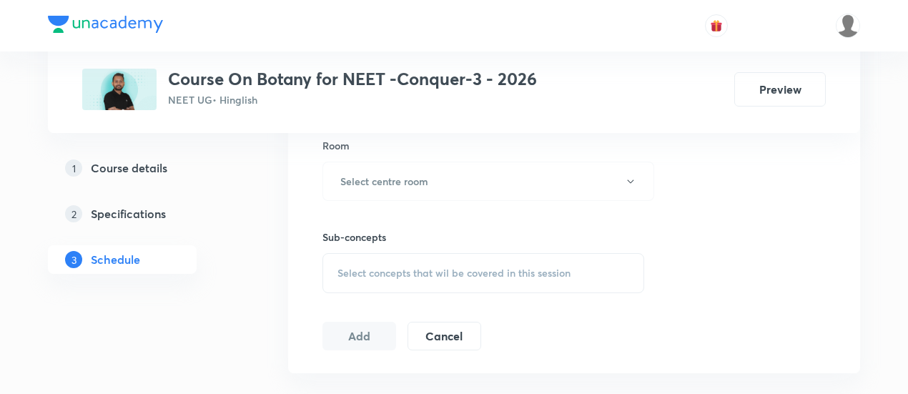
scroll to position [643, 0]
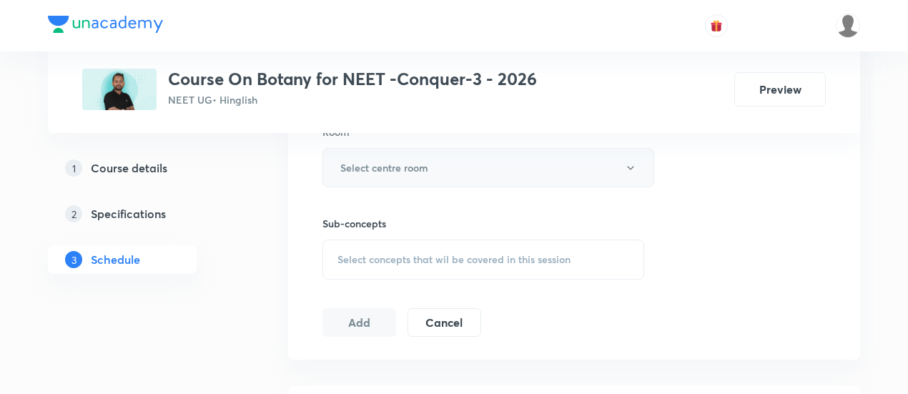
type input "90"
click at [481, 165] on button "Select centre room" at bounding box center [488, 167] width 332 height 39
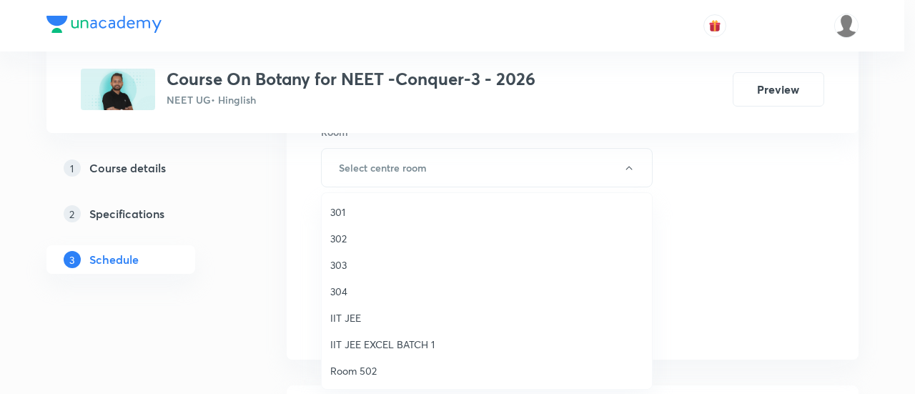
click at [336, 209] on span "301" at bounding box center [486, 211] width 313 height 15
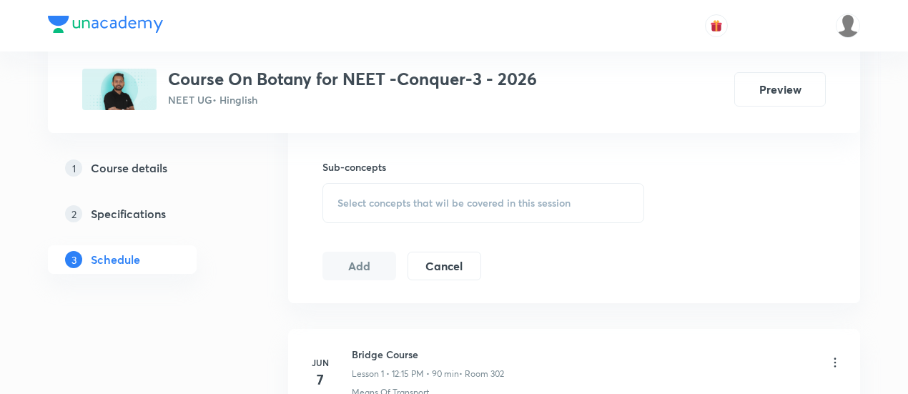
scroll to position [705, 0]
click at [430, 198] on span "Select concepts that wil be covered in this session" at bounding box center [453, 197] width 233 height 11
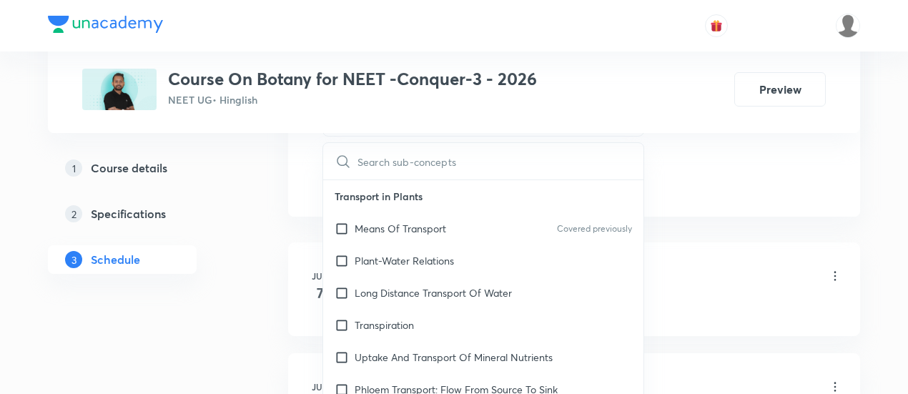
scroll to position [791, 0]
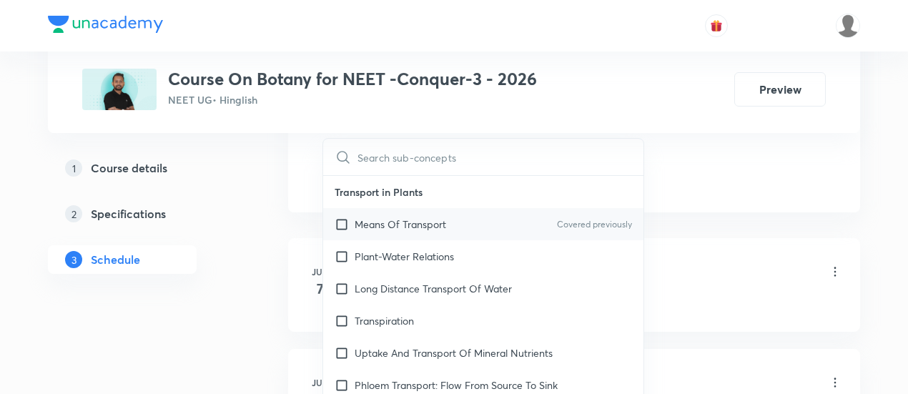
click at [410, 222] on p "Means Of Transport" at bounding box center [400, 224] width 91 height 15
checkbox input "true"
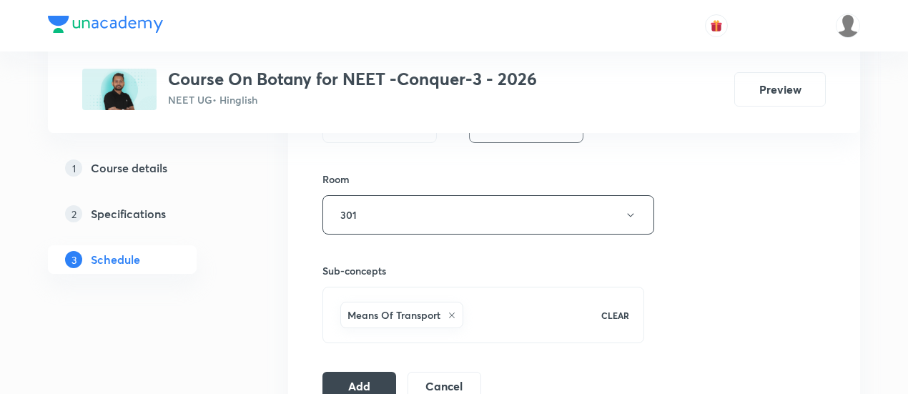
scroll to position [648, 0]
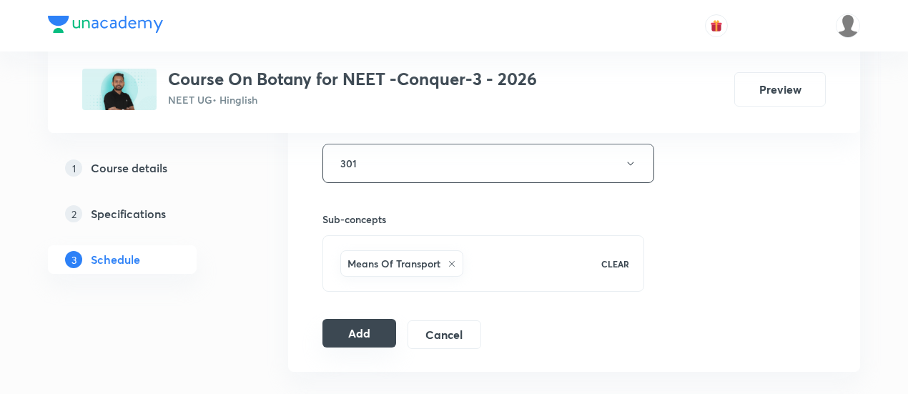
click at [372, 330] on button "Add" at bounding box center [359, 333] width 74 height 29
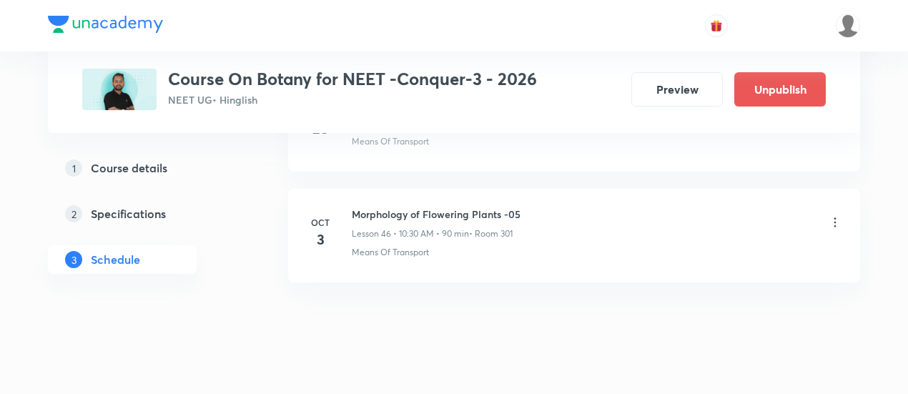
scroll to position [5170, 0]
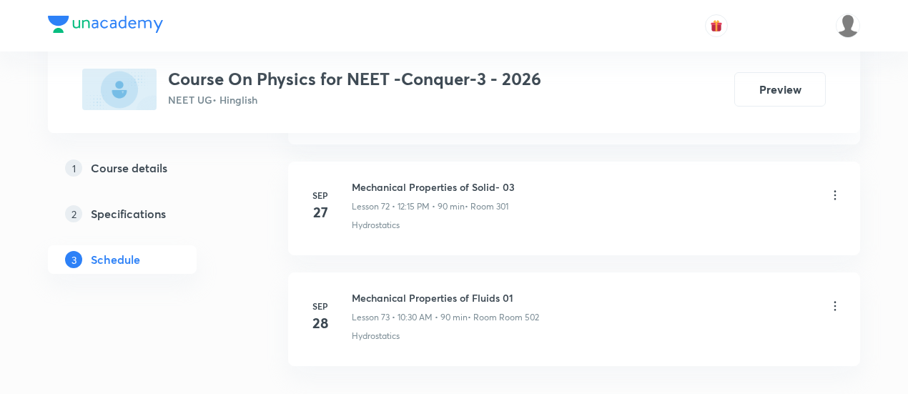
scroll to position [8803, 0]
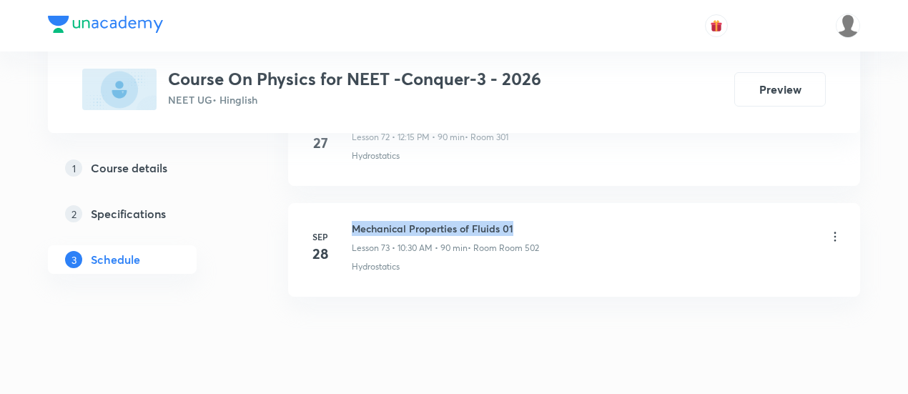
drag, startPoint x: 353, startPoint y: 189, endPoint x: 522, endPoint y: 191, distance: 168.7
click at [522, 221] on h6 "Mechanical Properties of Fluids 01" at bounding box center [445, 228] width 187 height 15
copy h6 "Mechanical Properties of Fluids 01"
click at [522, 221] on h6 "Mechanical Properties of Fluids 01" at bounding box center [445, 228] width 187 height 15
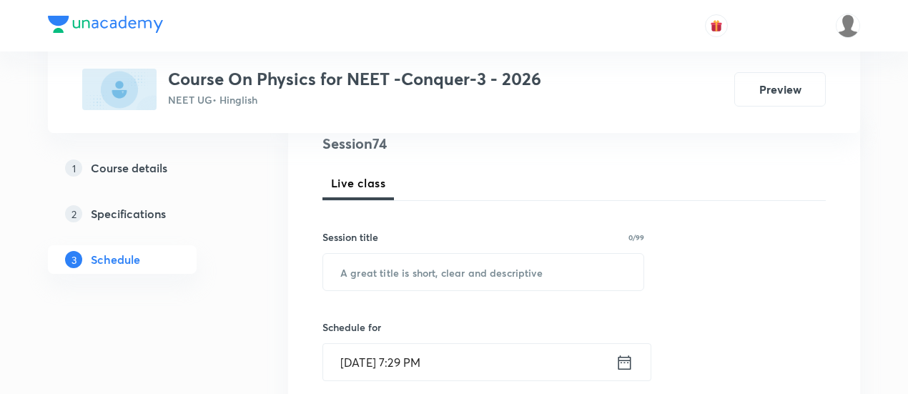
scroll to position [181, 0]
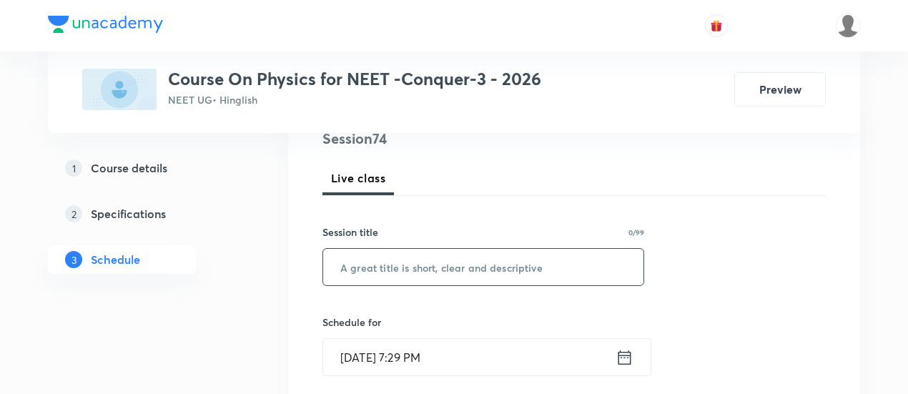
click at [470, 265] on input "text" at bounding box center [483, 267] width 320 height 36
paste input "Mechanical Properties of Fluids 01"
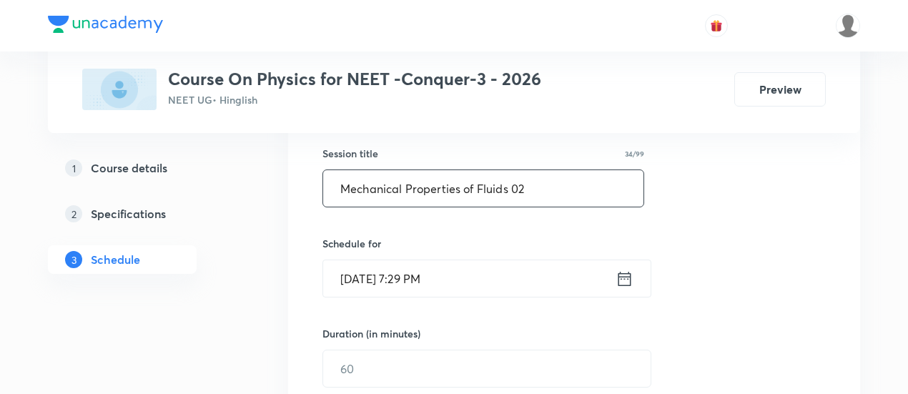
scroll to position [262, 0]
drag, startPoint x: 337, startPoint y: 182, endPoint x: 557, endPoint y: 187, distance: 220.2
click at [557, 187] on input "Mechanical Properties of Fluids 02" at bounding box center [483, 186] width 320 height 36
type input "Mechanical Properties of Fluids 02"
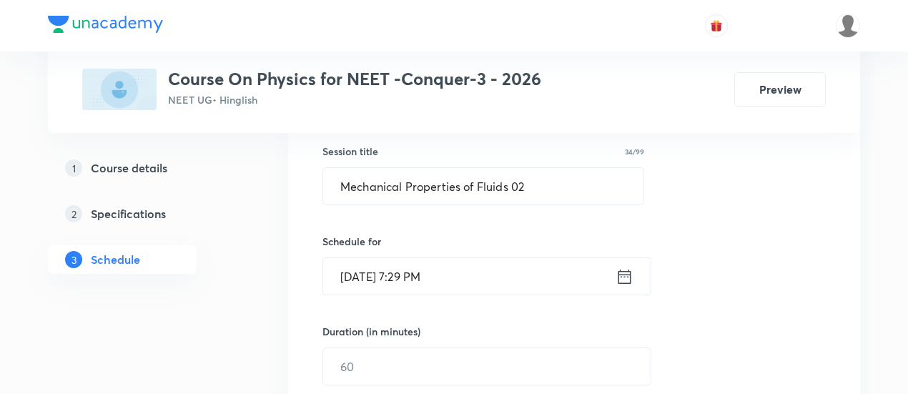
click at [626, 274] on icon at bounding box center [624, 277] width 18 height 20
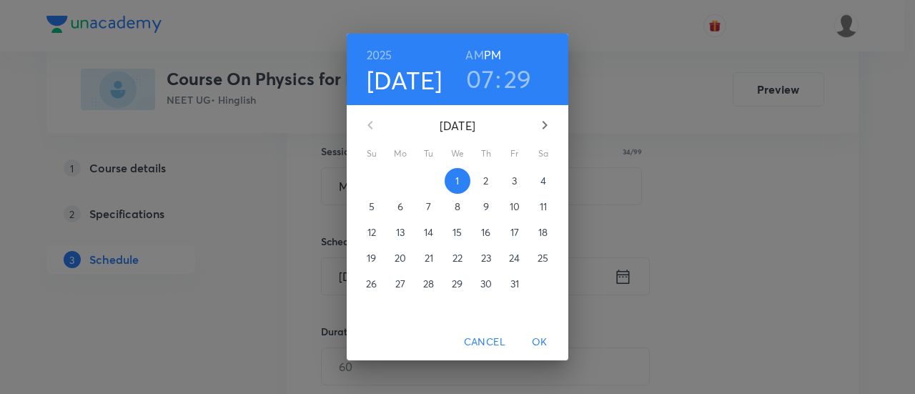
click at [516, 180] on p "3" at bounding box center [514, 181] width 5 height 14
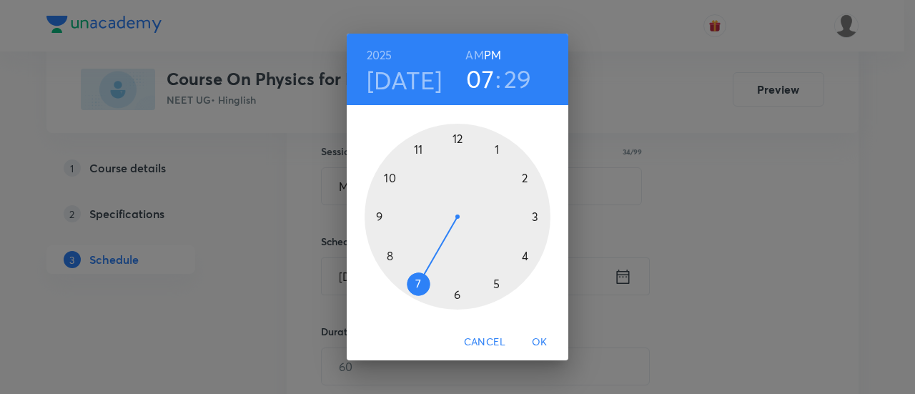
click at [460, 140] on div at bounding box center [458, 217] width 186 height 186
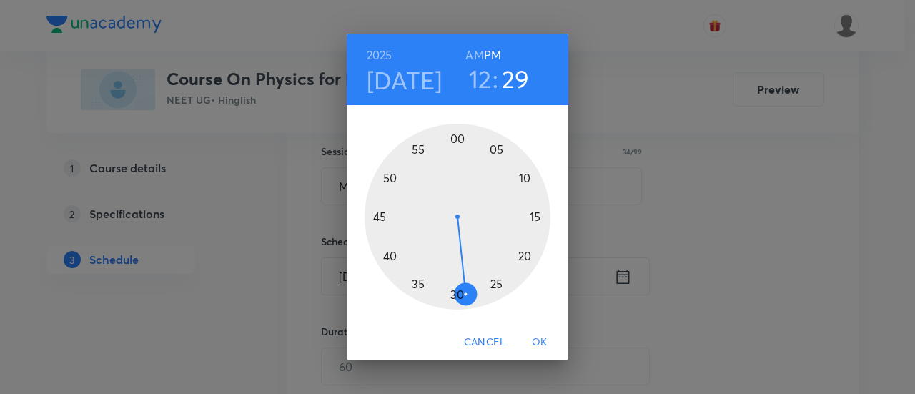
click at [538, 216] on div at bounding box center [458, 217] width 186 height 186
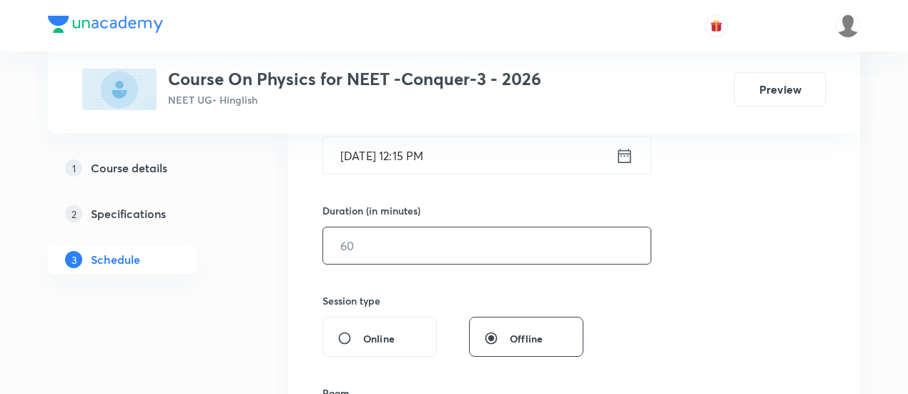
scroll to position [388, 0]
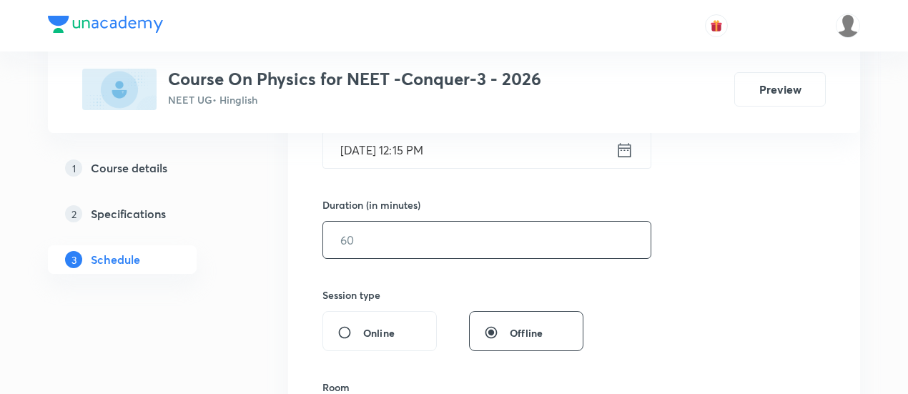
click at [558, 226] on input "text" at bounding box center [486, 240] width 327 height 36
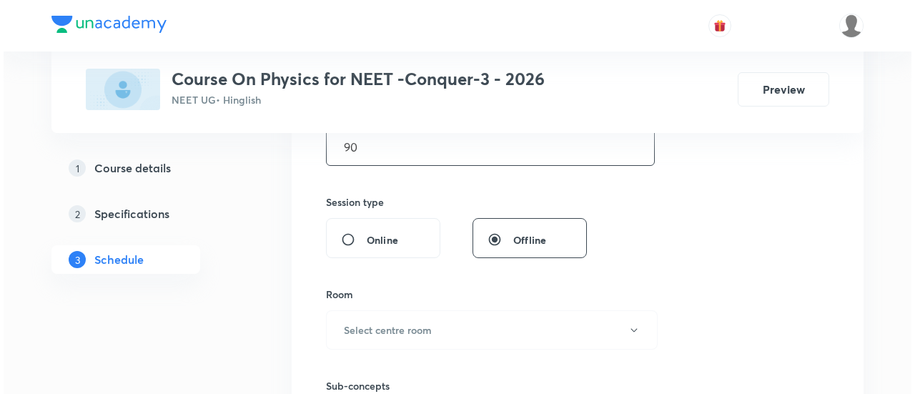
scroll to position [493, 0]
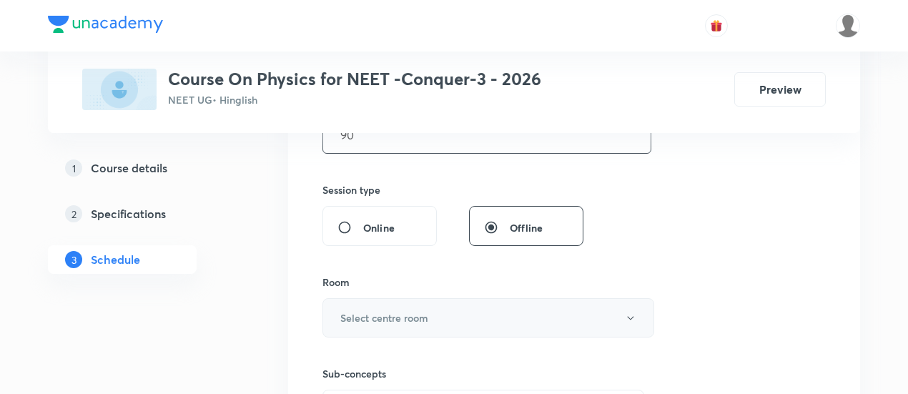
type input "90"
click at [628, 317] on icon "button" at bounding box center [630, 317] width 11 height 11
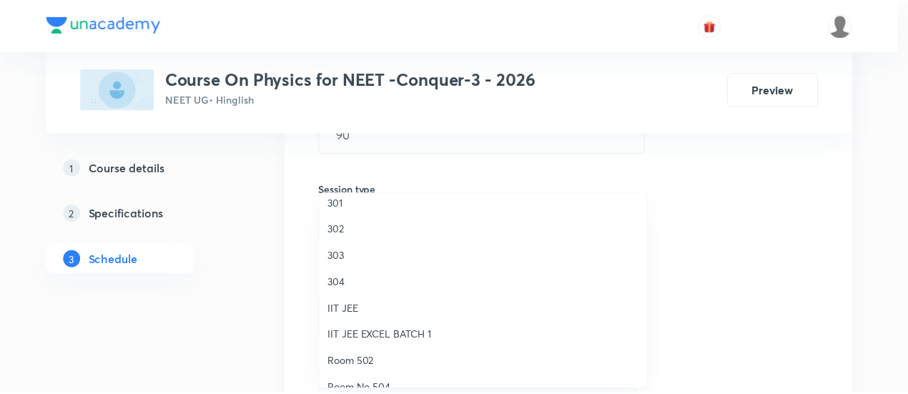
scroll to position [0, 0]
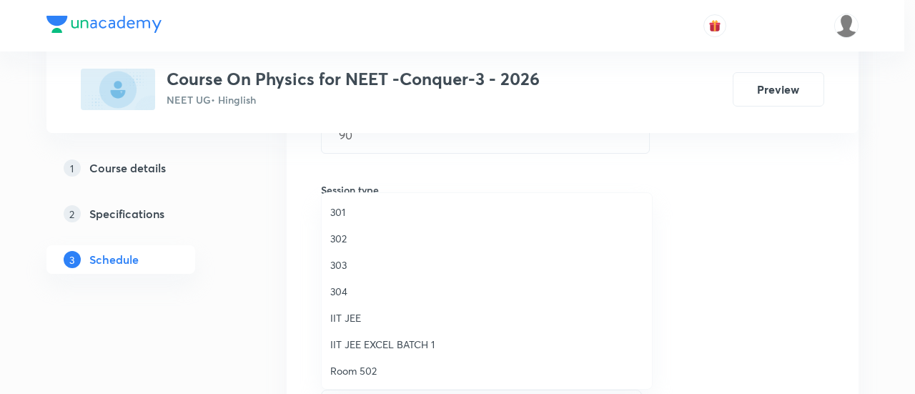
click at [375, 213] on span "301" at bounding box center [486, 211] width 313 height 15
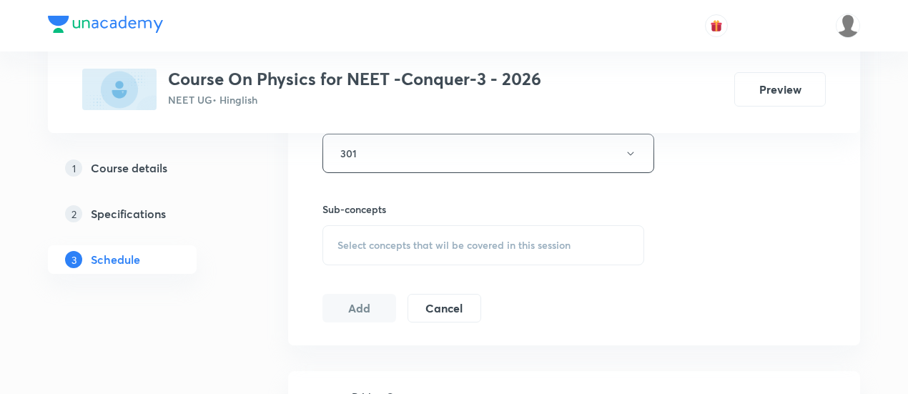
scroll to position [660, 0]
click at [455, 238] on span "Select concepts that wil be covered in this session" at bounding box center [453, 242] width 233 height 11
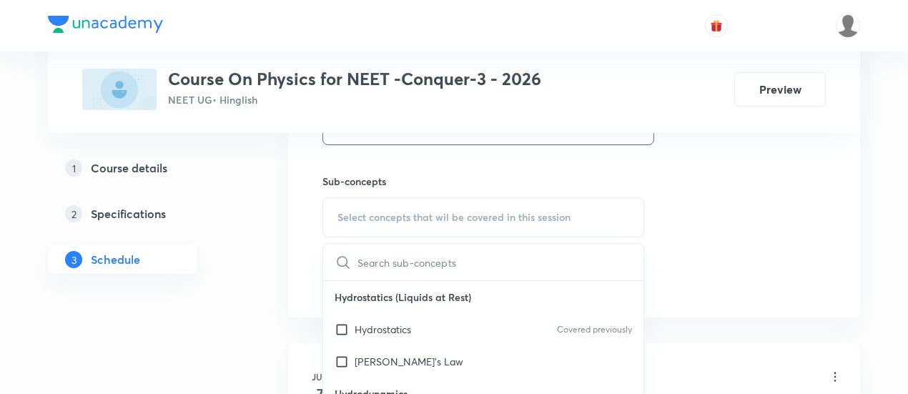
scroll to position [741, 0]
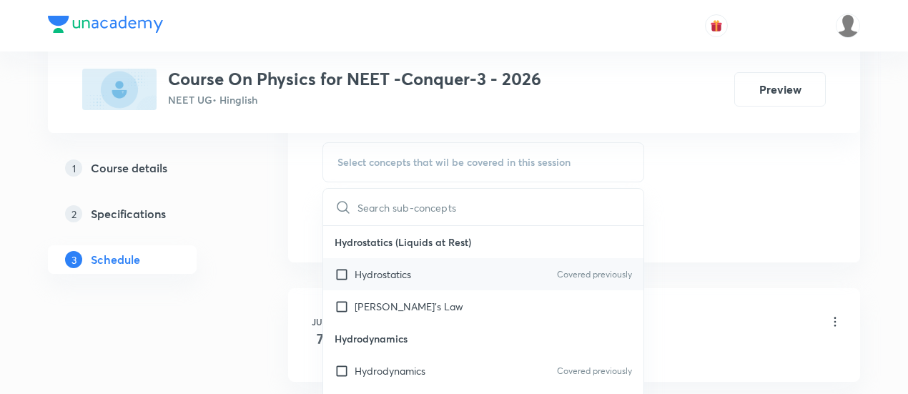
click at [408, 271] on p "Hydrostatics" at bounding box center [383, 274] width 56 height 15
checkbox input "true"
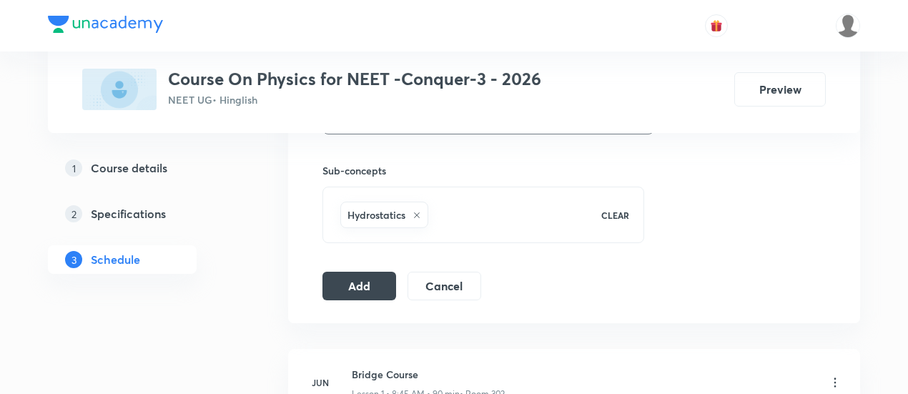
scroll to position [712, 0]
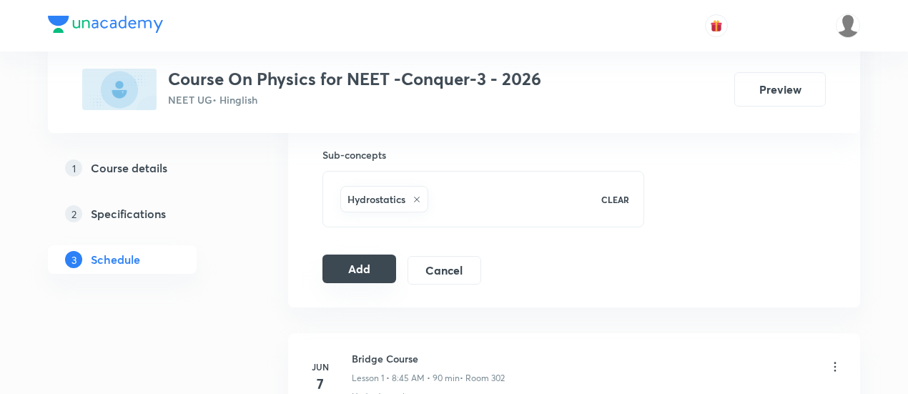
click at [366, 265] on button "Add" at bounding box center [359, 268] width 74 height 29
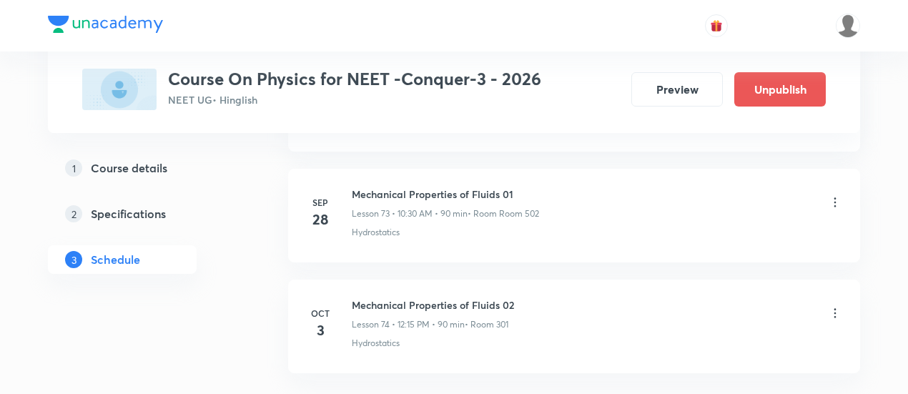
scroll to position [8258, 0]
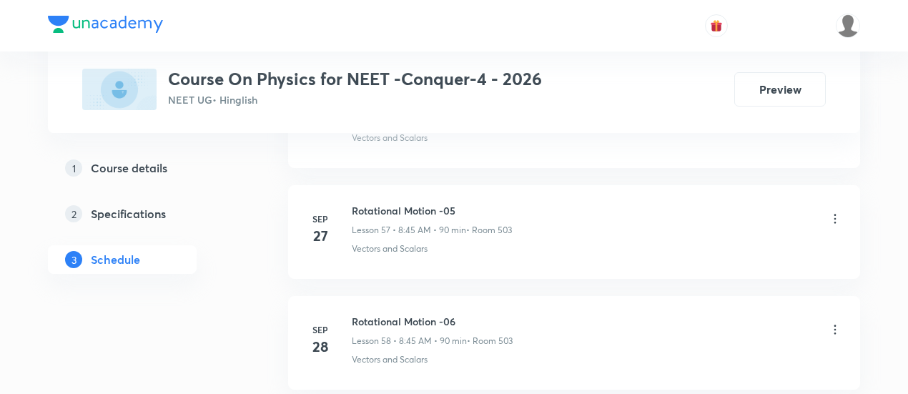
scroll to position [7148, 0]
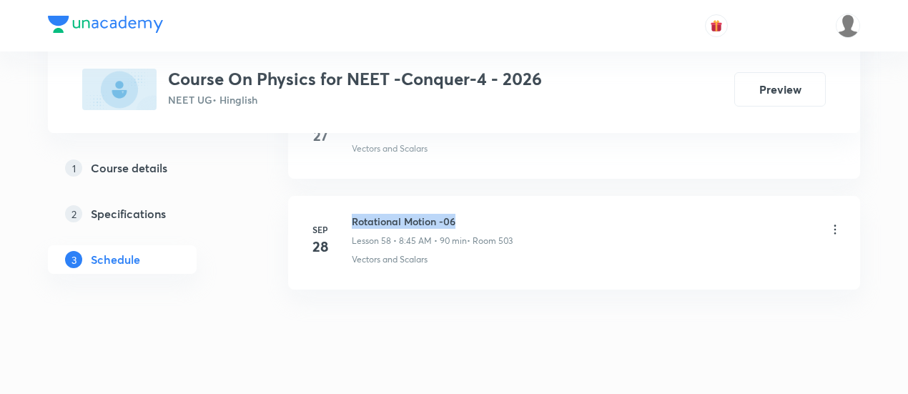
drag, startPoint x: 352, startPoint y: 189, endPoint x: 465, endPoint y: 194, distance: 113.8
click at [465, 214] on h6 "Rotational Motion -06" at bounding box center [432, 221] width 161 height 15
copy h6 "Rotational Motion -06"
click at [465, 214] on h6 "Rotational Motion -06" at bounding box center [432, 221] width 161 height 15
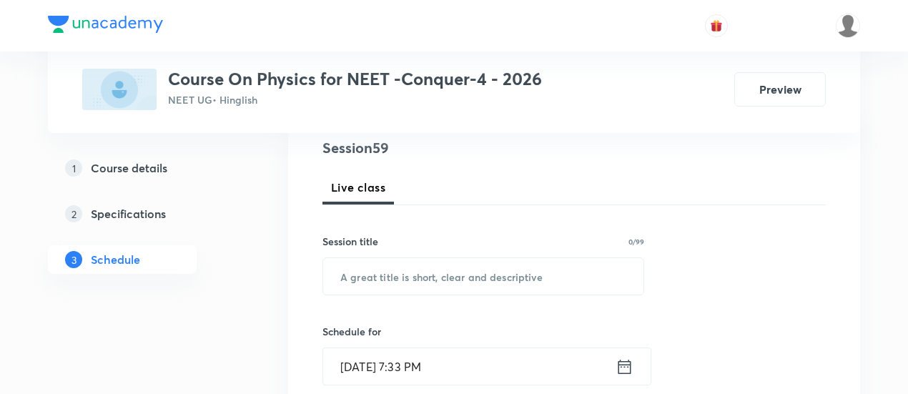
scroll to position [174, 0]
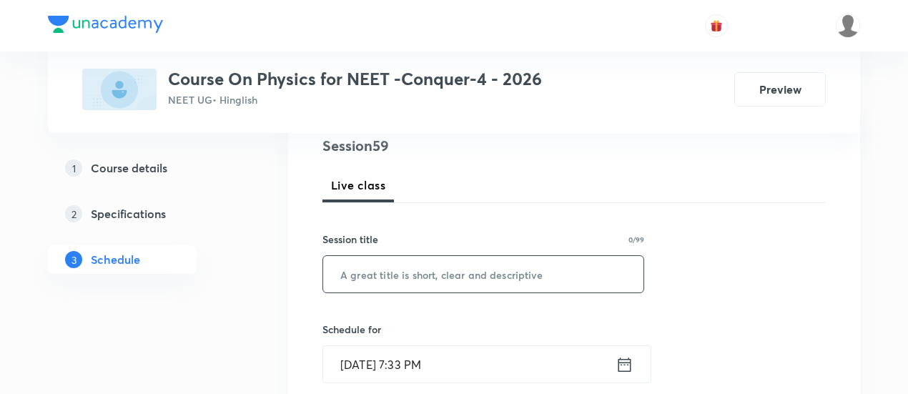
click at [423, 271] on input "text" at bounding box center [483, 274] width 320 height 36
paste input "Rotational Motion -06"
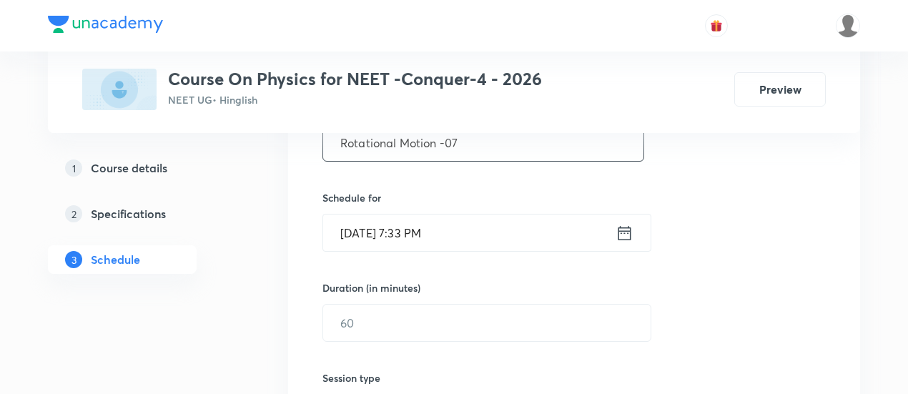
scroll to position [315, 0]
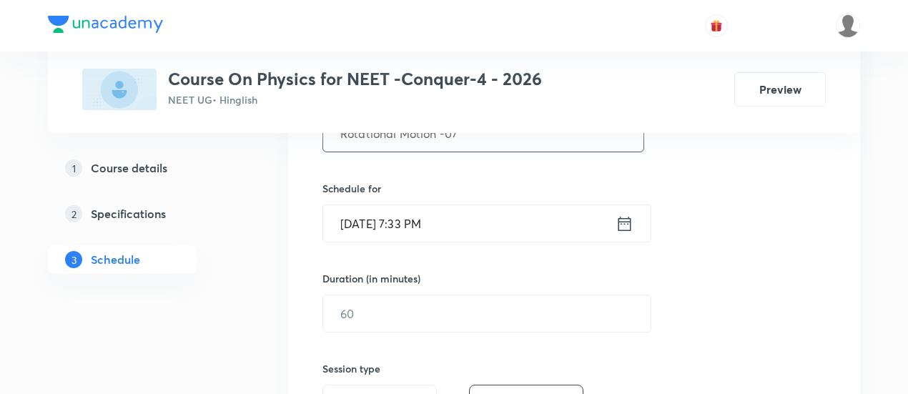
type input "Rotational Motion -07"
click at [632, 224] on icon at bounding box center [624, 224] width 18 height 20
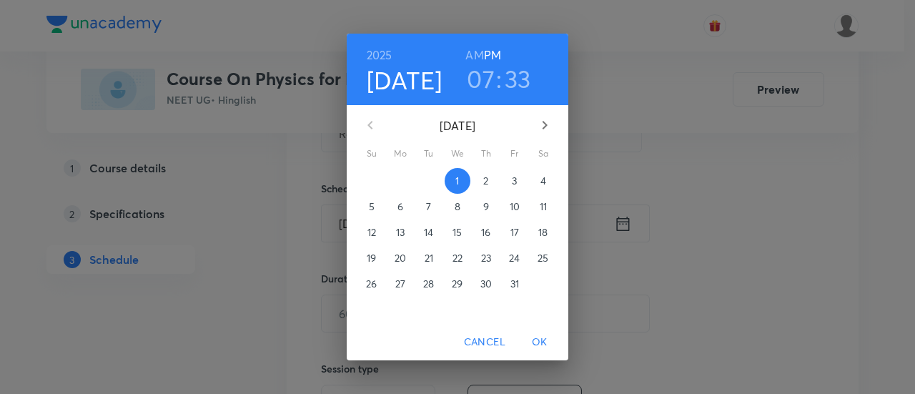
click at [510, 183] on span "3" at bounding box center [515, 181] width 26 height 14
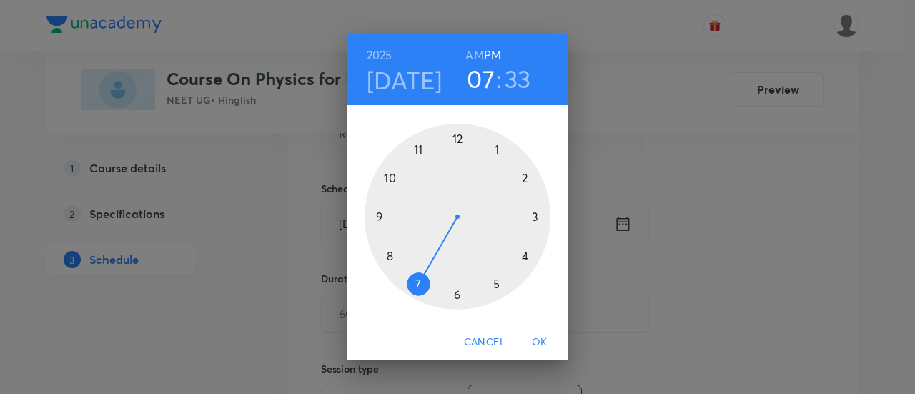
click at [473, 59] on h6 "AM" at bounding box center [474, 55] width 18 height 20
click at [386, 178] on div at bounding box center [458, 217] width 186 height 186
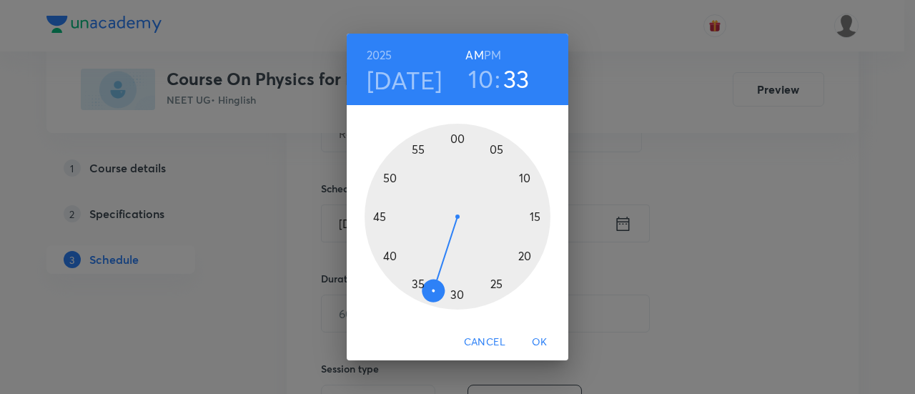
click at [457, 295] on div at bounding box center [458, 217] width 186 height 186
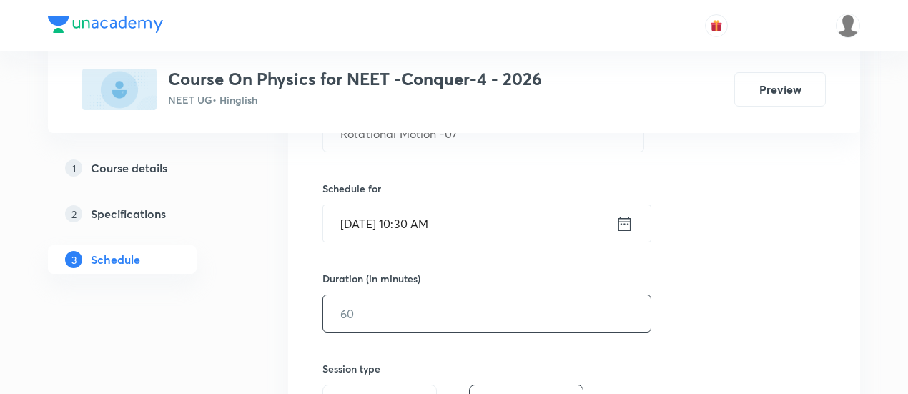
click at [584, 310] on input "text" at bounding box center [486, 313] width 327 height 36
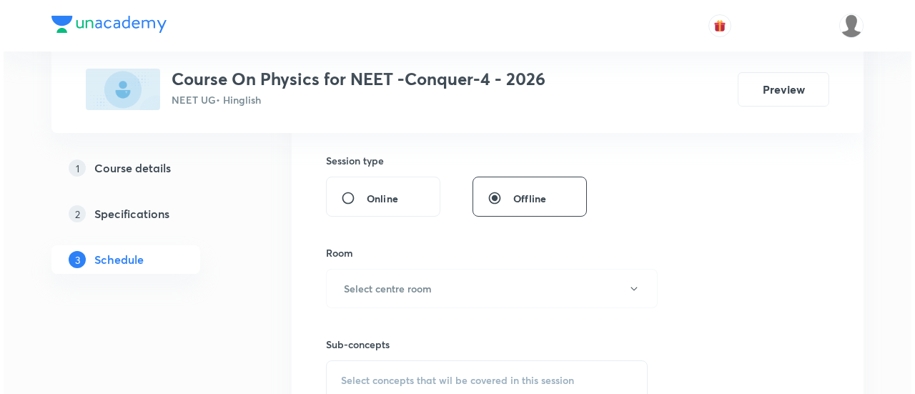
scroll to position [576, 0]
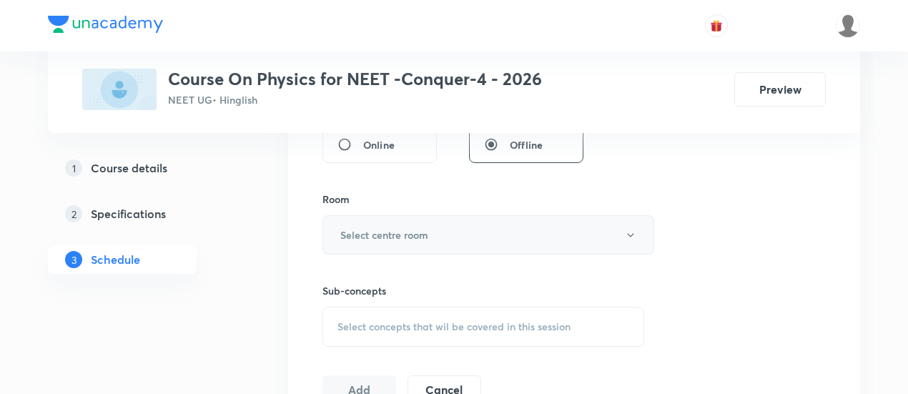
type input "90"
click at [412, 224] on button "Select centre room" at bounding box center [488, 234] width 332 height 39
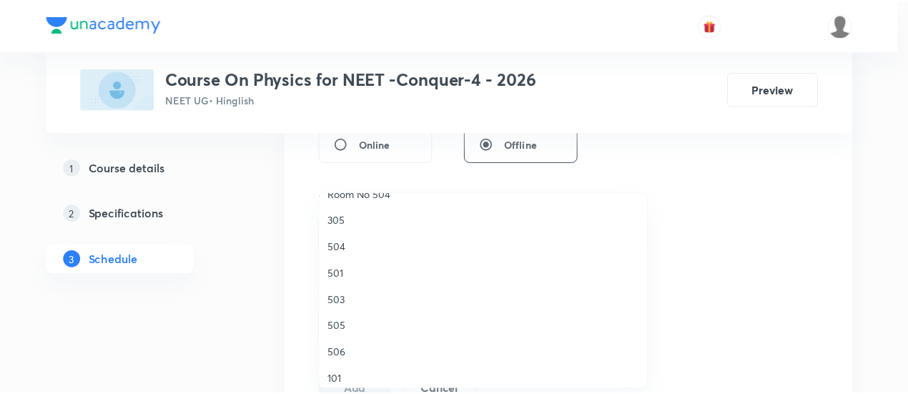
scroll to position [207, 0]
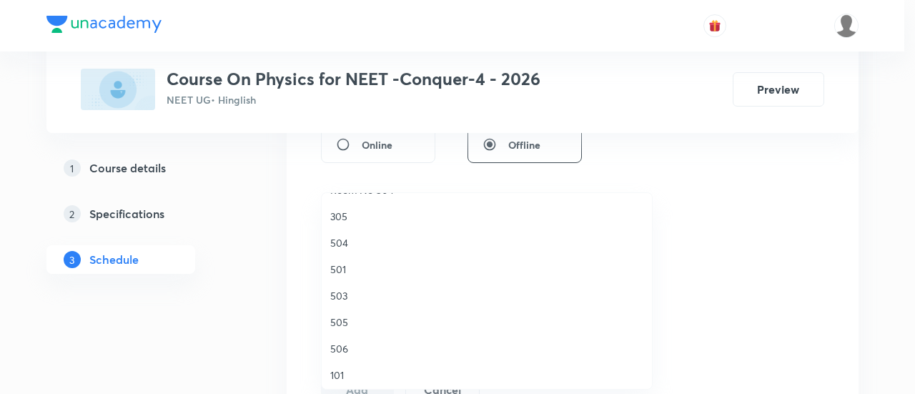
click at [348, 300] on span "503" at bounding box center [486, 295] width 313 height 15
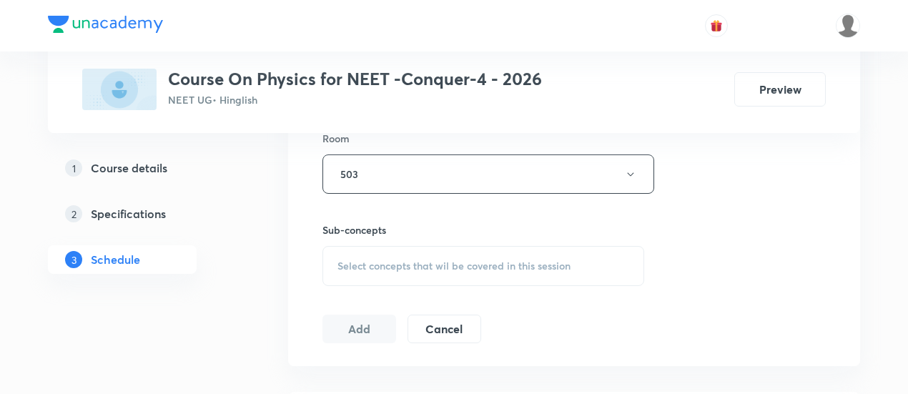
scroll to position [645, 0]
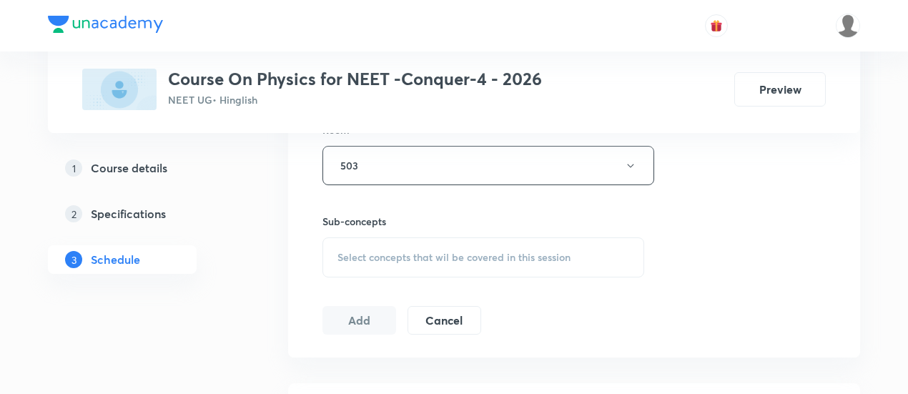
click at [503, 252] on span "Select concepts that wil be covered in this session" at bounding box center [453, 257] width 233 height 11
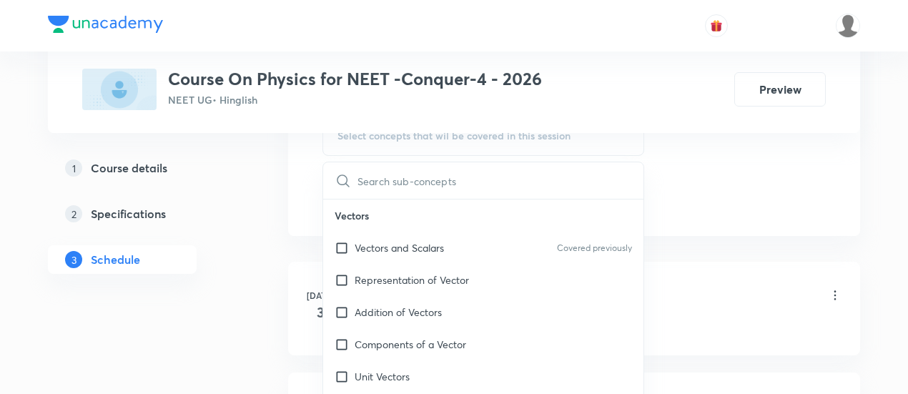
scroll to position [776, 0]
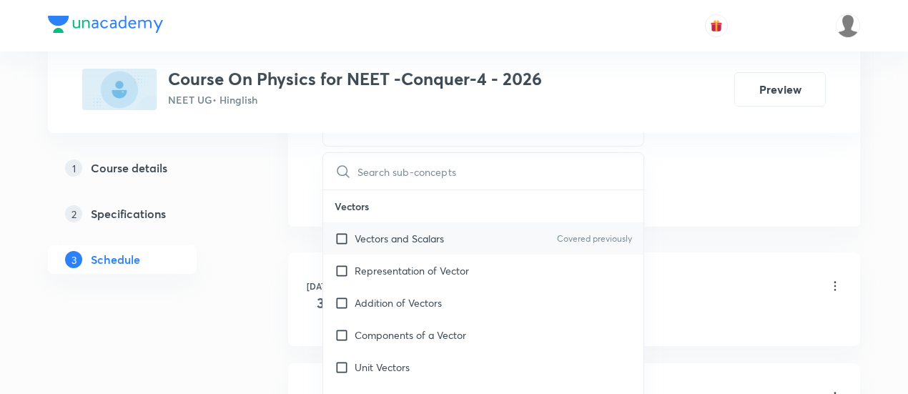
click at [418, 231] on p "Vectors and Scalars" at bounding box center [399, 238] width 89 height 15
checkbox input "true"
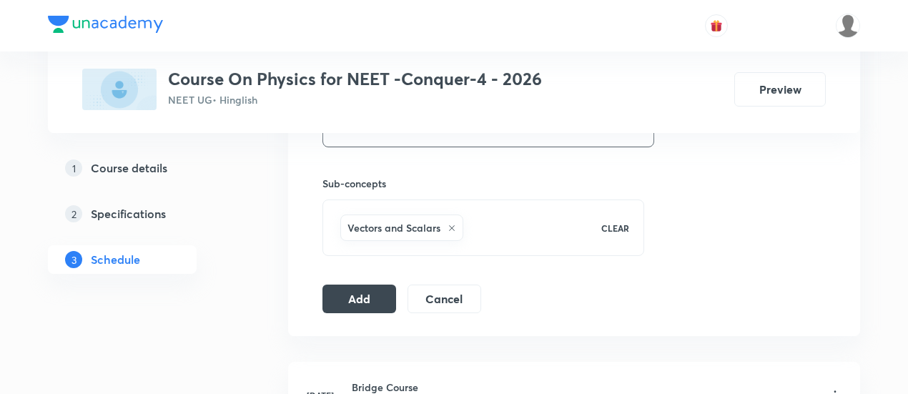
scroll to position [686, 0]
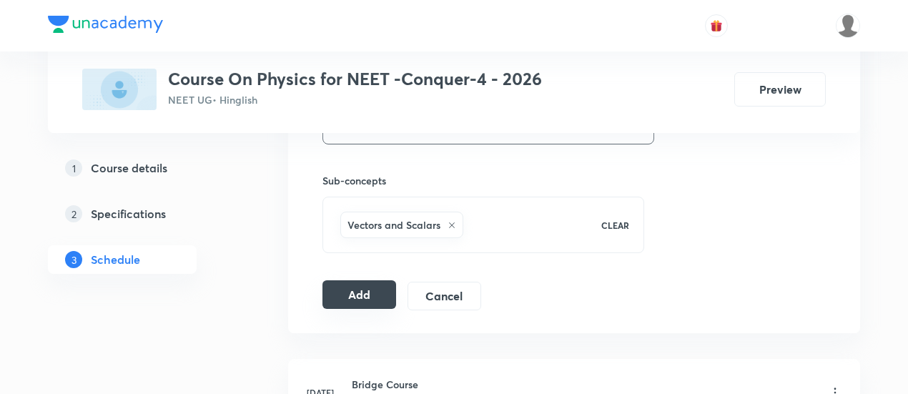
click at [367, 292] on button "Add" at bounding box center [359, 294] width 74 height 29
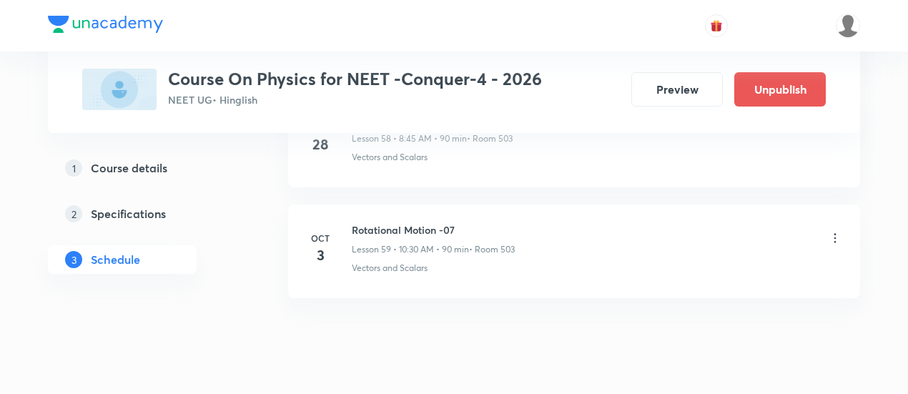
scroll to position [6603, 0]
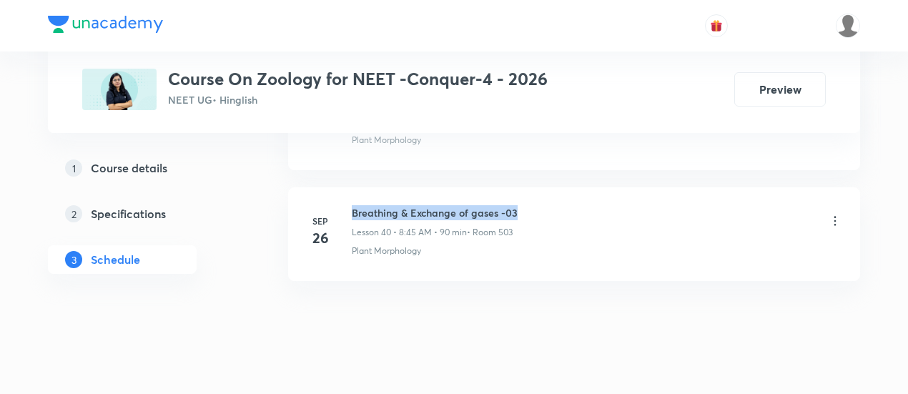
drag, startPoint x: 352, startPoint y: 188, endPoint x: 520, endPoint y: 182, distance: 168.1
click at [520, 187] on li "Sep 26 Breathing & Exchange of gases -03 Lesson 40 • 8:45 AM • 90 min • Room 50…" at bounding box center [574, 234] width 572 height 94
copy h6 "Breathing & Exchange of gases -03"
click at [520, 187] on li "Sep 26 Breathing & Exchange of gases -03 Lesson 40 • 8:45 AM • 90 min • Room 50…" at bounding box center [574, 234] width 572 height 94
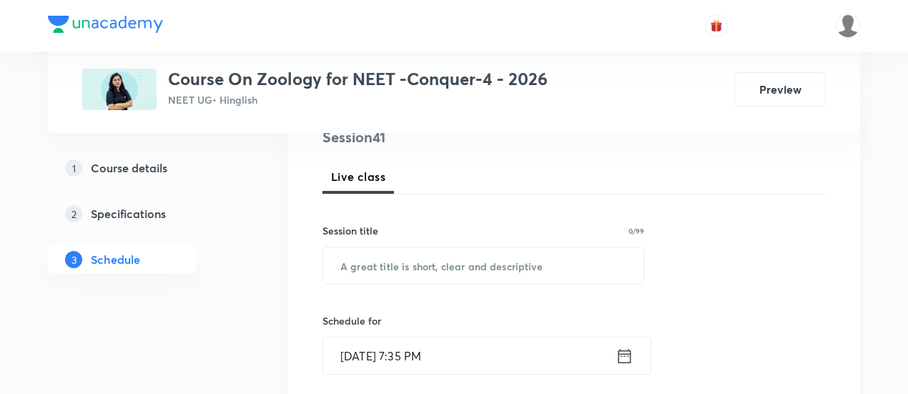
scroll to position [207, 0]
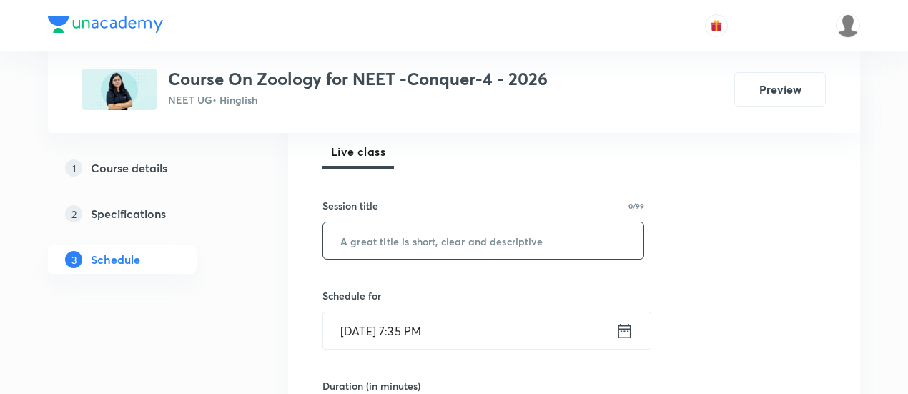
click at [428, 242] on input "text" at bounding box center [483, 240] width 320 height 36
paste input "Breathing & Exchange of gases -03"
type input "Breathing & Exchange of gases -04"
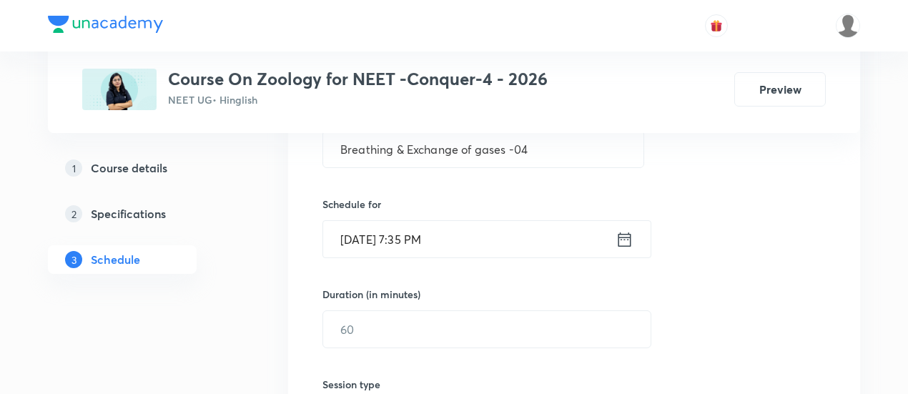
scroll to position [302, 0]
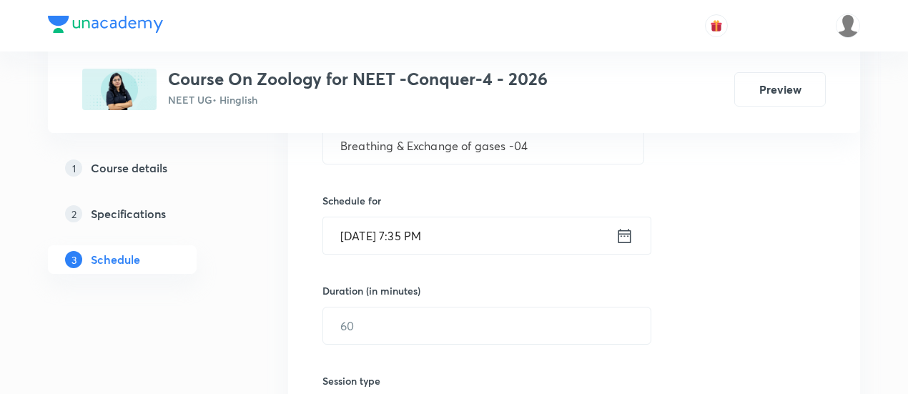
click at [628, 231] on icon at bounding box center [624, 236] width 18 height 20
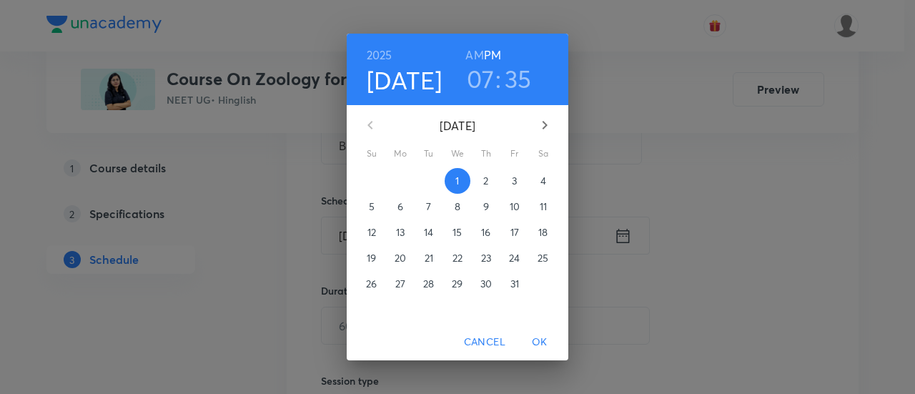
click at [518, 181] on span "3" at bounding box center [515, 181] width 26 height 14
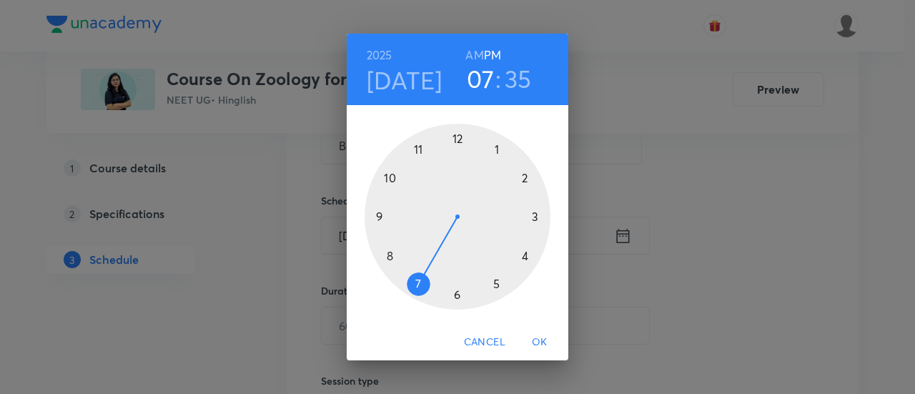
click at [455, 137] on div at bounding box center [458, 217] width 186 height 186
click at [537, 217] on div at bounding box center [458, 217] width 186 height 186
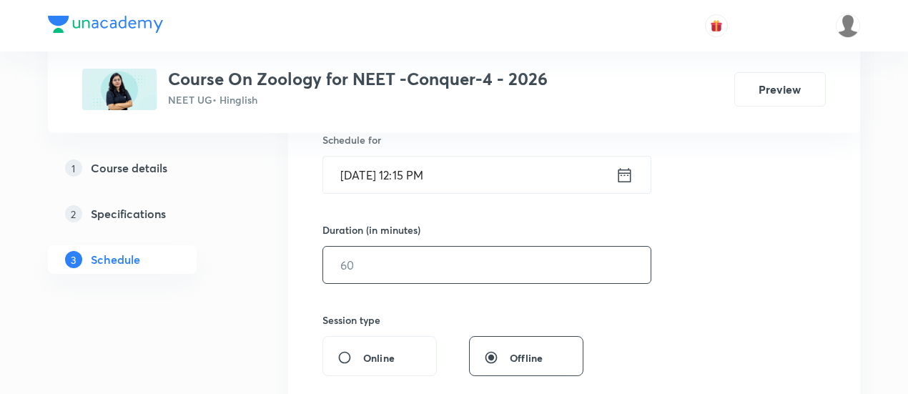
scroll to position [369, 0]
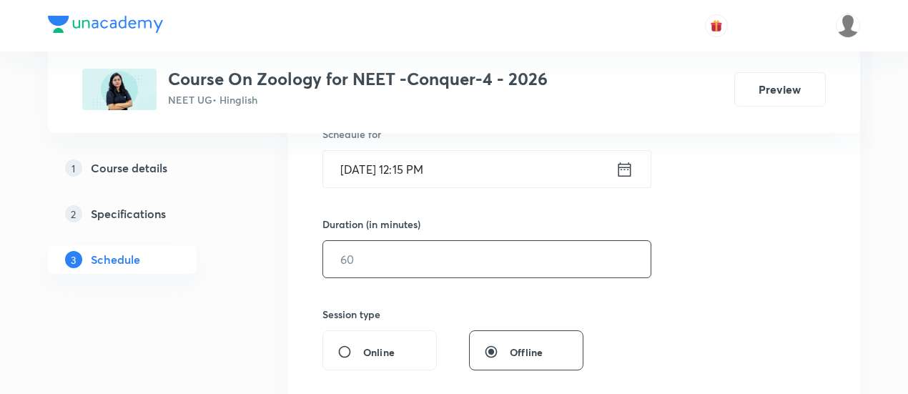
click at [578, 252] on input "text" at bounding box center [486, 259] width 327 height 36
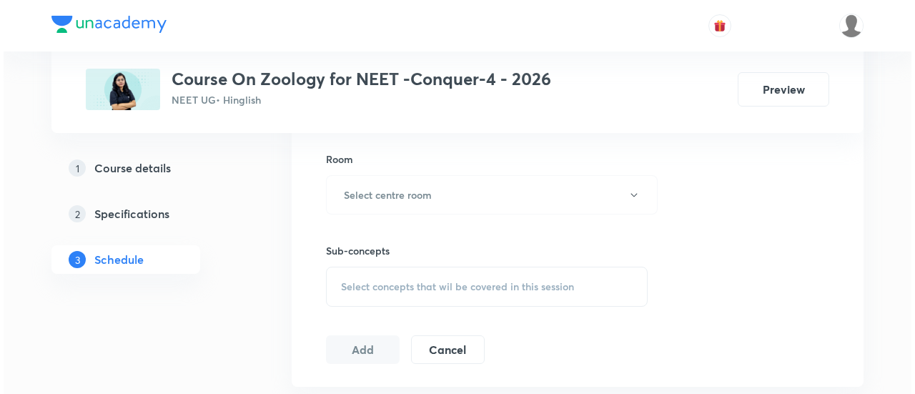
scroll to position [619, 0]
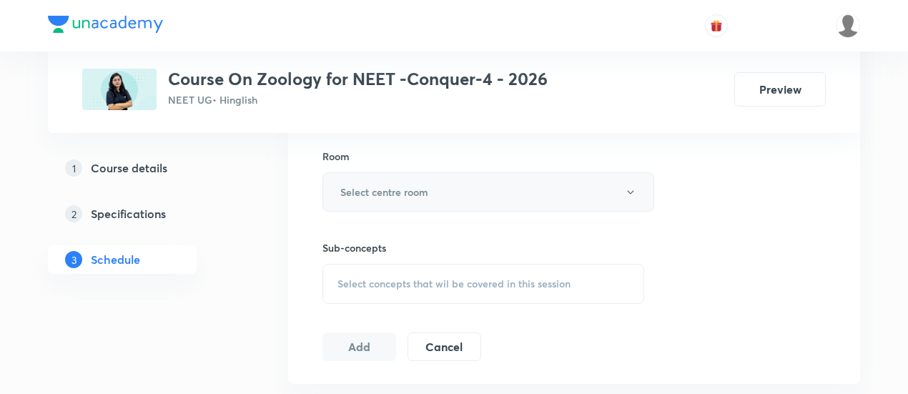
type input "90"
click at [470, 194] on button "Select centre room" at bounding box center [488, 191] width 332 height 39
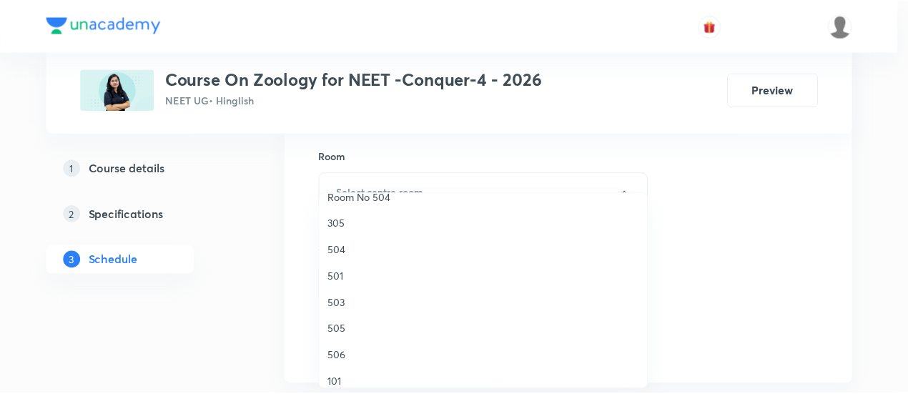
scroll to position [212, 0]
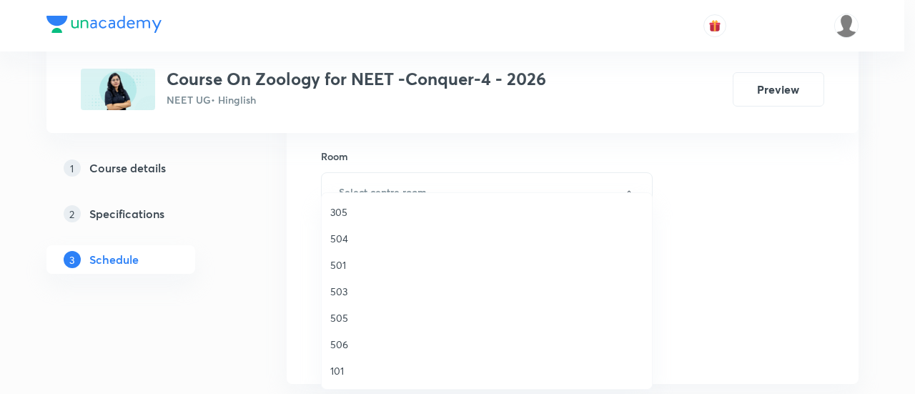
click at [352, 285] on span "503" at bounding box center [486, 291] width 313 height 15
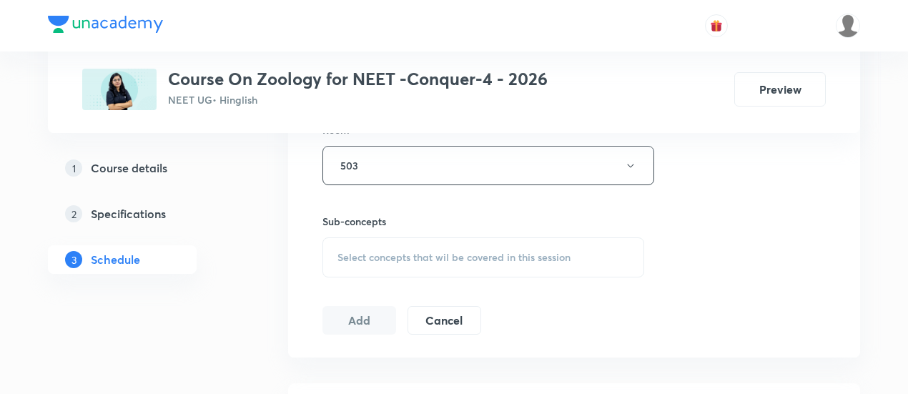
scroll to position [719, 0]
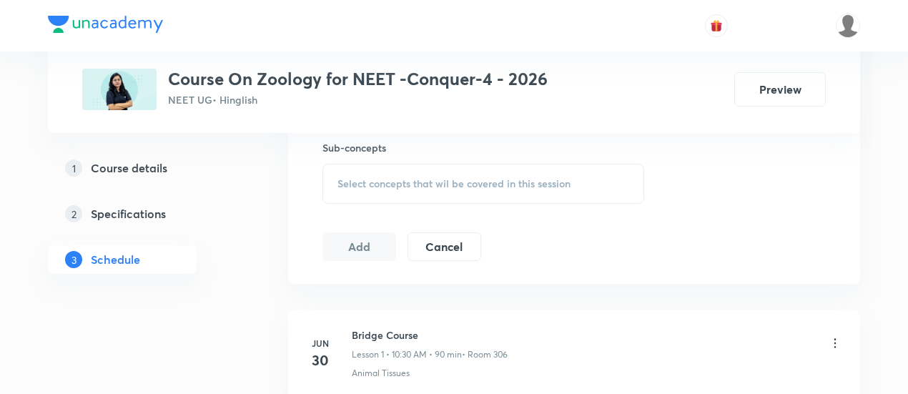
click at [536, 169] on div "Select concepts that wil be covered in this session" at bounding box center [483, 184] width 322 height 40
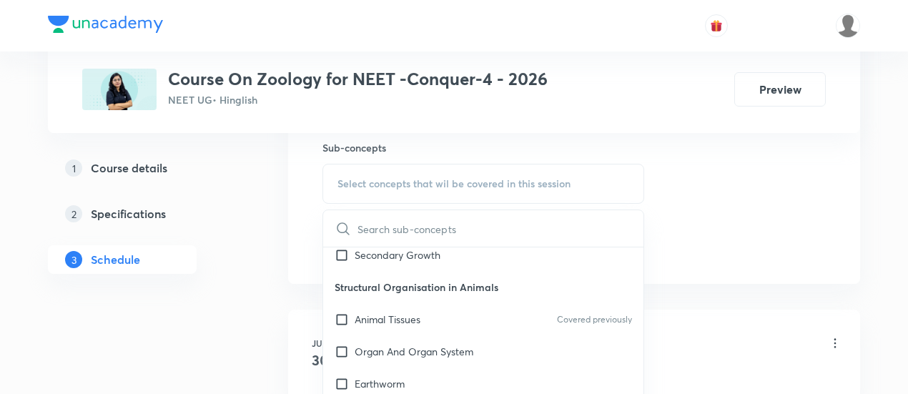
scroll to position [558, 0]
click at [399, 325] on p "Animal Tissues" at bounding box center [388, 317] width 66 height 15
checkbox input "true"
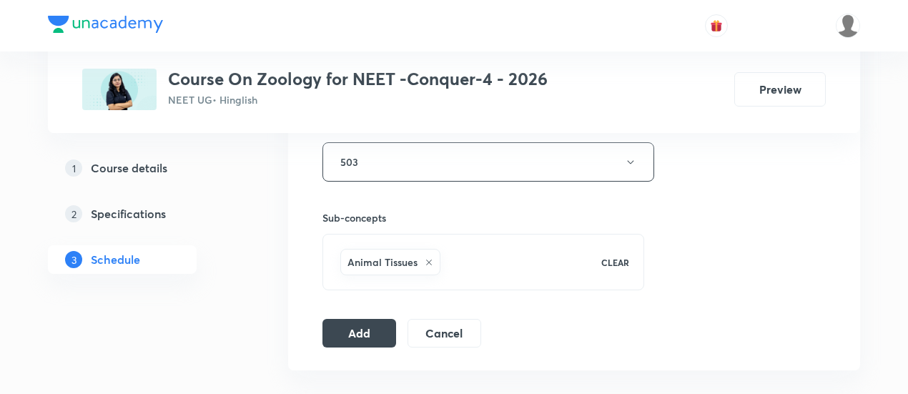
scroll to position [650, 0]
click at [346, 328] on button "Add" at bounding box center [359, 330] width 74 height 29
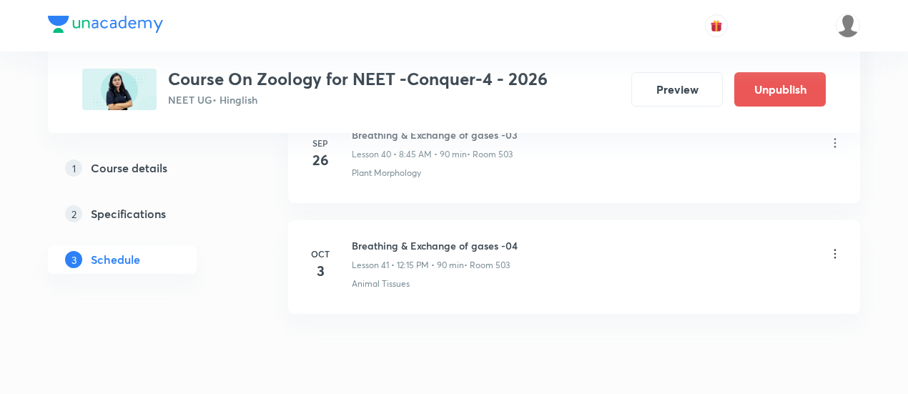
scroll to position [4618, 0]
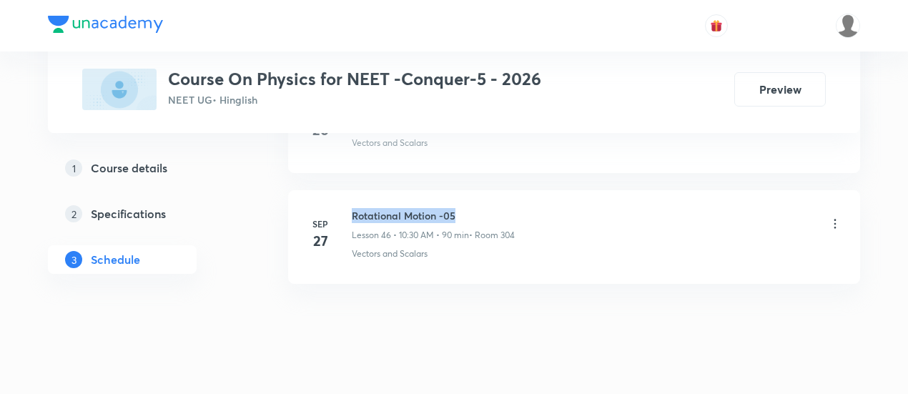
drag, startPoint x: 353, startPoint y: 187, endPoint x: 460, endPoint y: 192, distance: 106.6
click at [460, 208] on h6 "Rotational Motion -05" at bounding box center [433, 215] width 163 height 15
copy h6 "Rotational Motion -05"
click at [462, 208] on h6 "Rotational Motion -05" at bounding box center [433, 215] width 163 height 15
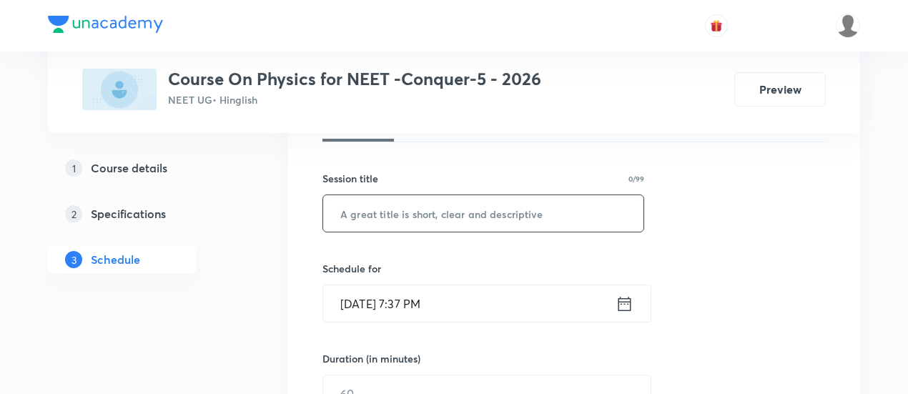
scroll to position [236, 0]
click at [427, 209] on input "text" at bounding box center [483, 212] width 320 height 36
paste input "Rotational Motion -05"
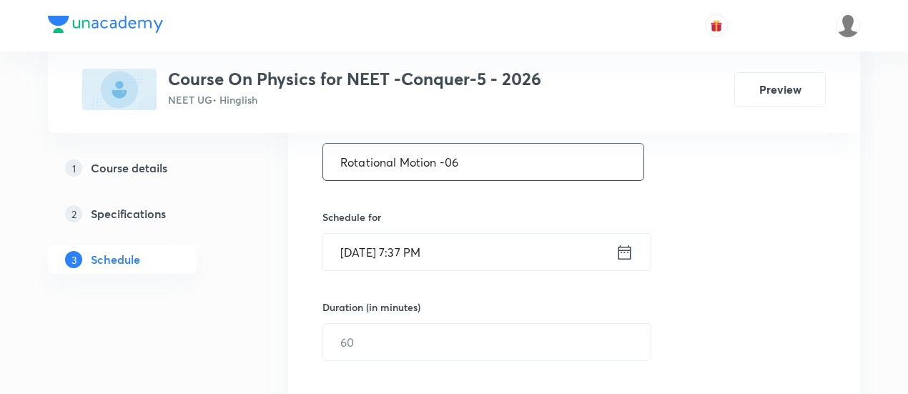
scroll to position [290, 0]
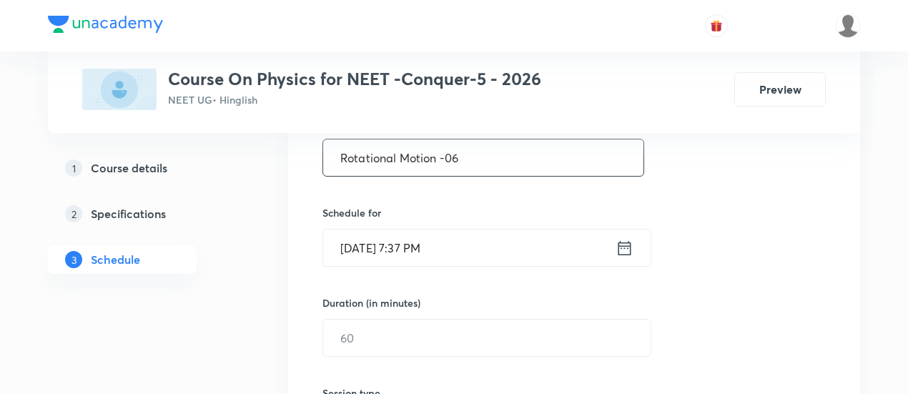
type input "Rotational Motion -06"
click at [626, 246] on icon at bounding box center [624, 248] width 18 height 20
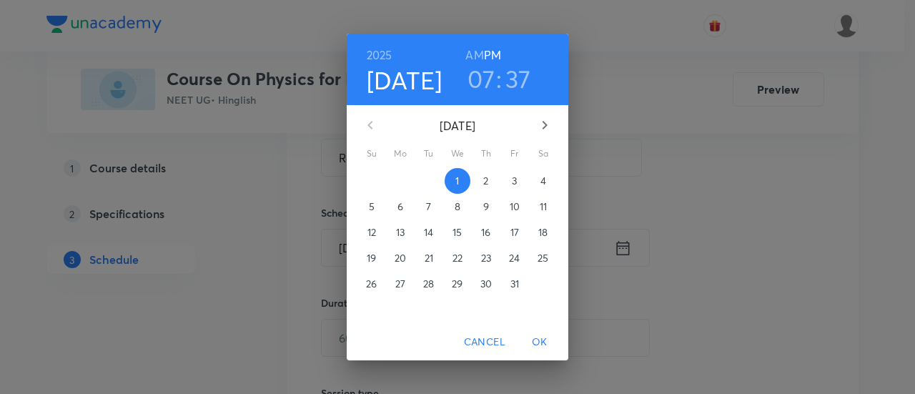
click at [513, 180] on p "3" at bounding box center [514, 181] width 5 height 14
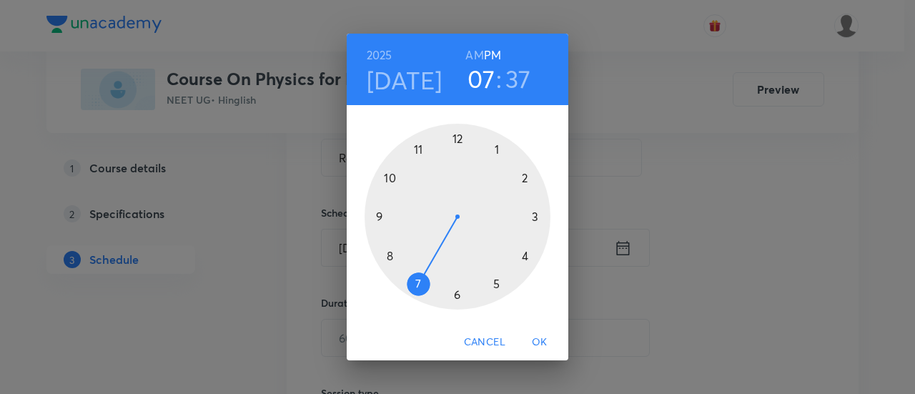
click at [477, 56] on h6 "AM" at bounding box center [474, 55] width 18 height 20
click at [390, 262] on div at bounding box center [458, 217] width 186 height 186
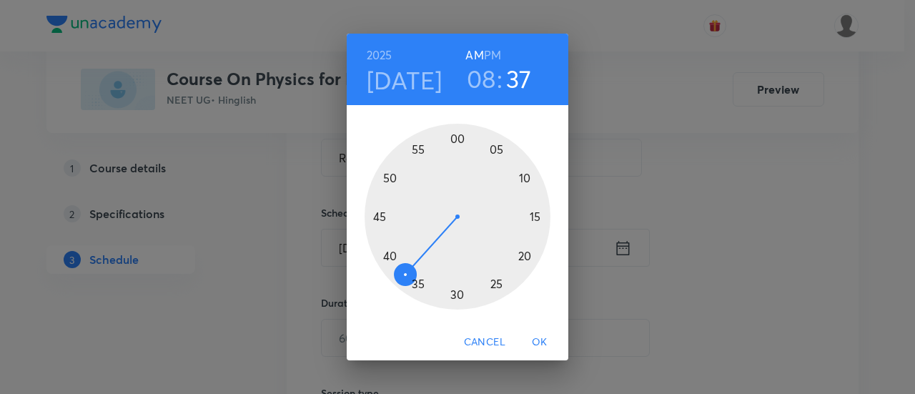
click at [377, 214] on div at bounding box center [458, 217] width 186 height 186
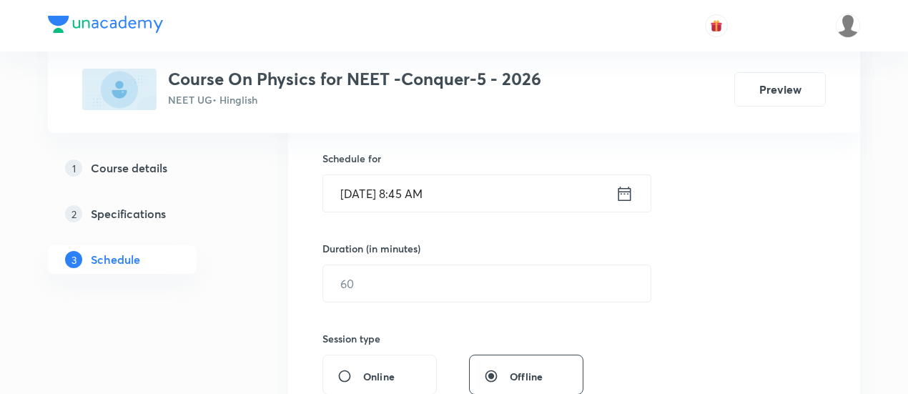
scroll to position [357, 0]
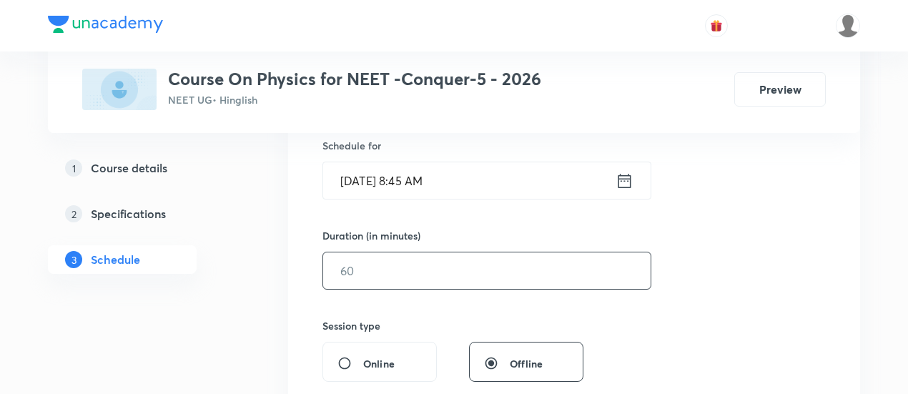
click at [598, 269] on input "text" at bounding box center [486, 270] width 327 height 36
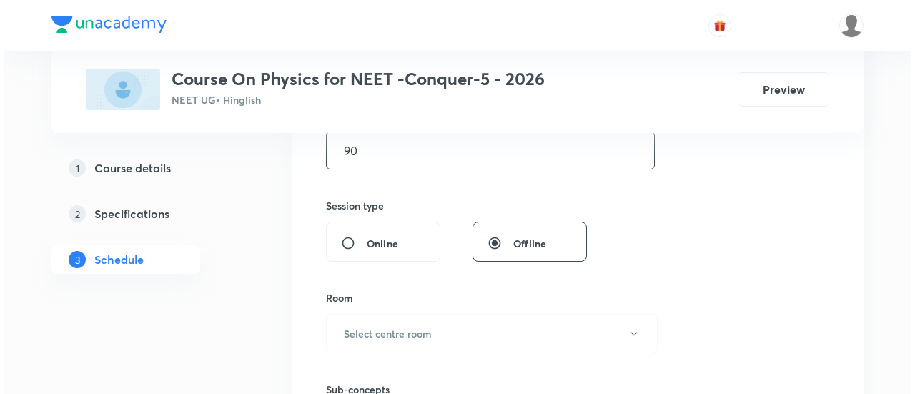
scroll to position [526, 0]
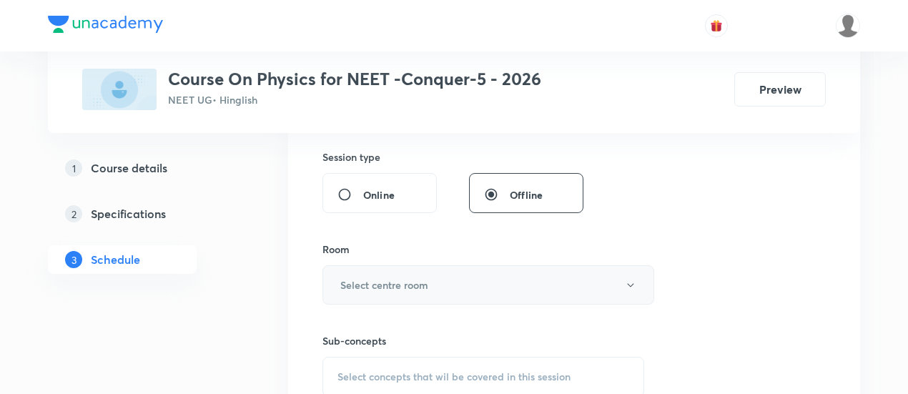
type input "90"
click at [370, 281] on h6 "Select centre room" at bounding box center [384, 284] width 88 height 15
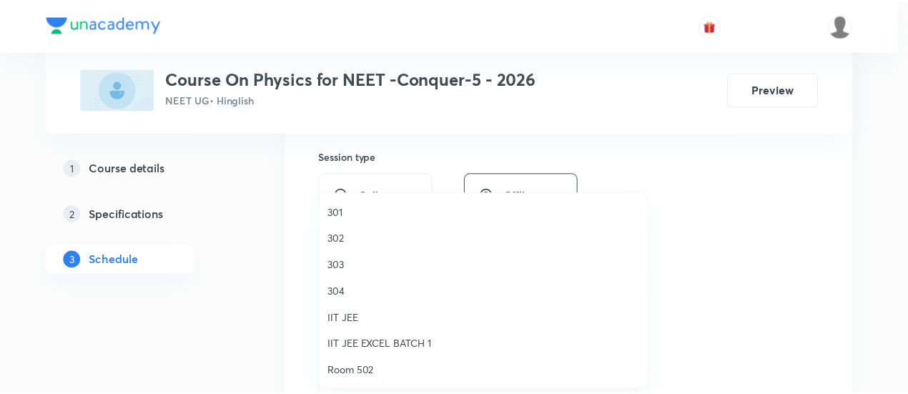
scroll to position [476, 0]
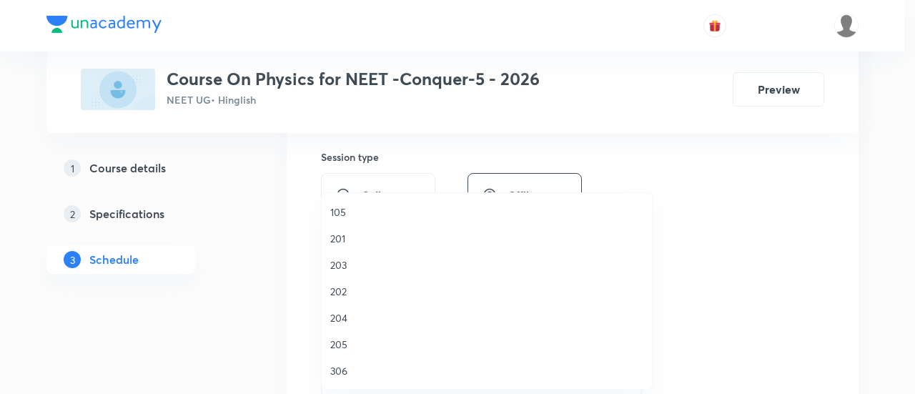
click at [337, 372] on span "306" at bounding box center [486, 370] width 313 height 15
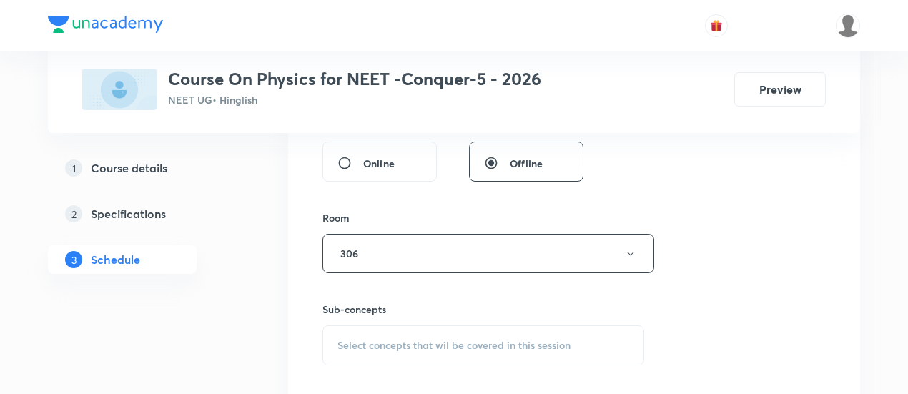
scroll to position [629, 0]
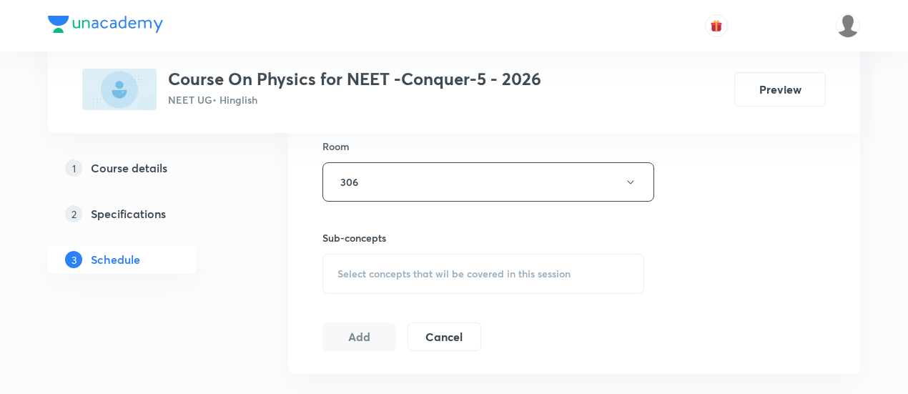
click at [477, 269] on span "Select concepts that wil be covered in this session" at bounding box center [453, 273] width 233 height 11
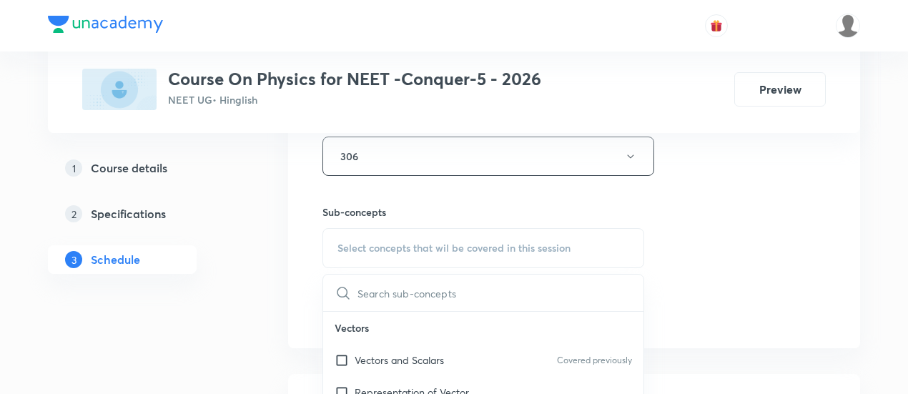
scroll to position [719, 0]
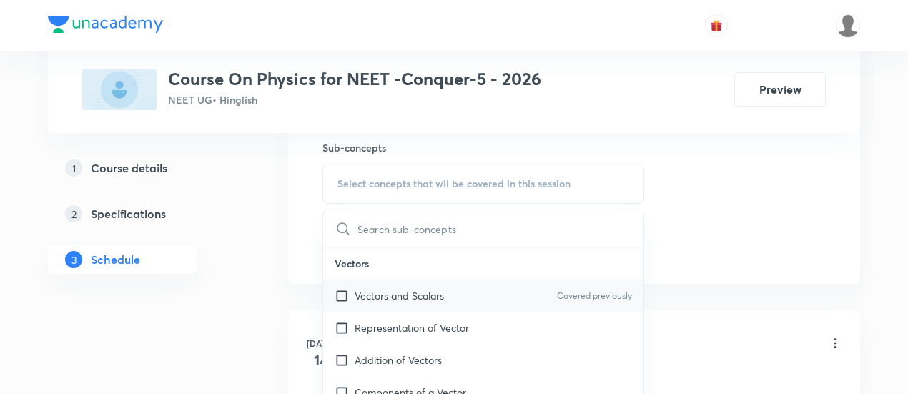
click at [410, 294] on p "Vectors and Scalars" at bounding box center [399, 295] width 89 height 15
checkbox input "true"
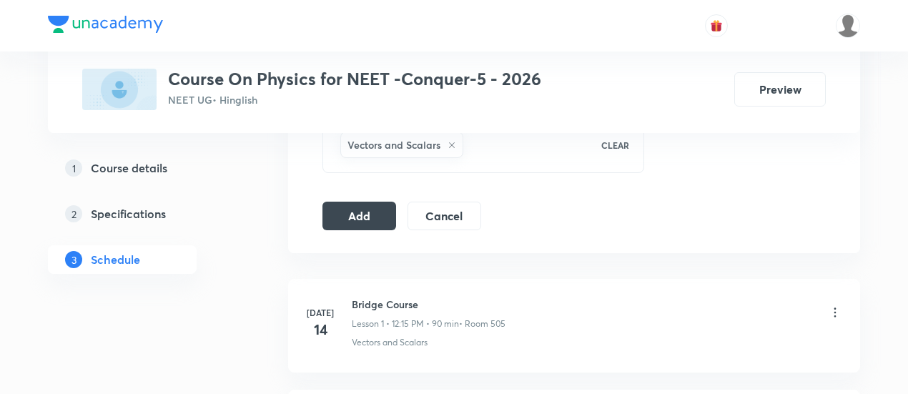
scroll to position [781, 0]
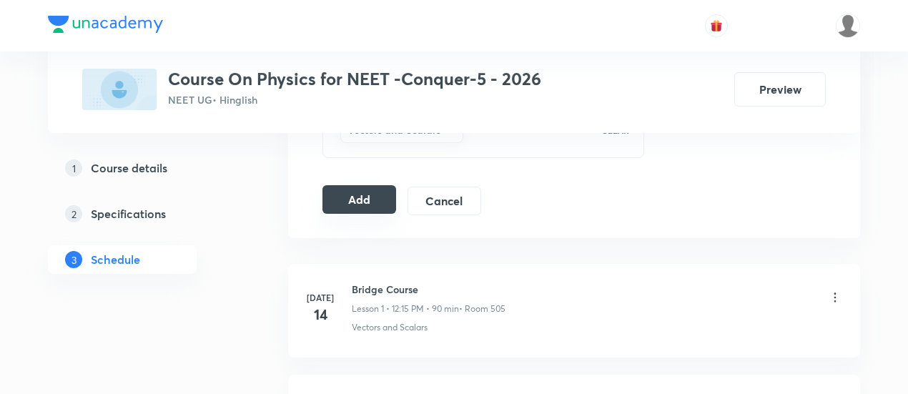
click at [366, 198] on button "Add" at bounding box center [359, 199] width 74 height 29
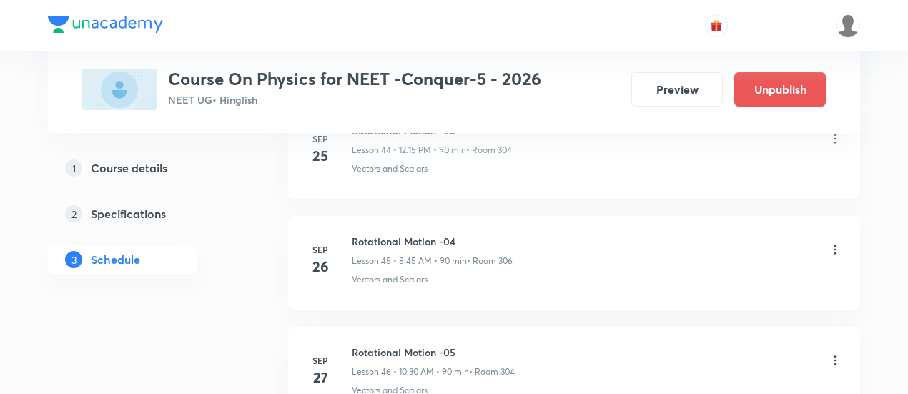
scroll to position [5280, 0]
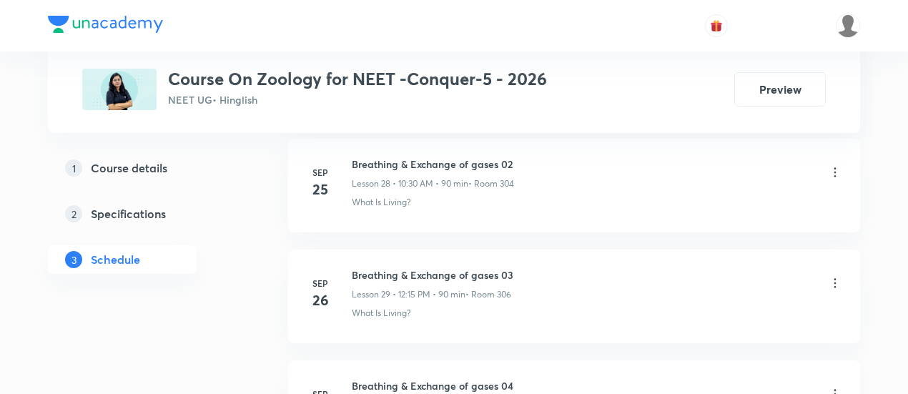
scroll to position [4059, 0]
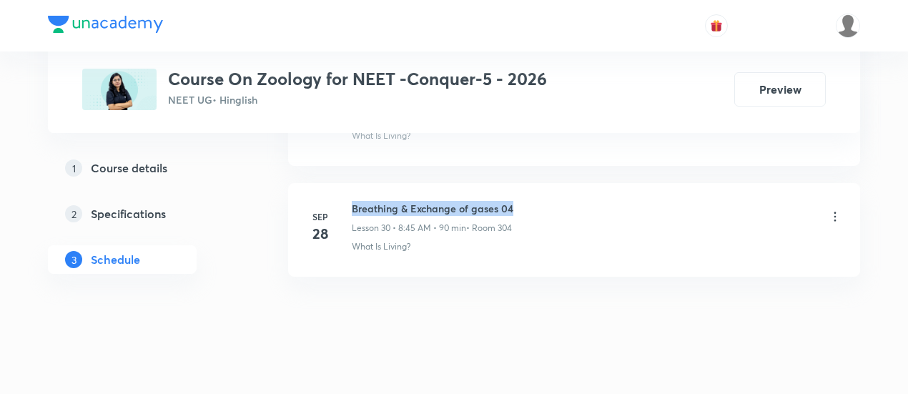
drag, startPoint x: 352, startPoint y: 189, endPoint x: 523, endPoint y: 197, distance: 171.0
click at [523, 201] on div "Breathing & Exchange of gases 04 Lesson 30 • 8:45 AM • 90 min • Room 304" at bounding box center [597, 218] width 490 height 34
copy h6 "Breathing & Exchange of gases 04"
click at [523, 201] on div "Breathing & Exchange of gases 04 Lesson 30 • 8:45 AM • 90 min • Room 304" at bounding box center [597, 218] width 490 height 34
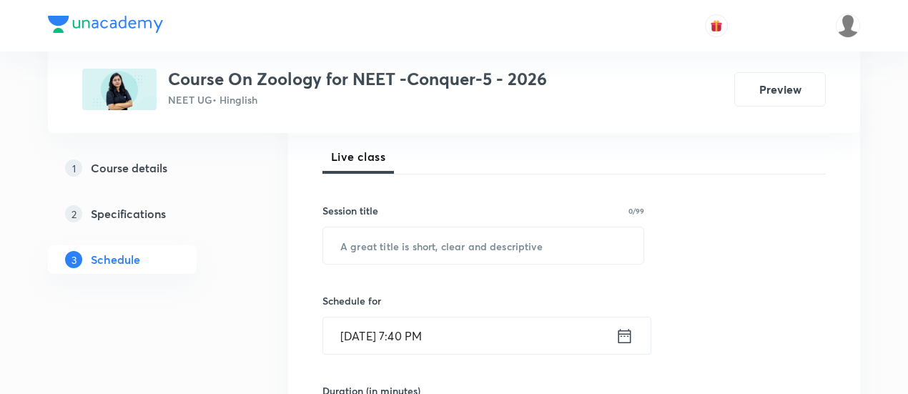
scroll to position [207, 0]
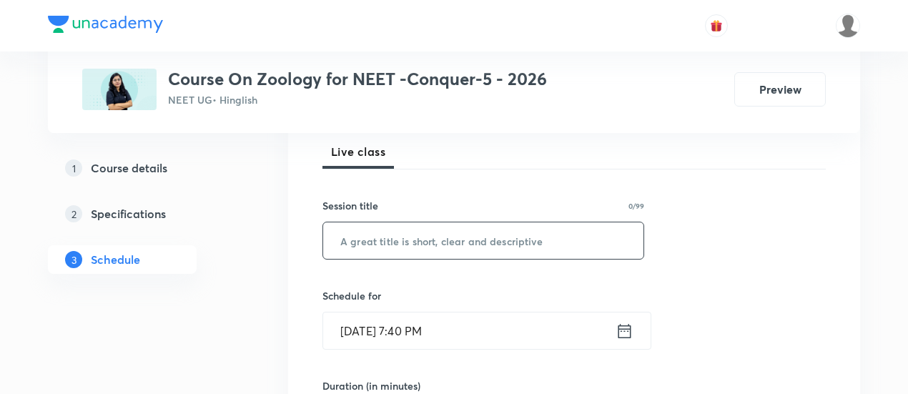
click at [464, 244] on input "text" at bounding box center [483, 240] width 320 height 36
paste input "Breathing & Exchange of gases 04"
click at [510, 239] on input "Breathing & Exchange of gases 05" at bounding box center [483, 240] width 320 height 36
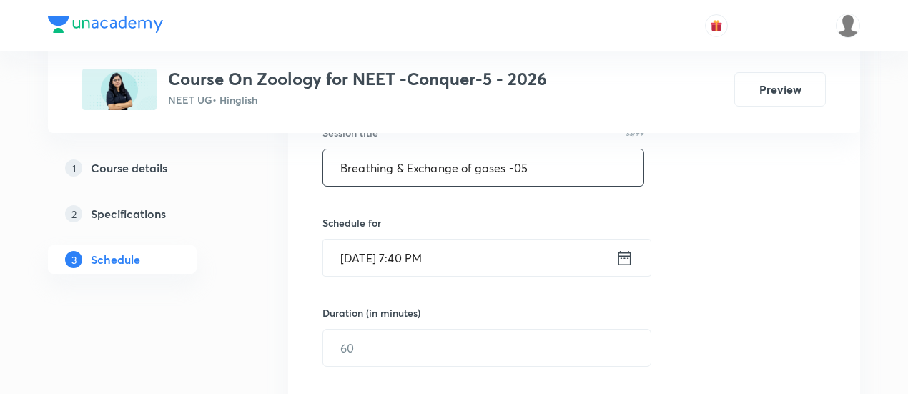
scroll to position [281, 0]
type input "Breathing & Exchange of gases -05"
click at [626, 257] on icon at bounding box center [624, 257] width 18 height 20
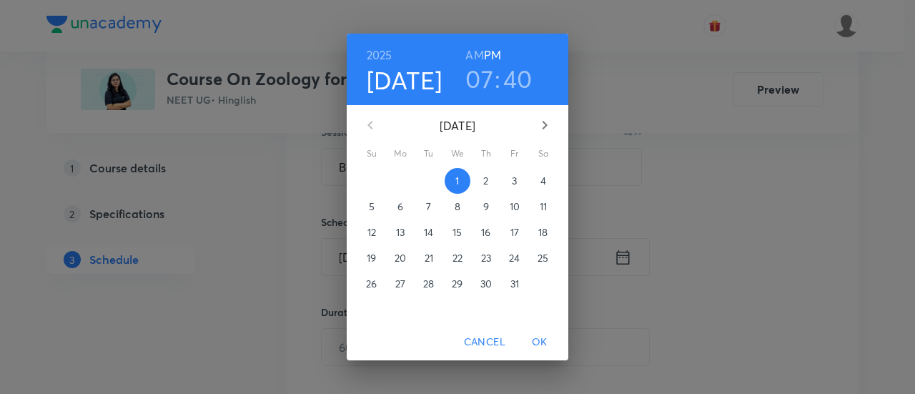
click at [515, 181] on p "3" at bounding box center [514, 181] width 5 height 14
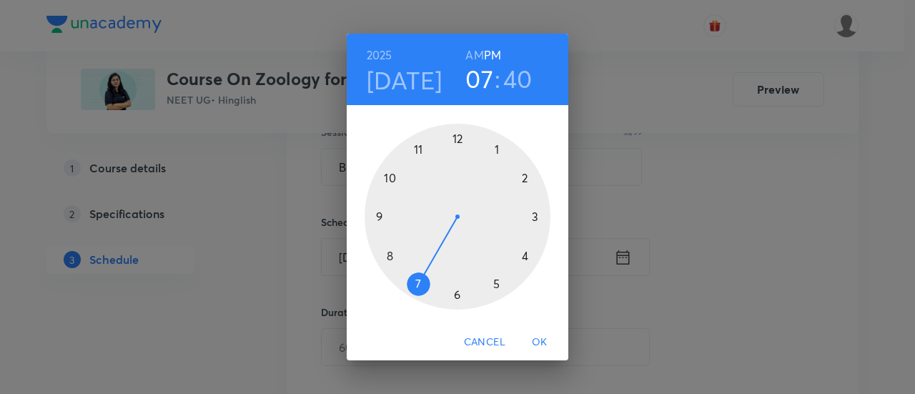
click at [475, 56] on h6 "AM" at bounding box center [474, 55] width 18 height 20
click at [392, 176] on div at bounding box center [458, 217] width 186 height 186
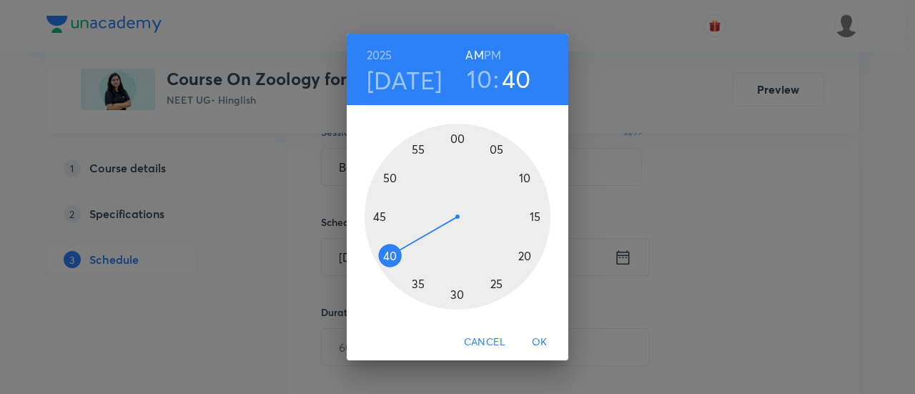
click at [456, 295] on div at bounding box center [458, 217] width 186 height 186
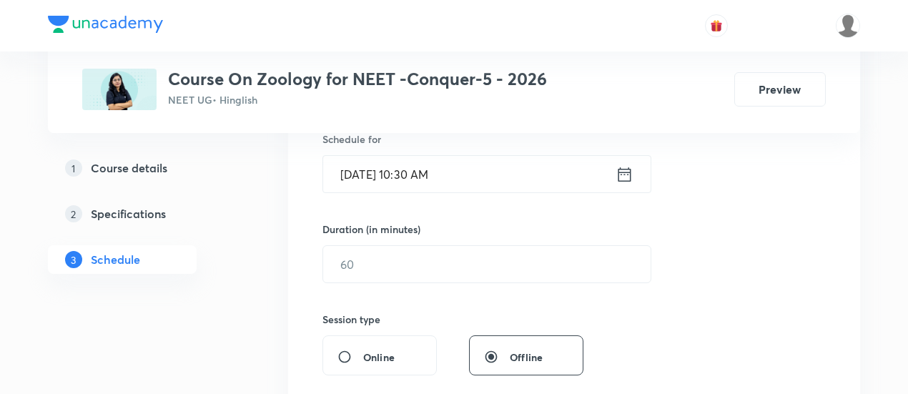
scroll to position [374, 0]
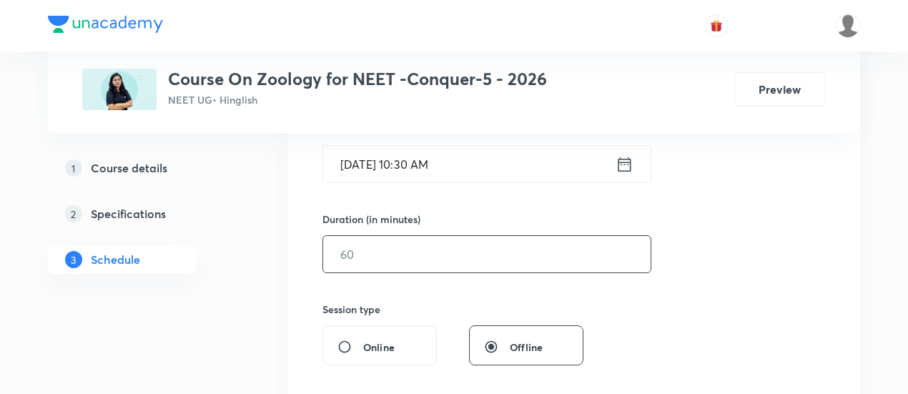
click at [573, 255] on input "text" at bounding box center [486, 254] width 327 height 36
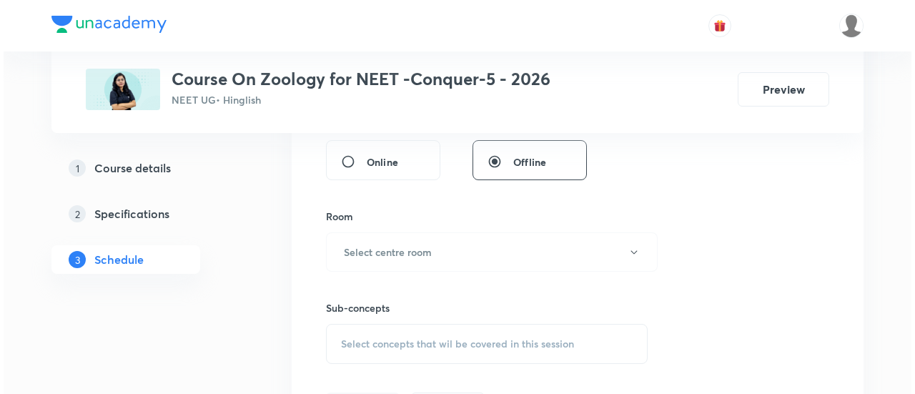
scroll to position [626, 0]
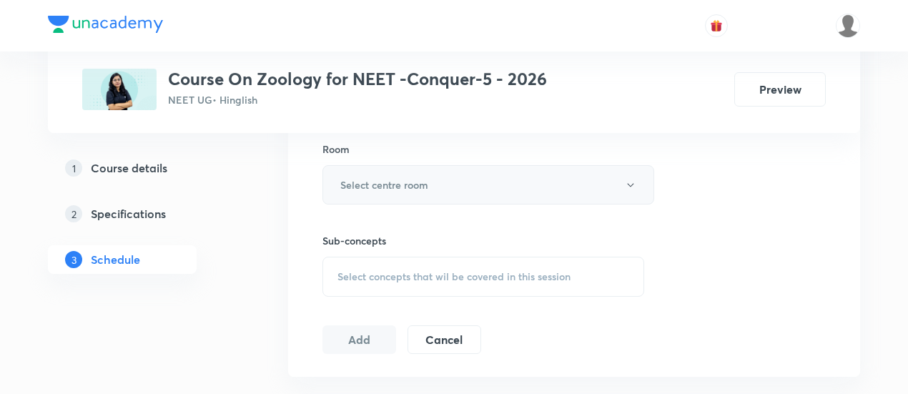
type input "90"
click at [478, 181] on button "Select centre room" at bounding box center [488, 184] width 332 height 39
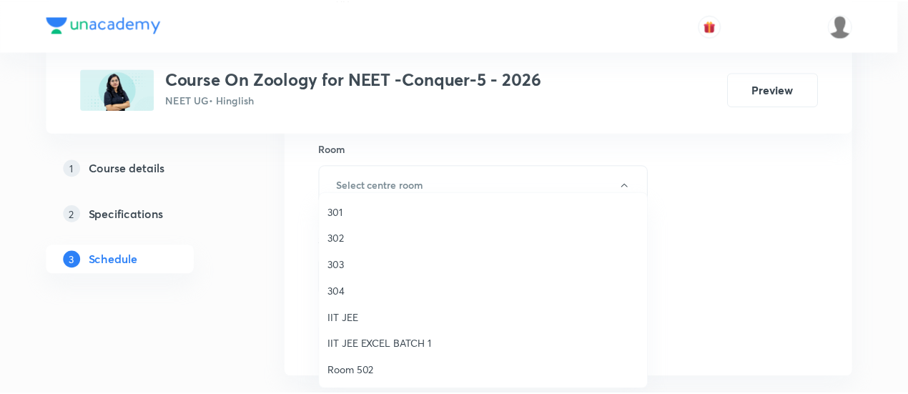
scroll to position [476, 0]
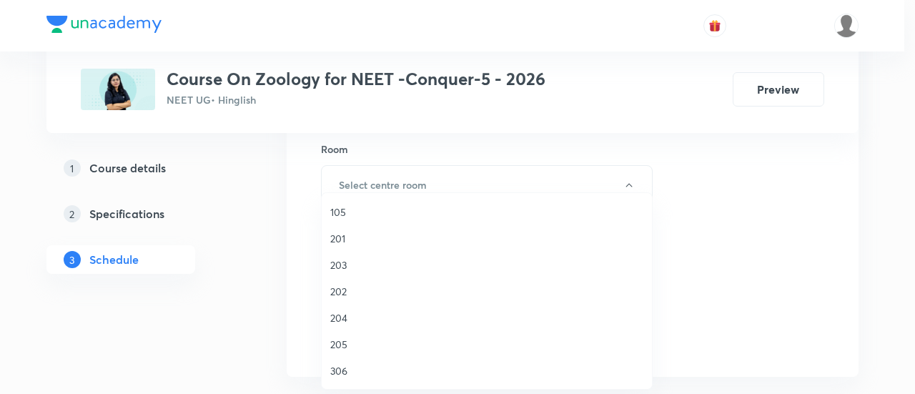
click at [362, 368] on span "306" at bounding box center [486, 370] width 313 height 15
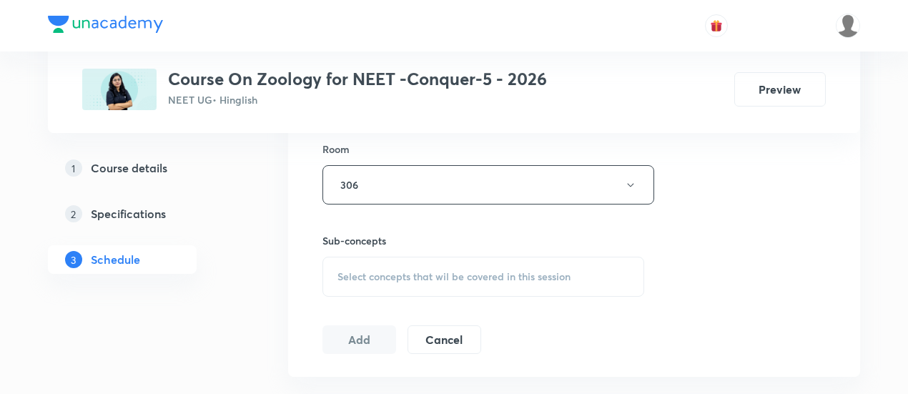
click at [556, 273] on span "Select concepts that wil be covered in this session" at bounding box center [453, 276] width 233 height 11
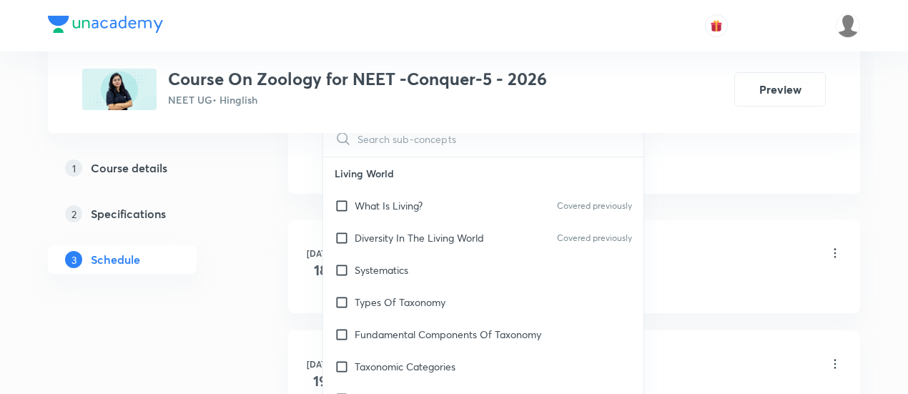
scroll to position [829, 0]
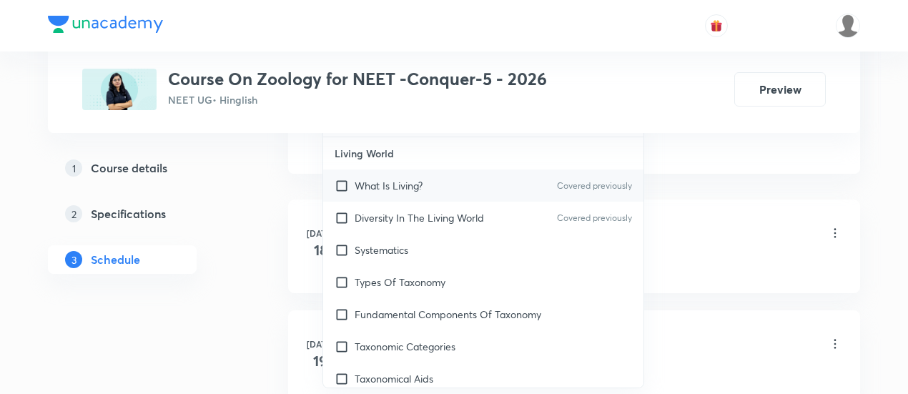
click at [416, 175] on div "What Is Living? Covered previously" at bounding box center [483, 185] width 320 height 32
checkbox input "true"
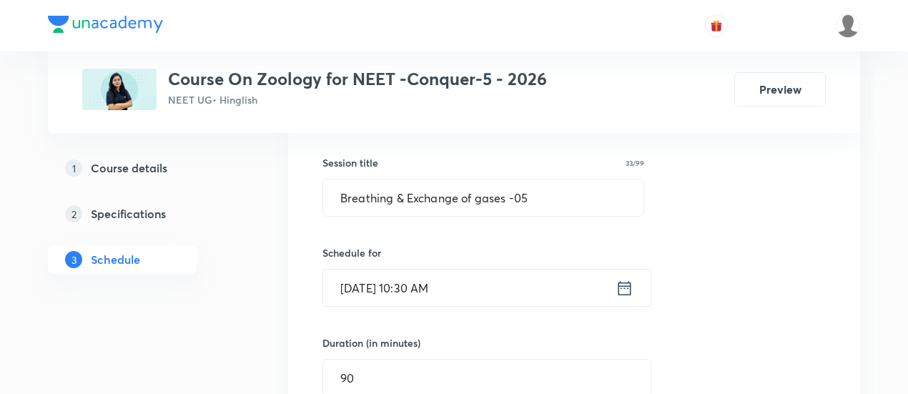
scroll to position [236, 0]
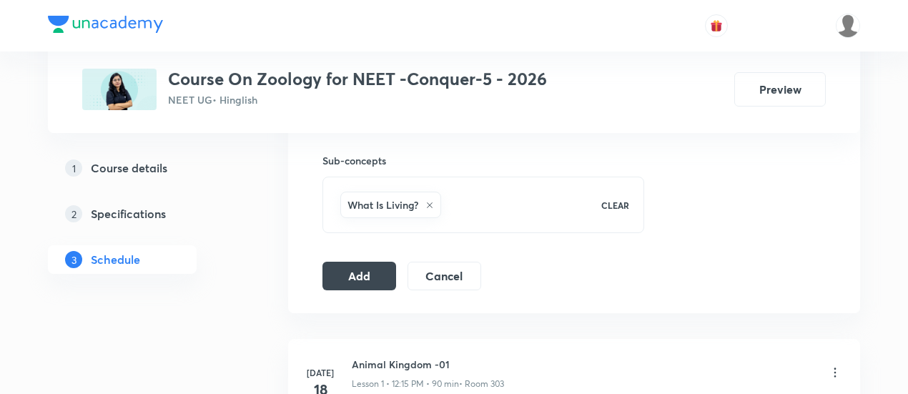
scroll to position [717, 0]
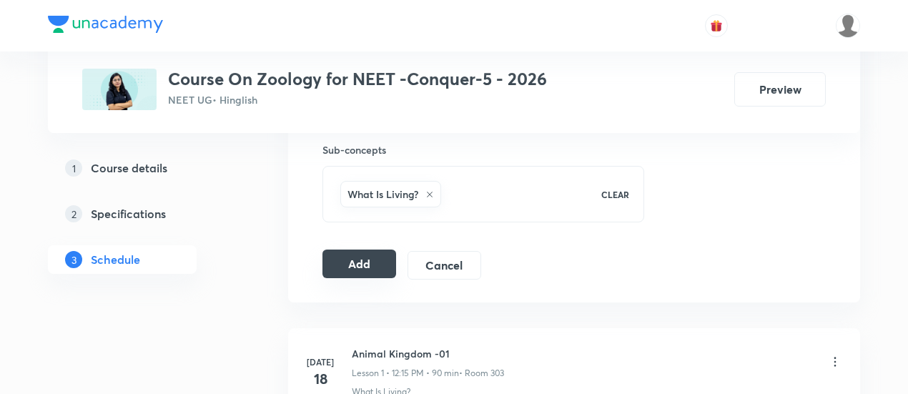
click at [358, 262] on button "Add" at bounding box center [359, 263] width 74 height 29
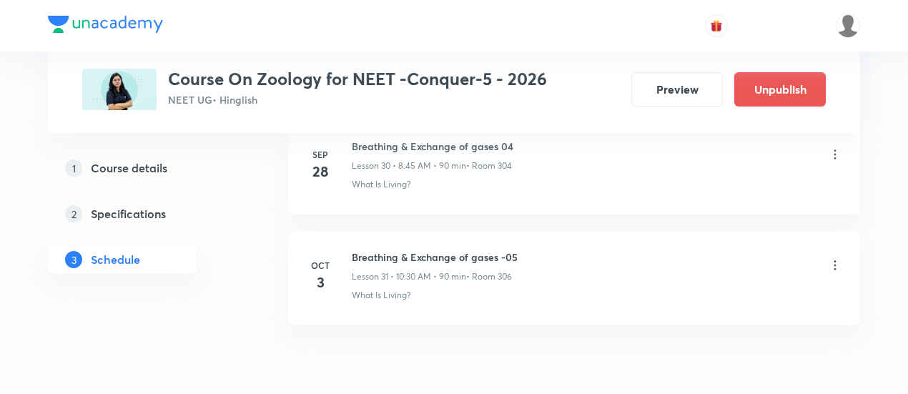
scroll to position [3515, 0]
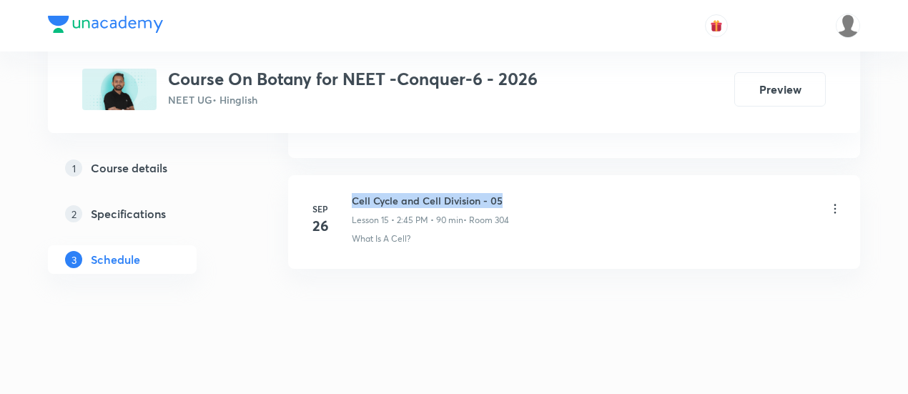
drag, startPoint x: 352, startPoint y: 189, endPoint x: 518, endPoint y: 185, distance: 165.9
click at [518, 193] on div "Cell Cycle and Cell Division - 05 Lesson 15 • 2:45 PM • 90 min • Room 304" at bounding box center [597, 210] width 490 height 34
copy h6 "Cell Cycle and Cell Division - 05"
click at [518, 193] on div "Cell Cycle and Cell Division - 05 Lesson 15 • 2:45 PM • 90 min • Room 304" at bounding box center [597, 210] width 490 height 34
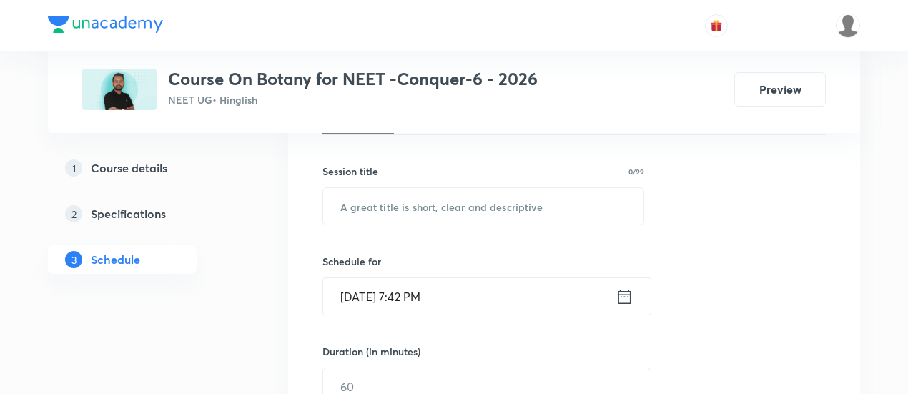
scroll to position [243, 0]
click at [466, 209] on input "text" at bounding box center [483, 205] width 320 height 36
paste input "Cell Cycle and Cell Division - 05"
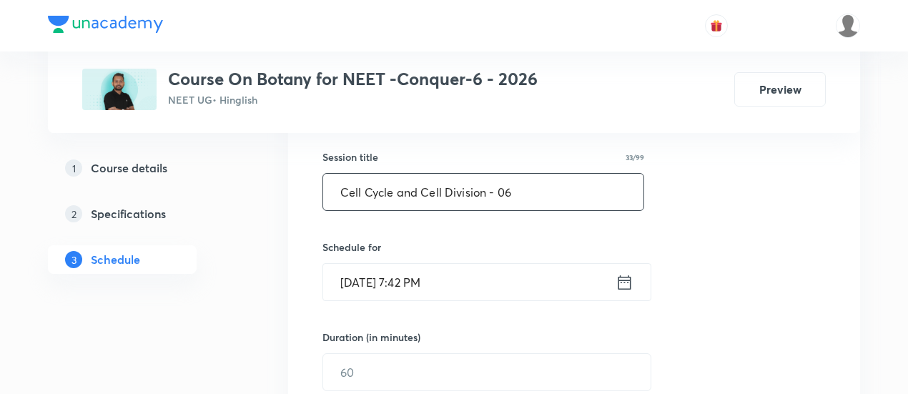
scroll to position [286, 0]
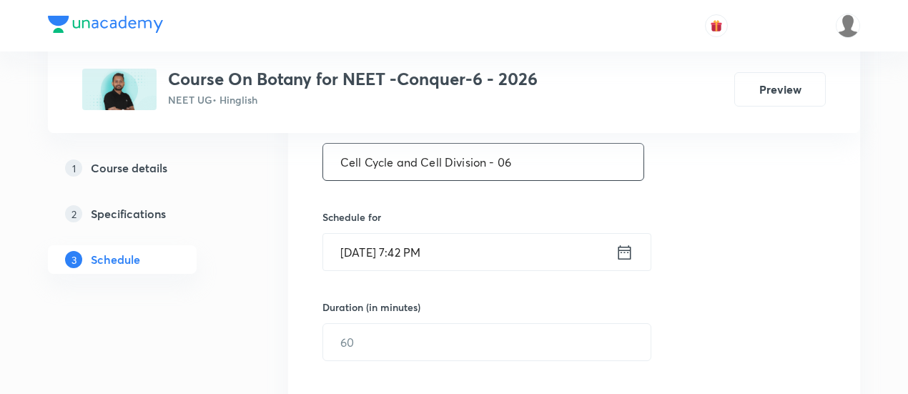
type input "Cell Cycle and Cell Division - 06"
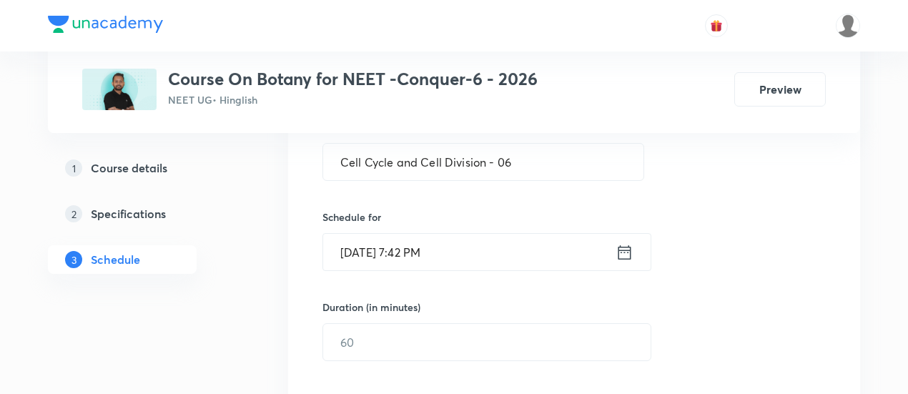
click at [624, 247] on icon at bounding box center [624, 252] width 18 height 20
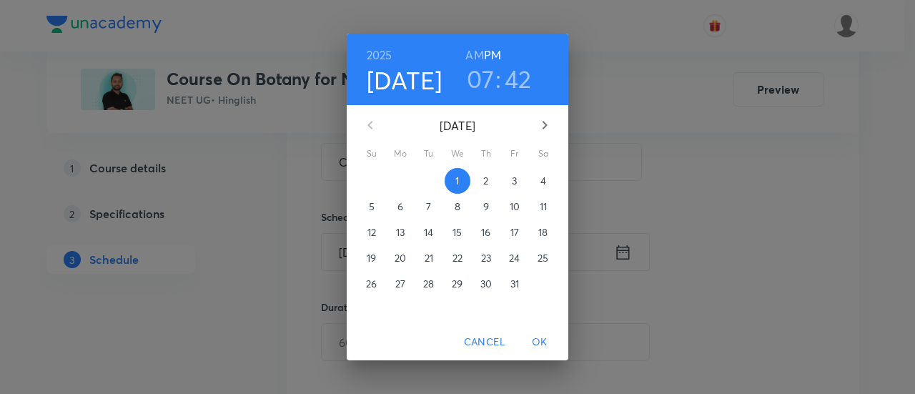
click at [515, 179] on p "3" at bounding box center [514, 181] width 5 height 14
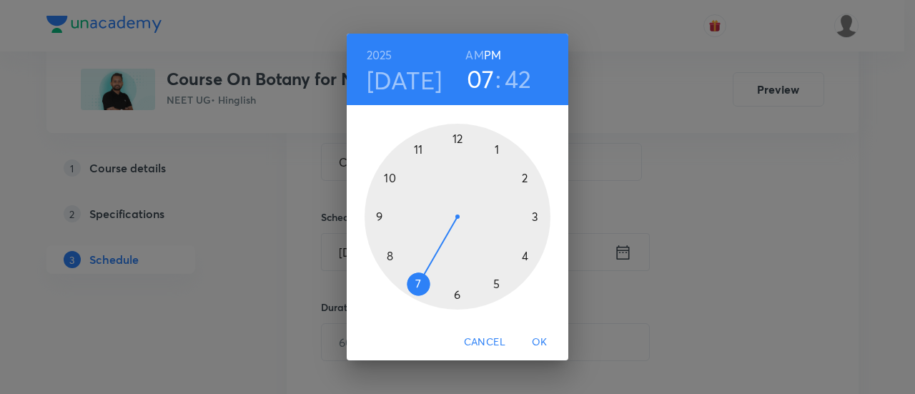
click at [525, 179] on div at bounding box center [458, 217] width 186 height 186
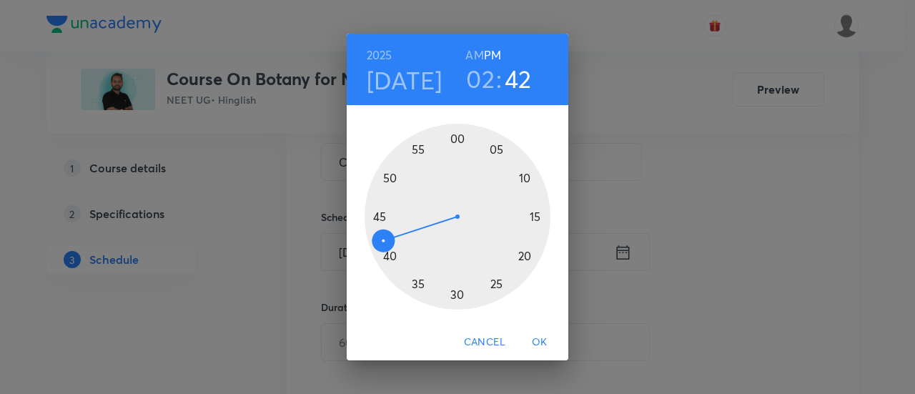
click at [379, 218] on div at bounding box center [458, 217] width 186 height 186
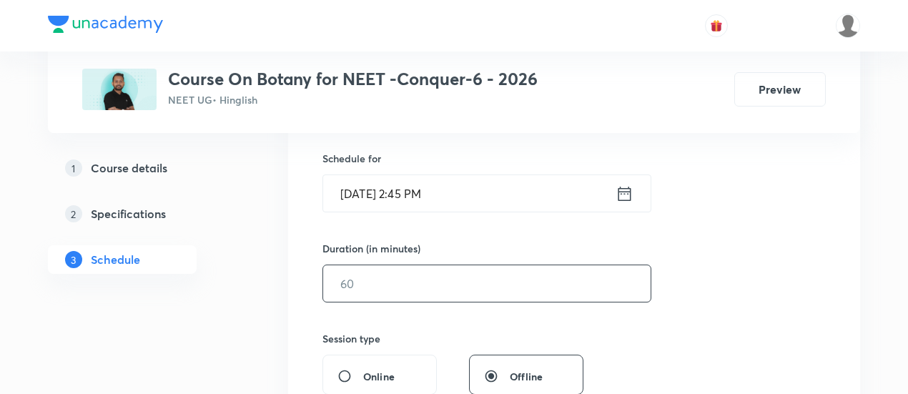
scroll to position [360, 0]
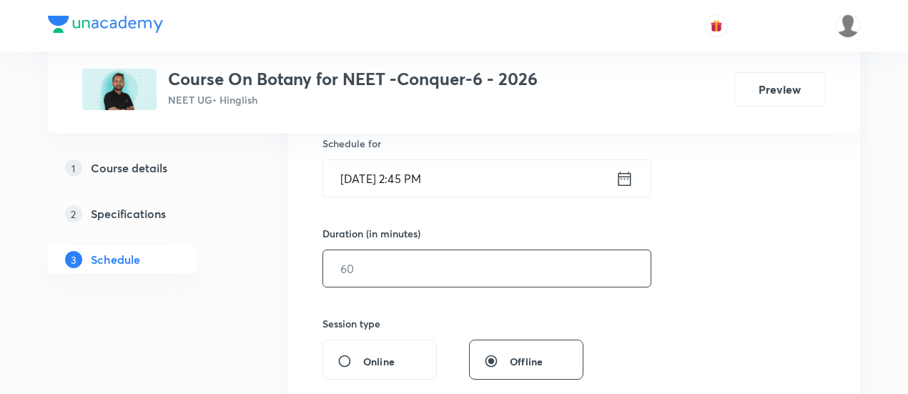
click at [563, 277] on input "text" at bounding box center [486, 268] width 327 height 36
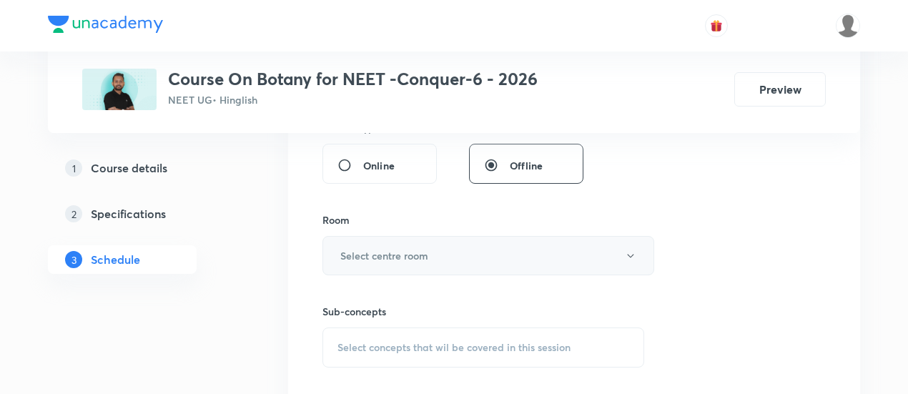
scroll to position [558, 0]
type input "90"
click at [409, 247] on h6 "Select centre room" at bounding box center [384, 253] width 88 height 15
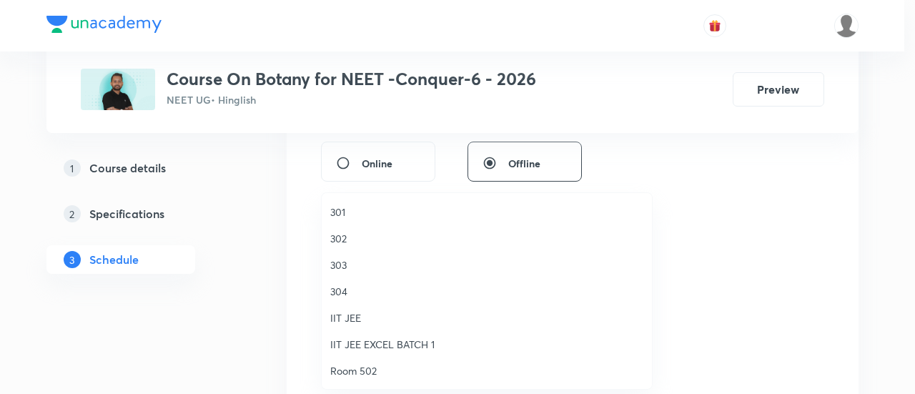
click at [345, 288] on span "304" at bounding box center [486, 291] width 313 height 15
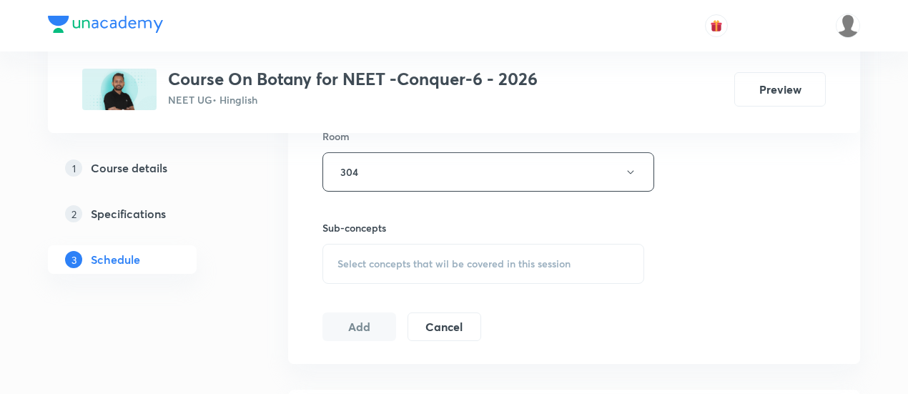
scroll to position [664, 0]
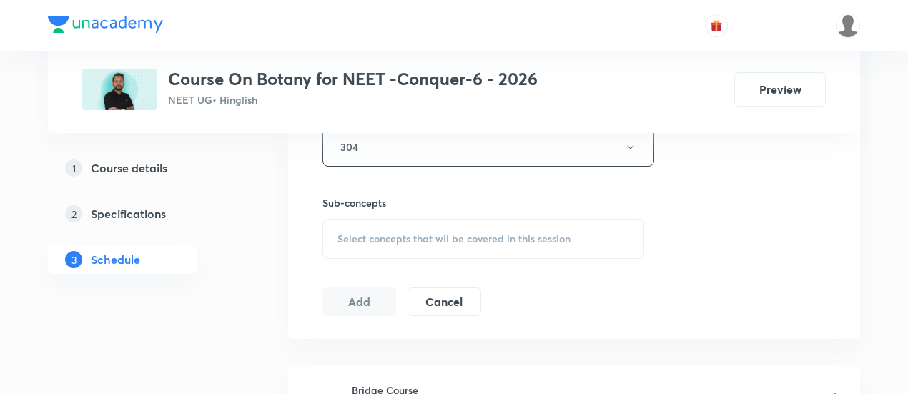
click at [441, 237] on span "Select concepts that wil be covered in this session" at bounding box center [453, 238] width 233 height 11
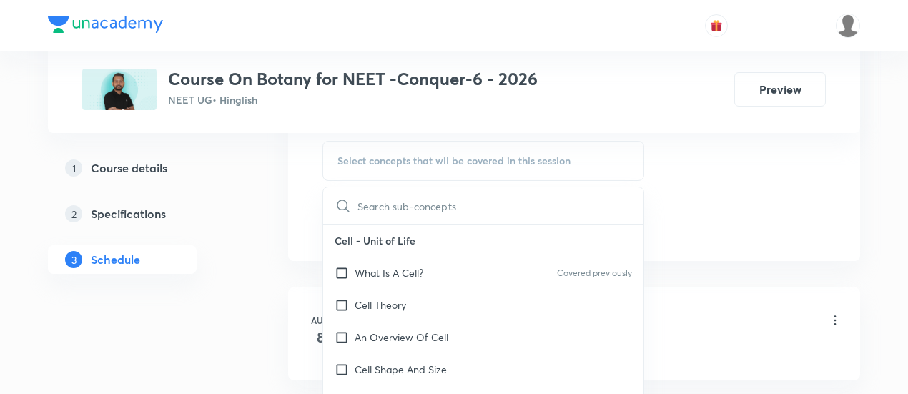
scroll to position [750, 0]
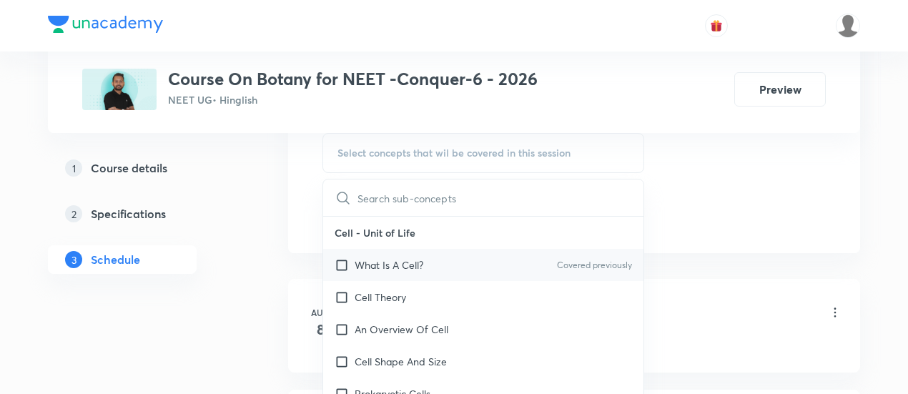
click at [387, 269] on p "What Is A Cell?" at bounding box center [389, 264] width 69 height 15
checkbox input "true"
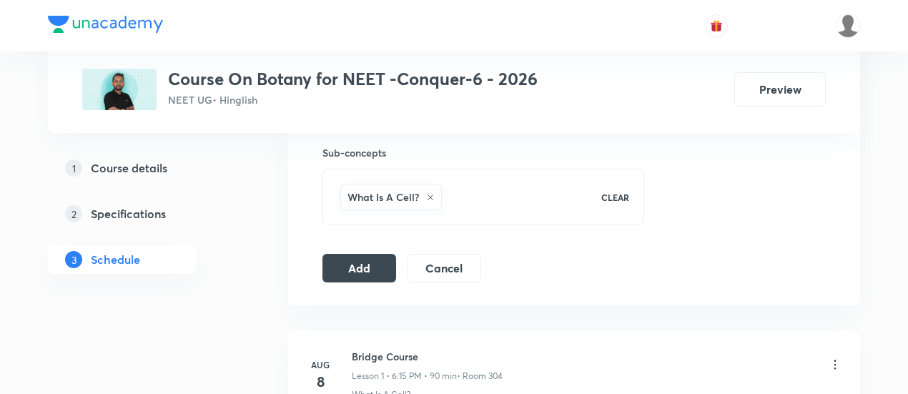
scroll to position [719, 0]
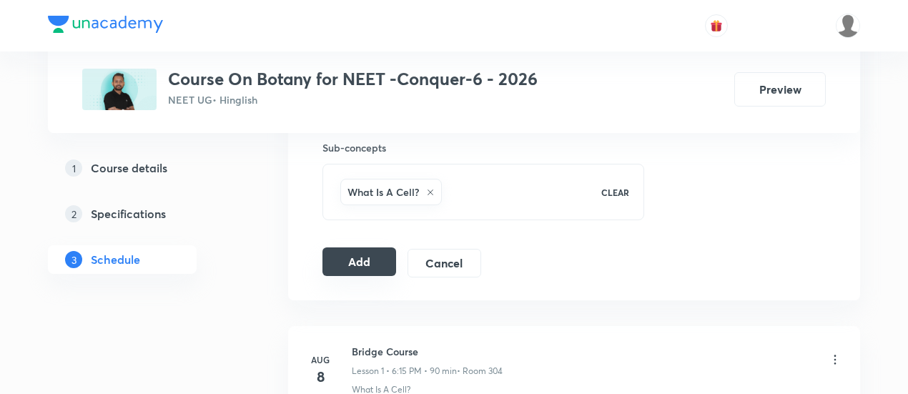
click at [345, 260] on button "Add" at bounding box center [359, 261] width 74 height 29
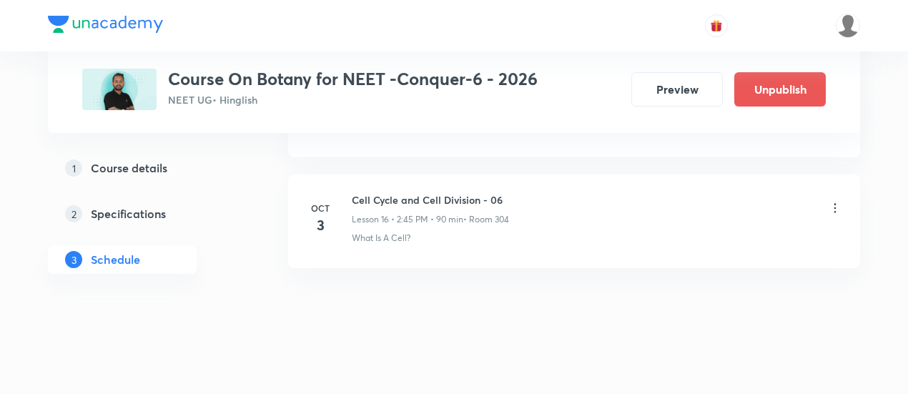
scroll to position [1860, 0]
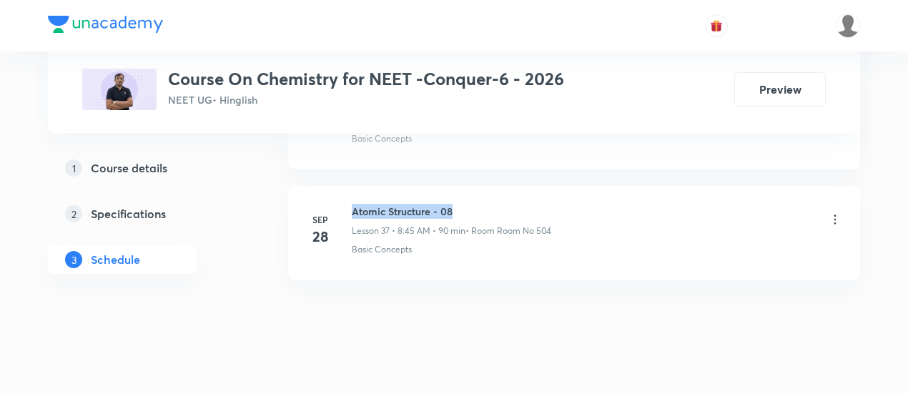
drag, startPoint x: 352, startPoint y: 189, endPoint x: 457, endPoint y: 191, distance: 105.1
click at [457, 204] on h6 "Atomic Structure - 08" at bounding box center [451, 211] width 199 height 15
copy h6 "Atomic Structure - 08"
click at [460, 204] on h6 "Atomic Structure - 08" at bounding box center [451, 211] width 199 height 15
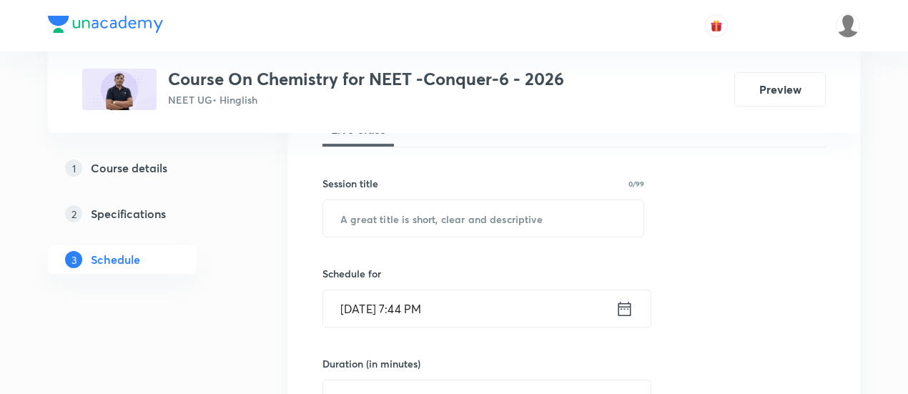
scroll to position [236, 0]
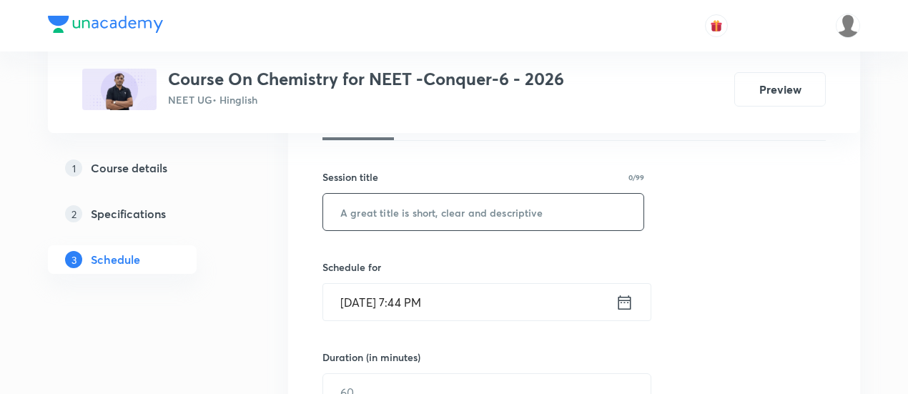
click at [415, 210] on input "text" at bounding box center [483, 212] width 320 height 36
paste input "Atomic Structure - 08"
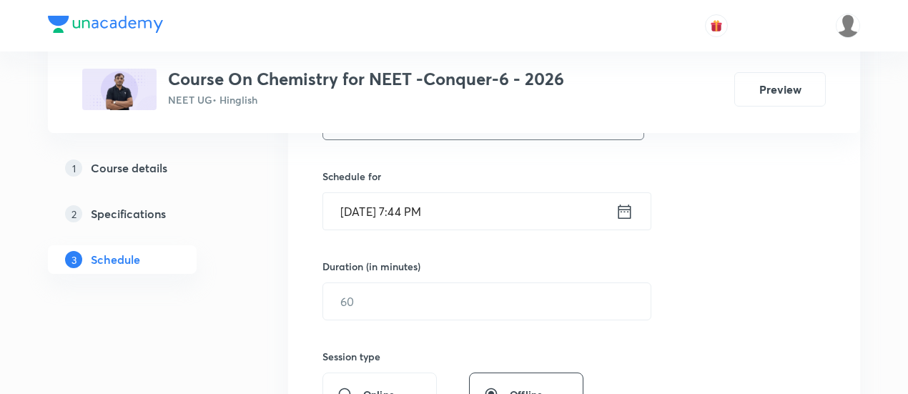
scroll to position [331, 0]
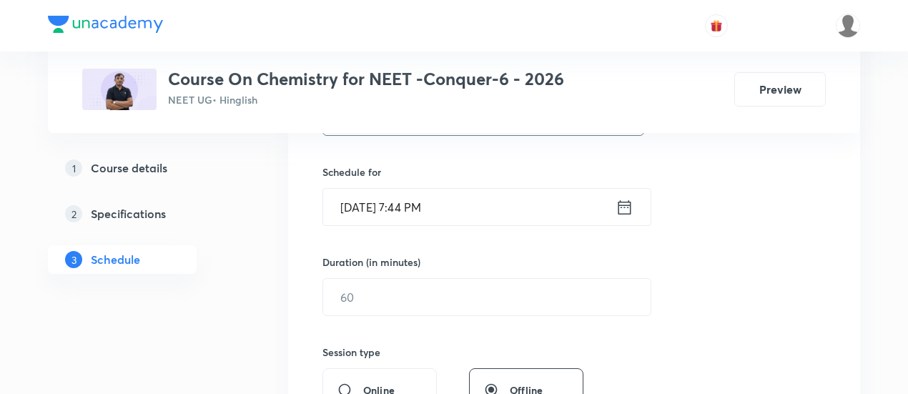
type input "Atomic Structure - 09"
click at [625, 205] on icon at bounding box center [624, 206] width 13 height 14
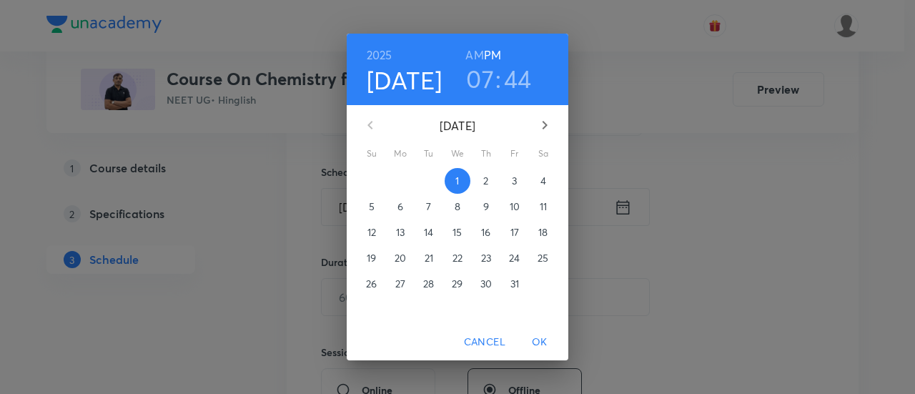
click at [516, 181] on p "3" at bounding box center [514, 181] width 5 height 14
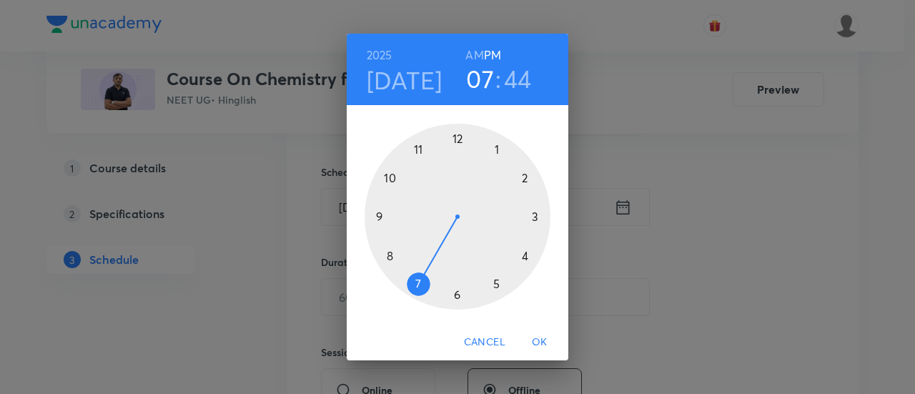
click at [523, 254] on div at bounding box center [458, 217] width 186 height 186
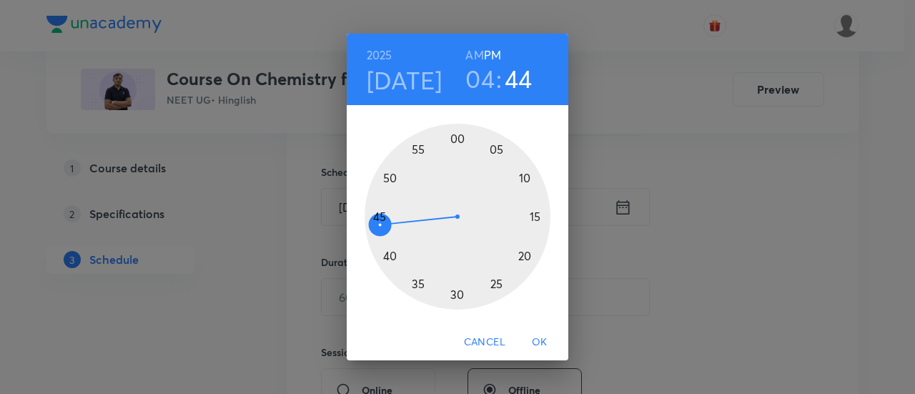
click at [455, 293] on div at bounding box center [458, 217] width 186 height 186
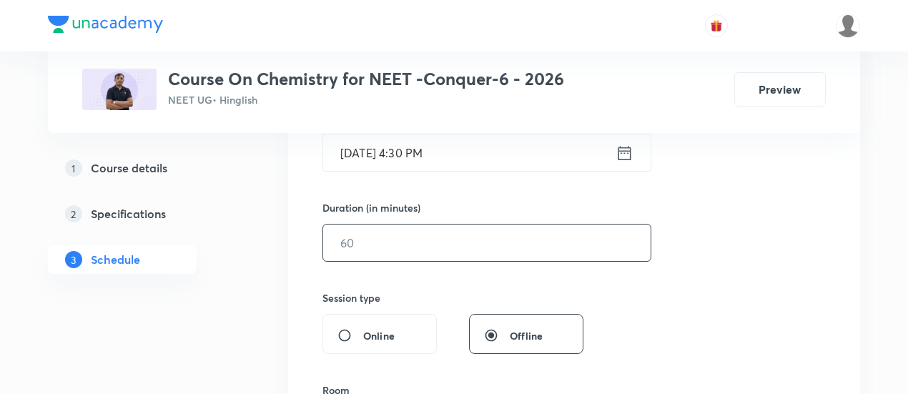
scroll to position [393, 0]
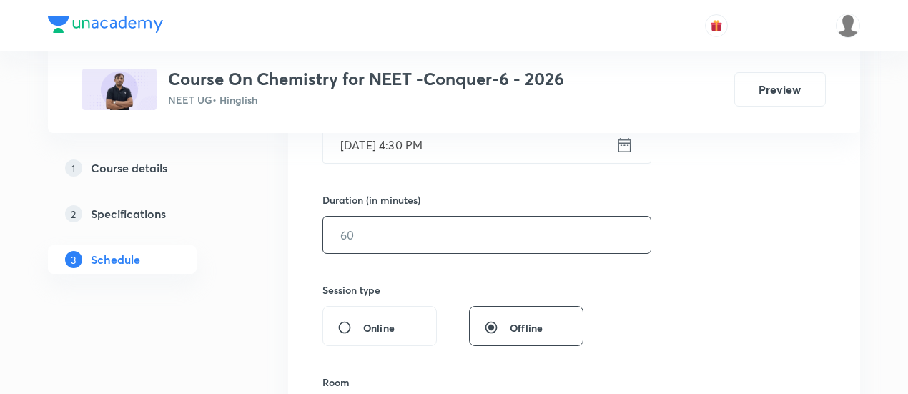
click at [561, 232] on input "text" at bounding box center [486, 235] width 327 height 36
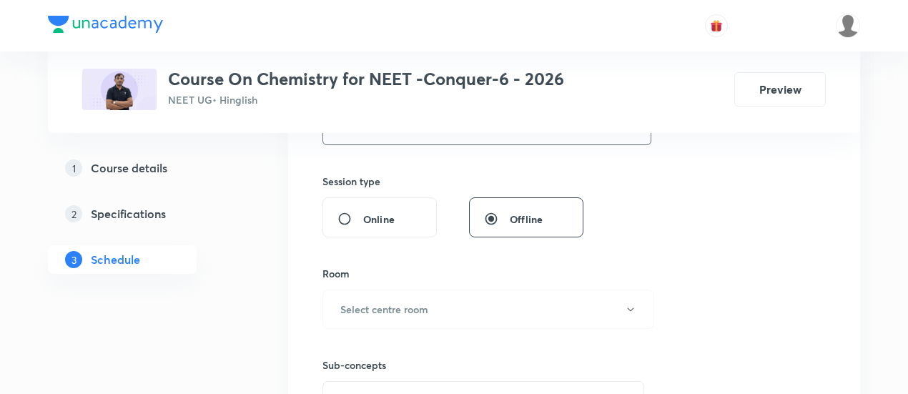
scroll to position [508, 0]
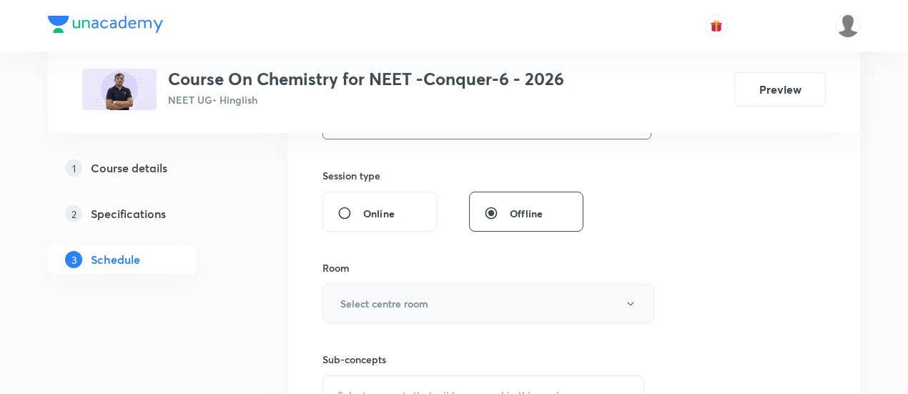
type input "90"
click at [433, 299] on button "Select centre room" at bounding box center [488, 303] width 332 height 39
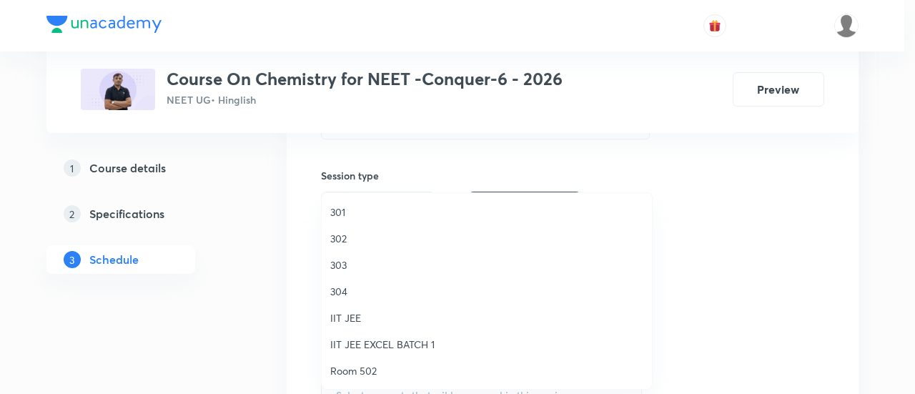
click at [332, 295] on span "304" at bounding box center [486, 291] width 313 height 15
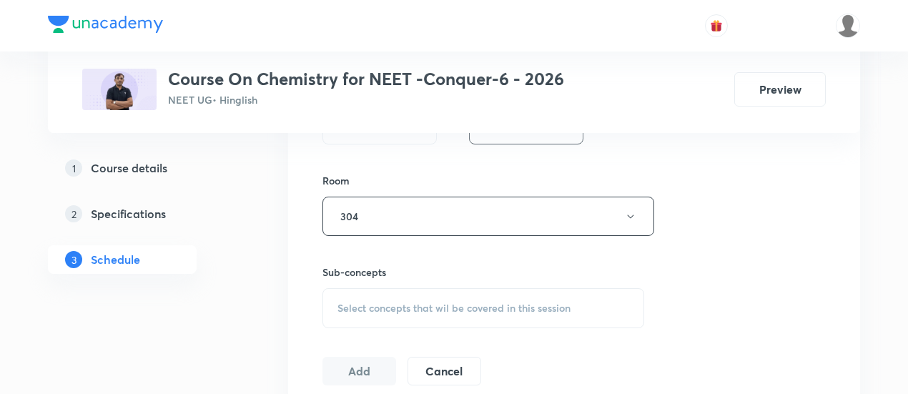
scroll to position [610, 0]
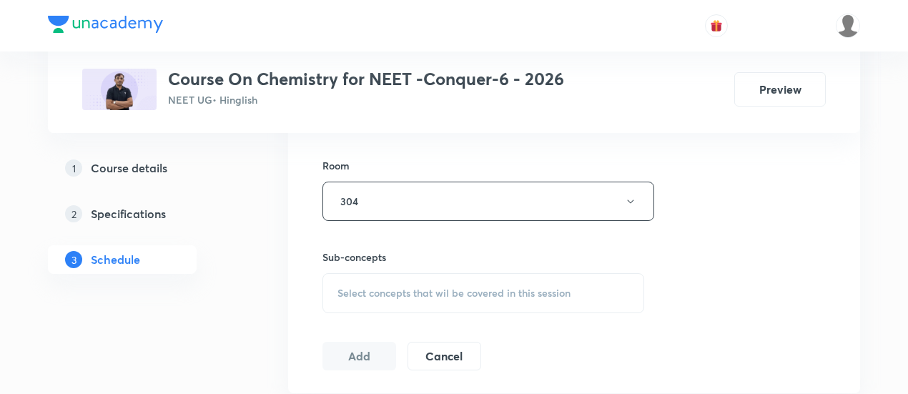
click at [484, 289] on span "Select concepts that wil be covered in this session" at bounding box center [453, 292] width 233 height 11
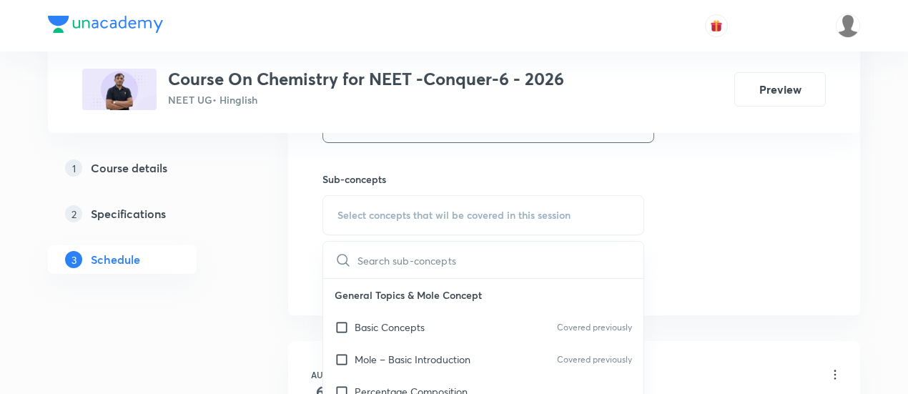
scroll to position [701, 0]
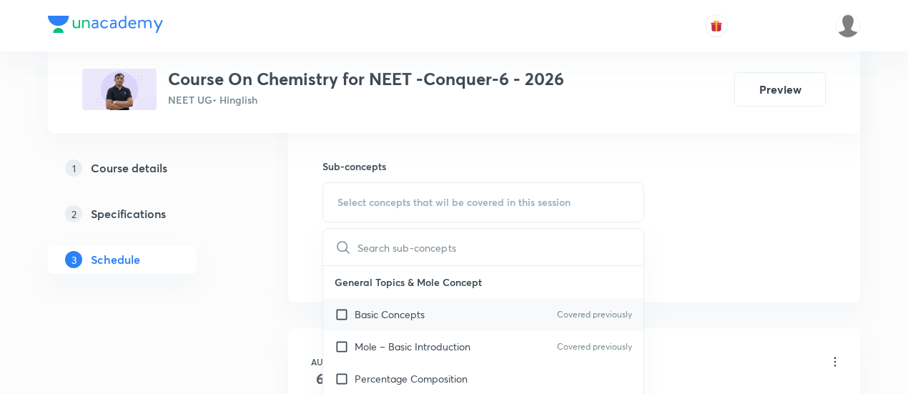
click at [402, 314] on p "Basic Concepts" at bounding box center [390, 314] width 70 height 15
checkbox input "true"
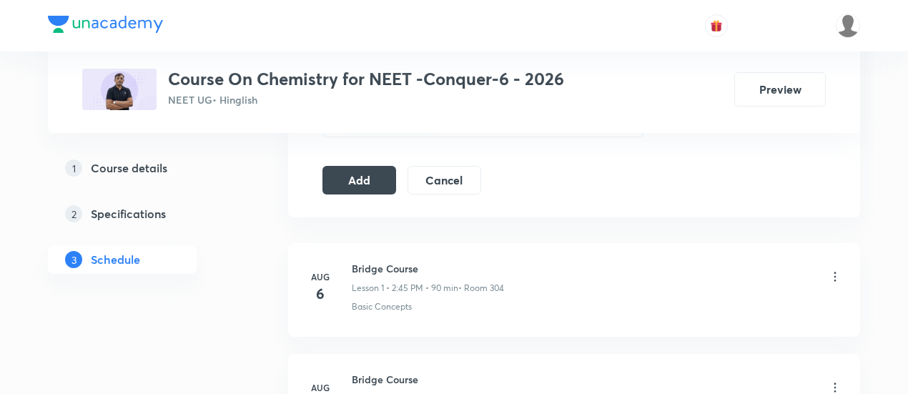
scroll to position [810, 0]
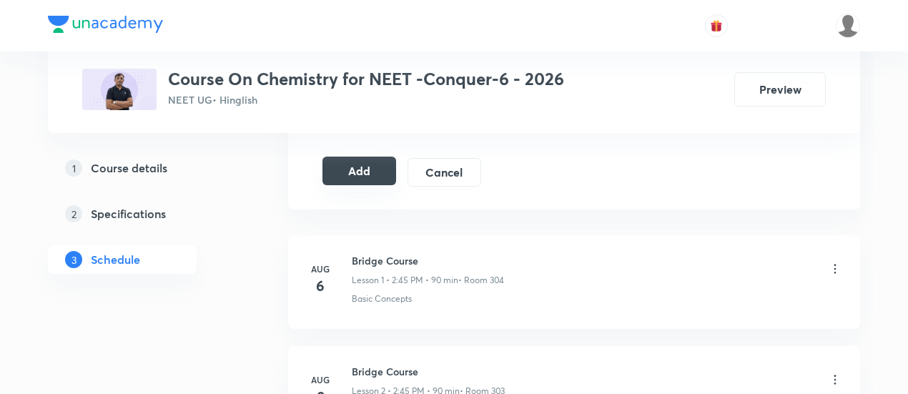
click at [365, 174] on button "Add" at bounding box center [359, 171] width 74 height 29
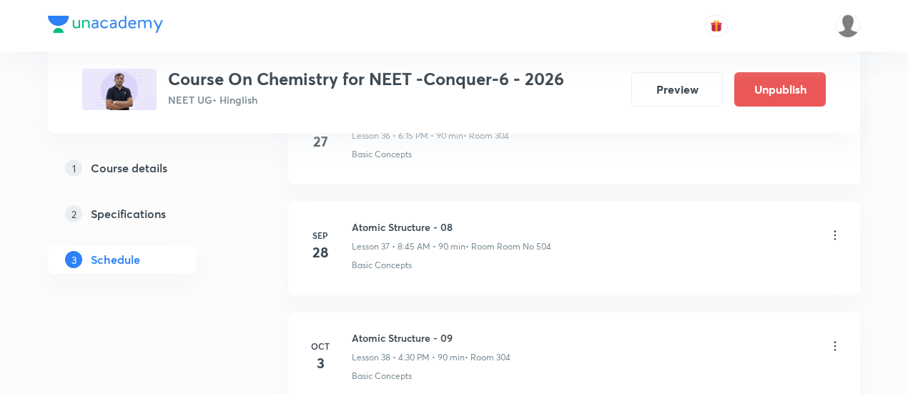
scroll to position [4287, 0]
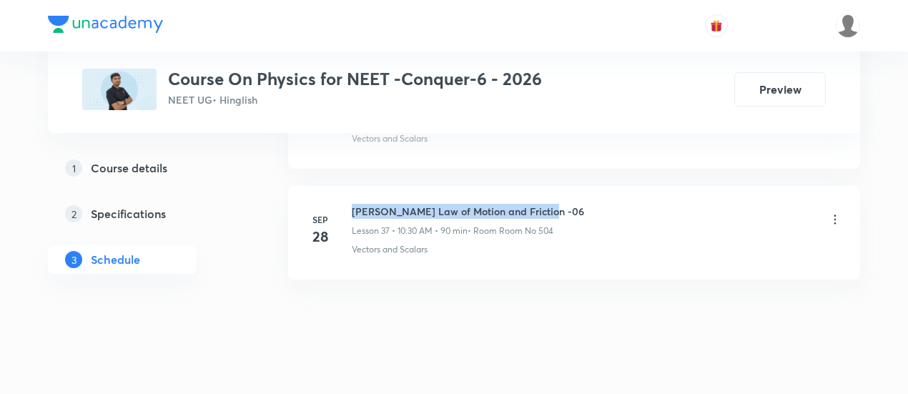
drag, startPoint x: 353, startPoint y: 189, endPoint x: 548, endPoint y: 186, distance: 194.5
click at [548, 204] on h6 "[PERSON_NAME] Law of Motion and Friction -06" at bounding box center [468, 211] width 232 height 15
copy h6 "[PERSON_NAME] Law of Motion and Friction -06"
click at [548, 204] on h6 "[PERSON_NAME] Law of Motion and Friction -06" at bounding box center [468, 211] width 232 height 15
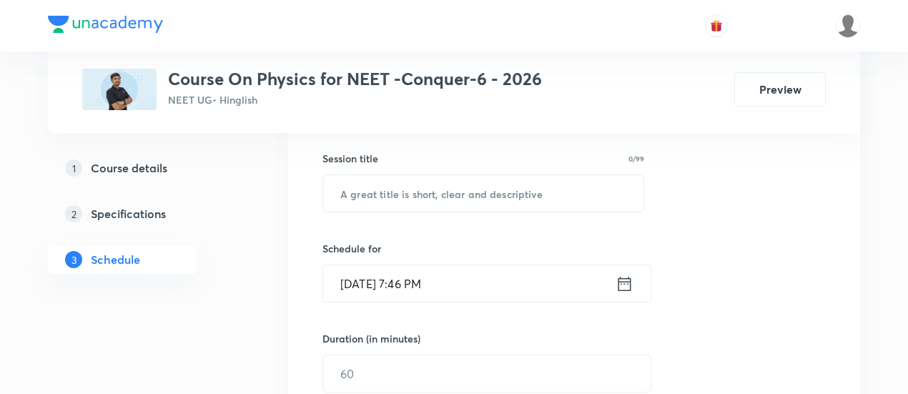
scroll to position [264, 0]
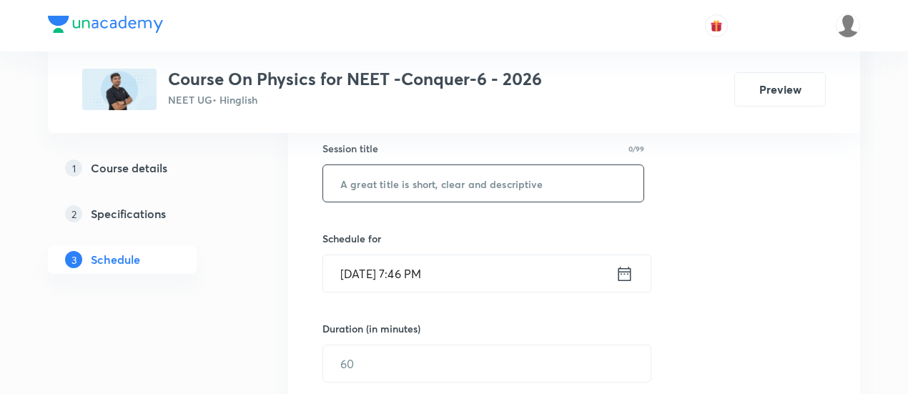
click at [493, 181] on input "text" at bounding box center [483, 183] width 320 height 36
paste input "Newton's Law of Motion and Friction -06"
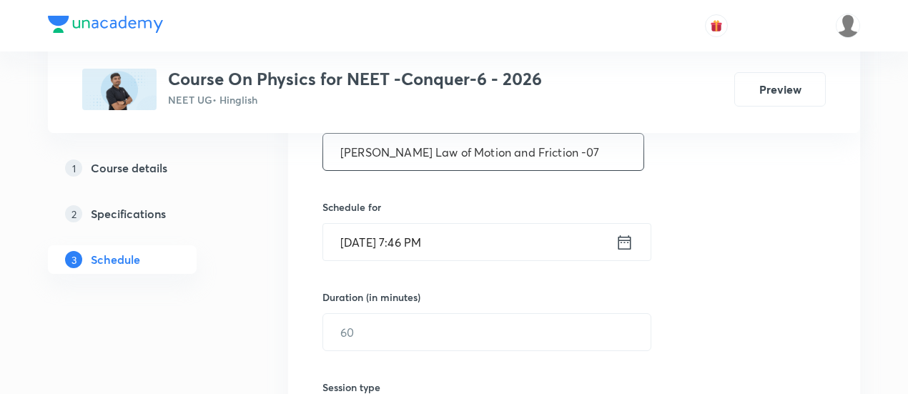
scroll to position [297, 0]
type input "Newton's Law of Motion and Friction -07"
click at [618, 242] on icon at bounding box center [624, 241] width 18 height 20
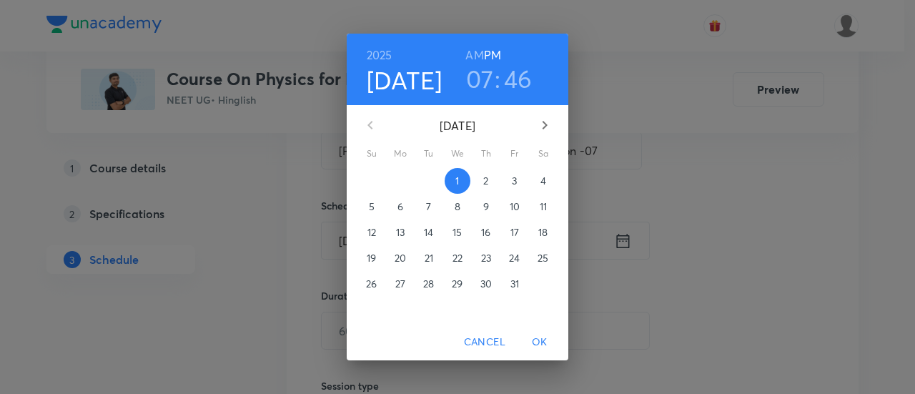
click at [514, 182] on p "3" at bounding box center [514, 181] width 5 height 14
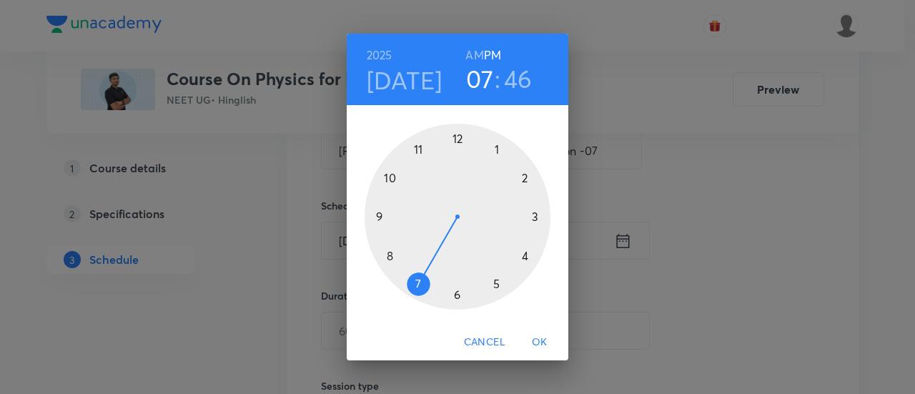
click at [456, 295] on div at bounding box center [458, 217] width 186 height 186
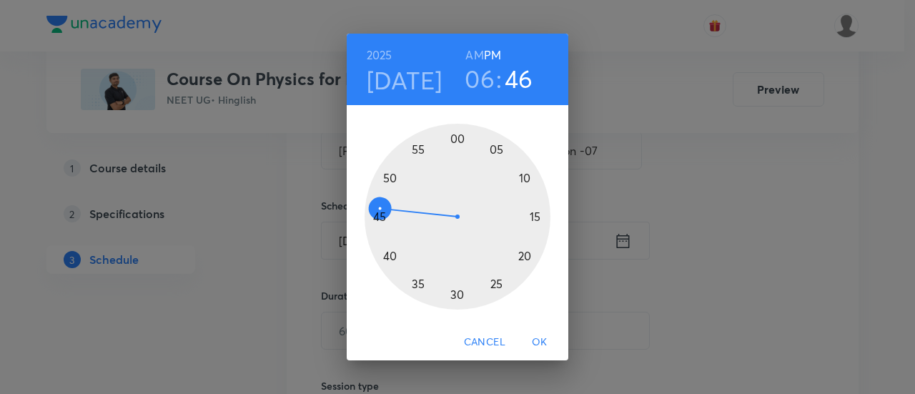
click at [542, 217] on div at bounding box center [458, 217] width 186 height 186
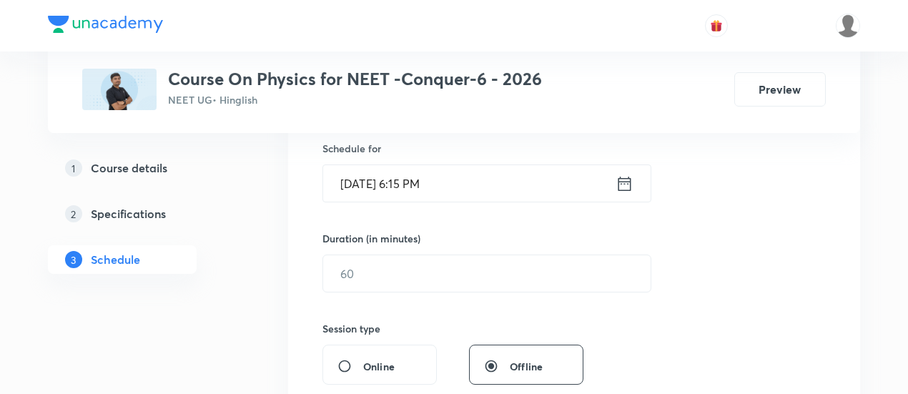
scroll to position [360, 0]
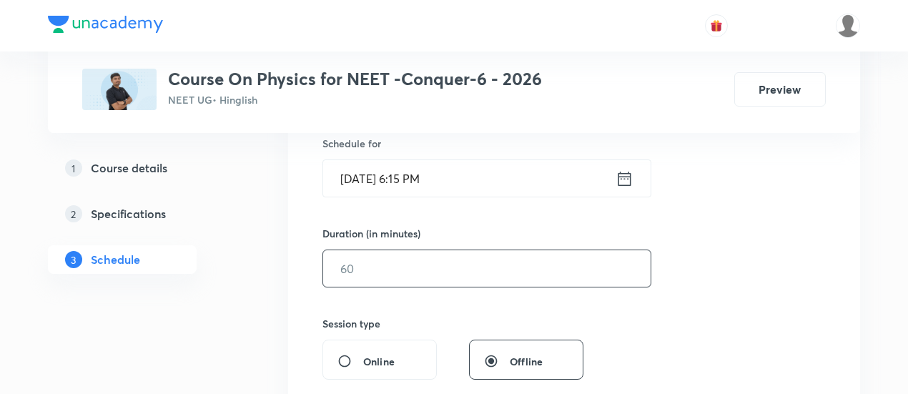
click at [518, 262] on input "text" at bounding box center [486, 268] width 327 height 36
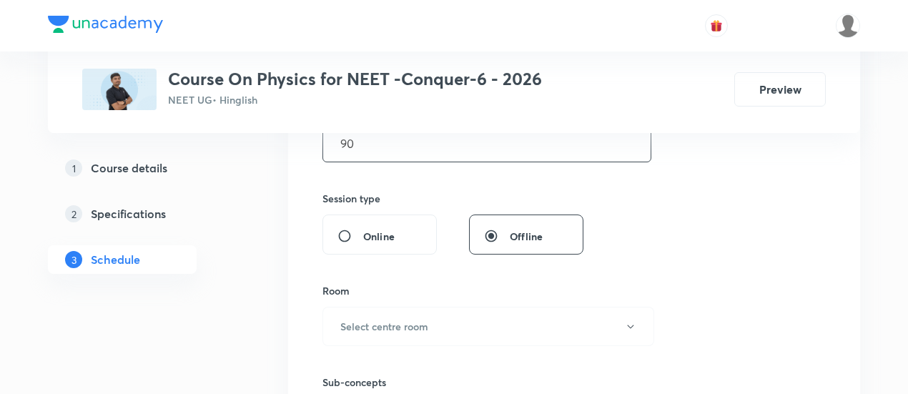
scroll to position [540, 0]
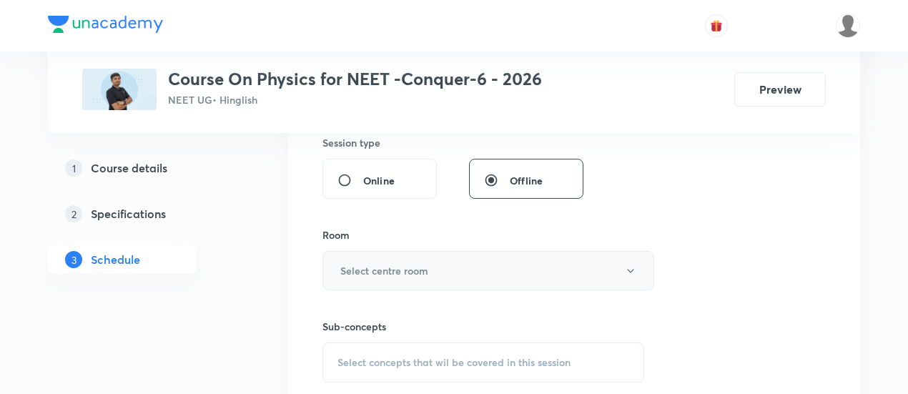
type input "90"
click at [427, 266] on h6 "Select centre room" at bounding box center [384, 270] width 88 height 15
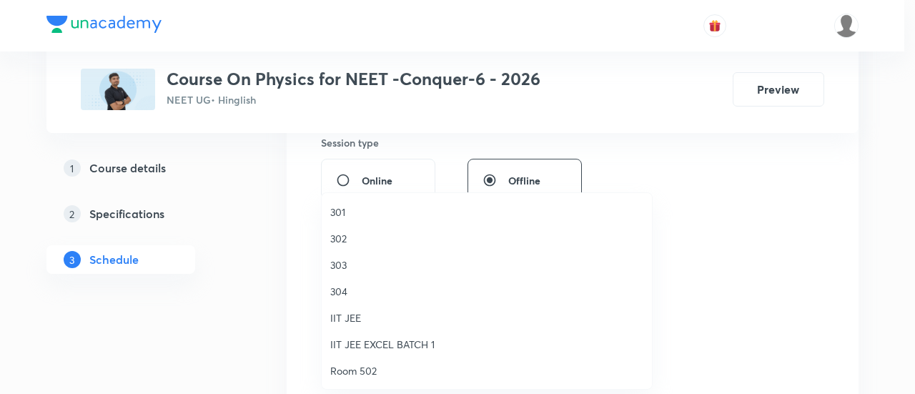
click at [356, 288] on span "304" at bounding box center [486, 291] width 313 height 15
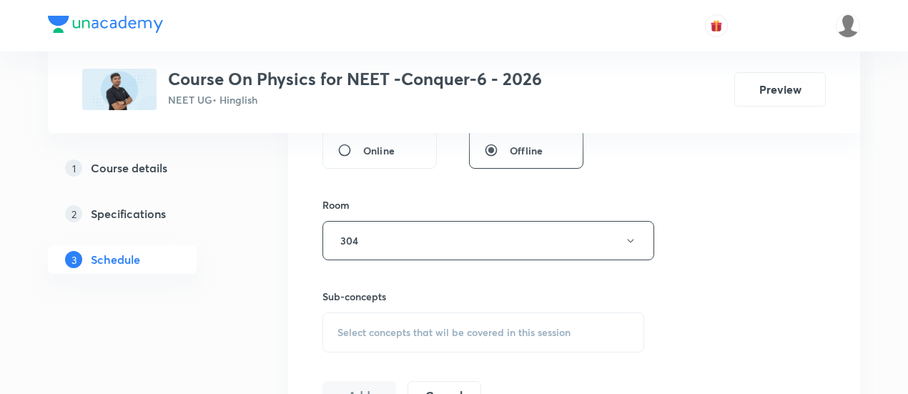
scroll to position [655, 0]
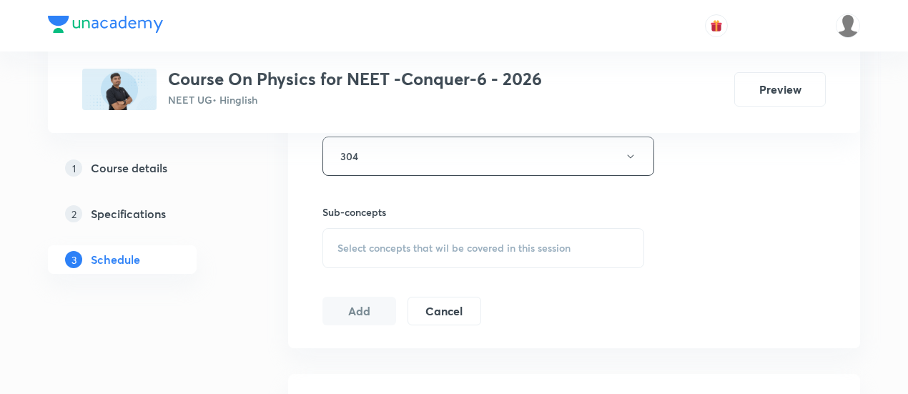
click at [462, 243] on span "Select concepts that wil be covered in this session" at bounding box center [453, 247] width 233 height 11
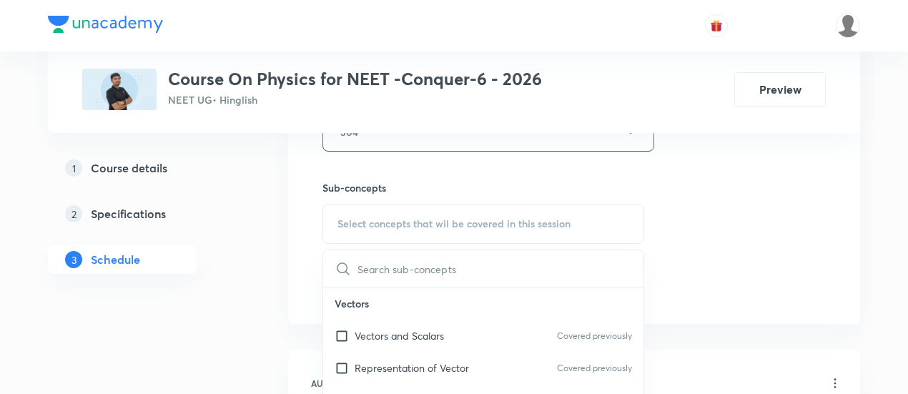
scroll to position [743, 0]
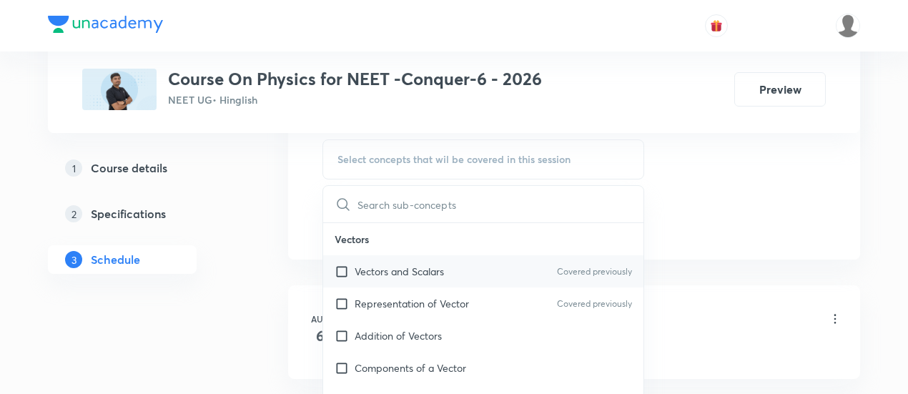
click at [410, 271] on p "Vectors and Scalars" at bounding box center [399, 271] width 89 height 15
checkbox input "true"
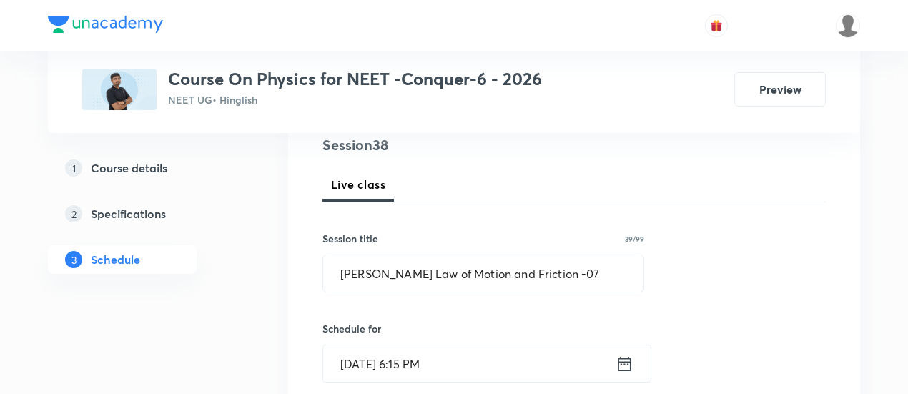
scroll to position [179, 0]
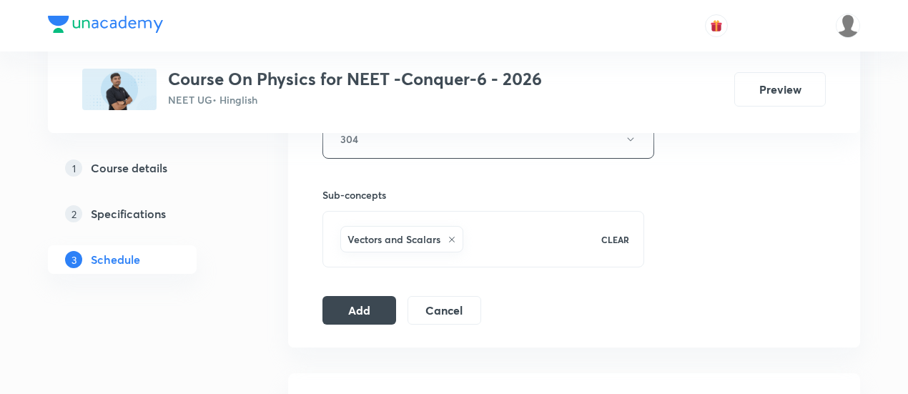
scroll to position [681, 0]
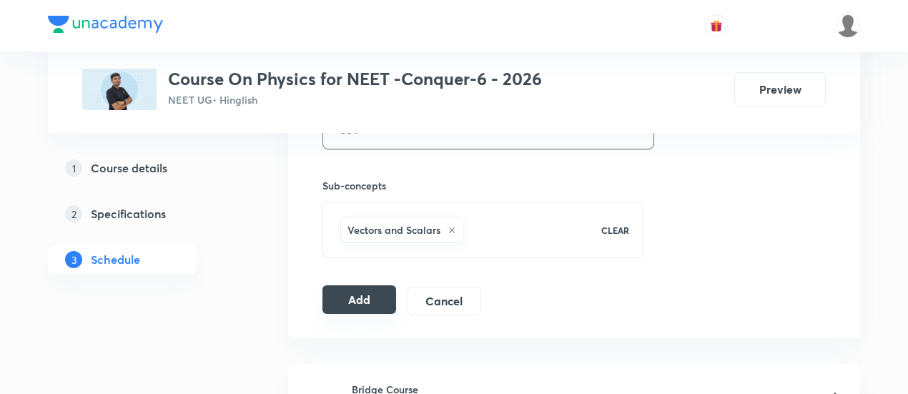
click at [343, 305] on button "Add" at bounding box center [359, 299] width 74 height 29
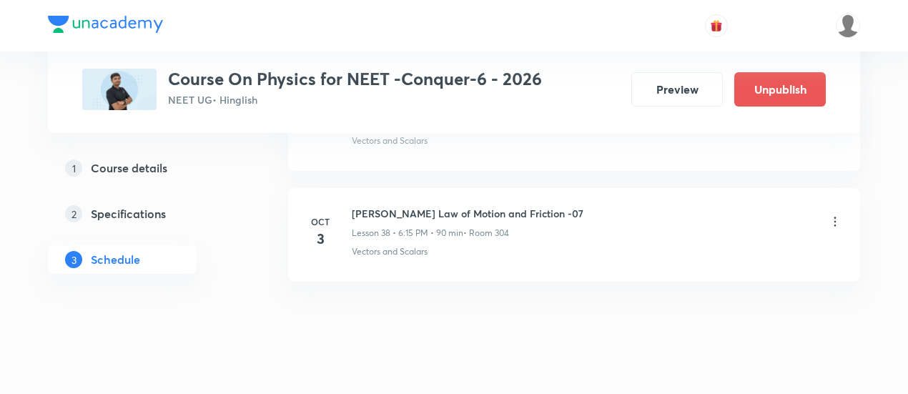
scroll to position [4287, 0]
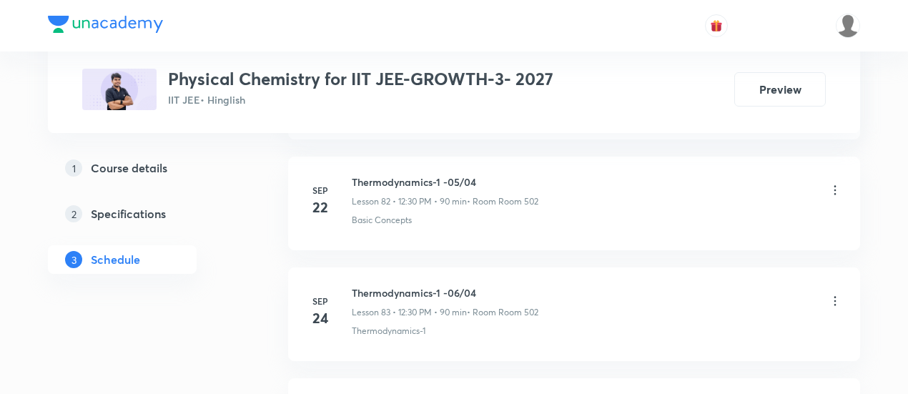
scroll to position [10132, 0]
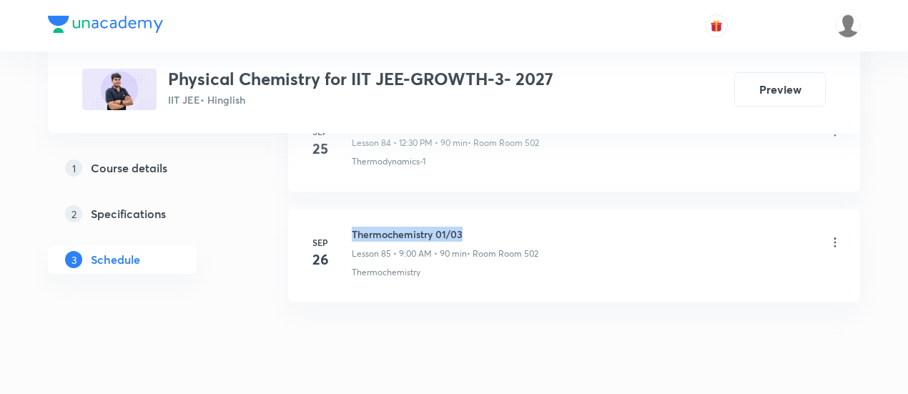
drag, startPoint x: 352, startPoint y: 188, endPoint x: 464, endPoint y: 187, distance: 112.2
click at [464, 227] on h6 "Thermochemistry 01/03" at bounding box center [445, 234] width 187 height 15
copy h6 "Thermochemistry 01/03"
click at [465, 227] on h6 "Thermochemistry 01/03" at bounding box center [445, 234] width 187 height 15
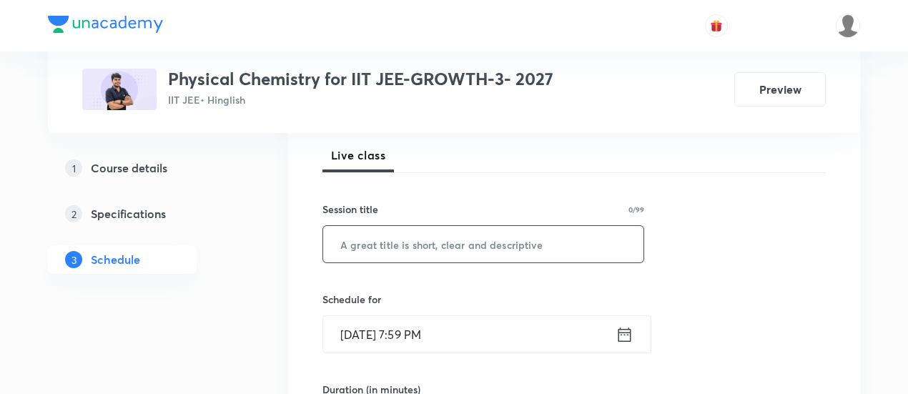
scroll to position [224, 0]
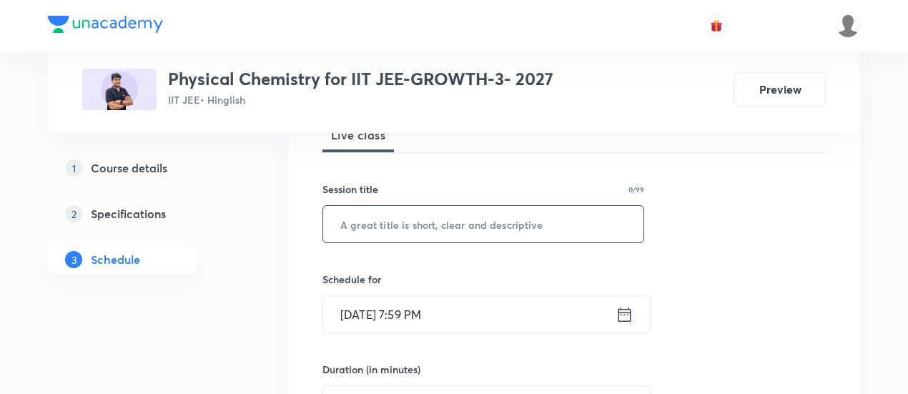
click at [440, 227] on input "text" at bounding box center [483, 224] width 320 height 36
paste input "Thermochemistry 01/03"
click at [450, 219] on input "Thermochemistry 01/03" at bounding box center [483, 224] width 320 height 36
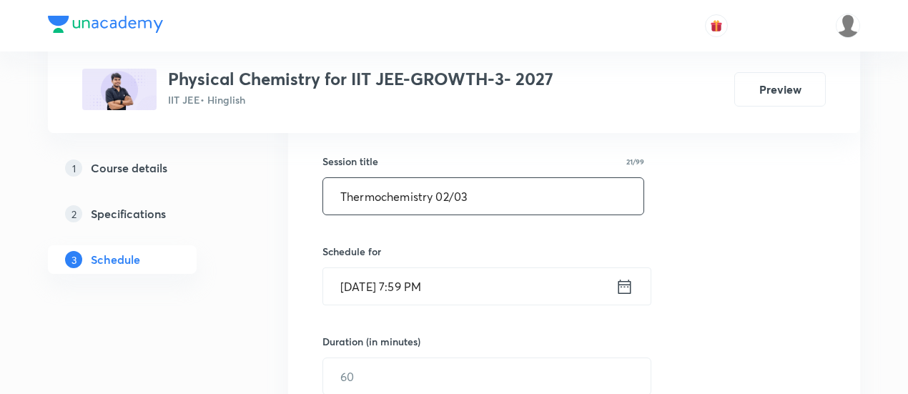
scroll to position [252, 0]
type input "Thermochemistry 02/03"
click at [625, 282] on icon at bounding box center [624, 285] width 13 height 14
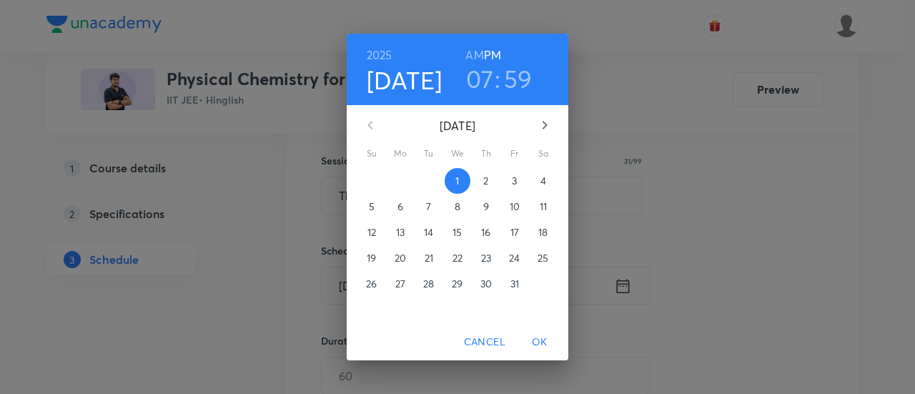
click at [474, 53] on h6 "AM" at bounding box center [474, 55] width 18 height 20
click at [516, 184] on p "3" at bounding box center [514, 181] width 5 height 14
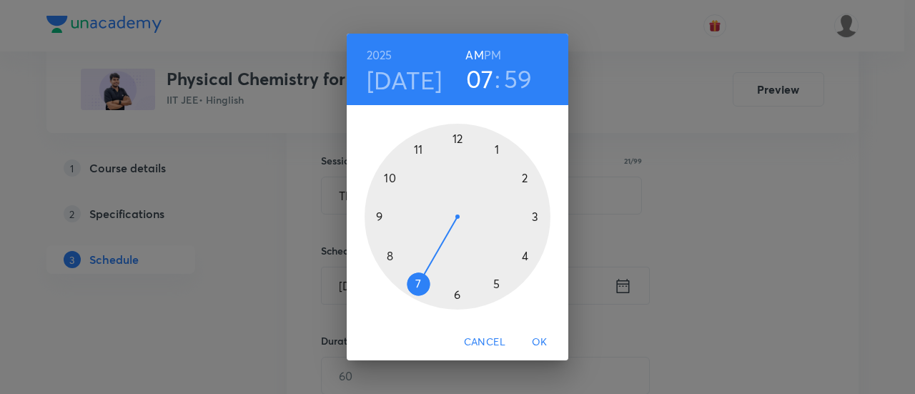
click at [375, 215] on div at bounding box center [458, 217] width 186 height 186
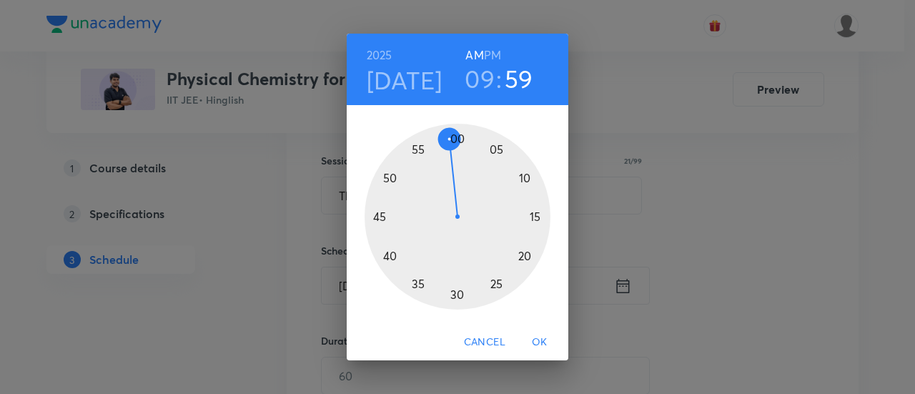
click at [458, 137] on div at bounding box center [458, 217] width 186 height 186
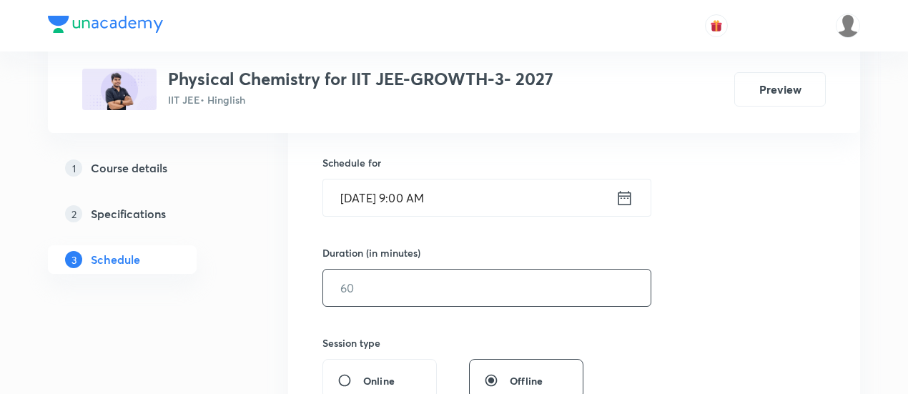
scroll to position [343, 0]
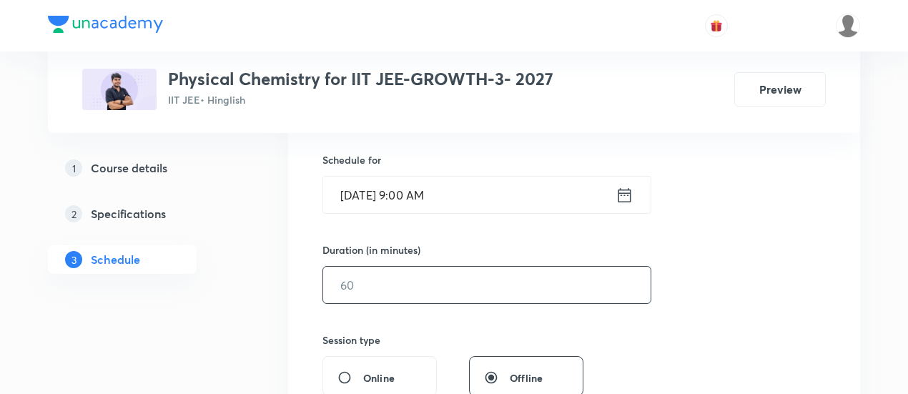
click at [473, 281] on input "text" at bounding box center [486, 285] width 327 height 36
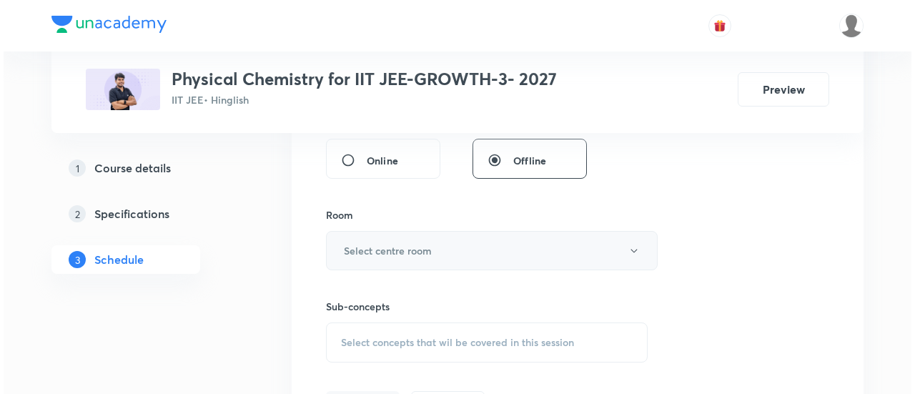
scroll to position [565, 0]
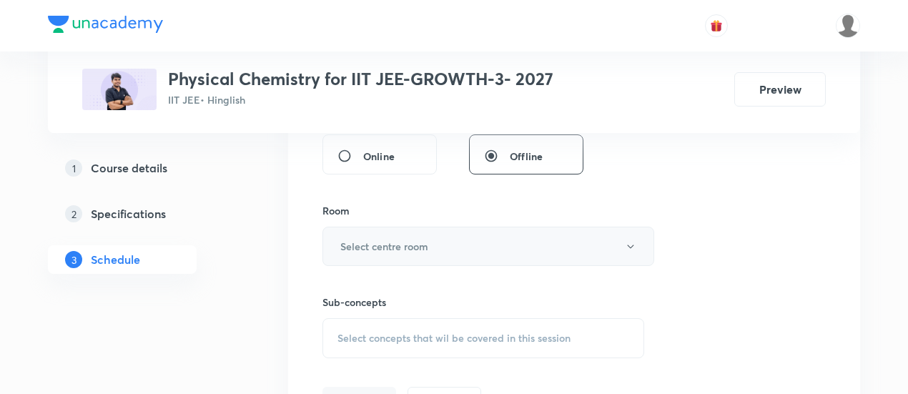
type input "90"
click at [464, 245] on button "Select centre room" at bounding box center [488, 246] width 332 height 39
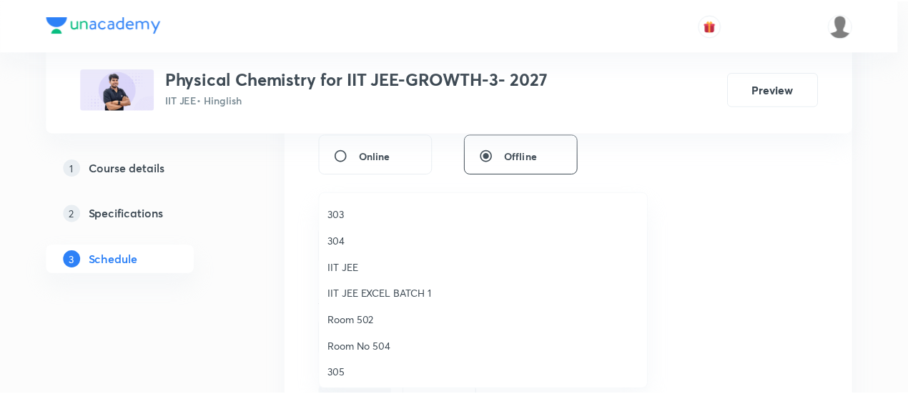
scroll to position [57, 0]
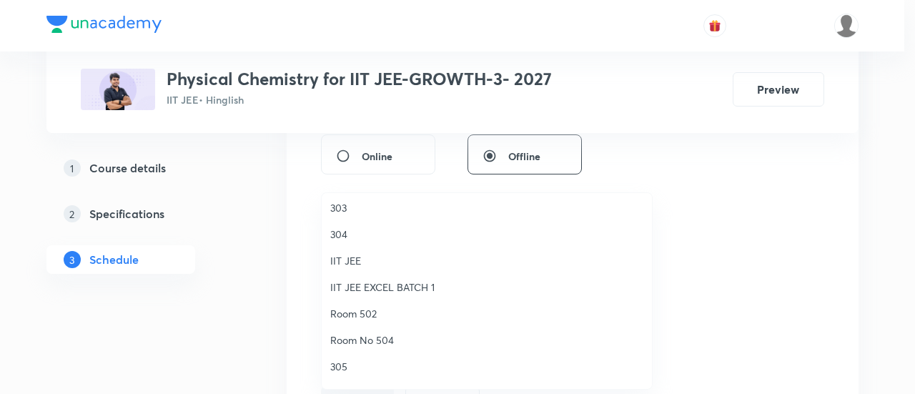
click at [342, 312] on span "Room 502" at bounding box center [486, 313] width 313 height 15
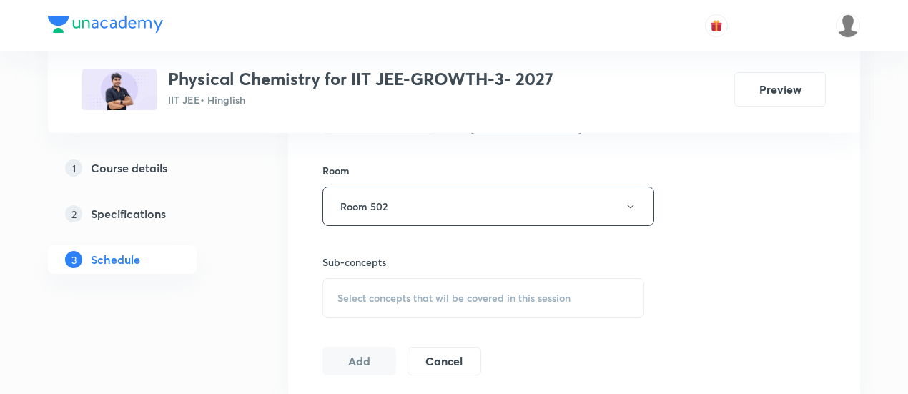
scroll to position [610, 0]
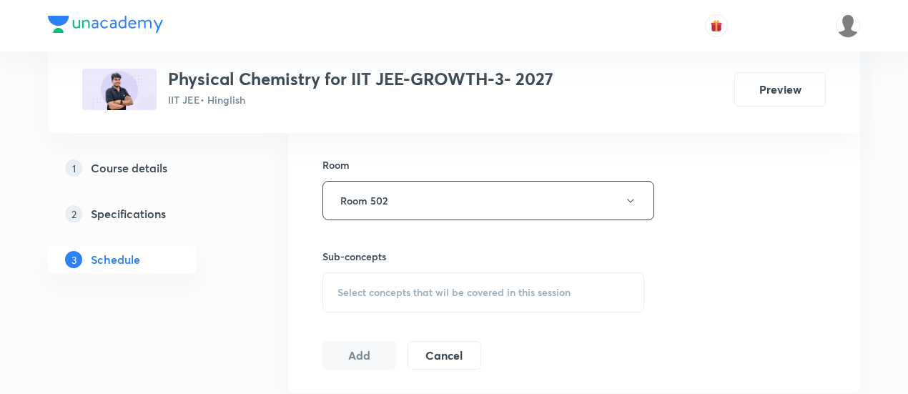
click at [485, 291] on span "Select concepts that wil be covered in this session" at bounding box center [453, 292] width 233 height 11
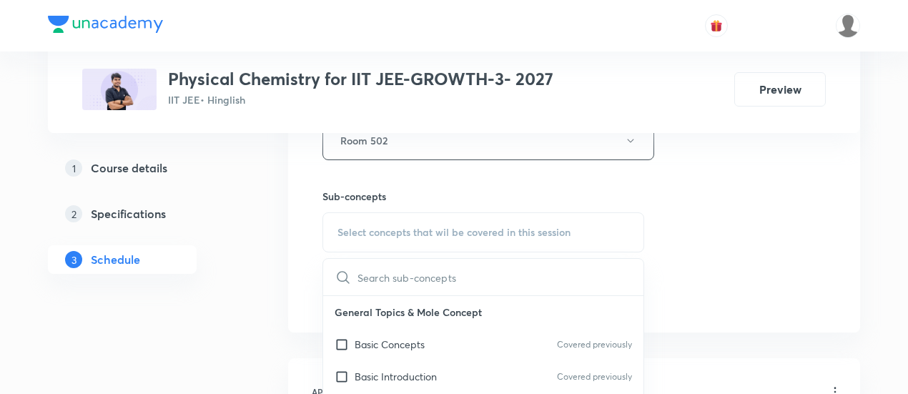
scroll to position [682, 0]
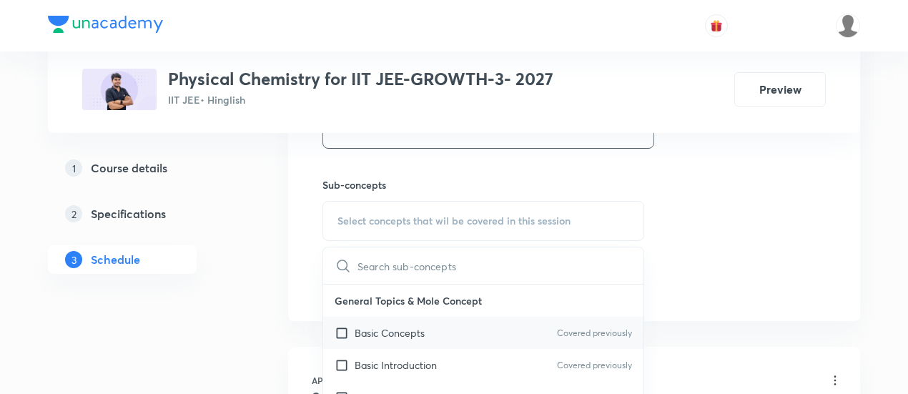
click at [396, 331] on p "Basic Concepts" at bounding box center [390, 332] width 70 height 15
checkbox input "true"
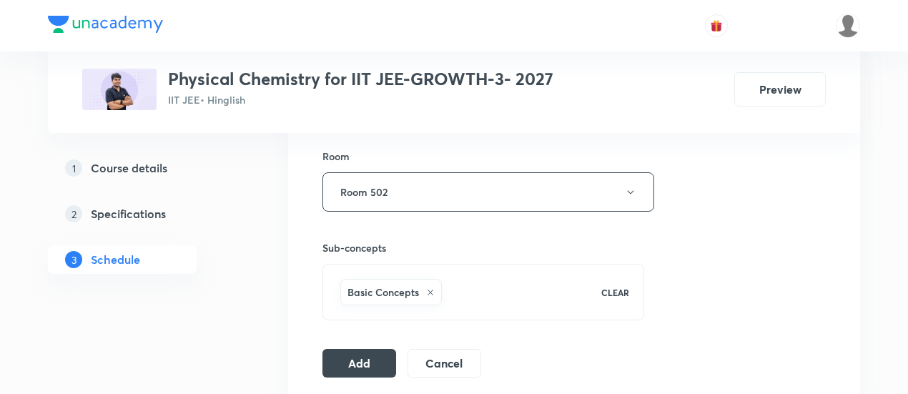
scroll to position [629, 0]
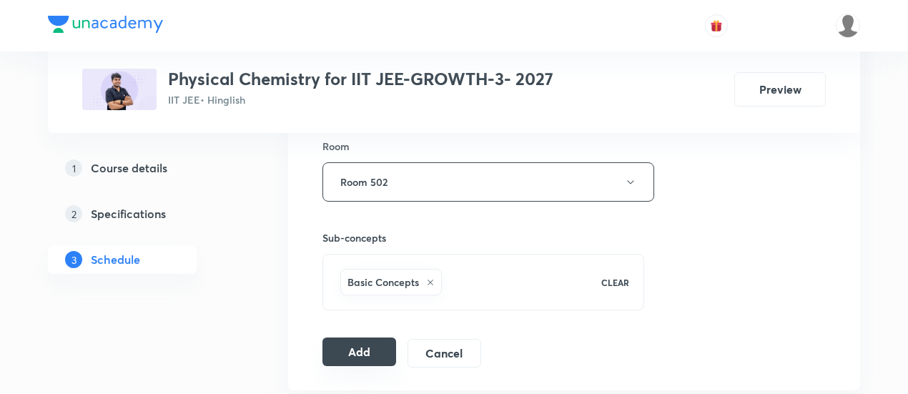
click at [370, 347] on button "Add" at bounding box center [359, 351] width 74 height 29
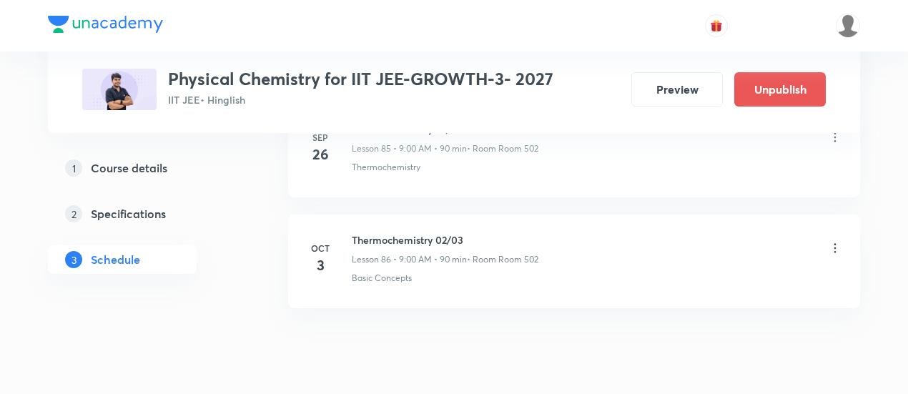
scroll to position [9587, 0]
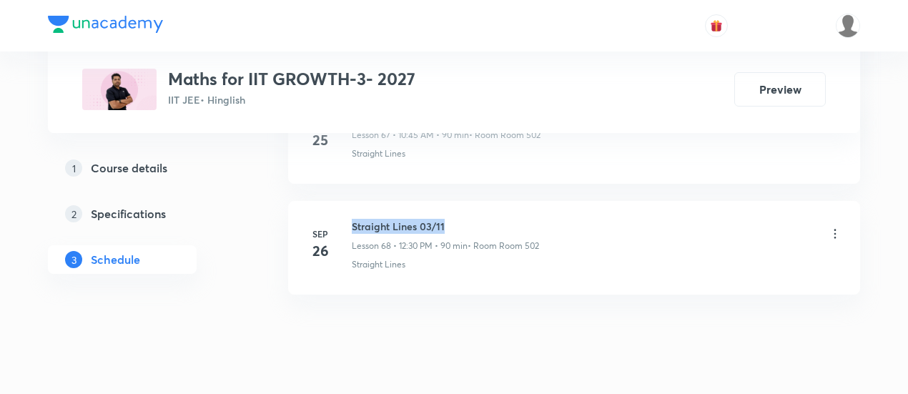
drag, startPoint x: 352, startPoint y: 191, endPoint x: 452, endPoint y: 188, distance: 99.4
click at [452, 219] on h6 "Straight Lines 03/11" at bounding box center [445, 226] width 187 height 15
copy h6 "Straight Lines 03/11"
click at [455, 219] on h6 "Straight Lines 03/11" at bounding box center [445, 226] width 187 height 15
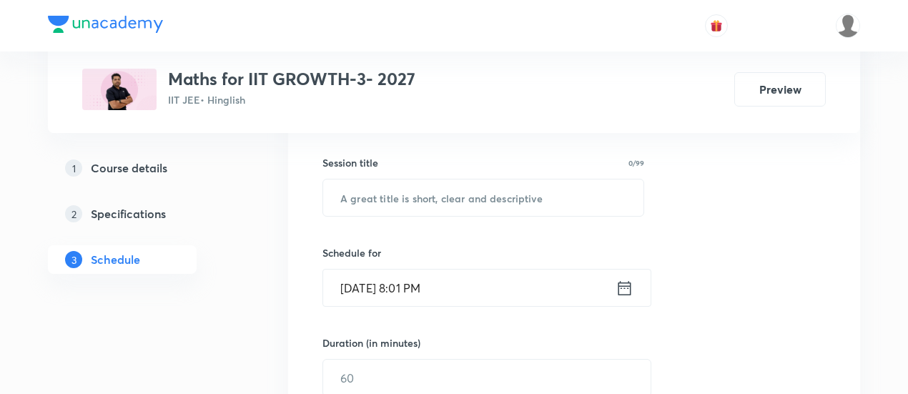
scroll to position [252, 0]
click at [436, 194] on input "text" at bounding box center [483, 195] width 320 height 36
paste input "Straight Lines 03/11"
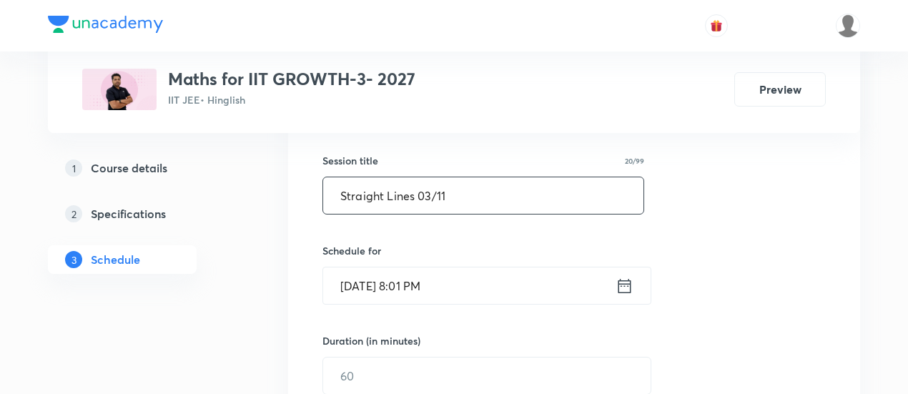
click at [428, 190] on input "Straight Lines 03/11" at bounding box center [483, 195] width 320 height 36
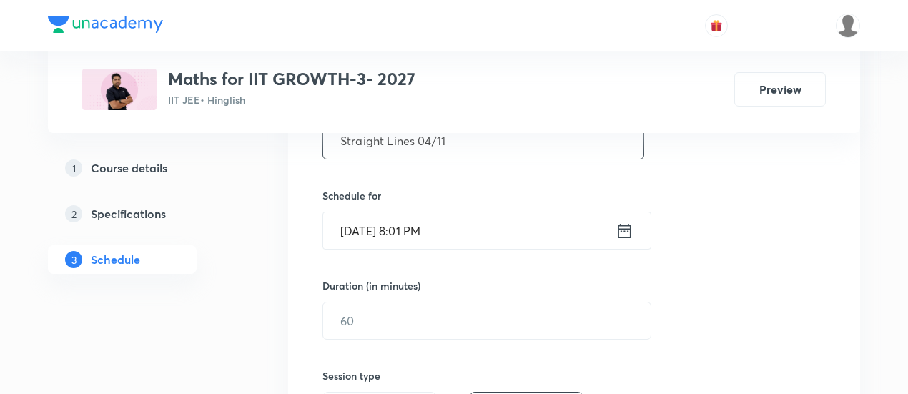
scroll to position [310, 0]
type input "Straight Lines 04/11"
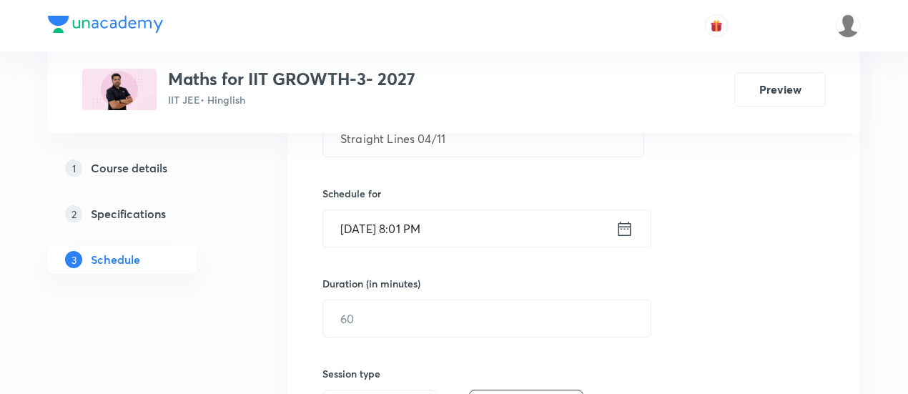
click at [620, 229] on icon at bounding box center [624, 229] width 18 height 20
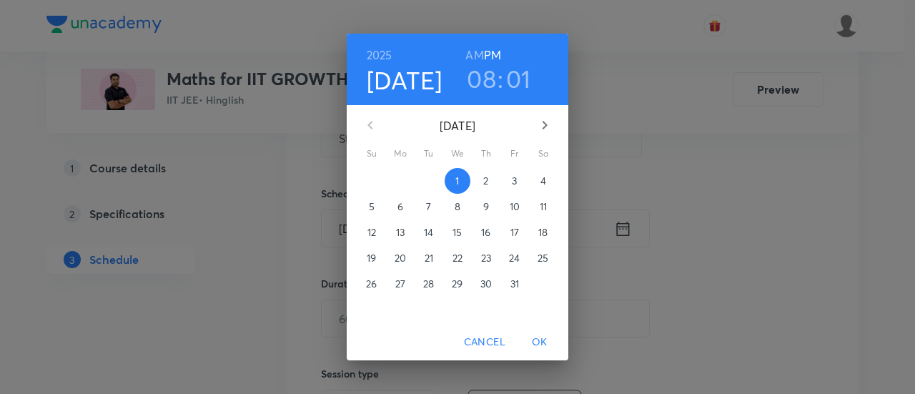
click at [518, 182] on span "3" at bounding box center [515, 181] width 26 height 14
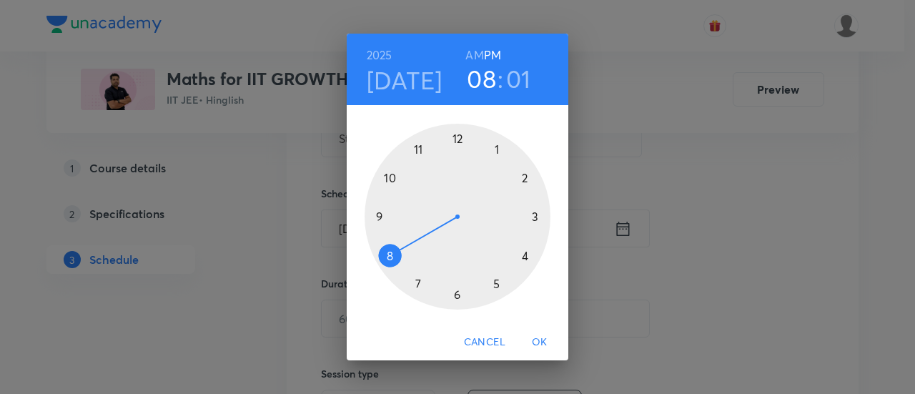
click at [478, 55] on h6 "AM" at bounding box center [474, 55] width 18 height 20
click at [389, 177] on div at bounding box center [458, 217] width 186 height 186
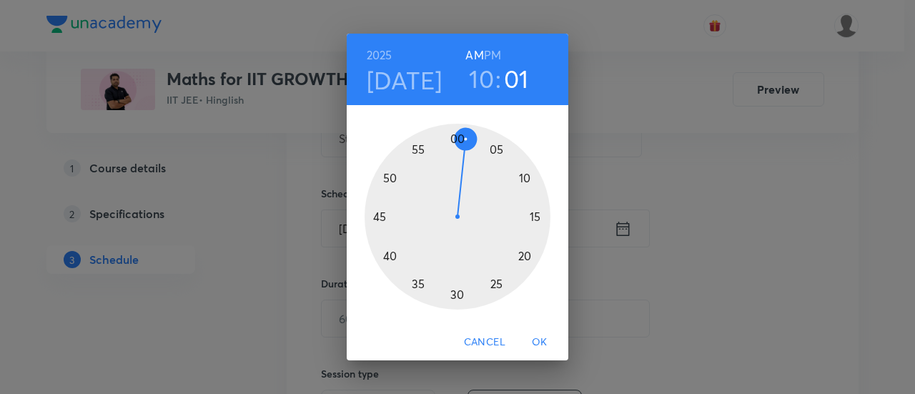
click at [379, 218] on div at bounding box center [458, 217] width 186 height 186
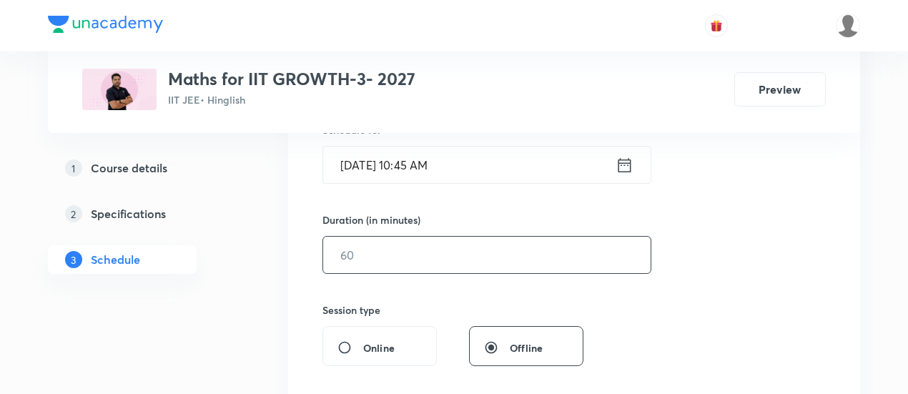
scroll to position [376, 0]
click at [574, 254] on input "text" at bounding box center [486, 252] width 327 height 36
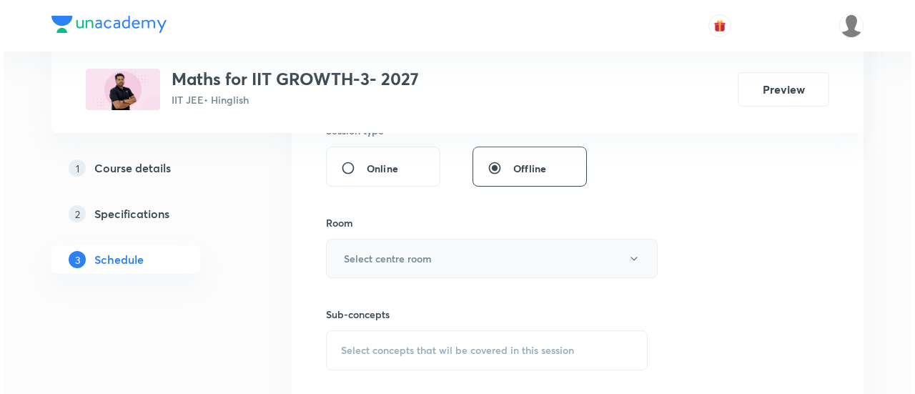
scroll to position [560, 0]
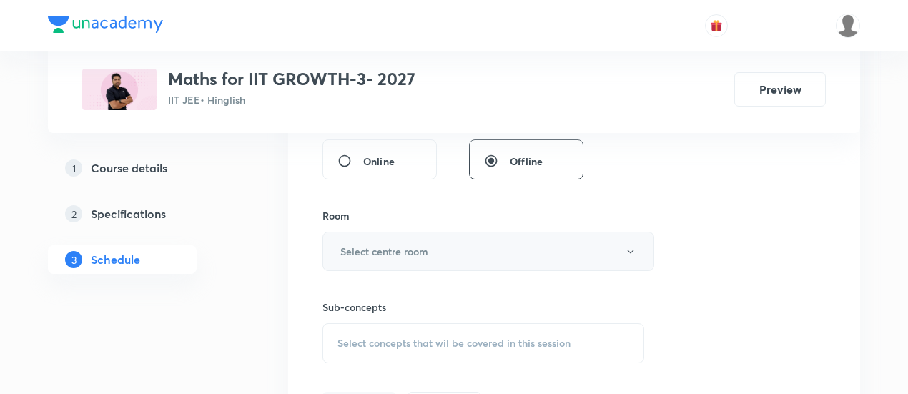
type input "90"
click at [465, 257] on button "Select centre room" at bounding box center [488, 251] width 332 height 39
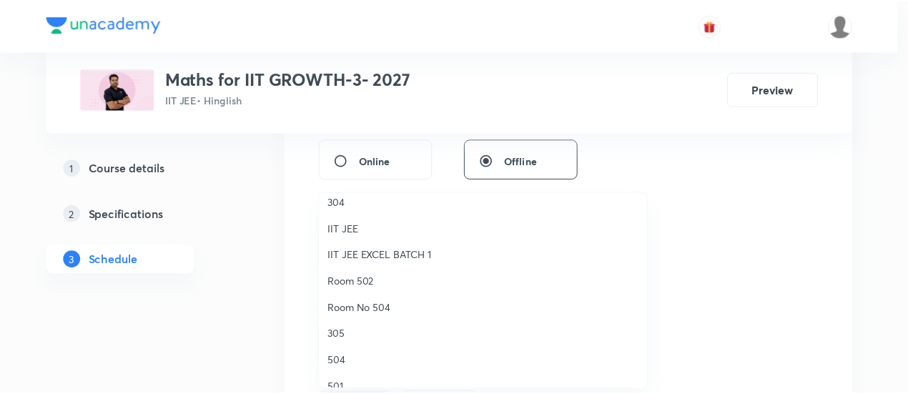
scroll to position [76, 0]
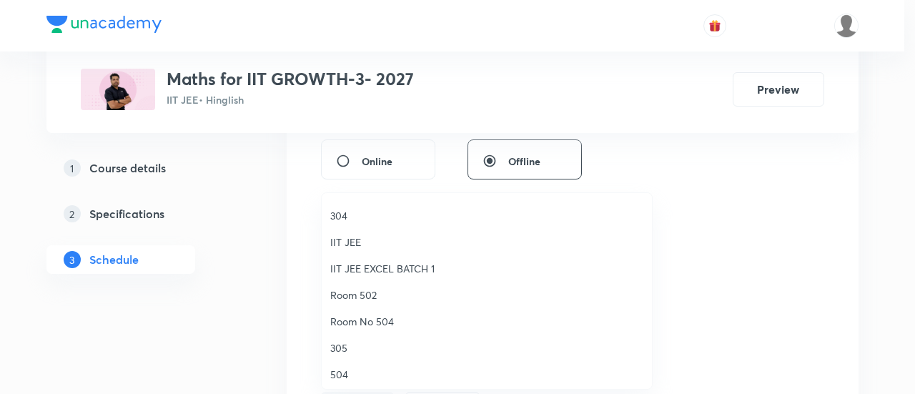
click at [357, 299] on span "Room 502" at bounding box center [486, 294] width 313 height 15
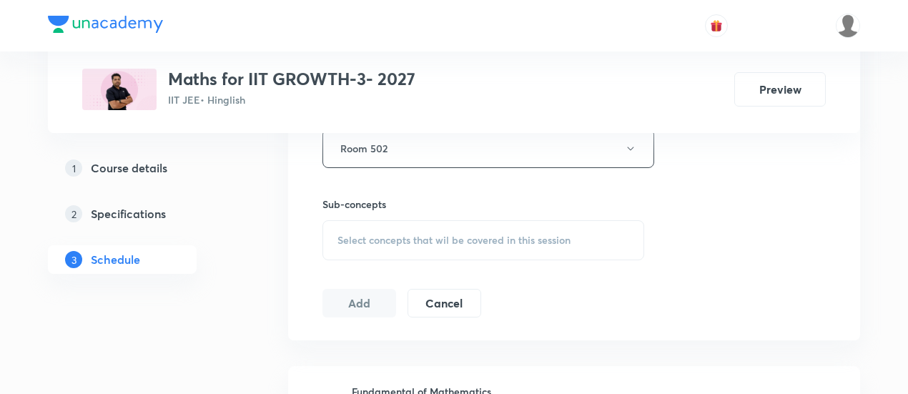
scroll to position [719, 0]
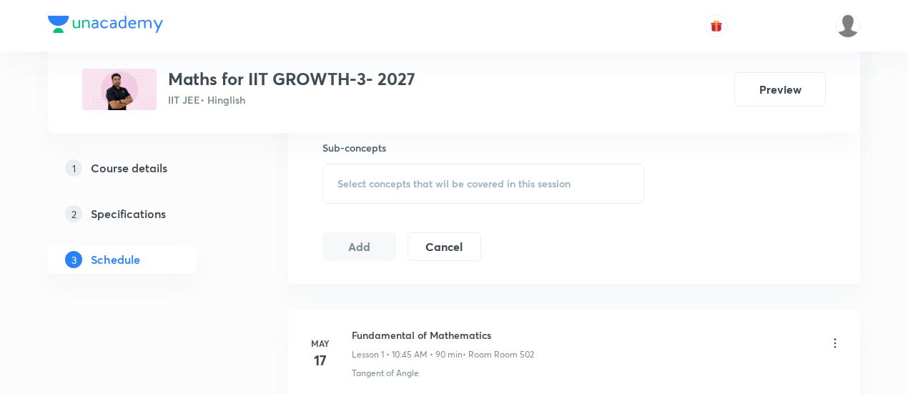
click at [541, 185] on span "Select concepts that wil be covered in this session" at bounding box center [453, 183] width 233 height 11
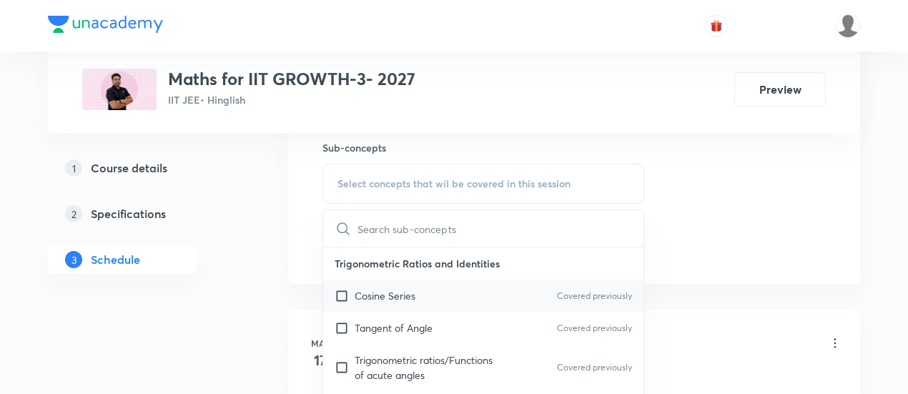
click at [417, 297] on div "Cosine Series Covered previously" at bounding box center [483, 295] width 320 height 32
checkbox input "true"
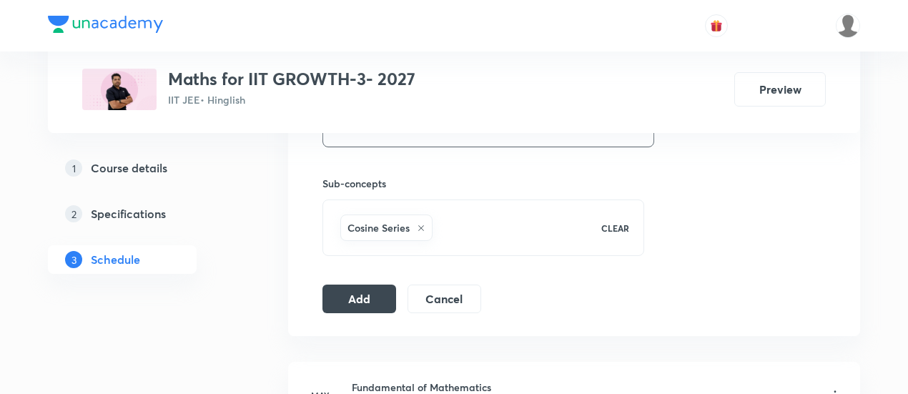
scroll to position [698, 0]
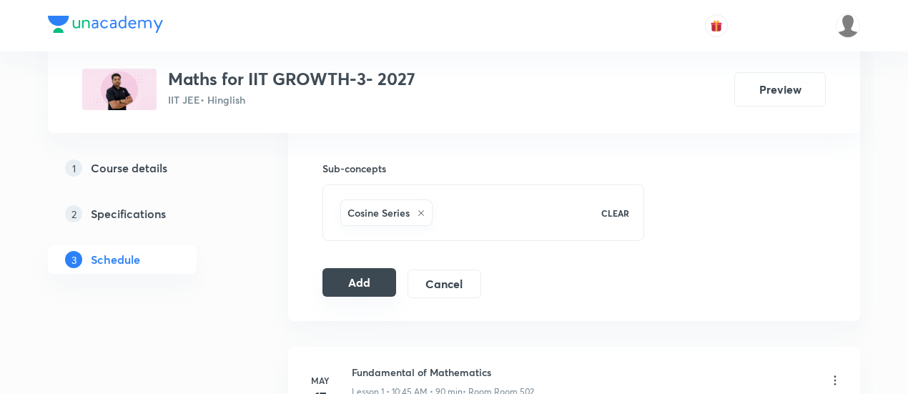
click at [383, 275] on button "Add" at bounding box center [359, 282] width 74 height 29
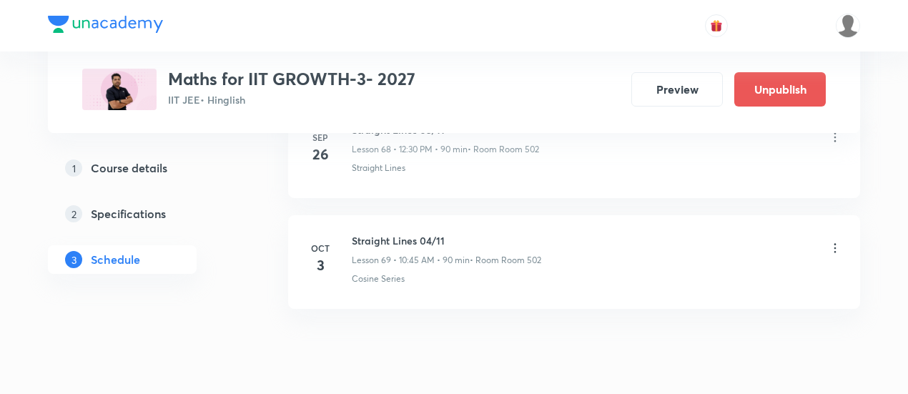
scroll to position [7695, 0]
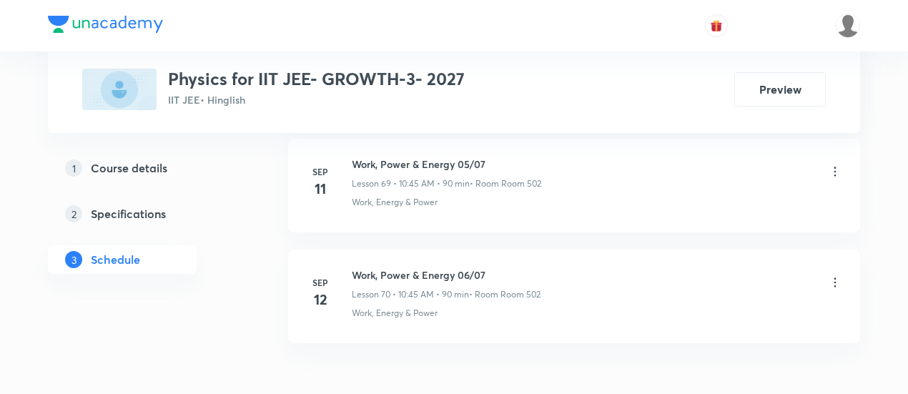
scroll to position [8475, 0]
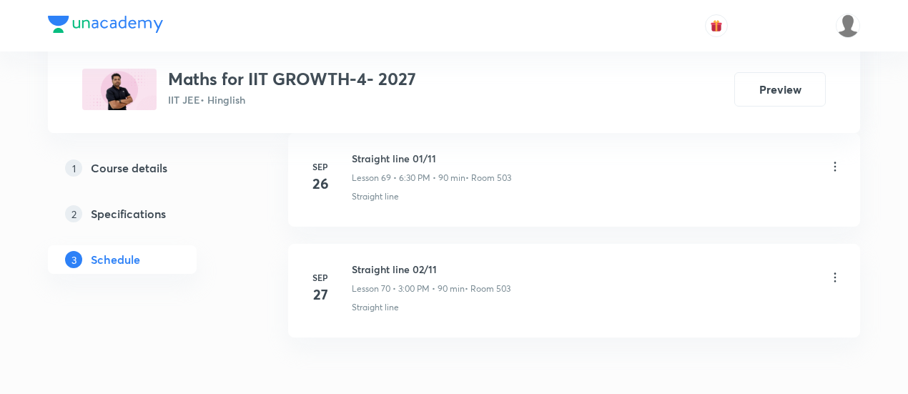
scroll to position [8476, 0]
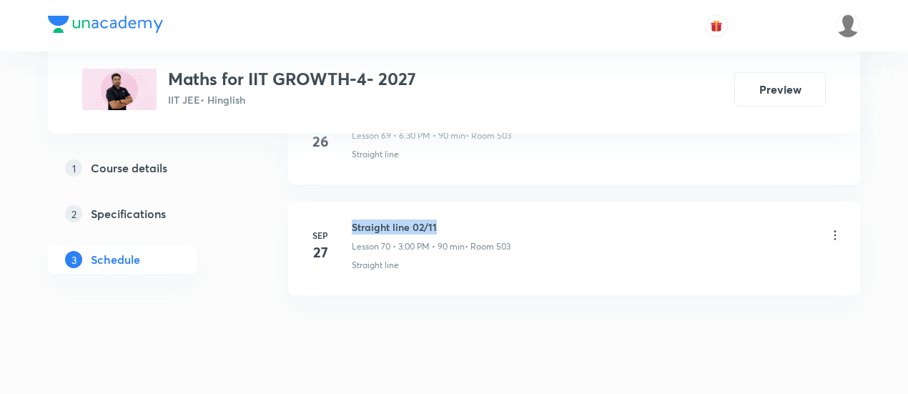
drag, startPoint x: 350, startPoint y: 189, endPoint x: 447, endPoint y: 187, distance: 97.3
click at [447, 219] on div "[DATE] Straight line 02/11 Lesson 70 • 3:00 PM • 90 min • Room 503 Straight line" at bounding box center [574, 245] width 536 height 52
copy h6 "Straight line 02/11"
click at [447, 219] on h6 "Straight line 02/11" at bounding box center [431, 226] width 159 height 15
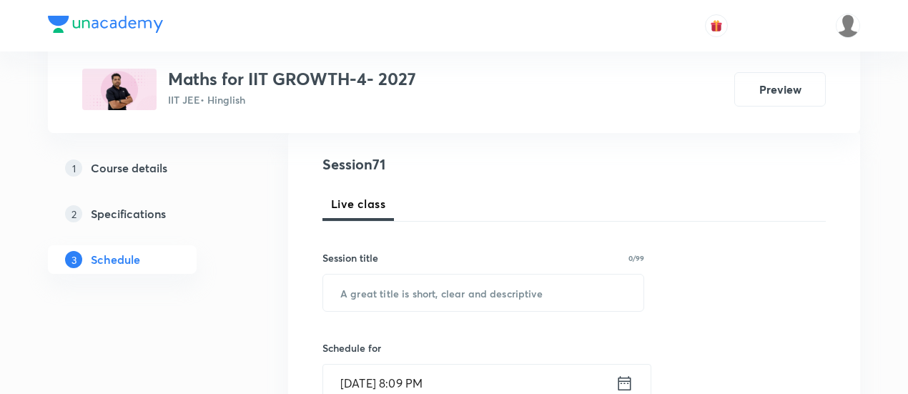
scroll to position [217, 0]
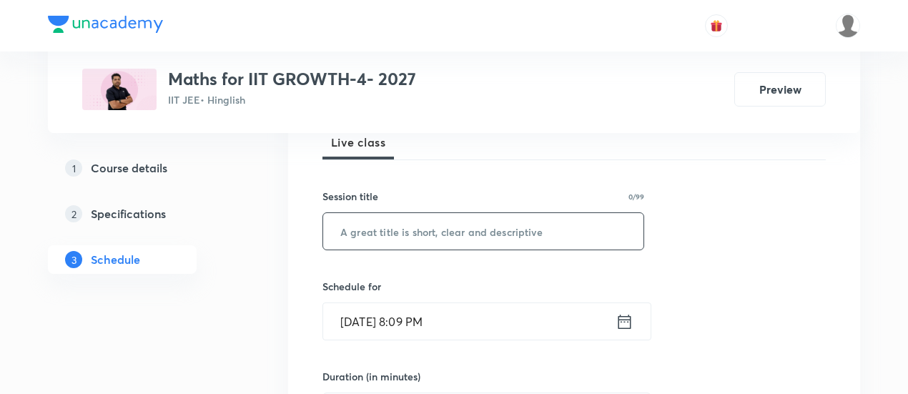
click at [425, 229] on input "text" at bounding box center [483, 231] width 320 height 36
paste input "Straight line 02/11"
click at [420, 226] on input "Straight line 02/11" at bounding box center [483, 231] width 320 height 36
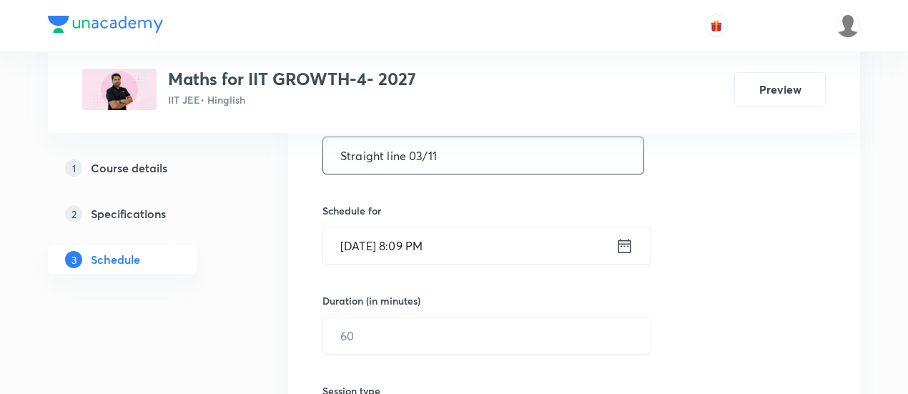
scroll to position [302, 0]
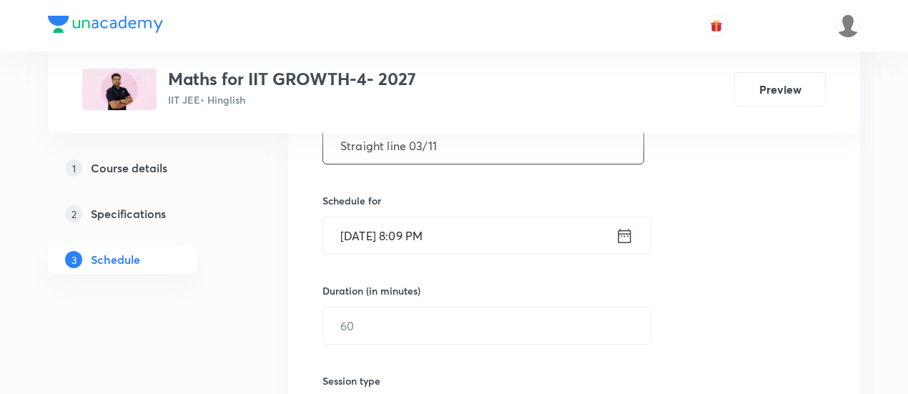
type input "Straight line 03/11"
click at [626, 235] on icon at bounding box center [624, 236] width 18 height 20
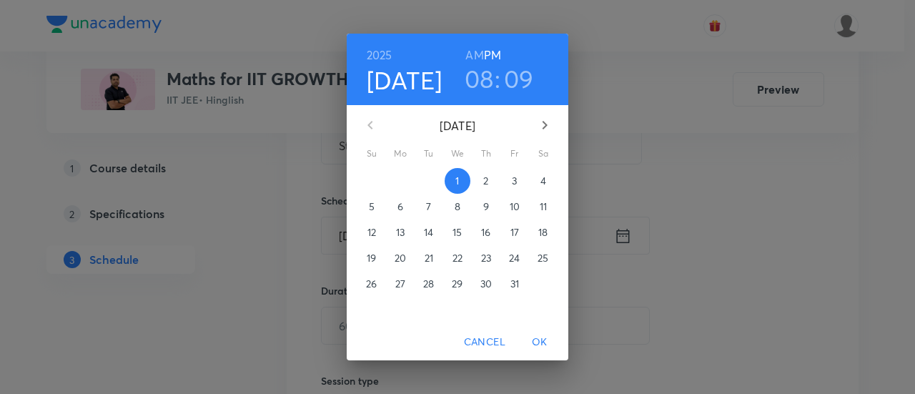
click at [513, 179] on p "3" at bounding box center [514, 181] width 5 height 14
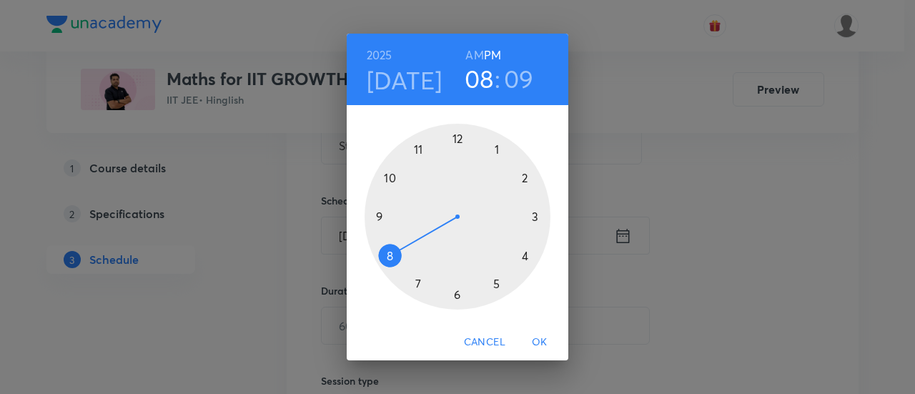
click at [528, 255] on div at bounding box center [458, 217] width 186 height 186
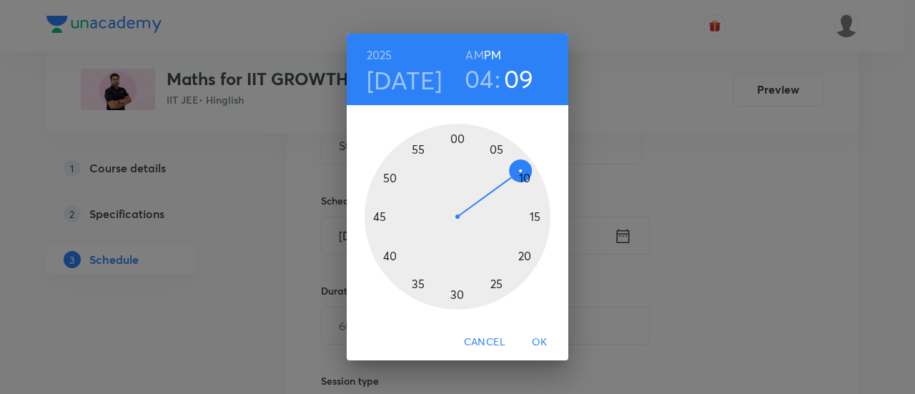
click at [379, 217] on div at bounding box center [458, 217] width 186 height 186
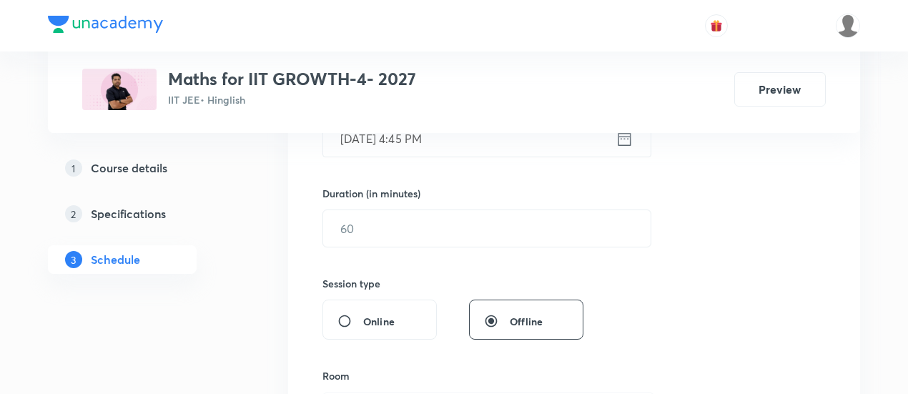
scroll to position [417, 0]
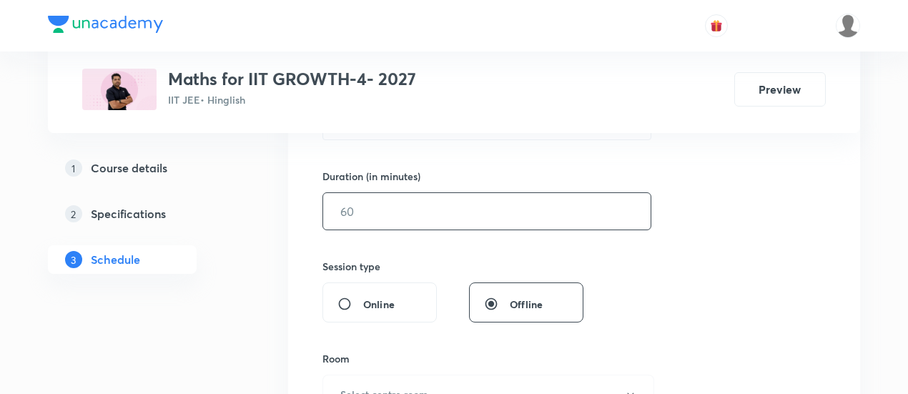
click at [518, 207] on input "text" at bounding box center [486, 211] width 327 height 36
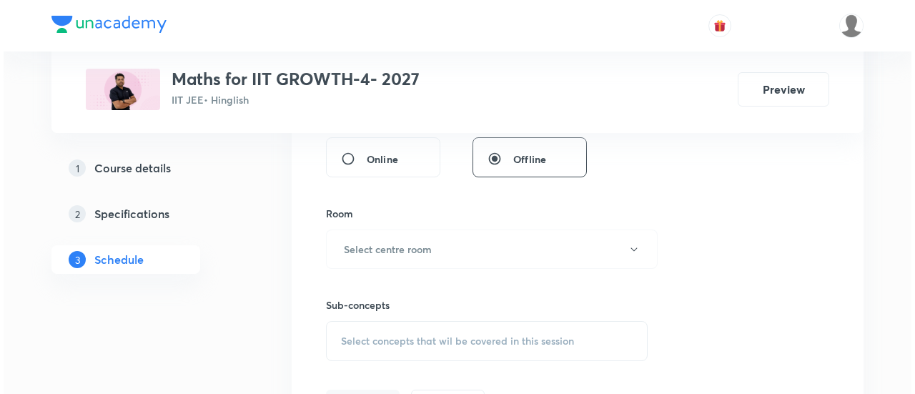
scroll to position [572, 0]
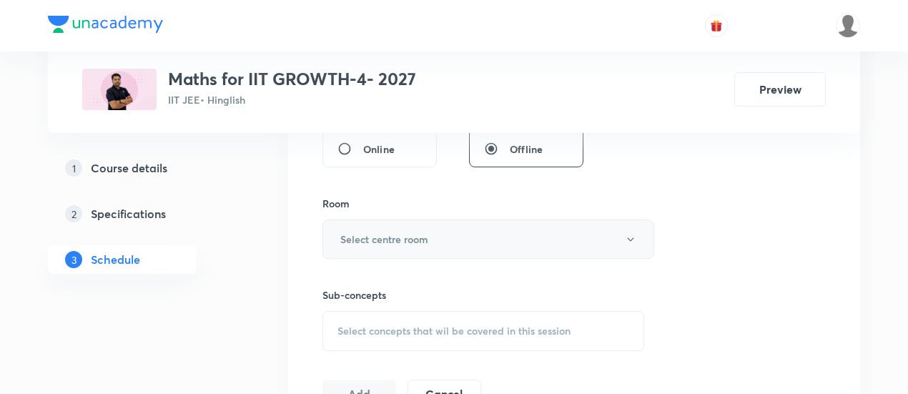
type input "90"
click at [448, 240] on button "Select centre room" at bounding box center [488, 238] width 332 height 39
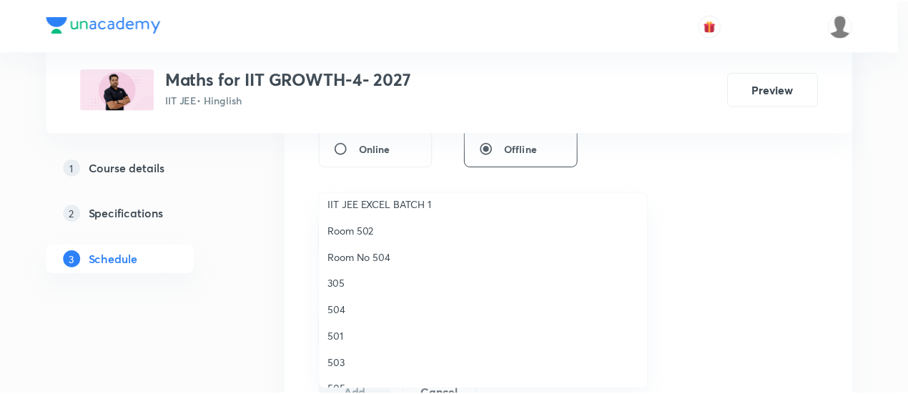
scroll to position [140, 0]
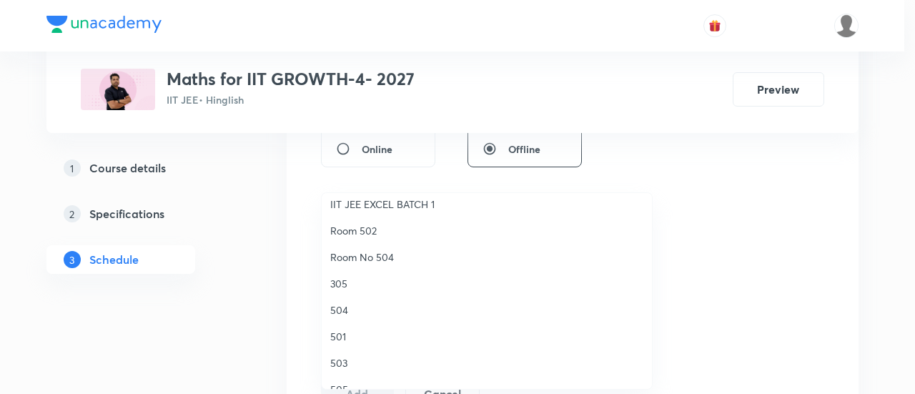
click at [347, 358] on span "503" at bounding box center [486, 362] width 313 height 15
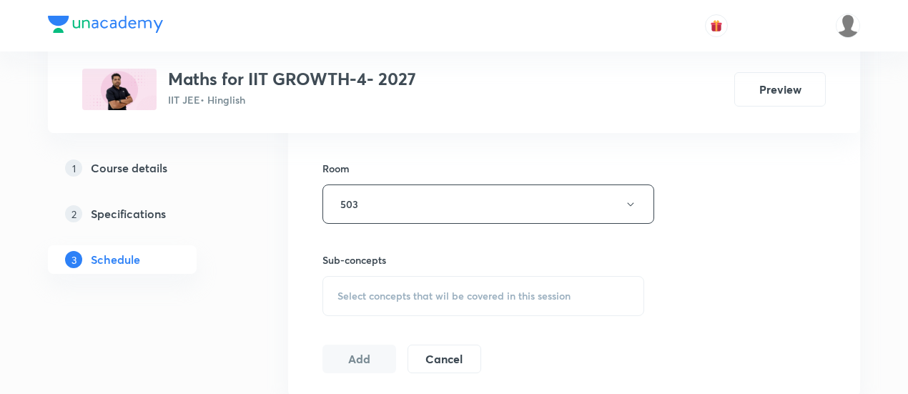
scroll to position [679, 0]
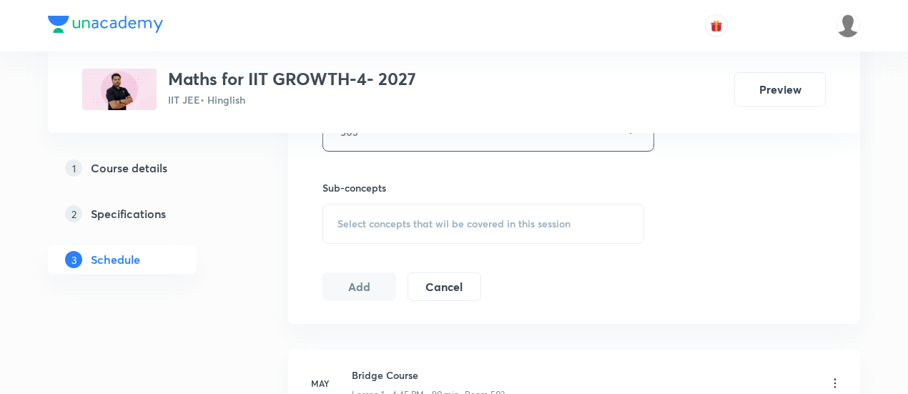
click at [495, 218] on span "Select concepts that wil be covered in this session" at bounding box center [453, 223] width 233 height 11
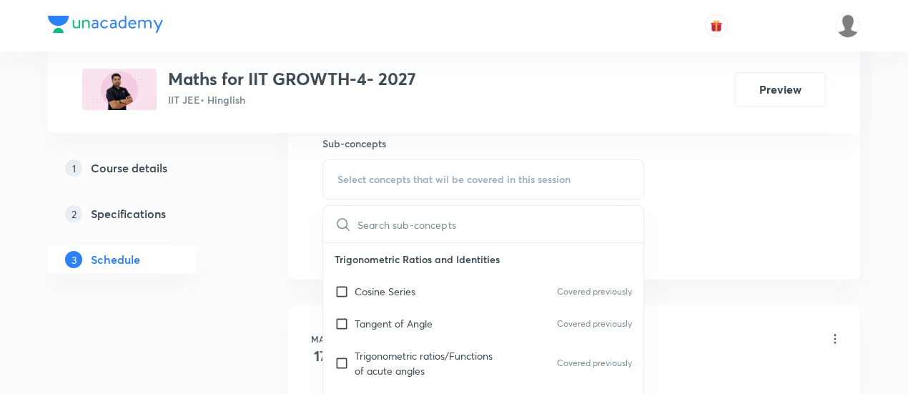
scroll to position [726, 0]
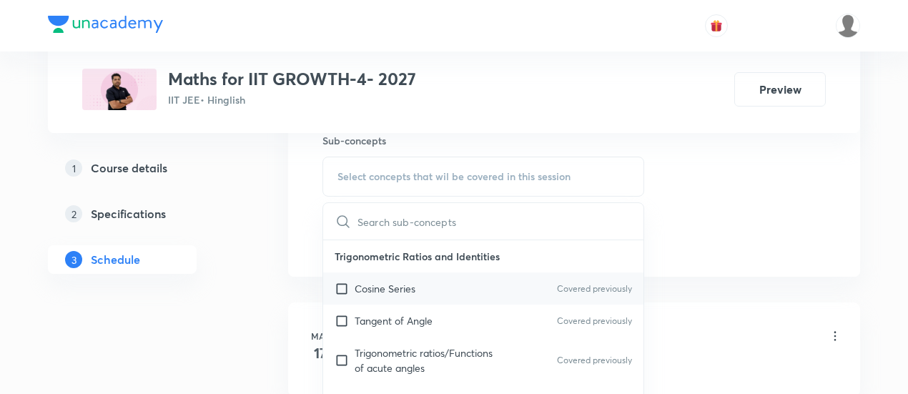
click at [370, 287] on p "Cosine Series" at bounding box center [385, 288] width 61 height 15
checkbox input "true"
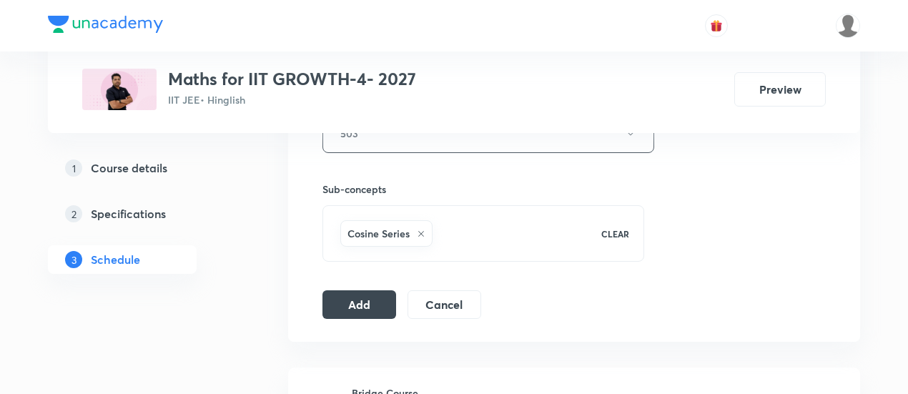
scroll to position [705, 0]
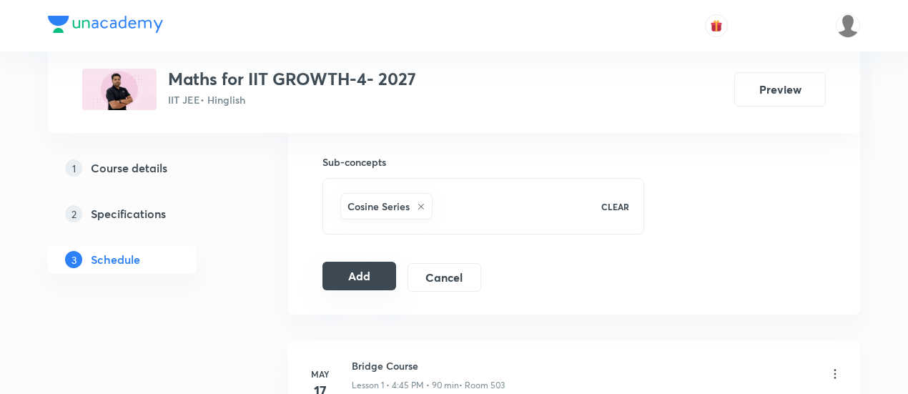
click at [371, 274] on button "Add" at bounding box center [359, 276] width 74 height 29
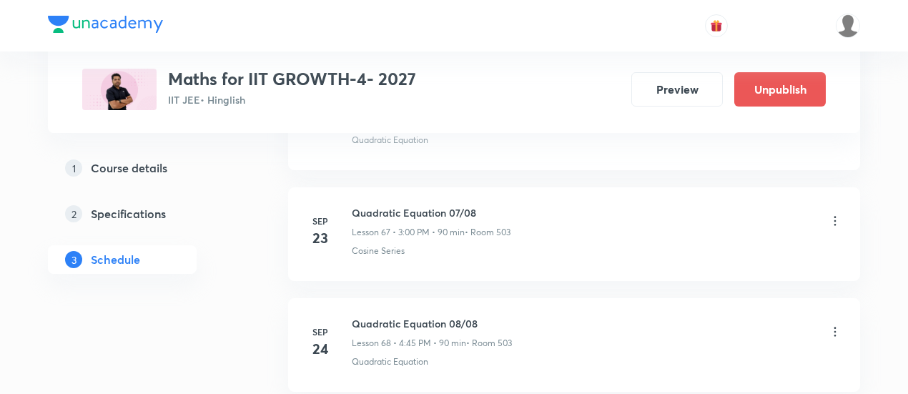
scroll to position [7932, 0]
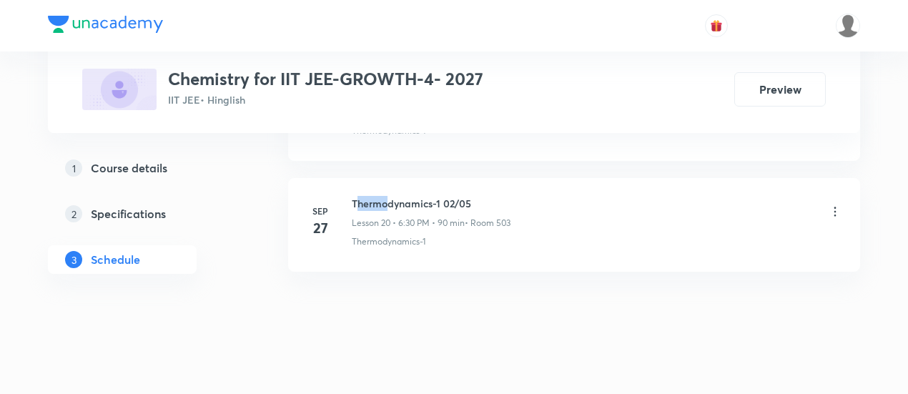
drag, startPoint x: 355, startPoint y: 190, endPoint x: 385, endPoint y: 190, distance: 30.0
click at [385, 196] on h6 "Thermodynamics-1 02/05" at bounding box center [431, 203] width 159 height 15
drag, startPoint x: 351, startPoint y: 189, endPoint x: 482, endPoint y: 190, distance: 130.8
click at [482, 196] on h6 "Thermodynamics-1 02/05" at bounding box center [431, 203] width 159 height 15
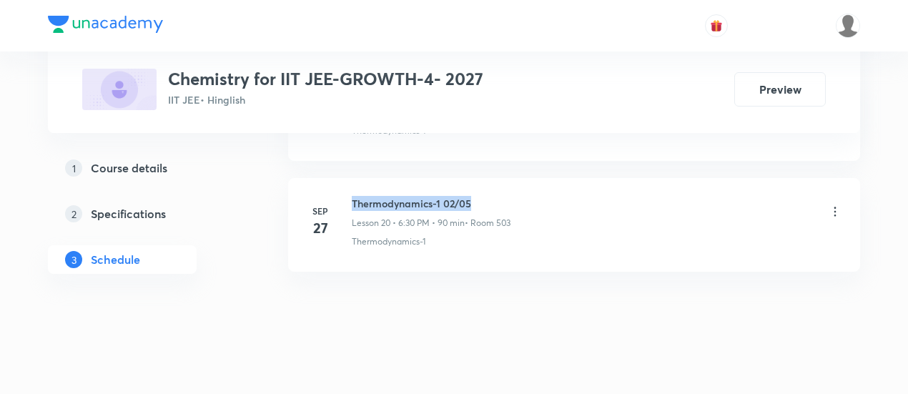
copy h6 "Thermodynamics-1 02/05"
click at [483, 196] on h6 "Thermodynamics-1 02/05" at bounding box center [431, 203] width 159 height 15
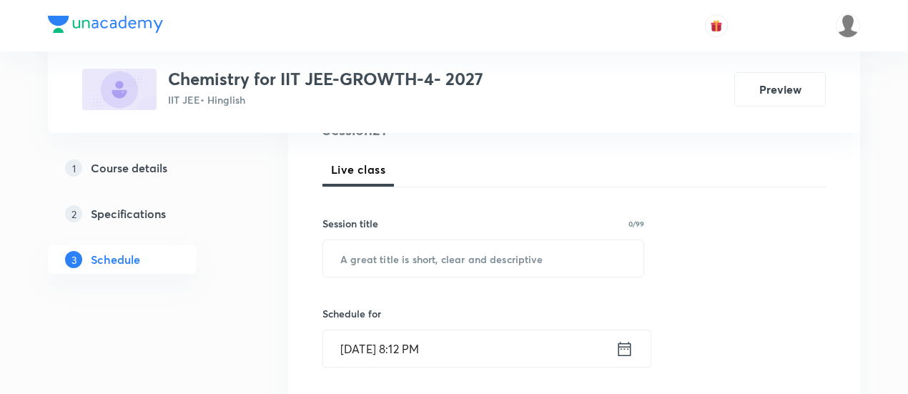
scroll to position [190, 0]
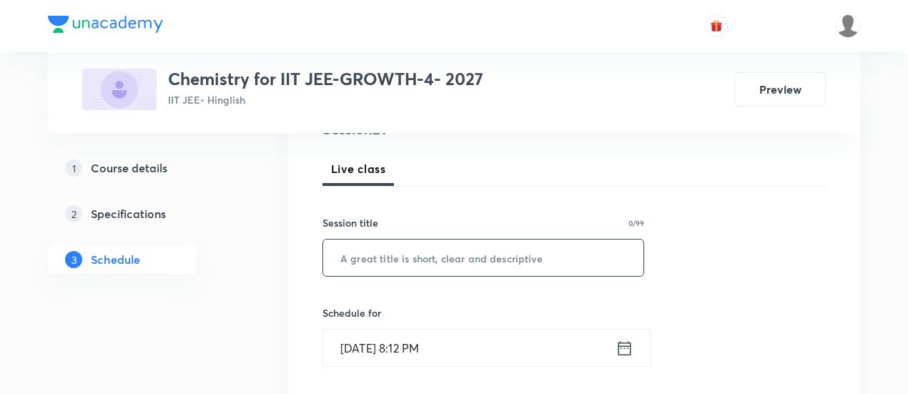
click at [429, 258] on input "text" at bounding box center [483, 257] width 320 height 36
paste input "Thermodynamics-1 02/05"
click at [445, 255] on input "Thermodynamics-1 02/05" at bounding box center [483, 257] width 320 height 36
click at [460, 255] on input "Thermodynamics-1 -02/05" at bounding box center [483, 257] width 320 height 36
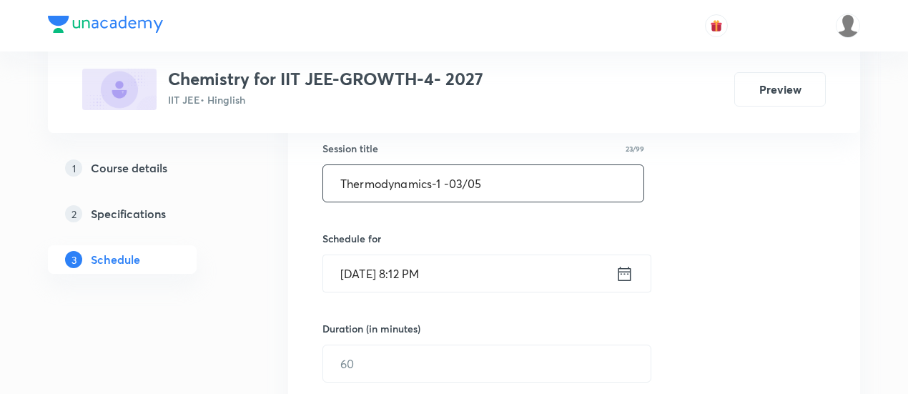
scroll to position [269, 0]
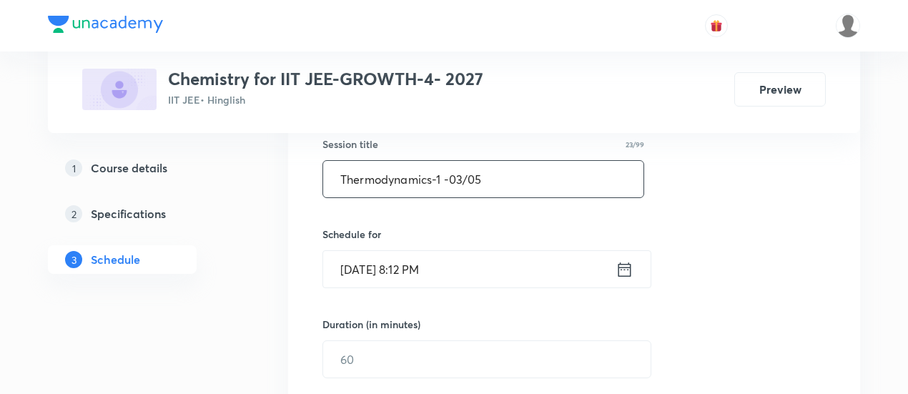
type input "Thermodynamics-1 -03/05"
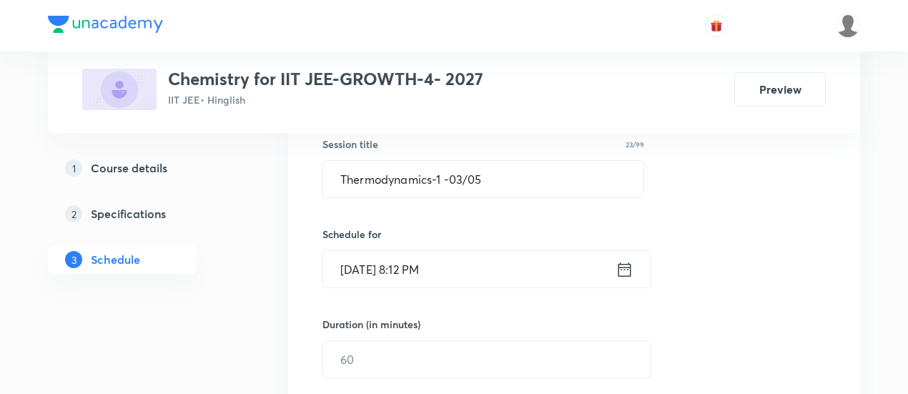
click at [624, 267] on icon at bounding box center [624, 269] width 13 height 14
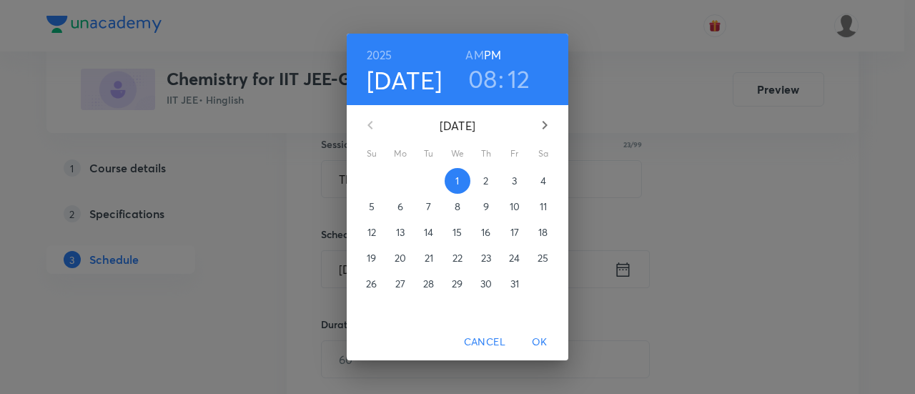
click at [515, 184] on p "3" at bounding box center [514, 181] width 5 height 14
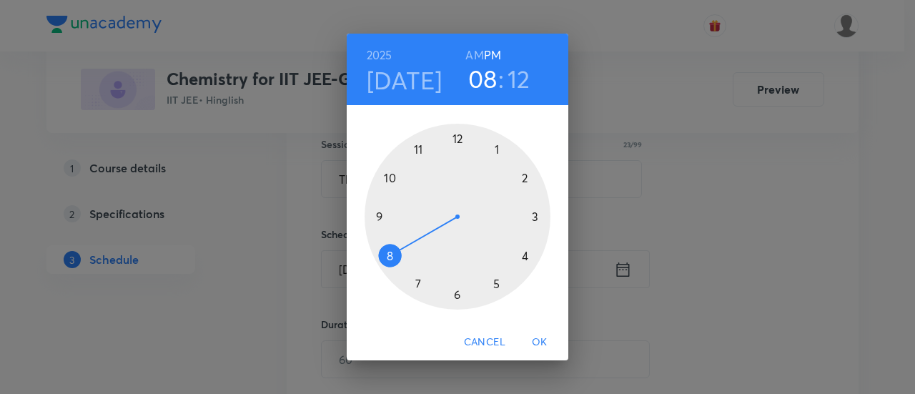
click at [458, 295] on div at bounding box center [458, 217] width 186 height 186
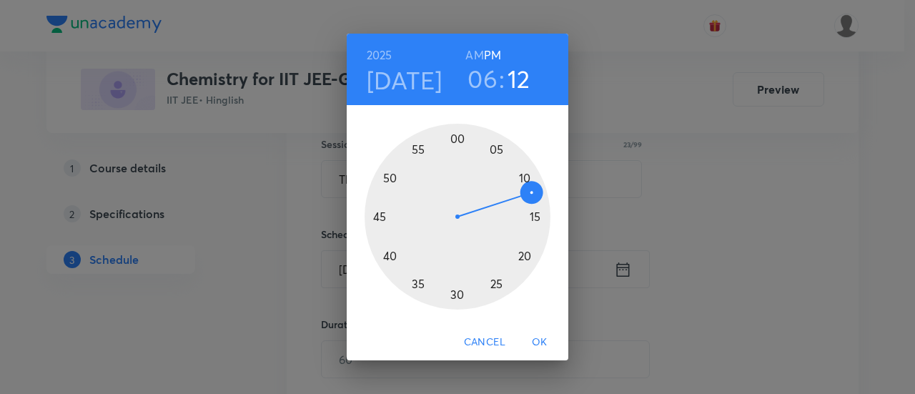
click at [457, 297] on div at bounding box center [458, 217] width 186 height 186
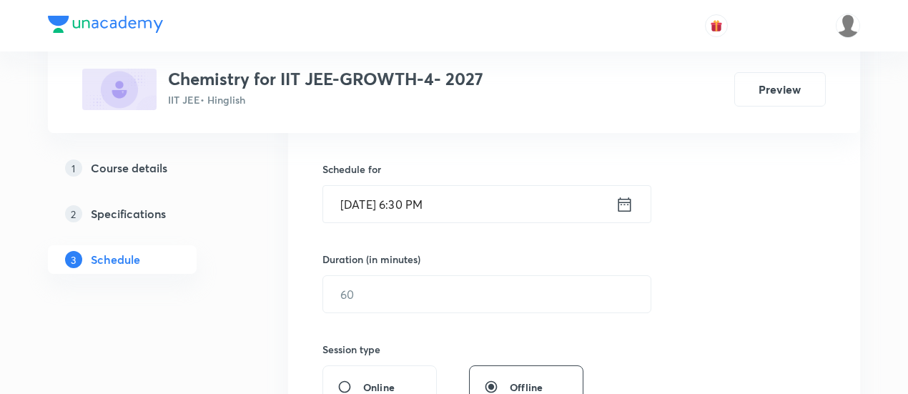
scroll to position [340, 0]
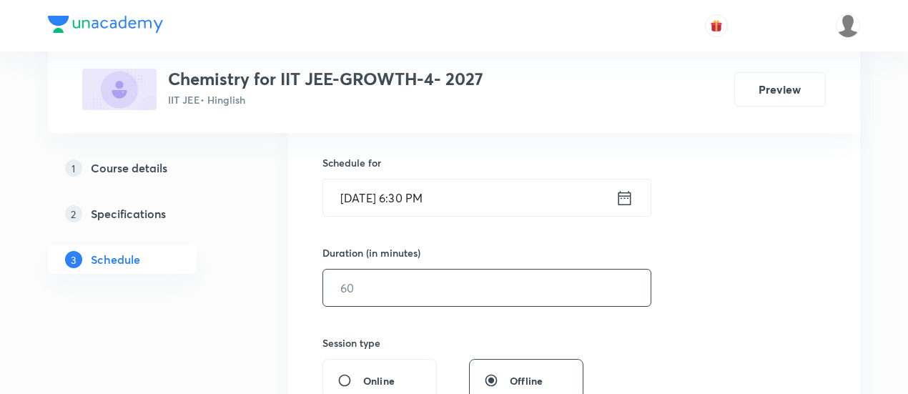
click at [548, 288] on input "text" at bounding box center [486, 287] width 327 height 36
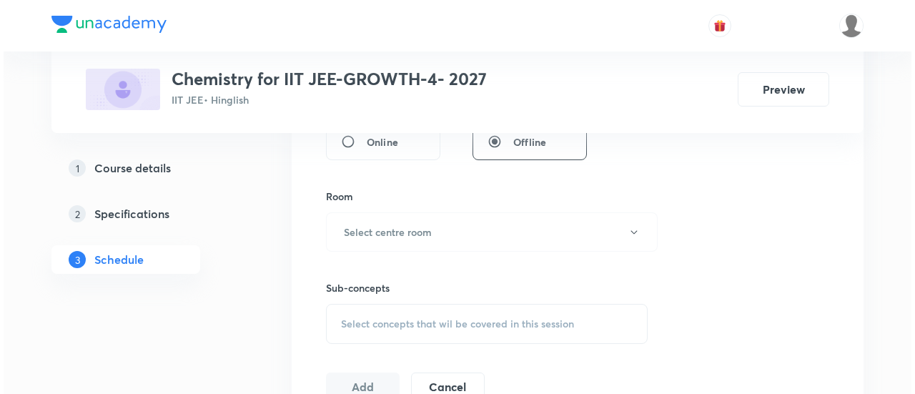
scroll to position [581, 0]
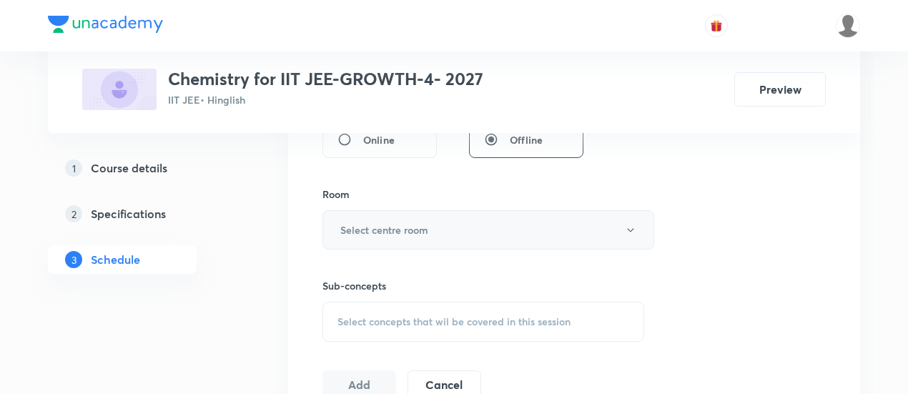
type input "90"
click at [400, 239] on button "Select centre room" at bounding box center [488, 229] width 332 height 39
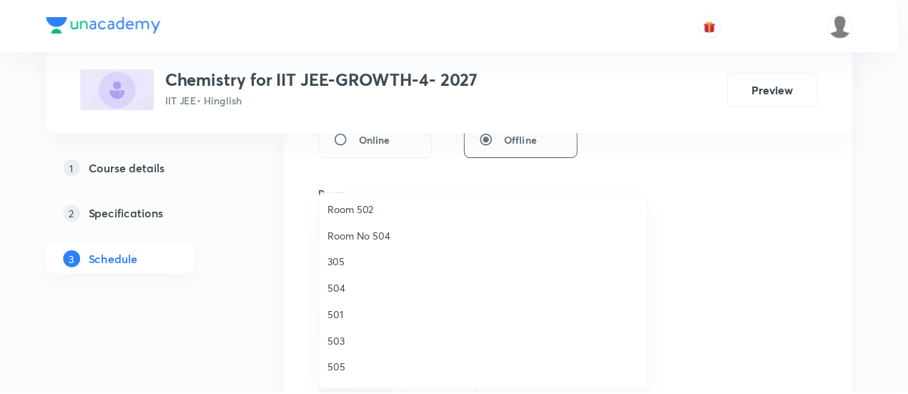
scroll to position [164, 0]
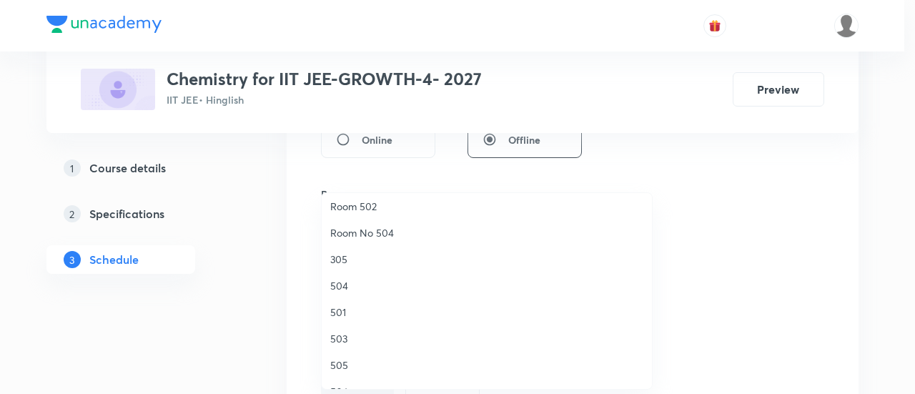
click at [352, 337] on span "503" at bounding box center [486, 338] width 313 height 15
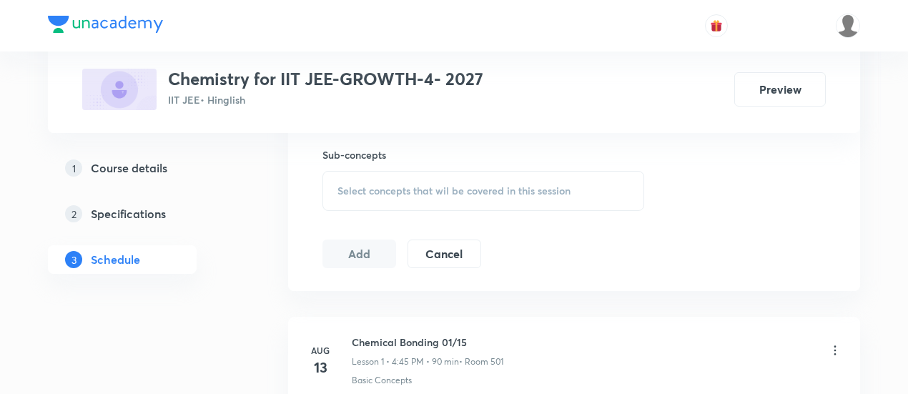
scroll to position [712, 0]
click at [488, 192] on span "Select concepts that wil be covered in this session" at bounding box center [453, 190] width 233 height 11
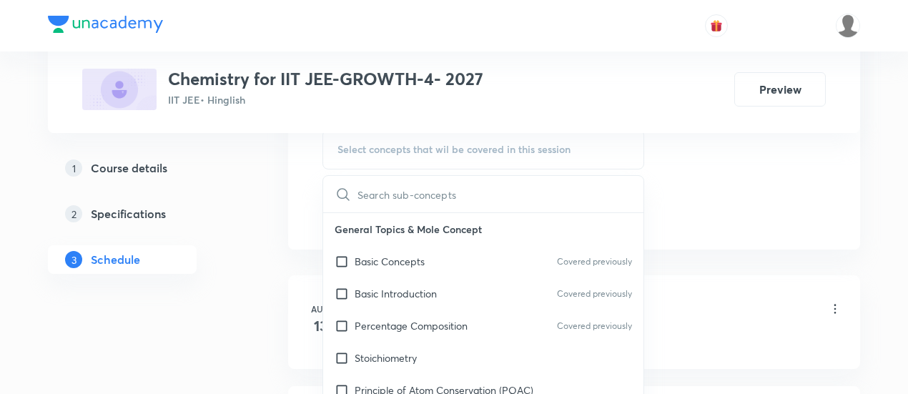
scroll to position [755, 0]
click at [376, 257] on p "Basic Concepts" at bounding box center [390, 259] width 70 height 15
checkbox input "true"
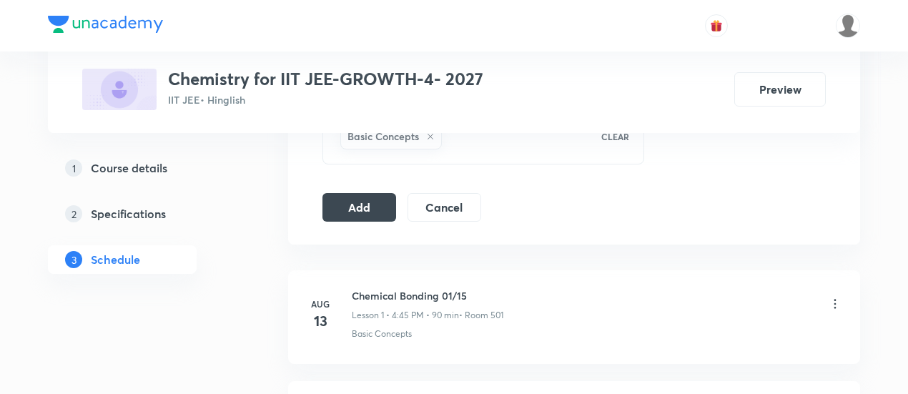
scroll to position [783, 0]
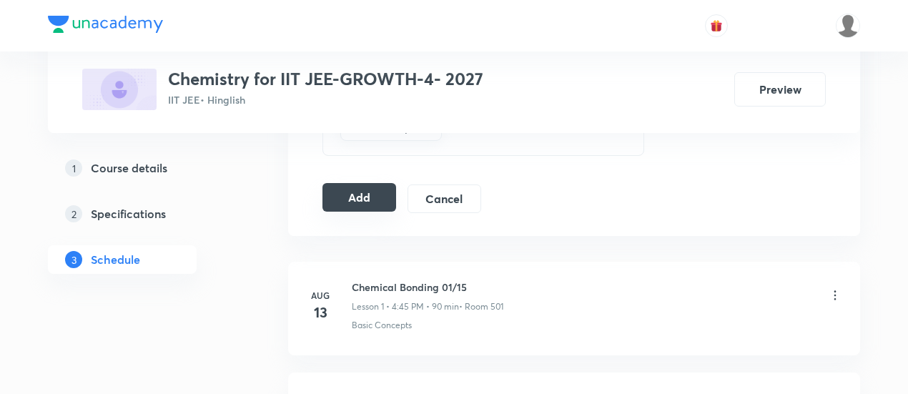
click at [360, 197] on button "Add" at bounding box center [359, 197] width 74 height 29
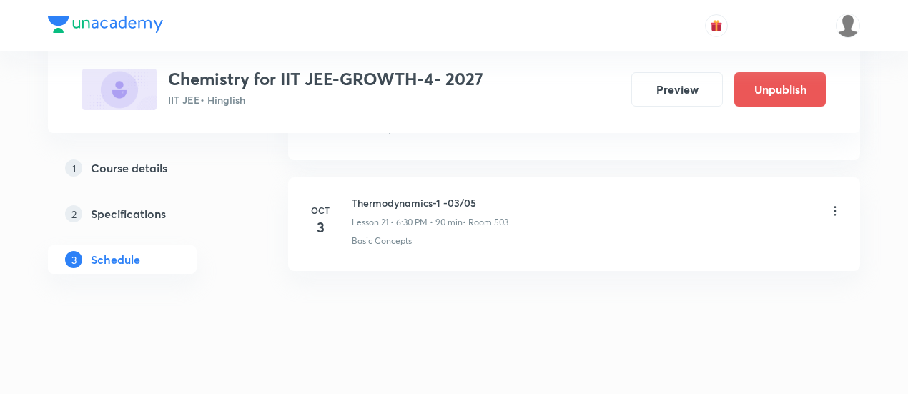
scroll to position [2413, 0]
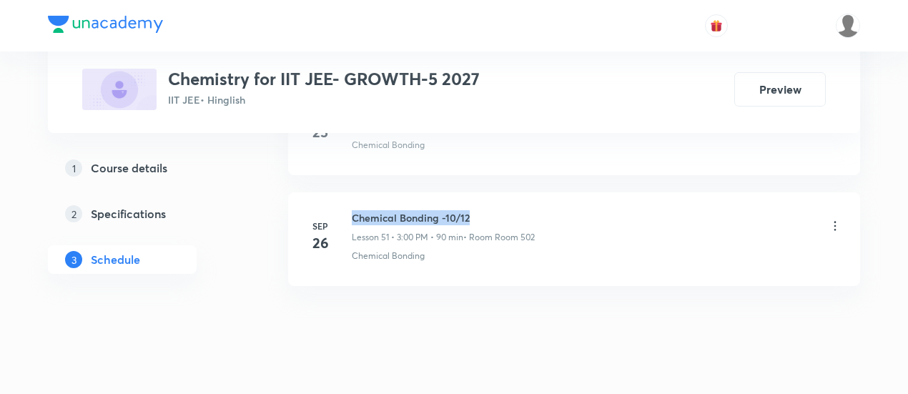
drag, startPoint x: 353, startPoint y: 187, endPoint x: 476, endPoint y: 194, distance: 123.2
click at [476, 210] on h6 "Chemical Bonding -10/12" at bounding box center [443, 217] width 183 height 15
copy h6 "Chemical Bonding -10/12"
click at [479, 210] on h6 "Chemical Bonding -10/12" at bounding box center [443, 217] width 183 height 15
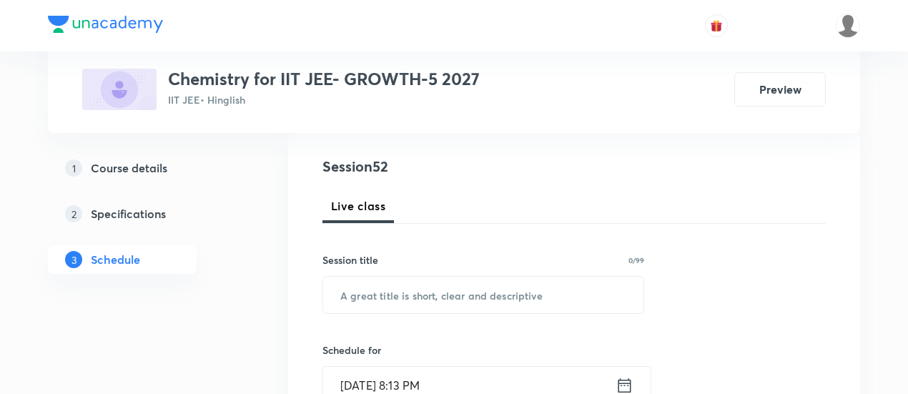
scroll to position [209, 0]
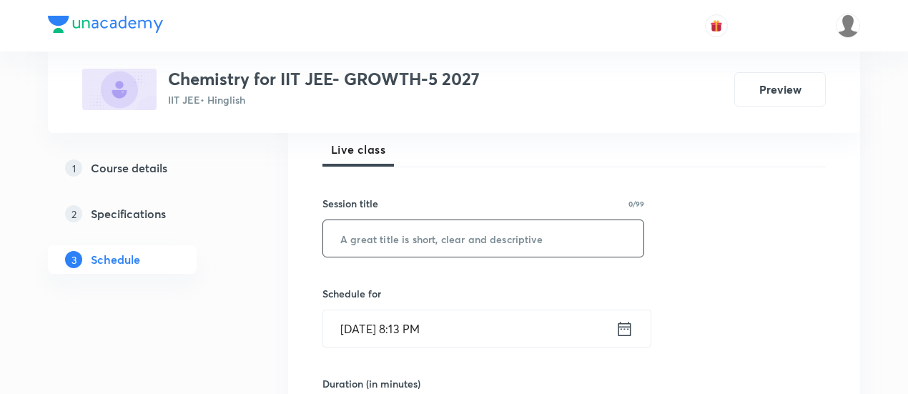
click at [432, 241] on input "text" at bounding box center [483, 238] width 320 height 36
paste input "Chemical Bonding -10/12"
click at [456, 234] on input "Chemical Bonding -10/12" at bounding box center [483, 238] width 320 height 36
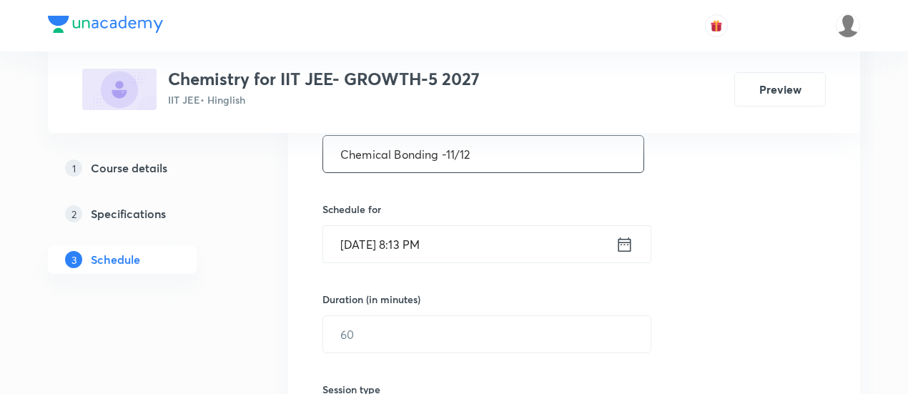
scroll to position [295, 0]
type input "Chemical Bonding -11/12"
click at [627, 238] on icon at bounding box center [624, 243] width 18 height 20
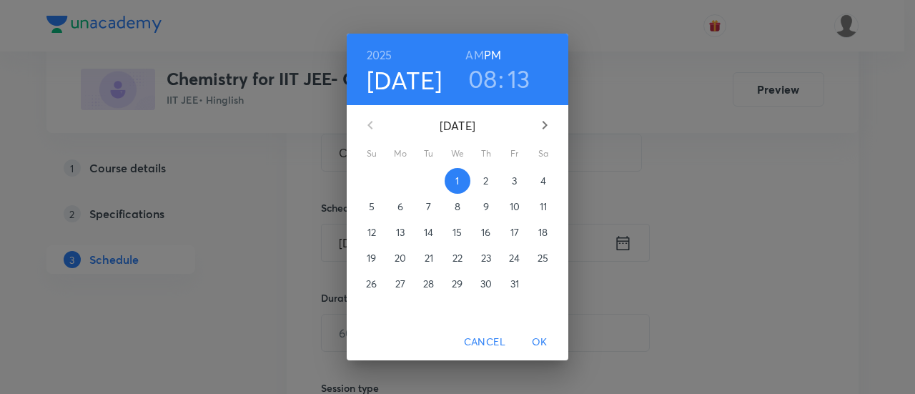
click at [512, 177] on p "3" at bounding box center [514, 181] width 5 height 14
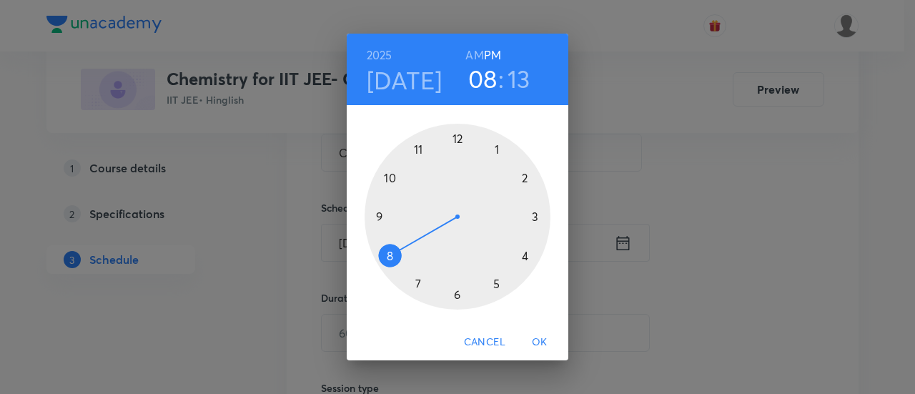
click at [535, 217] on div at bounding box center [458, 217] width 186 height 186
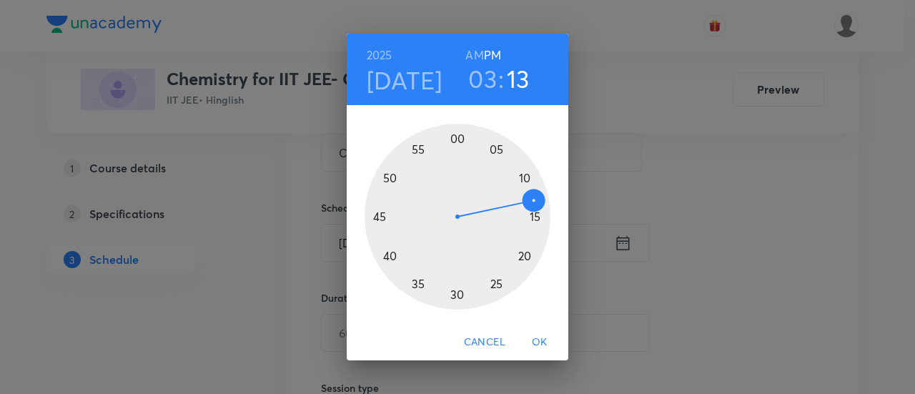
click at [456, 138] on div at bounding box center [458, 217] width 186 height 186
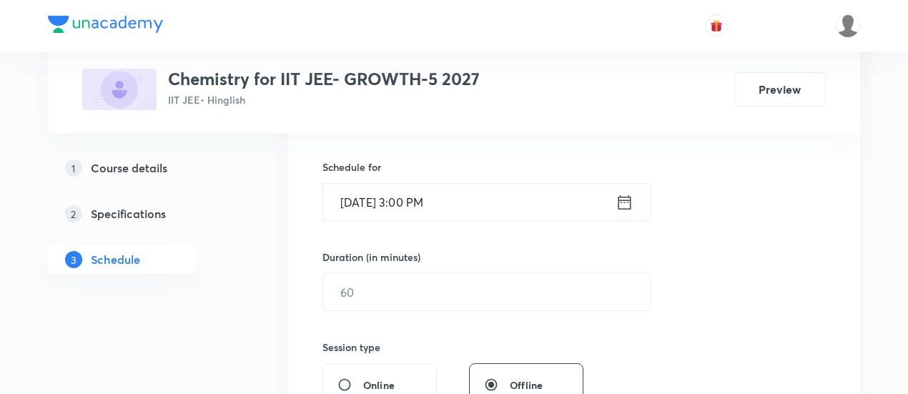
scroll to position [338, 0]
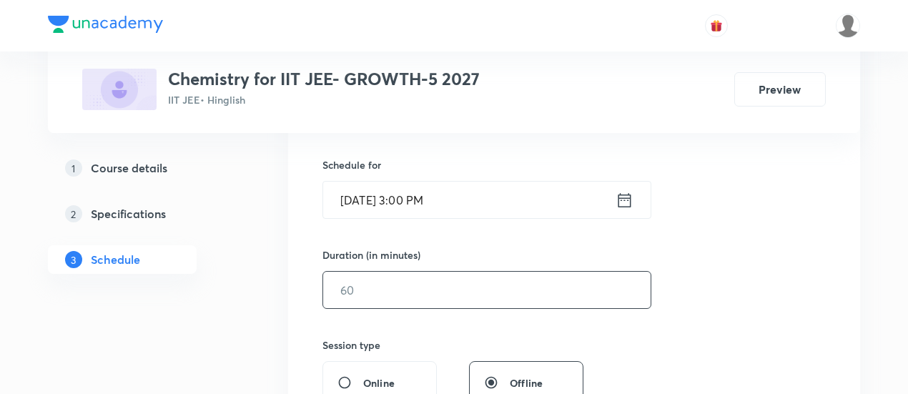
click at [496, 294] on input "text" at bounding box center [486, 290] width 327 height 36
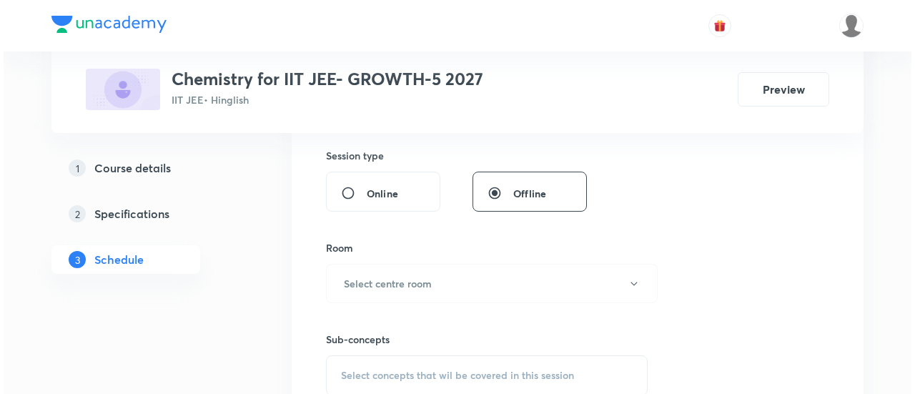
scroll to position [538, 0]
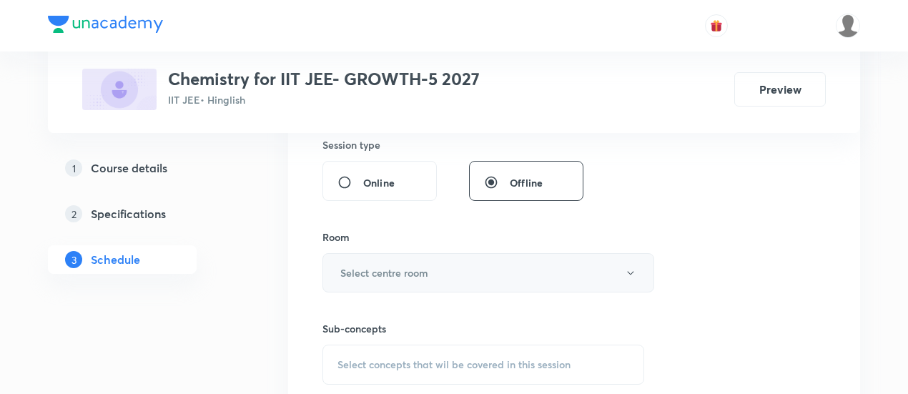
type input "90"
click at [457, 278] on button "Select centre room" at bounding box center [488, 272] width 332 height 39
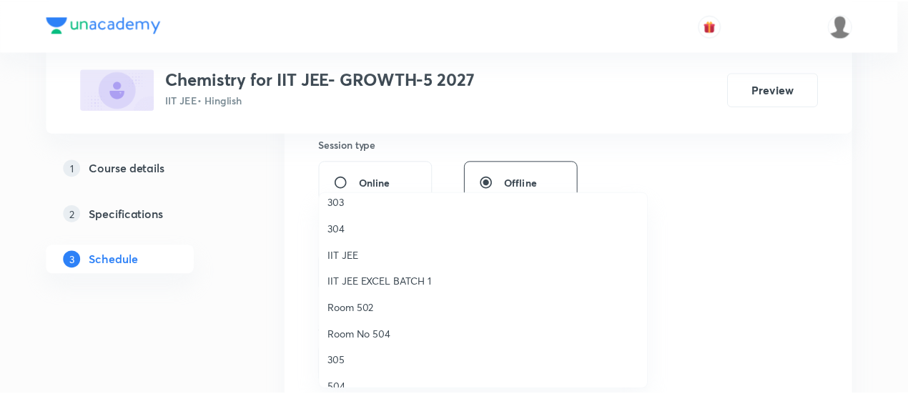
scroll to position [69, 0]
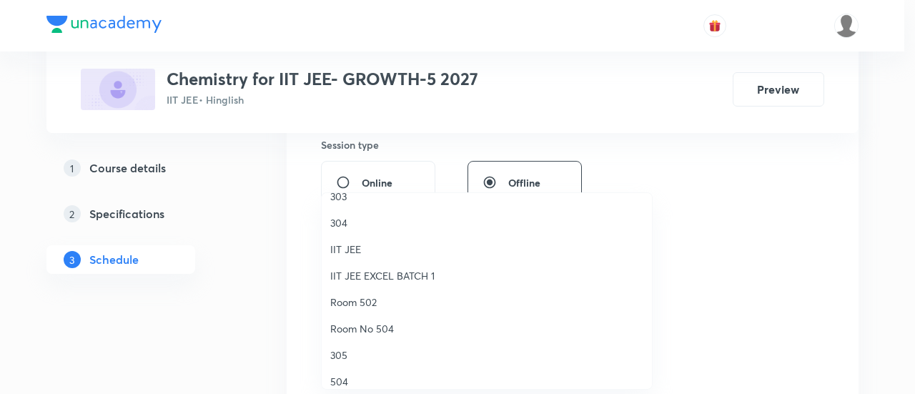
click at [379, 302] on span "Room 502" at bounding box center [486, 302] width 313 height 15
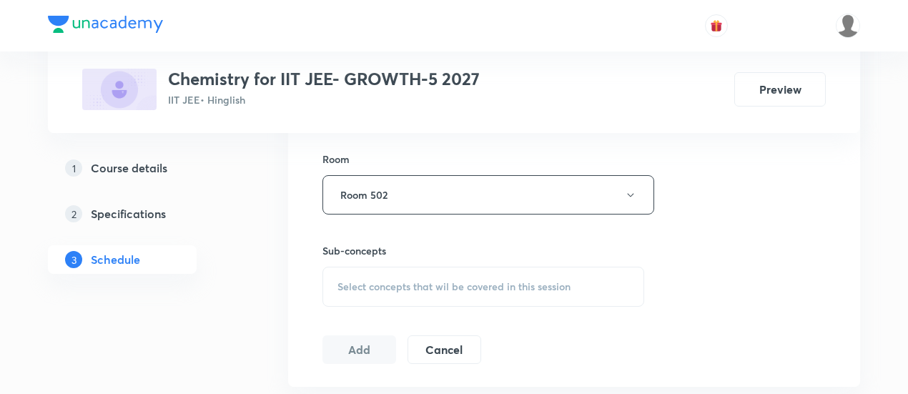
scroll to position [624, 0]
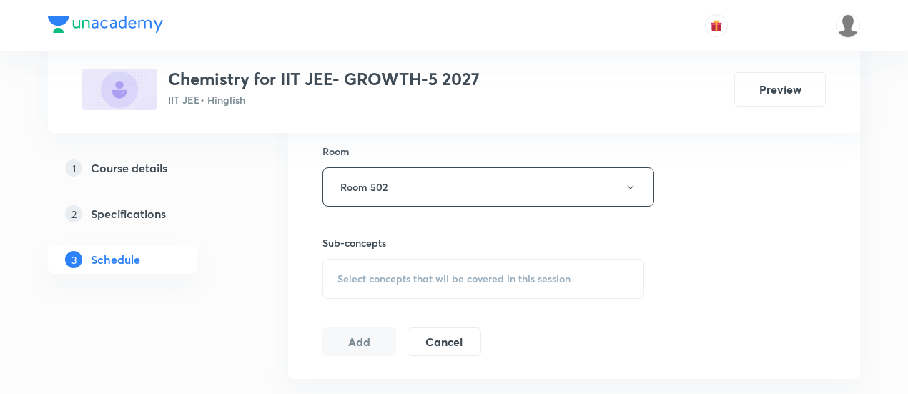
click at [465, 279] on span "Select concepts that wil be covered in this session" at bounding box center [453, 278] width 233 height 11
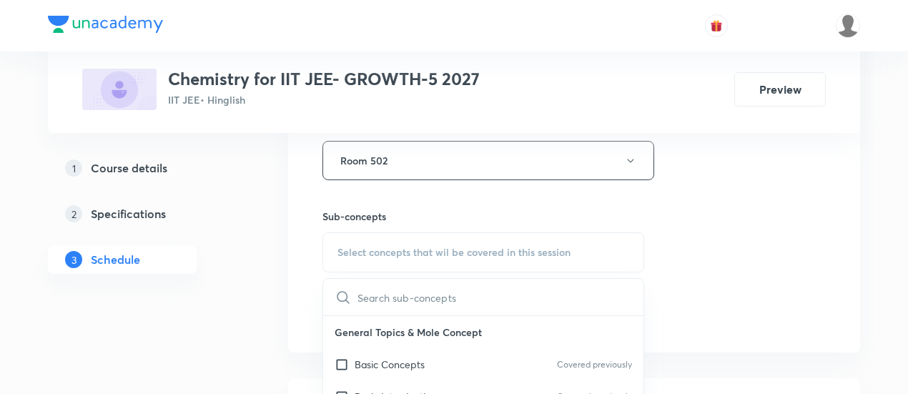
scroll to position [717, 0]
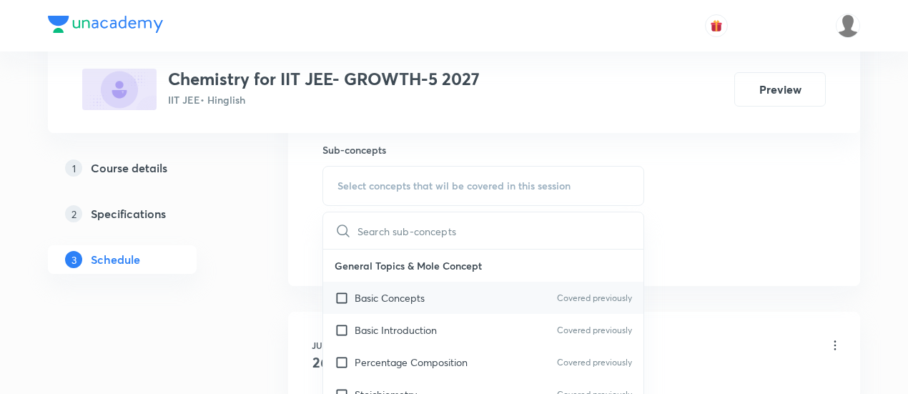
click at [390, 295] on p "Basic Concepts" at bounding box center [390, 297] width 70 height 15
checkbox input "true"
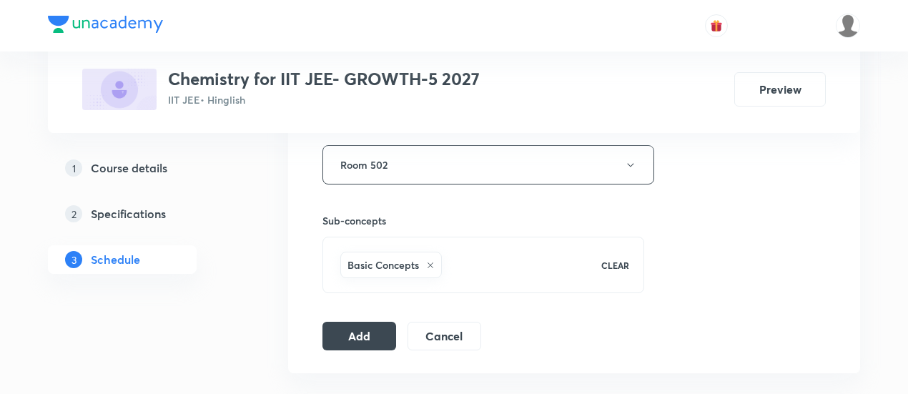
scroll to position [662, 0]
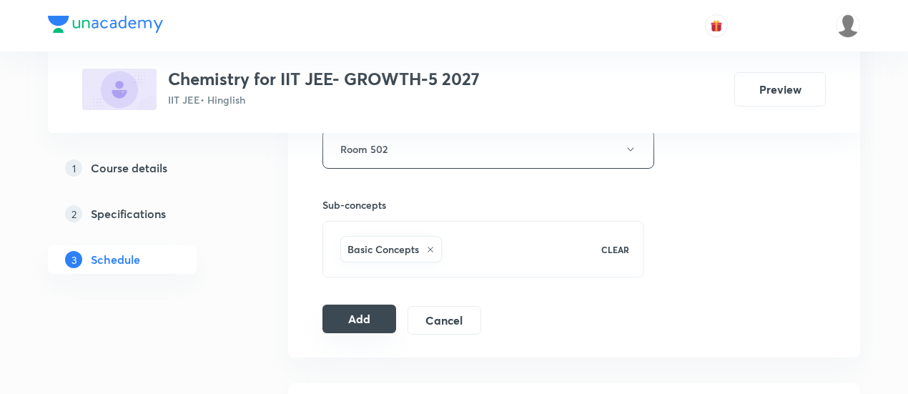
click at [360, 312] on button "Add" at bounding box center [359, 319] width 74 height 29
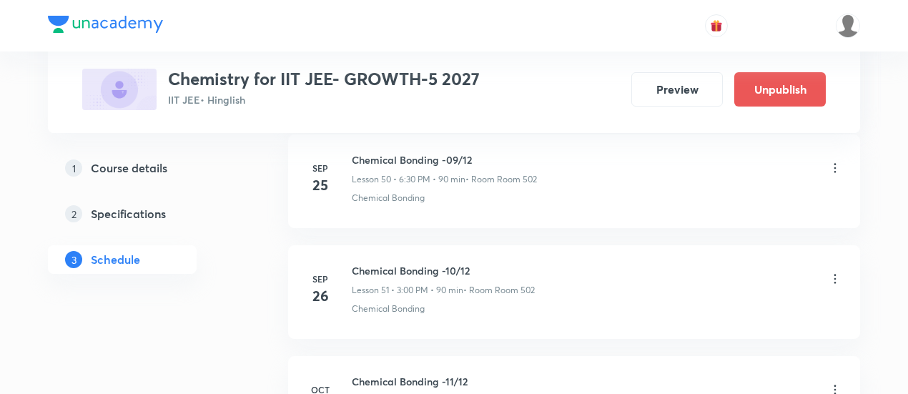
scroll to position [5836, 0]
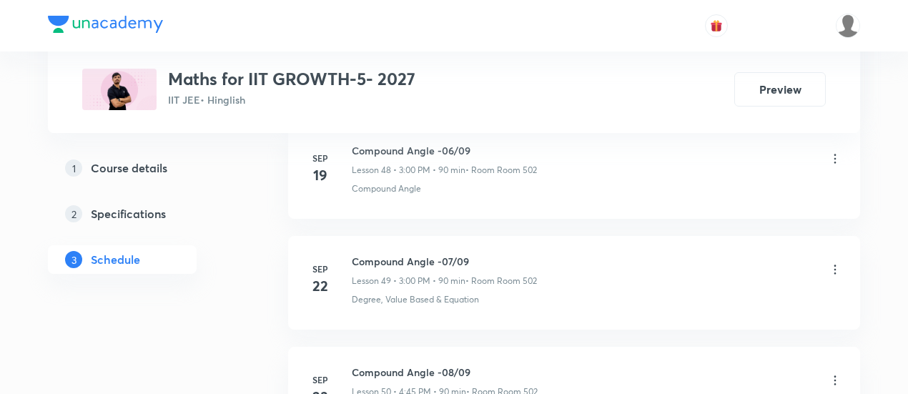
scroll to position [6493, 0]
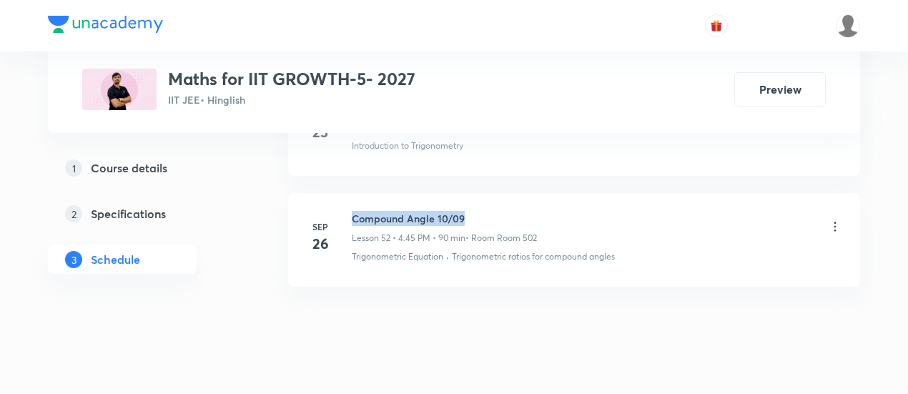
drag, startPoint x: 354, startPoint y: 185, endPoint x: 490, endPoint y: 179, distance: 135.9
click at [490, 193] on li "[DATE] Compound Angle 10/09 Lesson 52 • 4:45 PM • 90 min • Room Room 502 Trigon…" at bounding box center [574, 240] width 572 height 94
copy h6 "Compound Angle 10/09"
click at [490, 193] on li "[DATE] Compound Angle 10/09 Lesson 52 • 4:45 PM • 90 min • Room Room 502 Trigon…" at bounding box center [574, 240] width 572 height 94
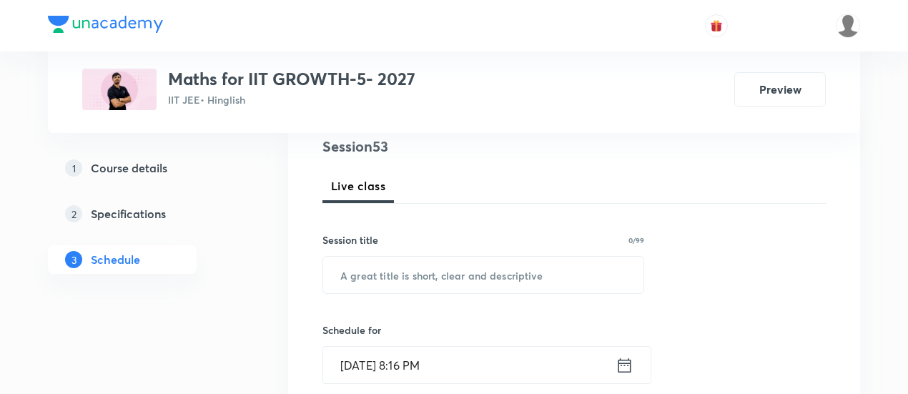
scroll to position [183, 0]
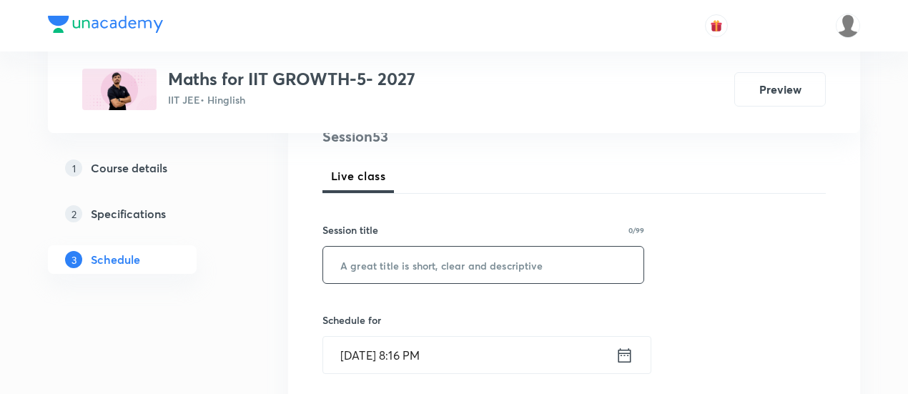
click at [465, 262] on input "text" at bounding box center [483, 265] width 320 height 36
paste input "Compound Angle 10/09"
click at [447, 260] on input "Compound Angle 10/09" at bounding box center [483, 265] width 320 height 36
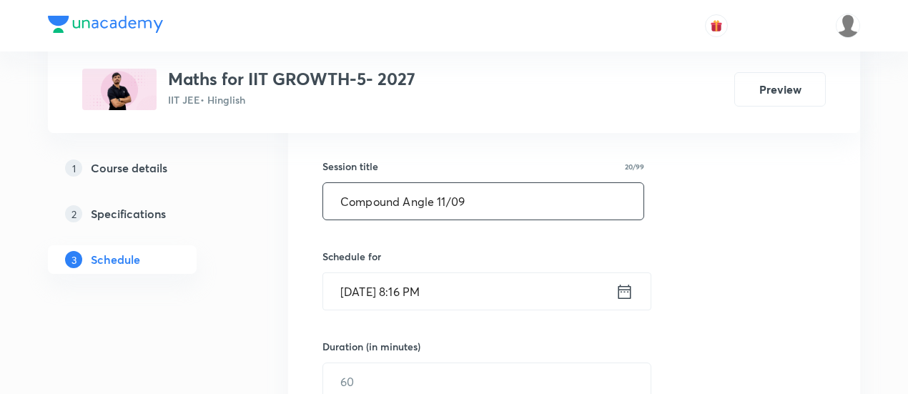
scroll to position [247, 0]
type input "Compound Angle 11/09"
click at [625, 288] on icon at bounding box center [624, 291] width 18 height 20
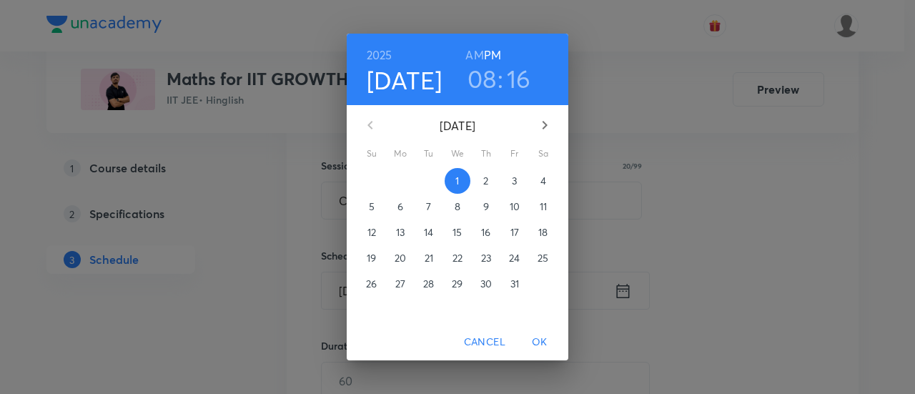
click at [515, 181] on p "3" at bounding box center [514, 181] width 5 height 14
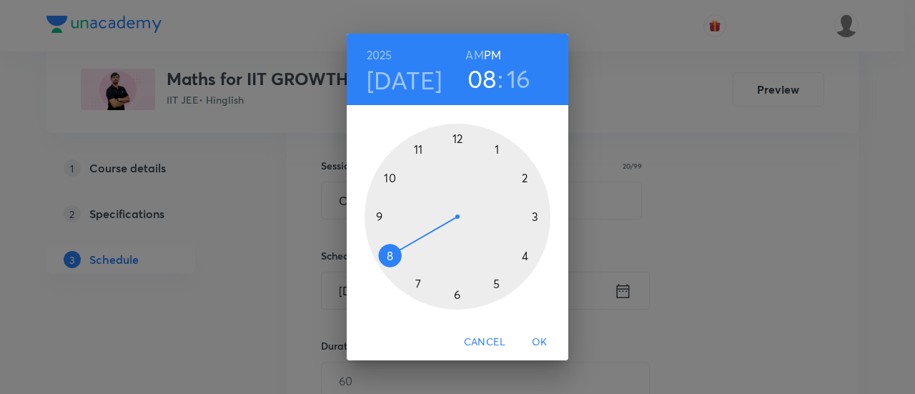
click at [456, 294] on div at bounding box center [458, 217] width 186 height 186
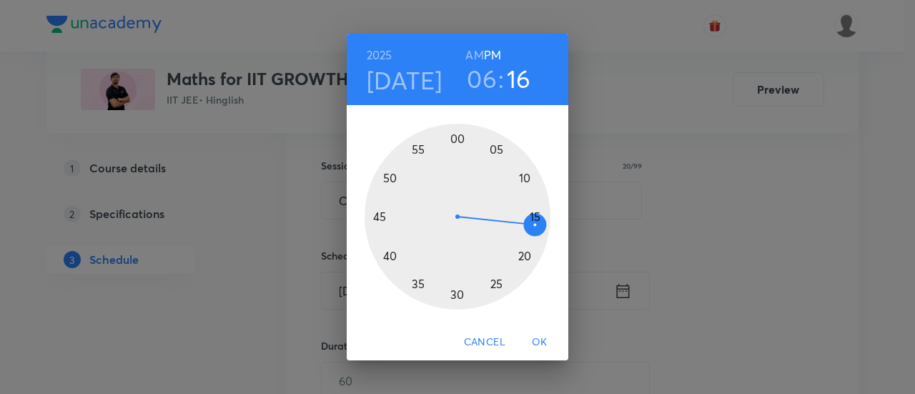
click at [456, 294] on div at bounding box center [458, 217] width 186 height 186
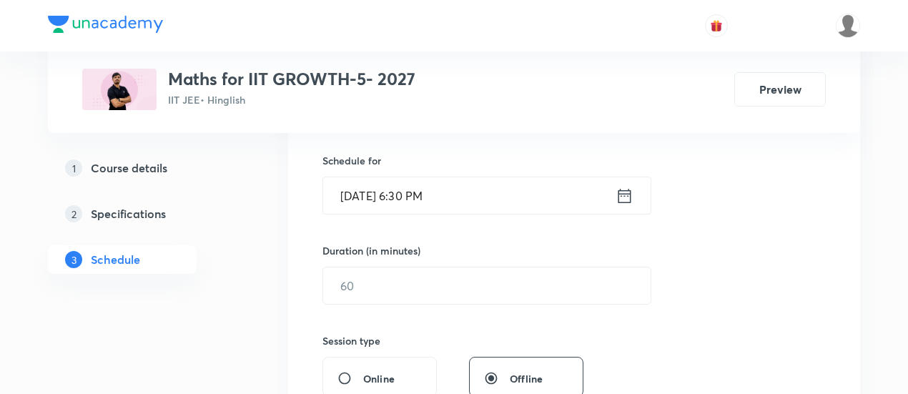
scroll to position [345, 0]
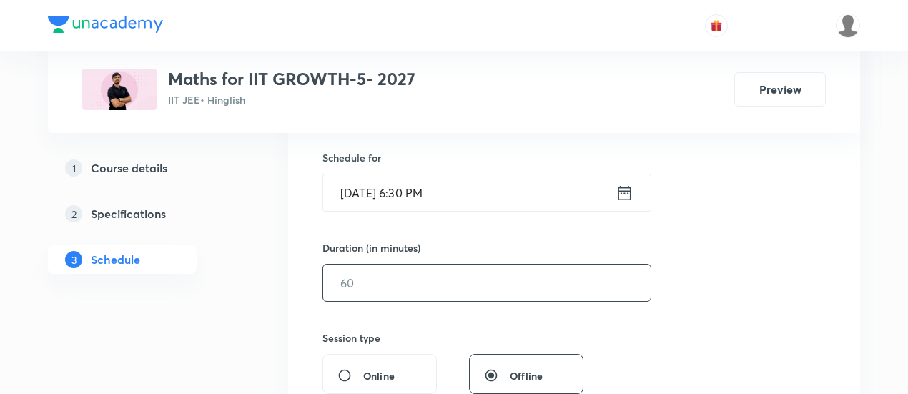
click at [554, 287] on input "text" at bounding box center [486, 282] width 327 height 36
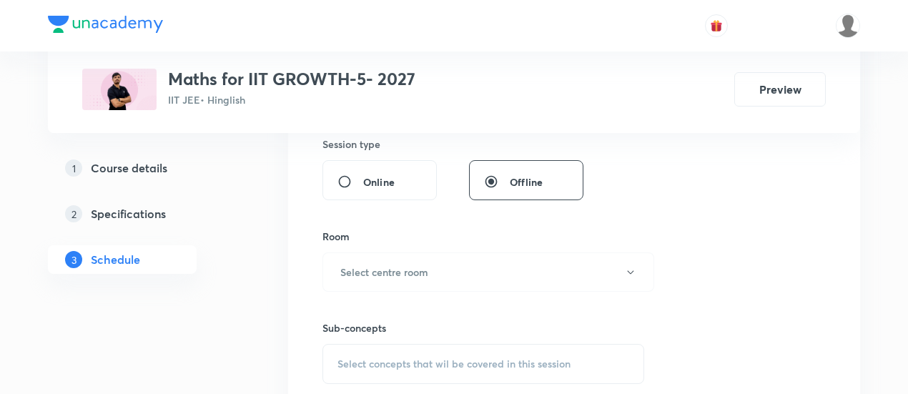
scroll to position [543, 0]
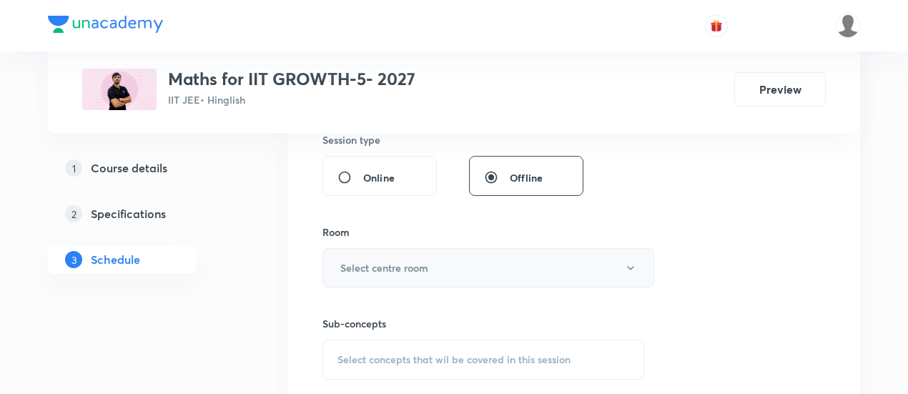
type input "90"
click at [439, 254] on button "Select centre room" at bounding box center [488, 267] width 332 height 39
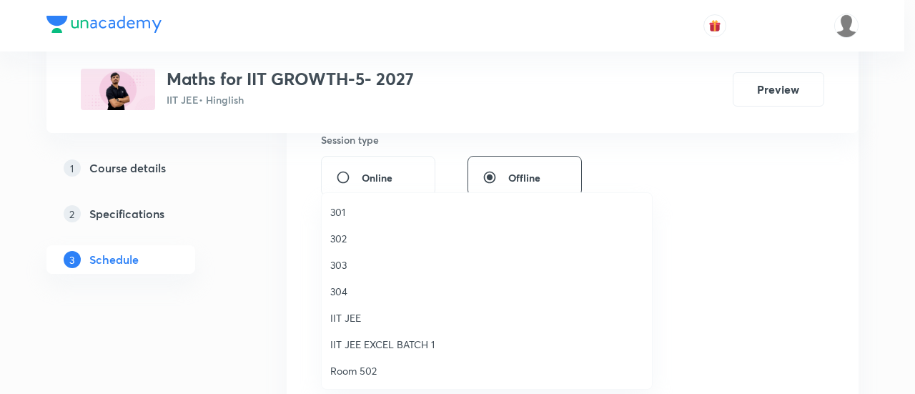
click at [372, 367] on span "Room 502" at bounding box center [486, 370] width 313 height 15
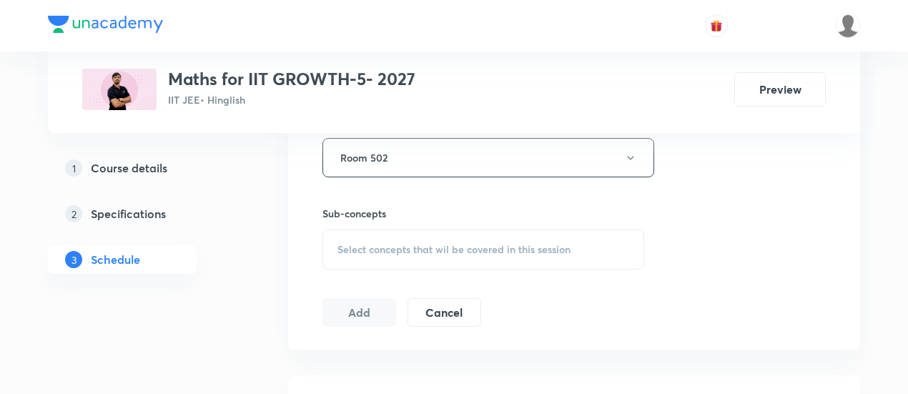
scroll to position [665, 0]
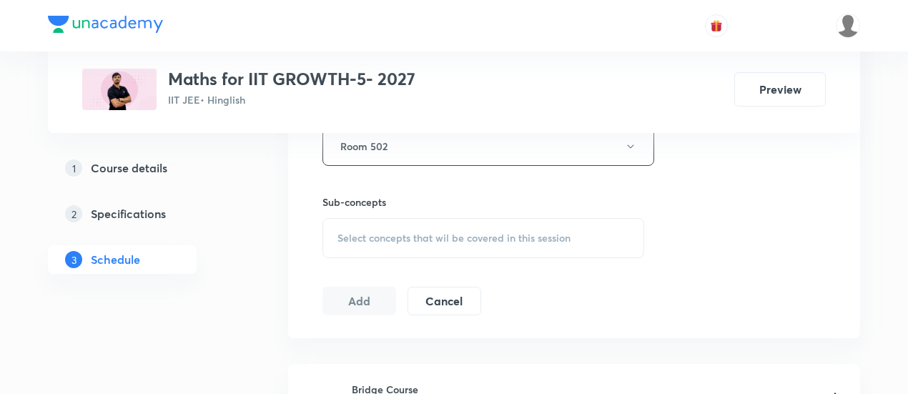
click at [457, 237] on span "Select concepts that wil be covered in this session" at bounding box center [453, 237] width 233 height 11
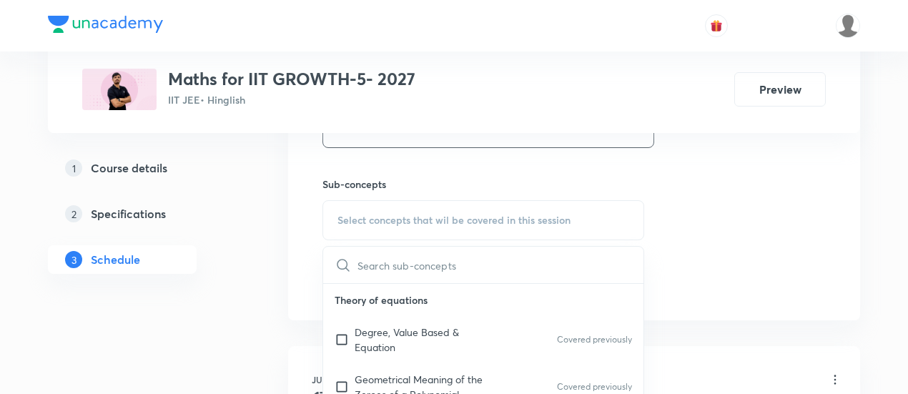
scroll to position [736, 0]
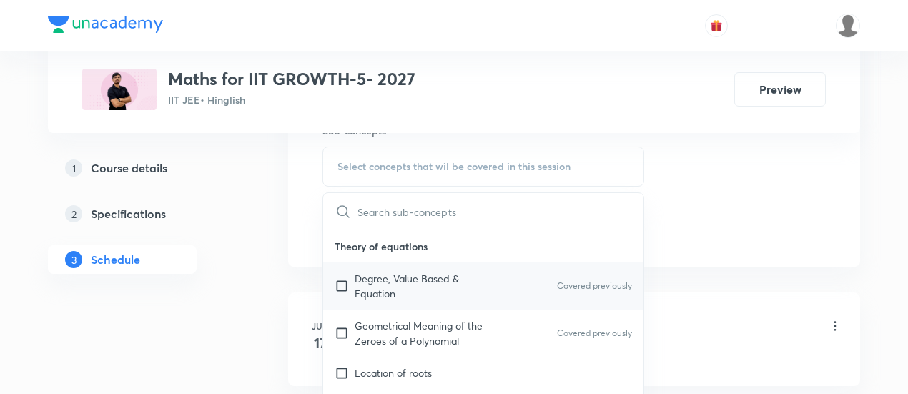
click at [367, 277] on p "Degree, Value Based & Equation" at bounding box center [427, 286] width 144 height 30
checkbox input "true"
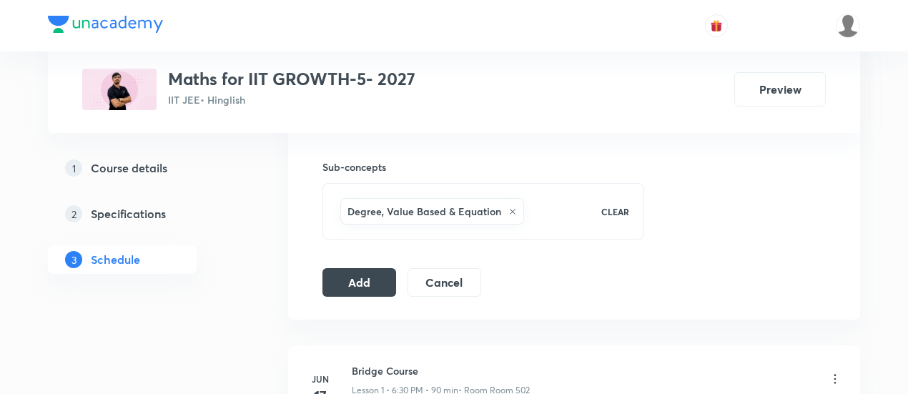
scroll to position [719, 0]
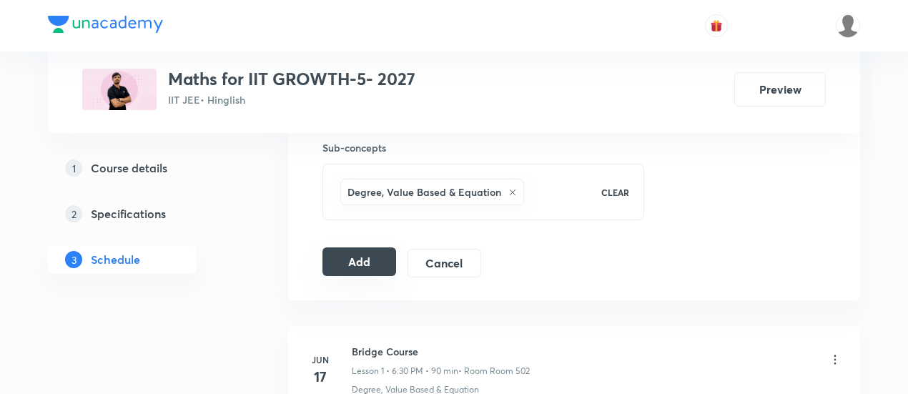
click at [368, 258] on button "Add" at bounding box center [359, 261] width 74 height 29
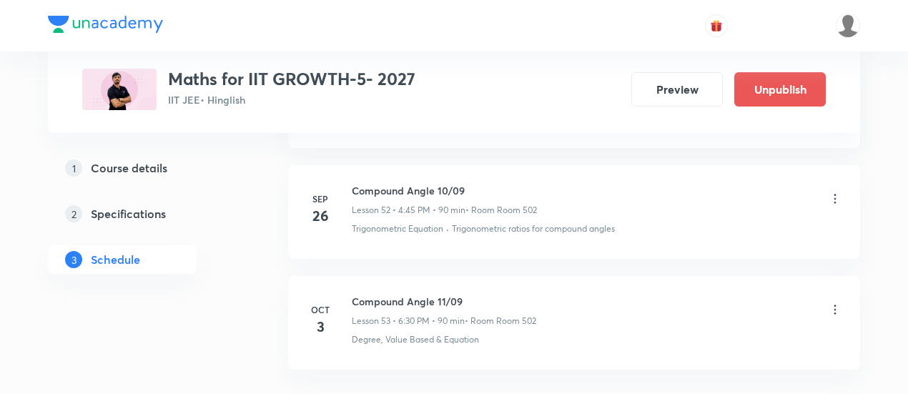
scroll to position [5863, 0]
